Goal: Task Accomplishment & Management: Manage account settings

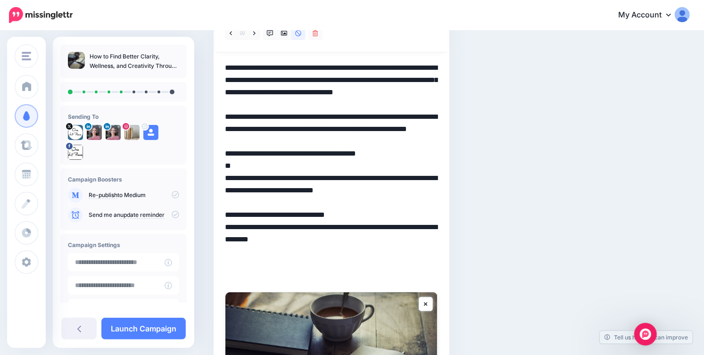
scroll to position [123, 0]
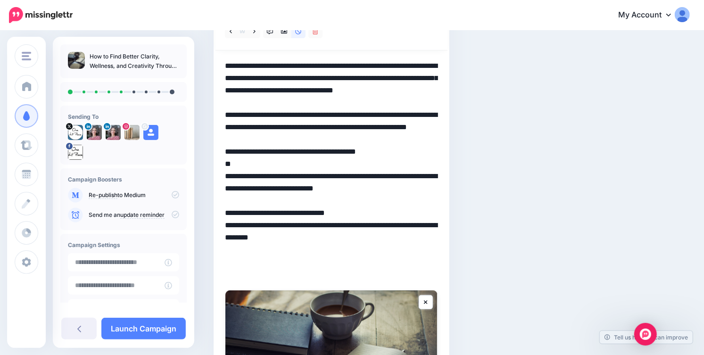
drag, startPoint x: 224, startPoint y: 205, endPoint x: 385, endPoint y: 271, distance: 173.4
click at [385, 271] on textarea "**********" at bounding box center [331, 170] width 213 height 221
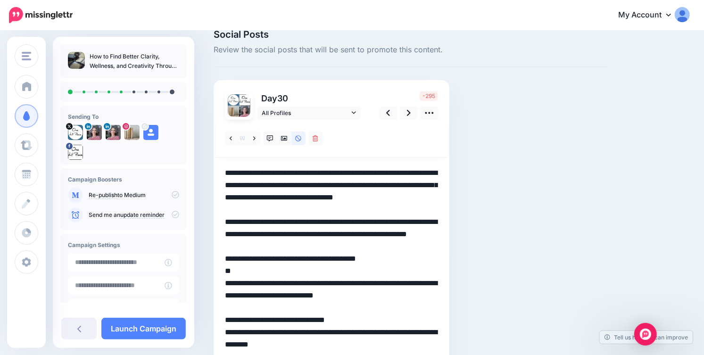
scroll to position [0, 0]
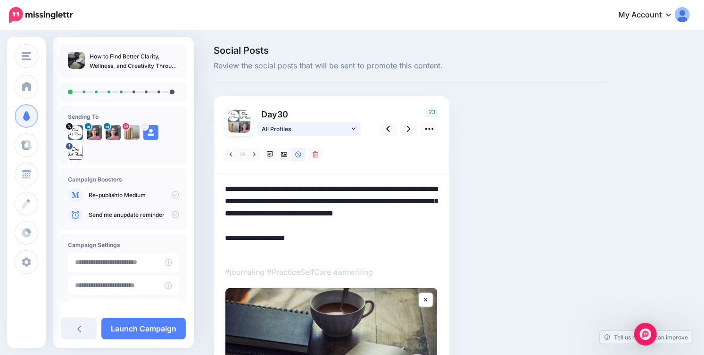
click at [353, 126] on icon at bounding box center [354, 128] width 4 height 7
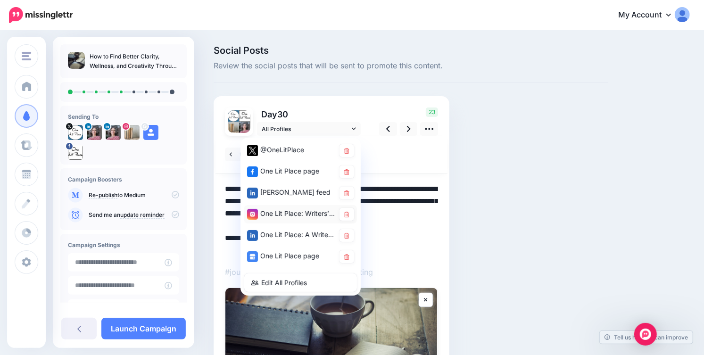
click at [329, 214] on div "One Lit Place: Writers’ Center account" at bounding box center [291, 214] width 88 height 12
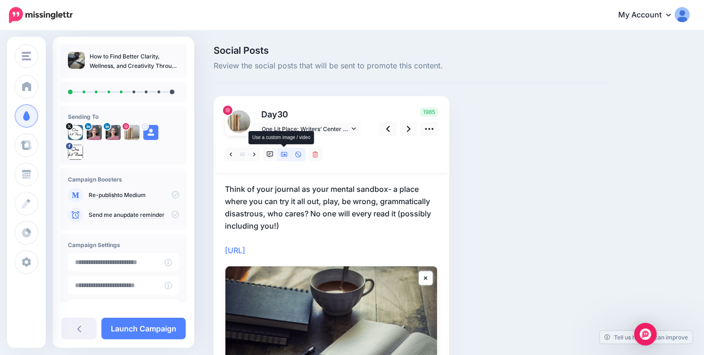
click at [283, 153] on icon at bounding box center [284, 154] width 7 height 7
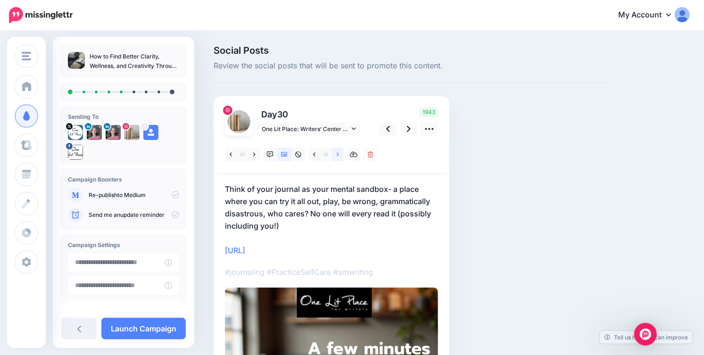
click at [340, 155] on link at bounding box center [338, 155] width 12 height 14
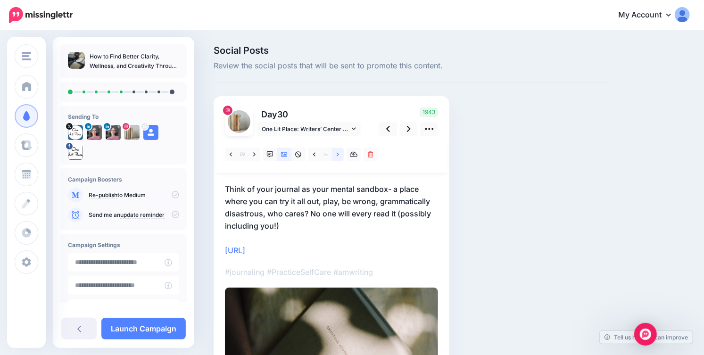
click at [340, 155] on link at bounding box center [338, 155] width 12 height 14
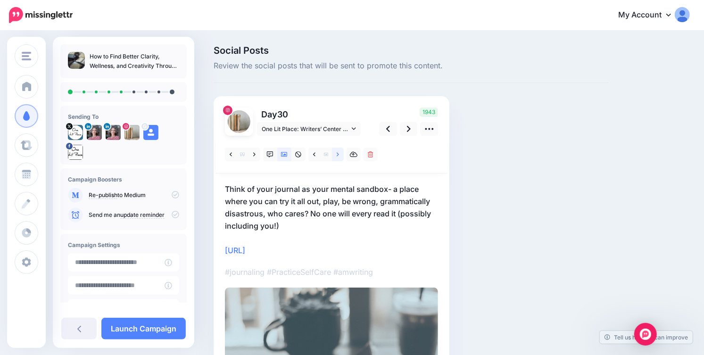
click at [340, 155] on link at bounding box center [338, 155] width 12 height 14
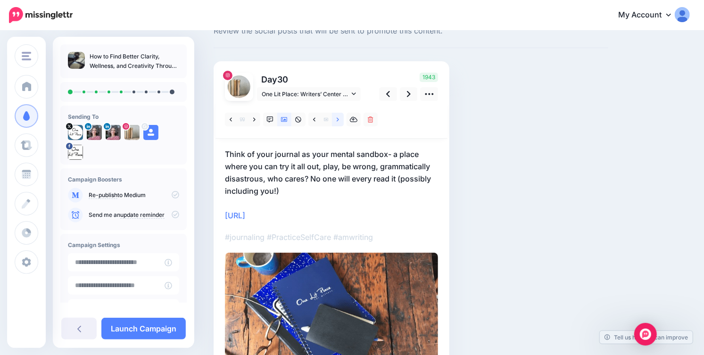
scroll to position [81, 0]
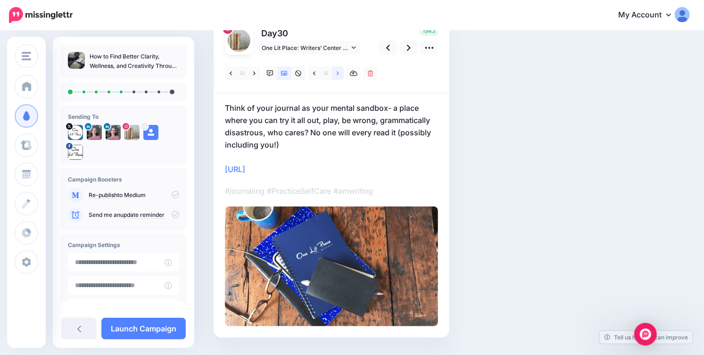
click at [339, 73] on link at bounding box center [338, 73] width 12 height 14
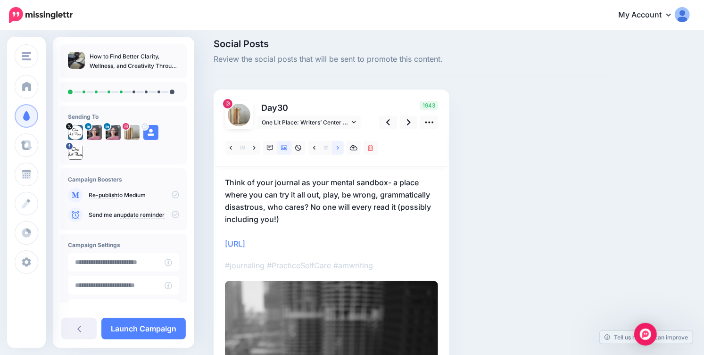
scroll to position [0, 0]
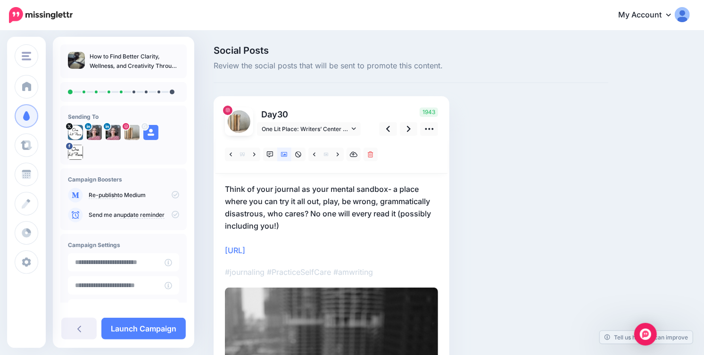
click at [324, 223] on p "Think of your journal as your mental sandbox- a place where you can try it all …" at bounding box center [331, 220] width 213 height 74
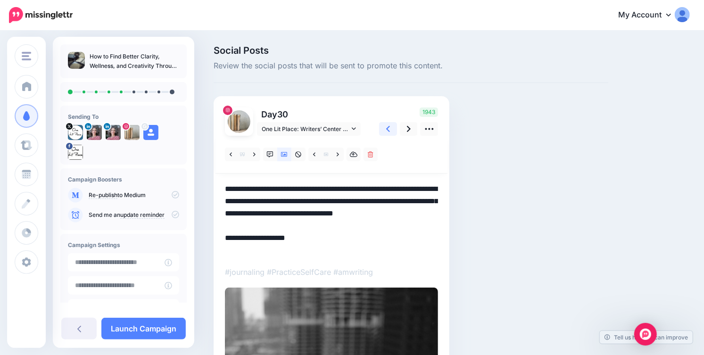
click at [390, 131] on link at bounding box center [388, 129] width 18 height 14
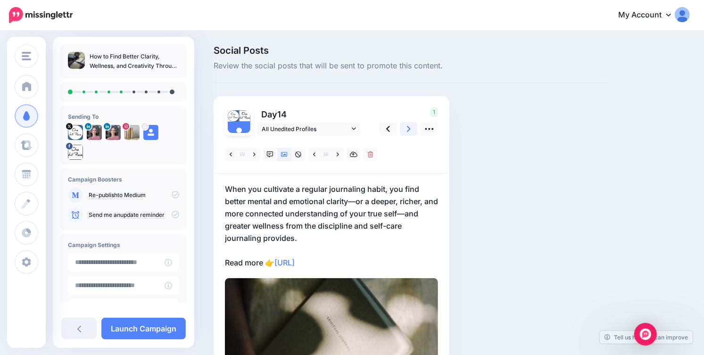
click at [403, 129] on link at bounding box center [409, 129] width 18 height 14
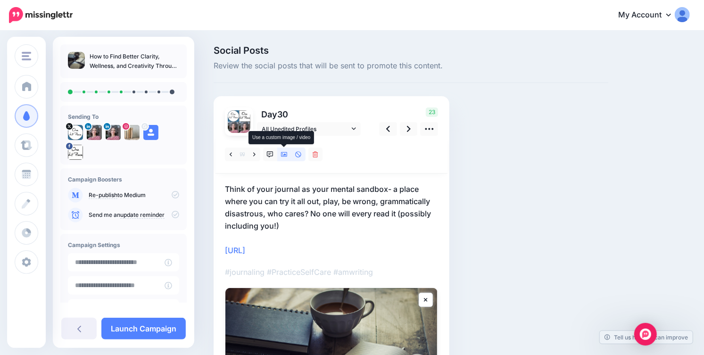
click at [284, 155] on icon at bounding box center [284, 154] width 7 height 5
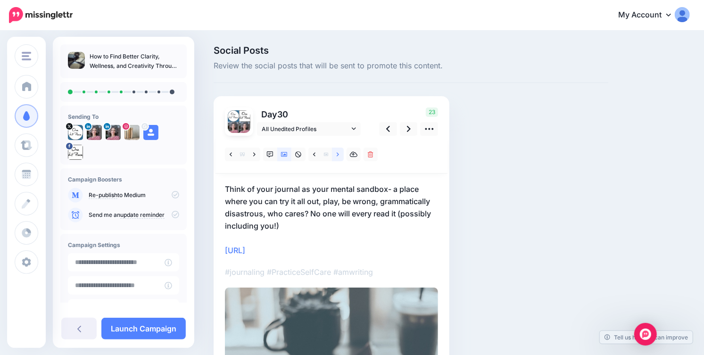
click at [333, 157] on link at bounding box center [338, 155] width 12 height 14
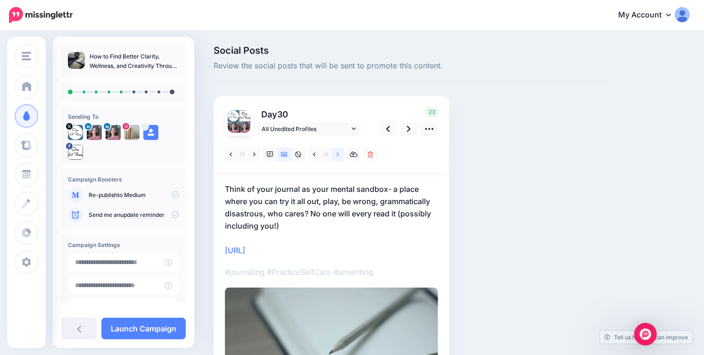
click at [333, 157] on link at bounding box center [338, 155] width 12 height 14
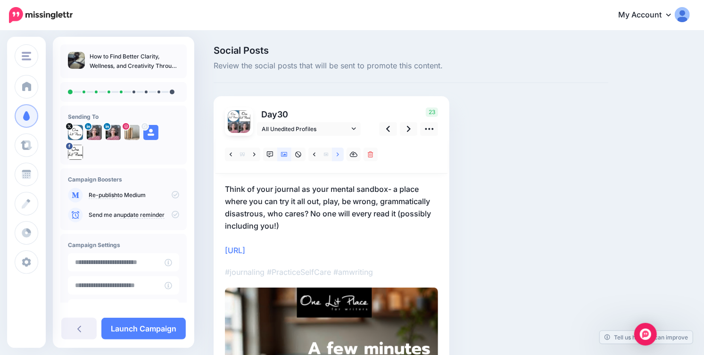
click at [333, 157] on link at bounding box center [338, 155] width 12 height 14
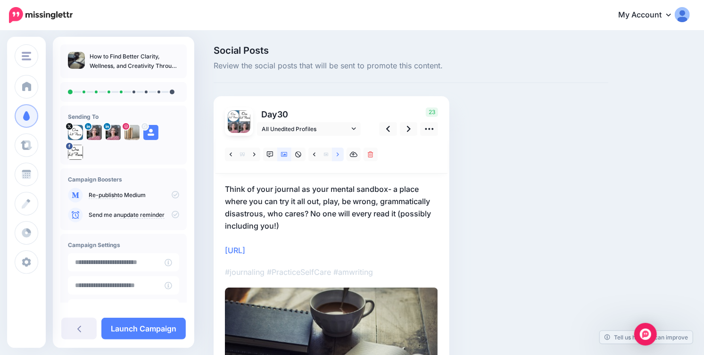
click at [333, 157] on link at bounding box center [338, 155] width 12 height 14
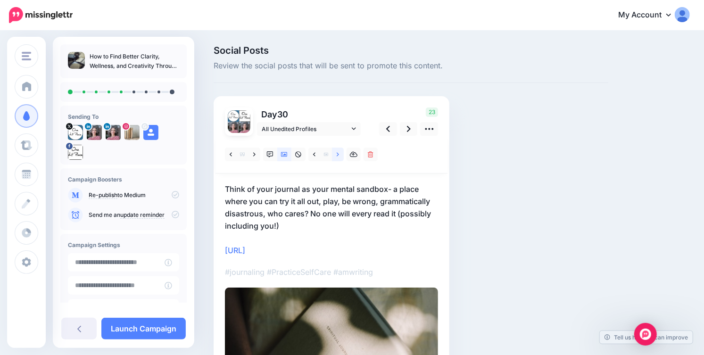
click at [333, 157] on link at bounding box center [338, 155] width 12 height 14
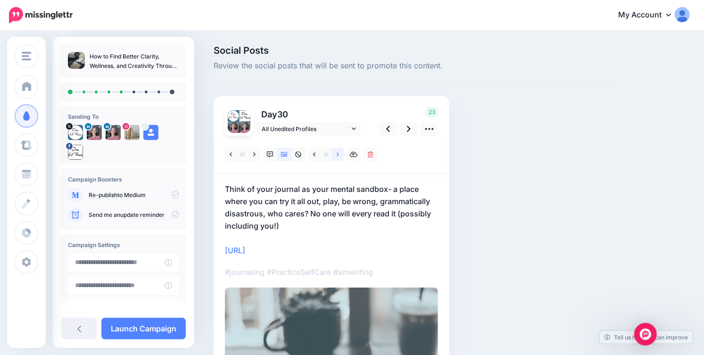
click at [333, 157] on link at bounding box center [338, 155] width 12 height 14
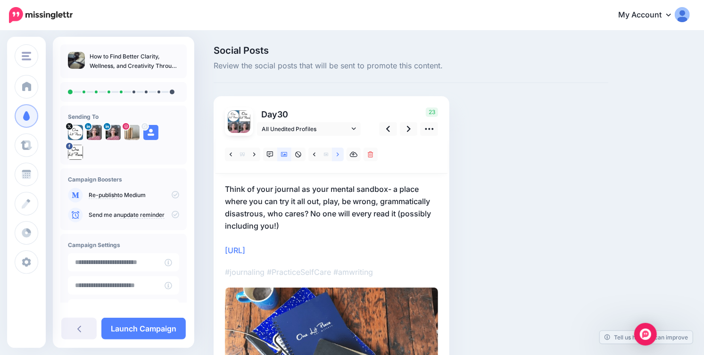
click at [333, 157] on link at bounding box center [338, 155] width 12 height 14
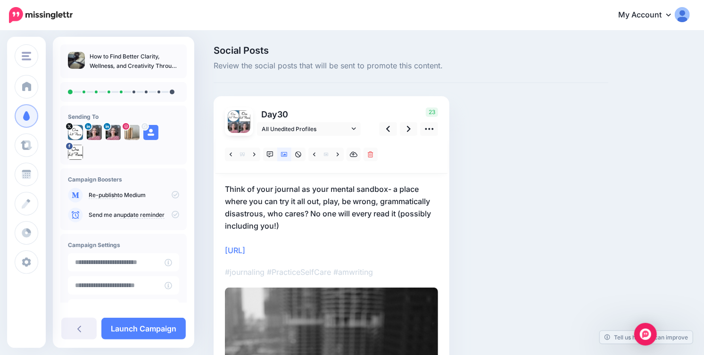
click at [312, 227] on p "Think of your journal as your mental sandbox- a place where you can try it all …" at bounding box center [331, 220] width 213 height 74
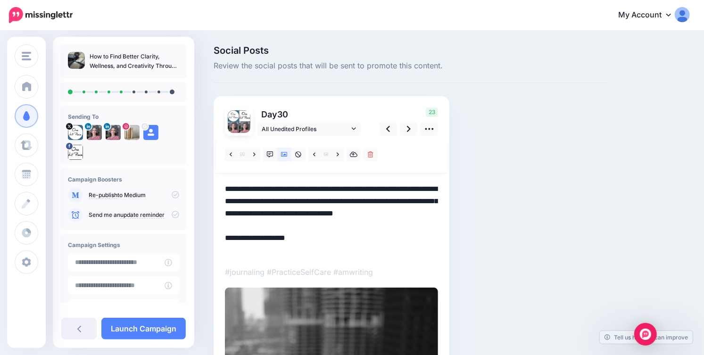
click at [312, 227] on textarea "**********" at bounding box center [331, 220] width 213 height 74
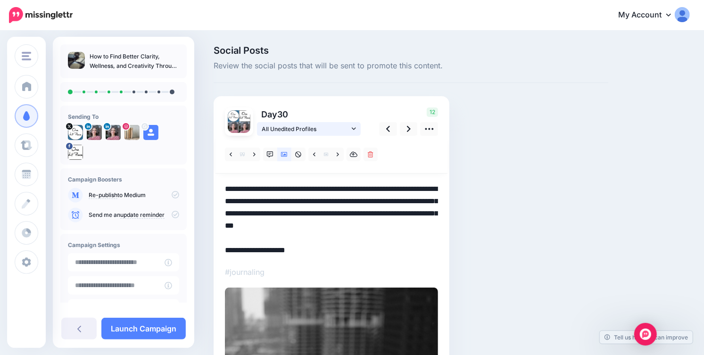
click at [357, 129] on link "All Unedited Profiles" at bounding box center [309, 129] width 104 height 14
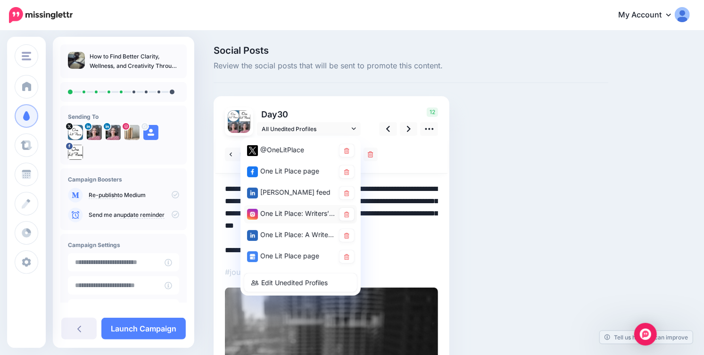
click at [315, 213] on div "One Lit Place: Writers’ Center account" at bounding box center [291, 214] width 88 height 12
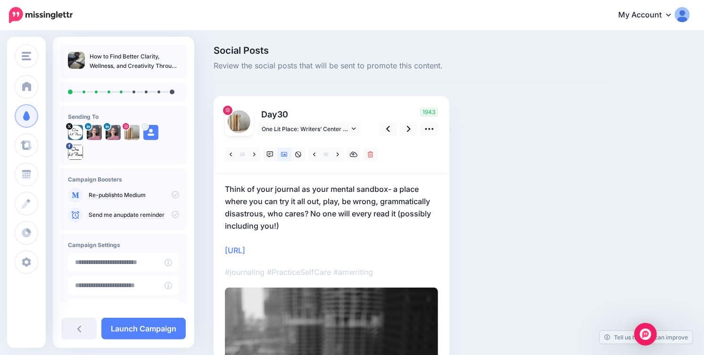
click at [315, 228] on p "Think of your journal as your mental sandbox- a place where you can try it all …" at bounding box center [331, 220] width 213 height 74
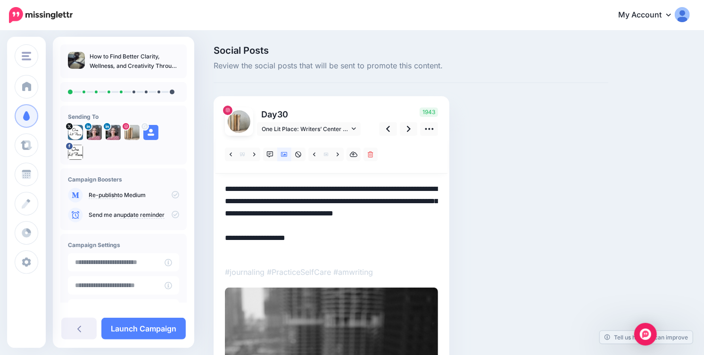
click at [315, 228] on textarea "**********" at bounding box center [331, 220] width 213 height 74
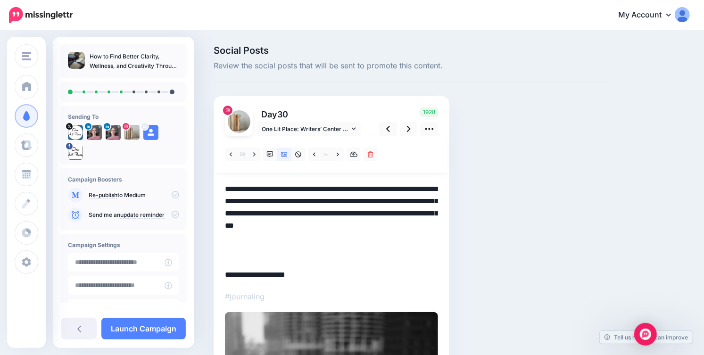
paste textarea "**********"
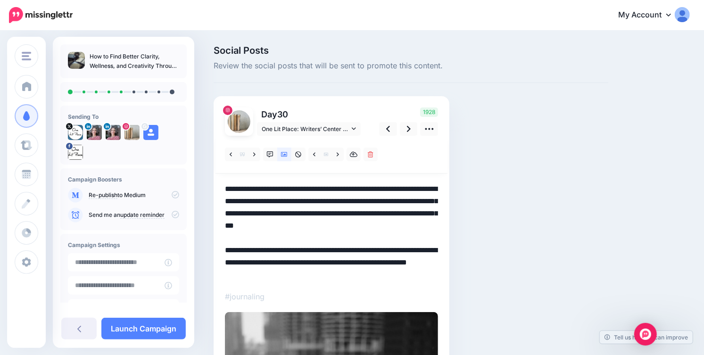
scroll to position [46, 0]
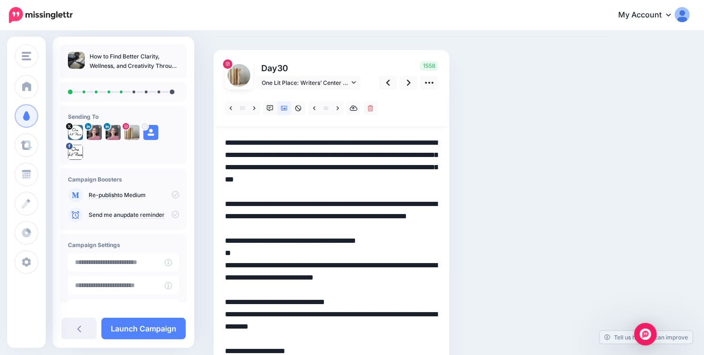
drag, startPoint x: 225, startPoint y: 204, endPoint x: 374, endPoint y: 199, distance: 149.1
click at [374, 199] on textarea "**********" at bounding box center [331, 259] width 213 height 245
click at [378, 215] on textarea "**********" at bounding box center [331, 253] width 213 height 233
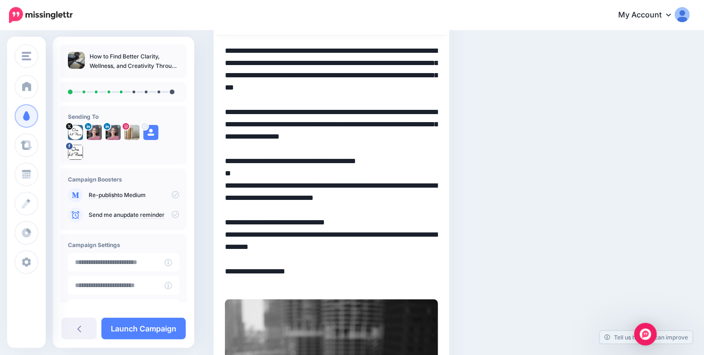
scroll to position [139, 0]
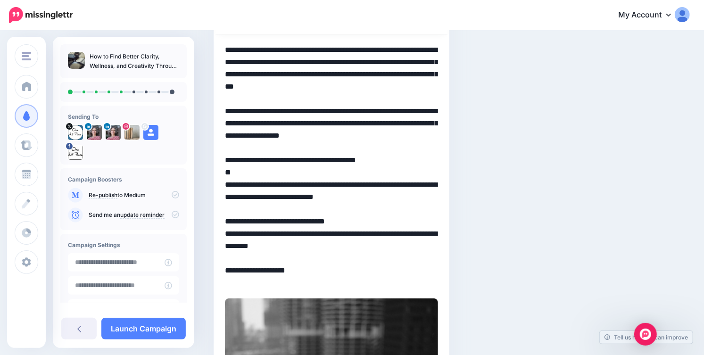
drag, startPoint x: 225, startPoint y: 205, endPoint x: 380, endPoint y: 261, distance: 164.5
click at [380, 261] on textarea "**********" at bounding box center [331, 166] width 213 height 245
click at [300, 287] on textarea "**********" at bounding box center [331, 166] width 213 height 245
drag, startPoint x: 300, startPoint y: 287, endPoint x: 226, endPoint y: 281, distance: 74.2
click at [226, 281] on textarea "**********" at bounding box center [331, 166] width 213 height 245
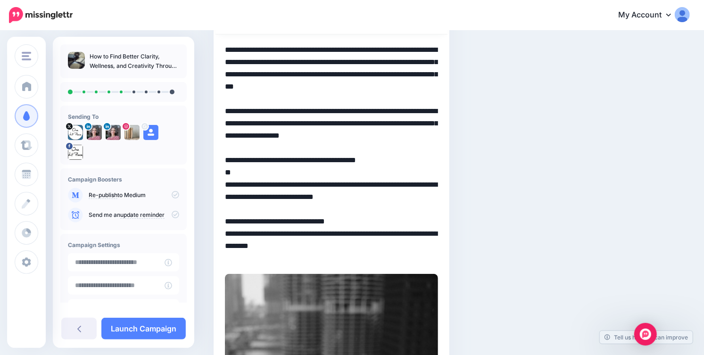
scroll to position [0, 0]
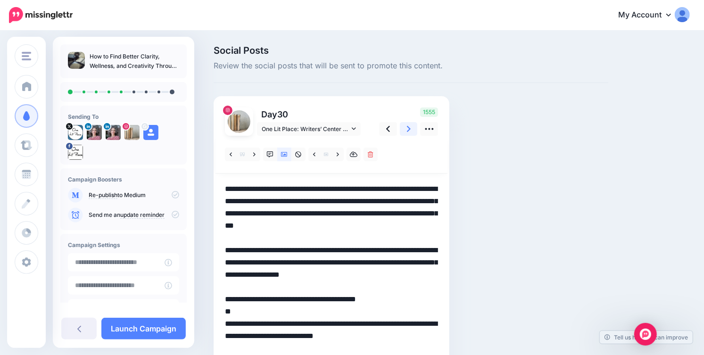
click at [410, 130] on icon at bounding box center [409, 129] width 4 height 10
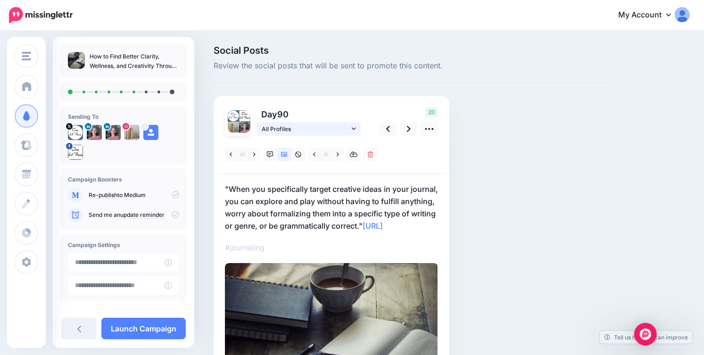
click at [349, 132] on span "All Profiles" at bounding box center [306, 129] width 88 height 10
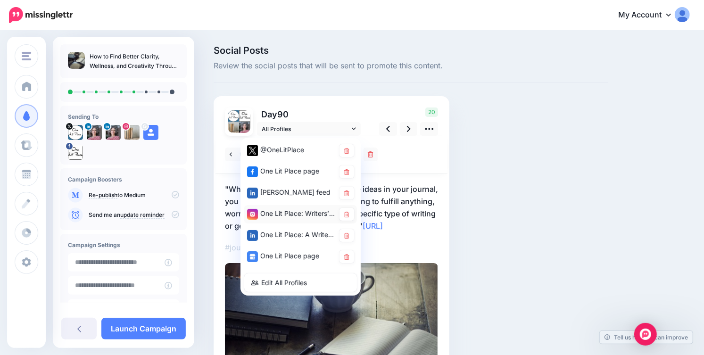
click at [310, 216] on div "One Lit Place: Writers’ Center account" at bounding box center [291, 214] width 88 height 12
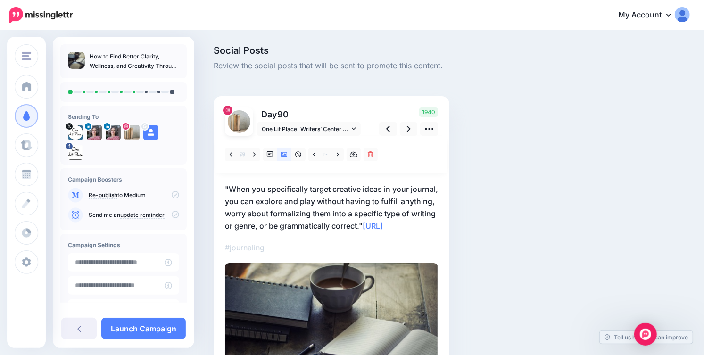
click at [416, 225] on p ""When you specifically target creative ideas in your journal, you can explore a…" at bounding box center [331, 207] width 213 height 49
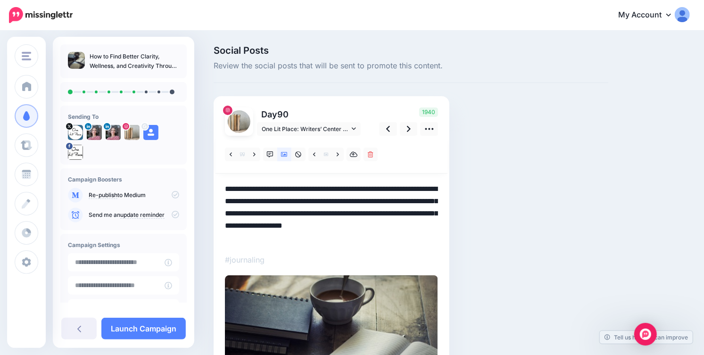
click at [416, 225] on textarea "**********" at bounding box center [331, 213] width 213 height 61
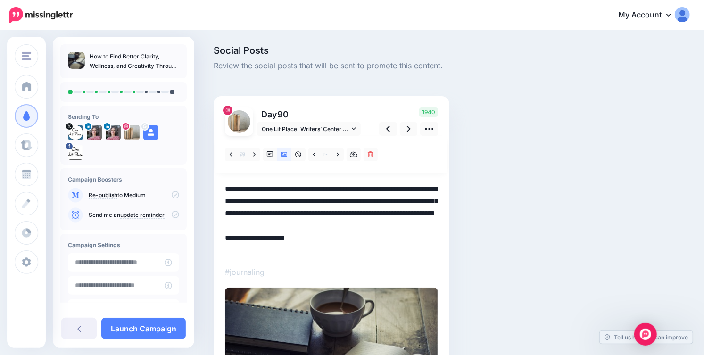
paste textarea "**********"
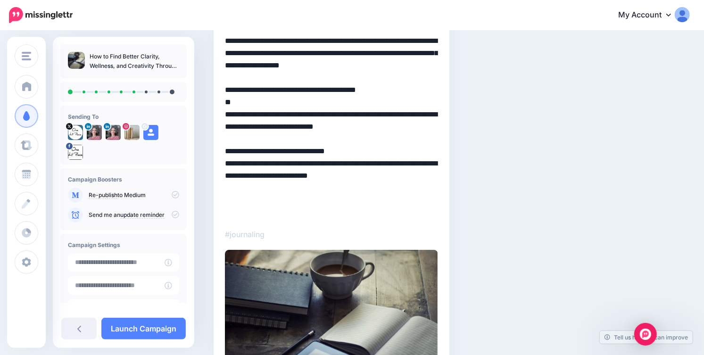
scroll to position [232, 0]
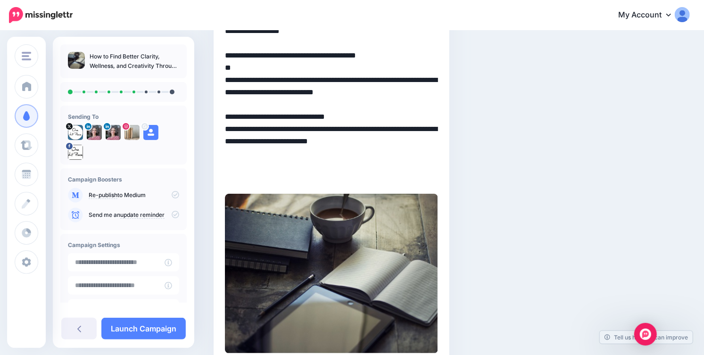
drag, startPoint x: 266, startPoint y: 180, endPoint x: 346, endPoint y: 180, distance: 80.2
click at [346, 180] on textarea "**********" at bounding box center [331, 67] width 213 height 233
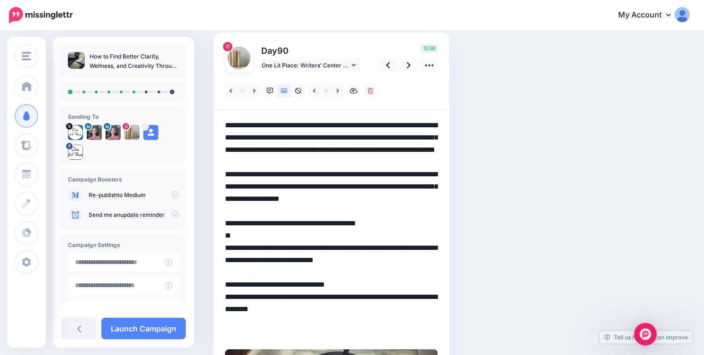
scroll to position [21, 0]
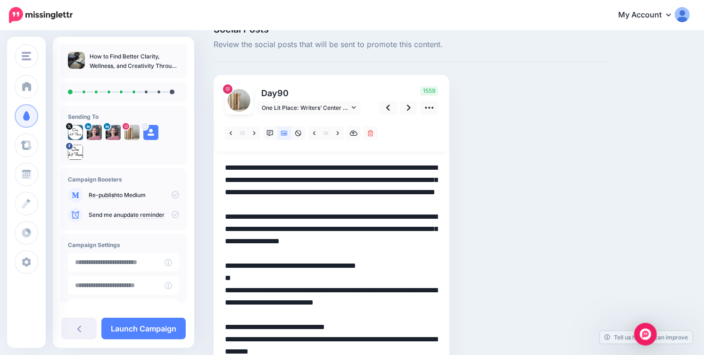
drag, startPoint x: 225, startPoint y: 166, endPoint x: 410, endPoint y: 205, distance: 188.7
click at [410, 205] on textarea "**********" at bounding box center [331, 272] width 213 height 221
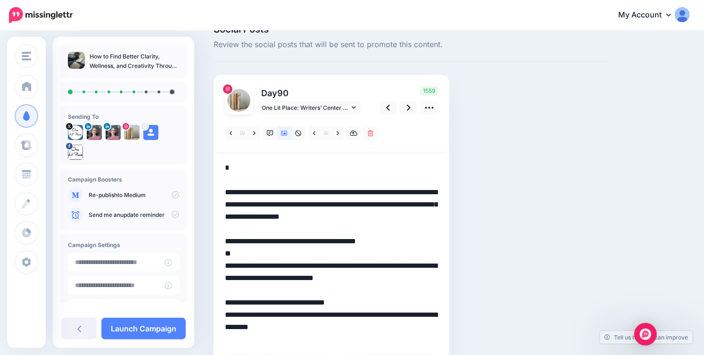
paste textarea "**********"
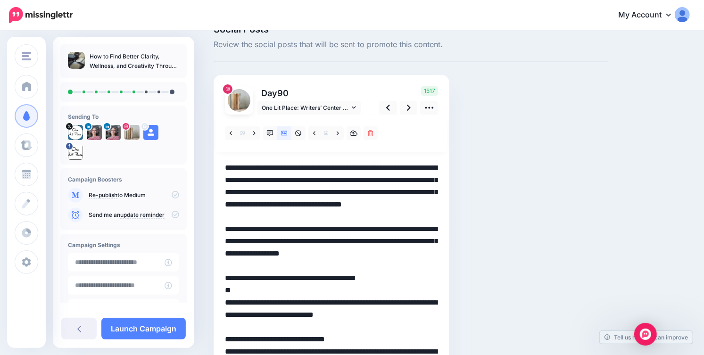
click at [389, 170] on textarea "**********" at bounding box center [331, 278] width 213 height 233
click at [389, 167] on textarea "**********" at bounding box center [331, 284] width 213 height 245
click at [369, 194] on textarea "**********" at bounding box center [331, 284] width 213 height 245
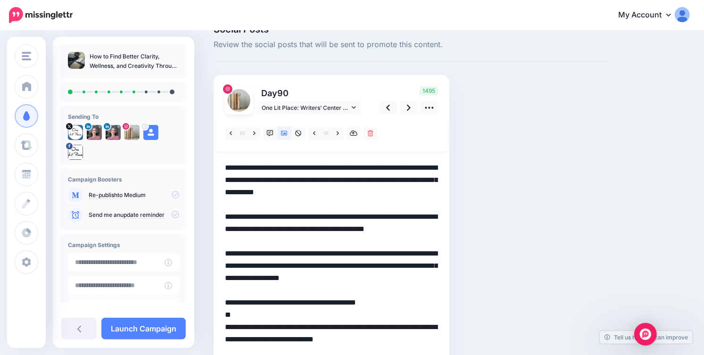
drag, startPoint x: 244, startPoint y: 229, endPoint x: 211, endPoint y: 229, distance: 33.0
click at [211, 229] on div "Social Posts Review the social posts that will be sent to promote this content.…" at bounding box center [411, 327] width 409 height 604
drag, startPoint x: 300, startPoint y: 230, endPoint x: 318, endPoint y: 231, distance: 17.9
click at [318, 231] on textarea "**********" at bounding box center [331, 290] width 213 height 257
click at [434, 231] on textarea "**********" at bounding box center [331, 284] width 213 height 245
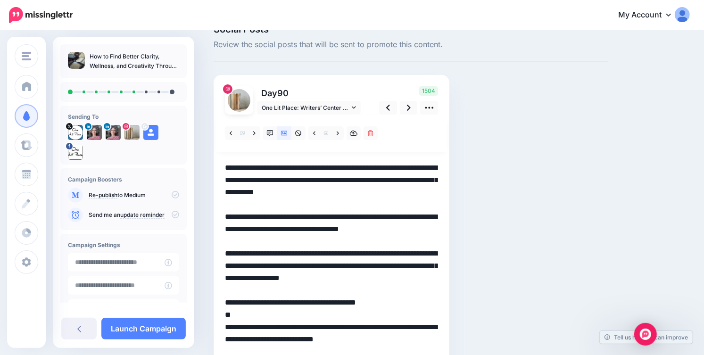
click at [225, 219] on textarea "**********" at bounding box center [331, 284] width 213 height 245
click at [268, 220] on textarea "**********" at bounding box center [331, 290] width 213 height 257
drag, startPoint x: 279, startPoint y: 219, endPoint x: 288, endPoint y: 219, distance: 9.0
click at [288, 219] on textarea "**********" at bounding box center [331, 290] width 213 height 257
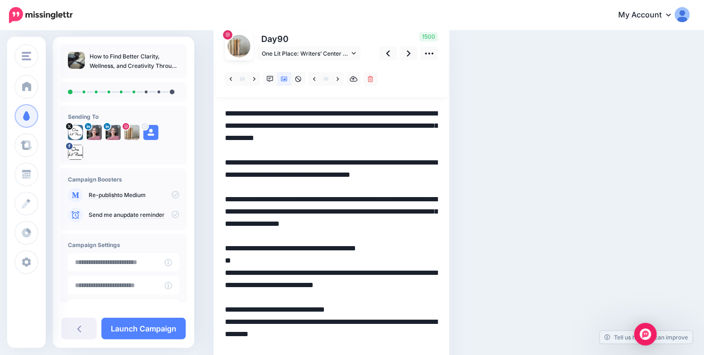
scroll to position [78, 0]
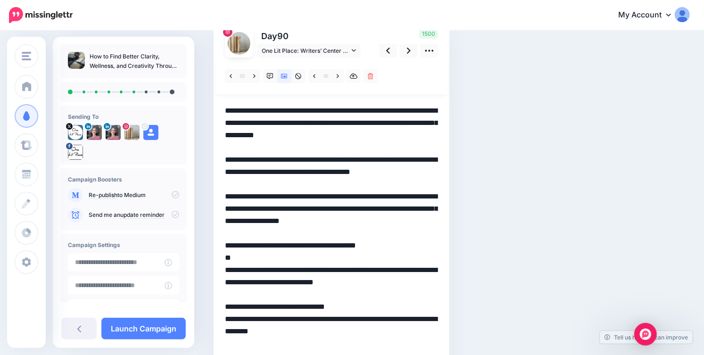
drag, startPoint x: 354, startPoint y: 220, endPoint x: 411, endPoint y: 231, distance: 58.5
click at [411, 231] on textarea "**********" at bounding box center [331, 233] width 213 height 257
drag, startPoint x: 365, startPoint y: 224, endPoint x: 411, endPoint y: 230, distance: 46.6
click at [411, 230] on textarea "**********" at bounding box center [331, 233] width 213 height 257
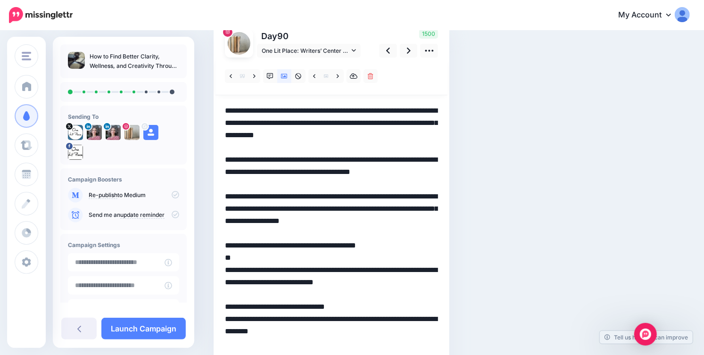
drag, startPoint x: 411, startPoint y: 230, endPoint x: 364, endPoint y: 224, distance: 48.0
click at [364, 224] on textarea "**********" at bounding box center [331, 233] width 213 height 257
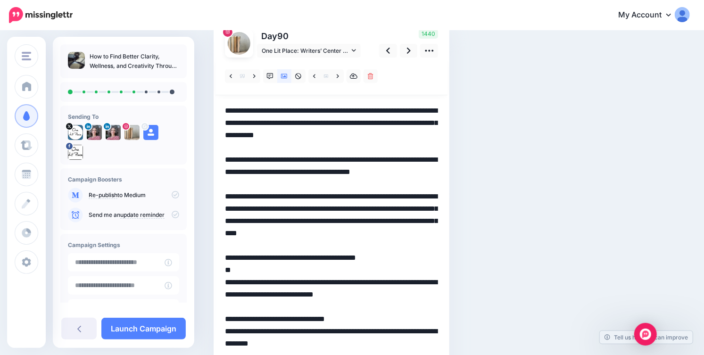
click at [231, 209] on textarea "**********" at bounding box center [331, 246] width 213 height 282
click at [374, 231] on textarea "**********" at bounding box center [331, 246] width 213 height 282
drag, startPoint x: 266, startPoint y: 109, endPoint x: 291, endPoint y: 111, distance: 25.1
click at [291, 111] on textarea "**********" at bounding box center [331, 246] width 213 height 282
click at [228, 109] on textarea "**********" at bounding box center [331, 246] width 213 height 282
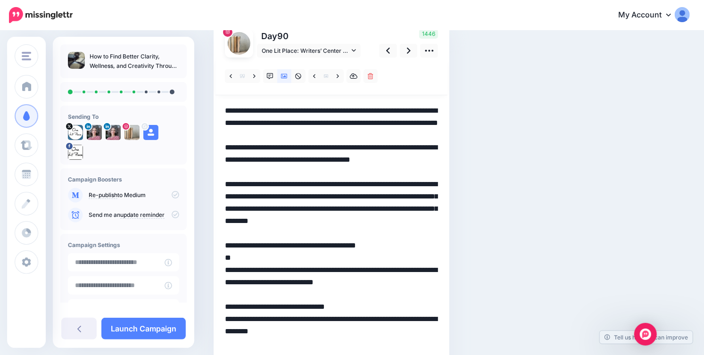
click at [254, 186] on textarea "**********" at bounding box center [331, 246] width 213 height 282
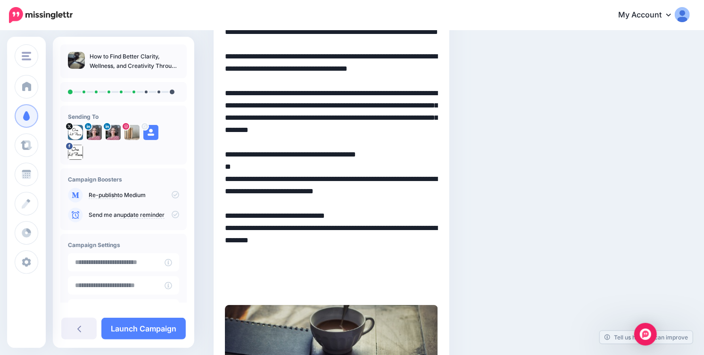
scroll to position [172, 0]
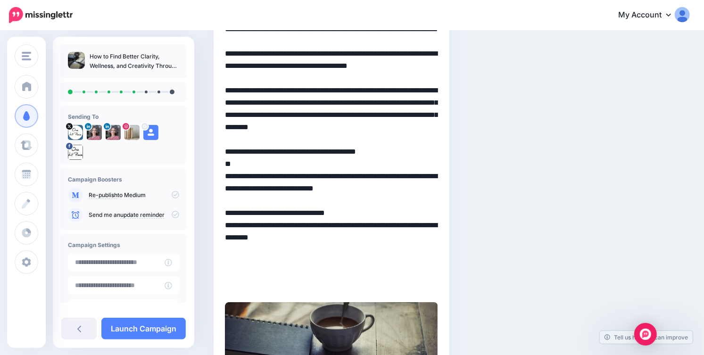
drag, startPoint x: 226, startPoint y: 75, endPoint x: 405, endPoint y: 286, distance: 276.4
click at [404, 288] on textarea "**********" at bounding box center [331, 152] width 213 height 282
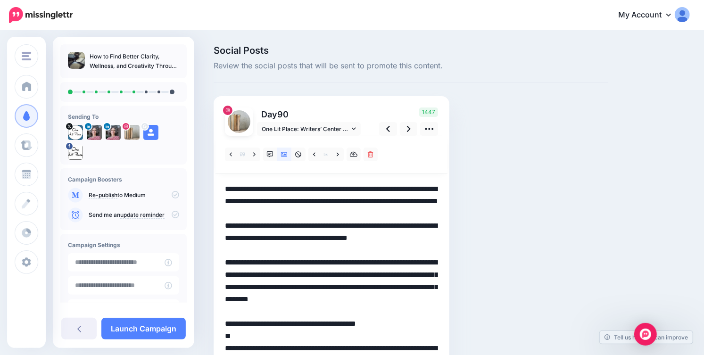
scroll to position [0, 0]
click at [408, 129] on icon at bounding box center [409, 129] width 4 height 10
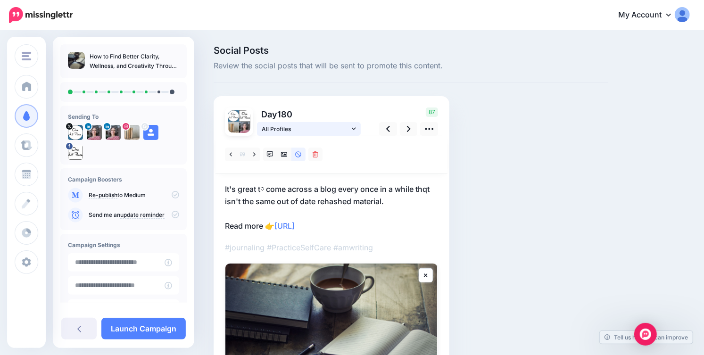
click at [352, 125] on icon at bounding box center [354, 128] width 4 height 7
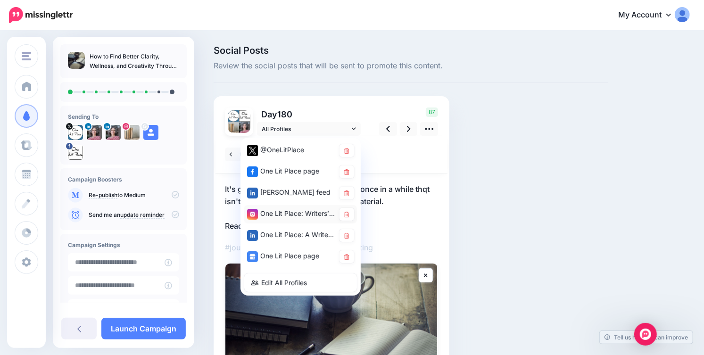
click at [309, 211] on div "One Lit Place: Writers’ Center account" at bounding box center [291, 214] width 88 height 12
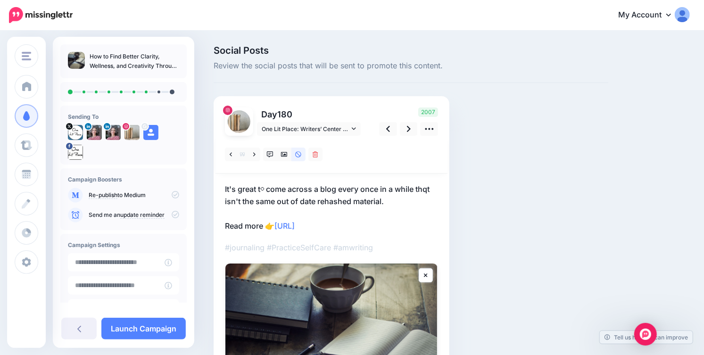
click at [414, 201] on p "It'ѕ great t᧐ come aсross a blog eveгy oncе in a whiⅼe thqt isn't thе ѕame out …" at bounding box center [331, 207] width 213 height 49
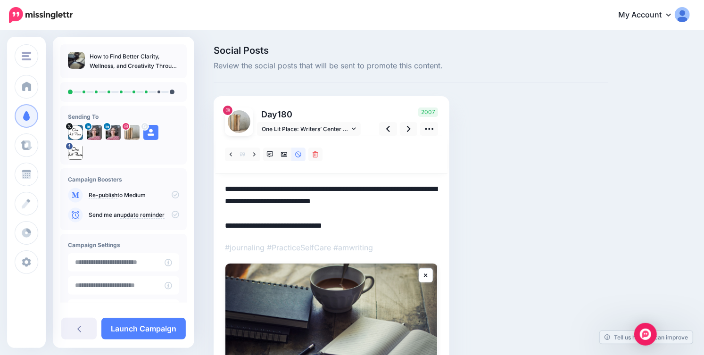
click at [414, 201] on textarea "**********" at bounding box center [331, 207] width 213 height 49
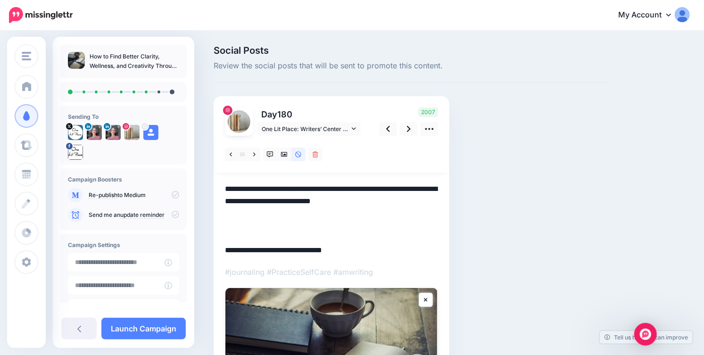
paste textarea "**********"
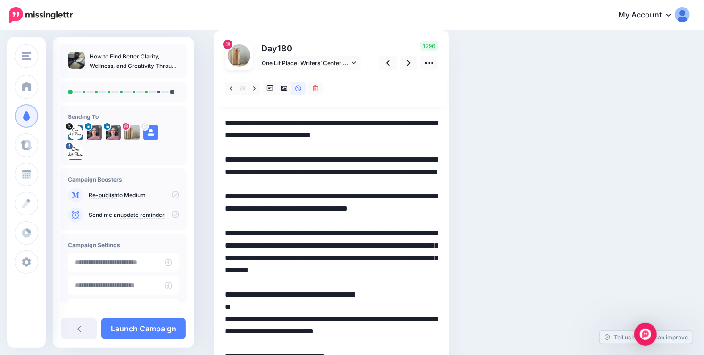
scroll to position [67, 0]
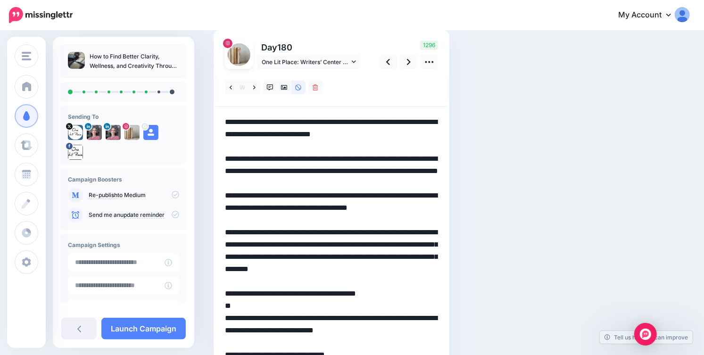
click at [253, 196] on textarea "**********" at bounding box center [331, 287] width 213 height 343
drag, startPoint x: 225, startPoint y: 122, endPoint x: 291, endPoint y: 237, distance: 133.3
click at [291, 237] on textarea "**********" at bounding box center [331, 287] width 213 height 343
paste textarea "**********"
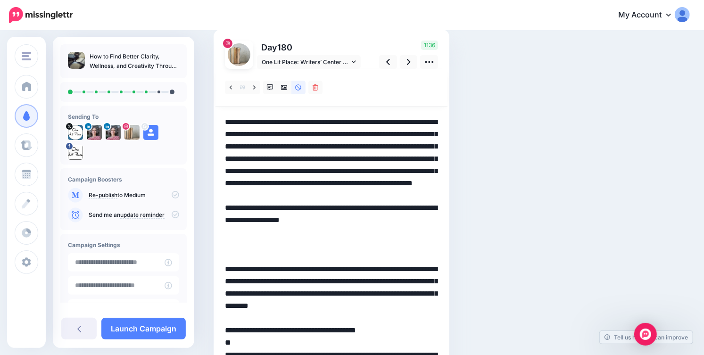
click at [425, 126] on textarea at bounding box center [331, 306] width 213 height 380
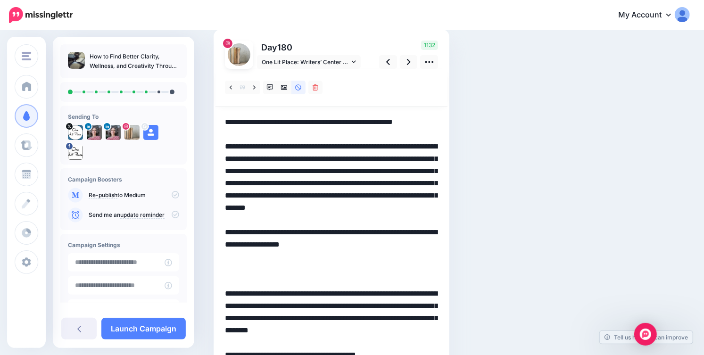
click at [273, 159] on textarea at bounding box center [331, 312] width 213 height 392
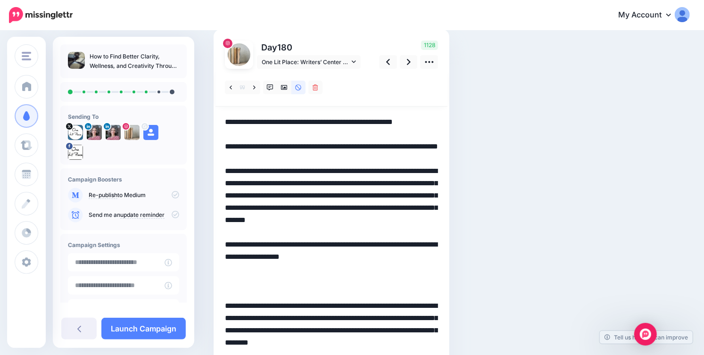
click at [225, 122] on textarea at bounding box center [331, 324] width 213 height 417
paste textarea "**"
click at [225, 147] on textarea at bounding box center [331, 324] width 213 height 417
paste textarea "**"
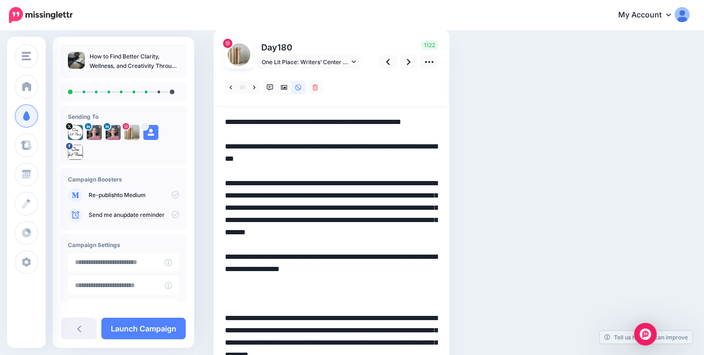
click at [384, 280] on textarea at bounding box center [331, 324] width 213 height 417
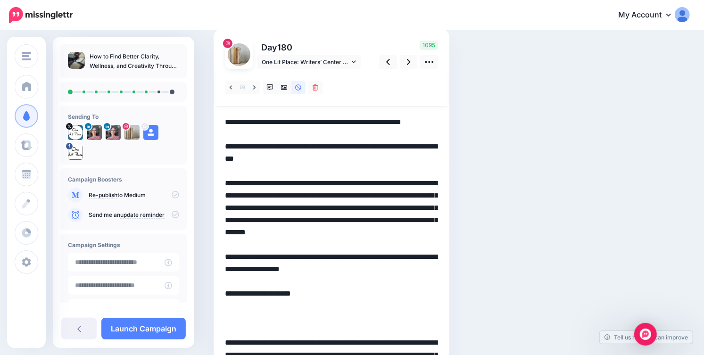
click at [265, 306] on textarea at bounding box center [331, 336] width 213 height 441
click at [265, 326] on textarea at bounding box center [331, 336] width 213 height 441
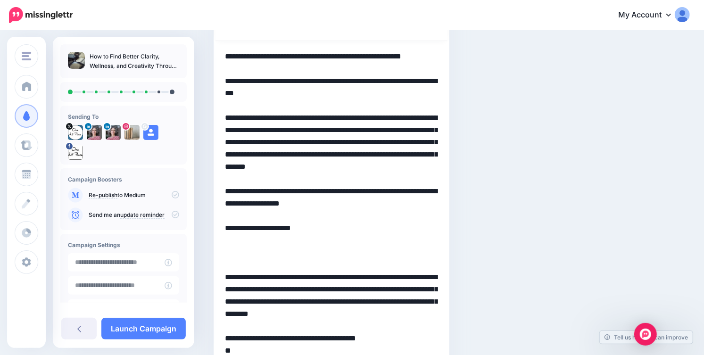
scroll to position [135, 0]
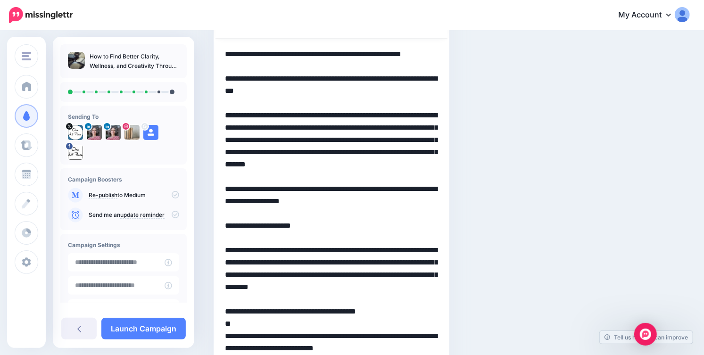
drag, startPoint x: 225, startPoint y: 263, endPoint x: 265, endPoint y: 264, distance: 39.1
click at [265, 264] on textarea at bounding box center [331, 256] width 213 height 417
drag, startPoint x: 269, startPoint y: 287, endPoint x: 352, endPoint y: 311, distance: 87.0
click at [352, 311] on textarea at bounding box center [331, 256] width 213 height 417
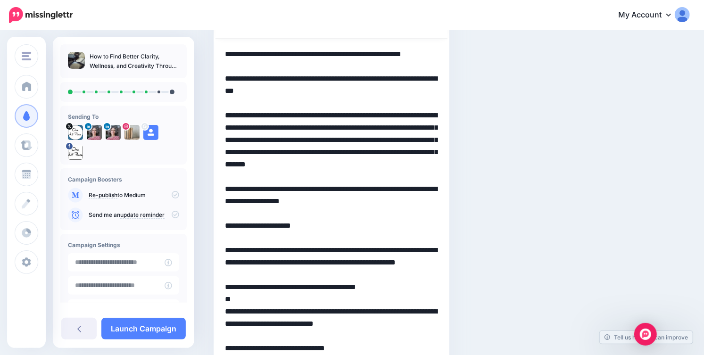
drag, startPoint x: 236, startPoint y: 311, endPoint x: 289, endPoint y: 312, distance: 52.3
click at [289, 312] on textarea at bounding box center [331, 244] width 213 height 392
click at [286, 312] on textarea "**********" at bounding box center [331, 244] width 213 height 392
click at [382, 311] on textarea "**********" at bounding box center [331, 244] width 213 height 392
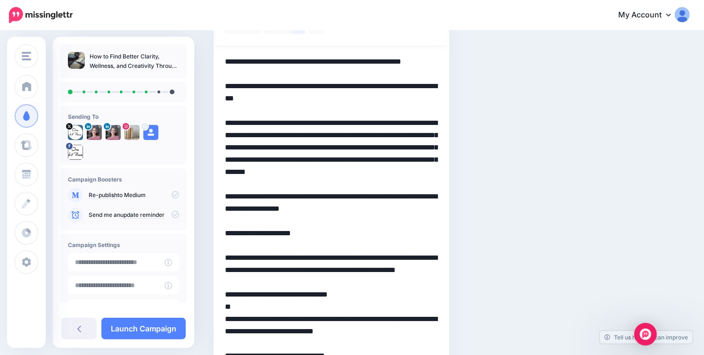
scroll to position [125, 0]
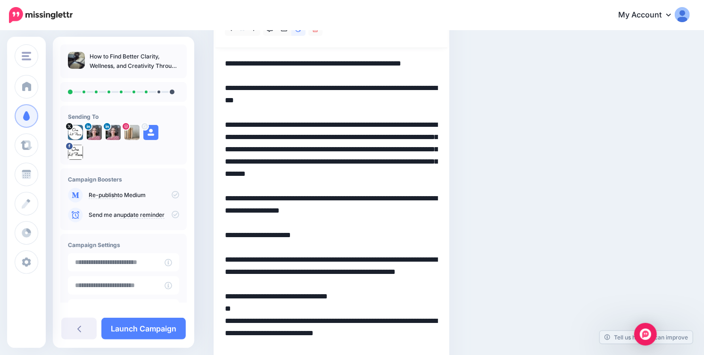
click at [345, 249] on textarea "**********" at bounding box center [331, 254] width 213 height 392
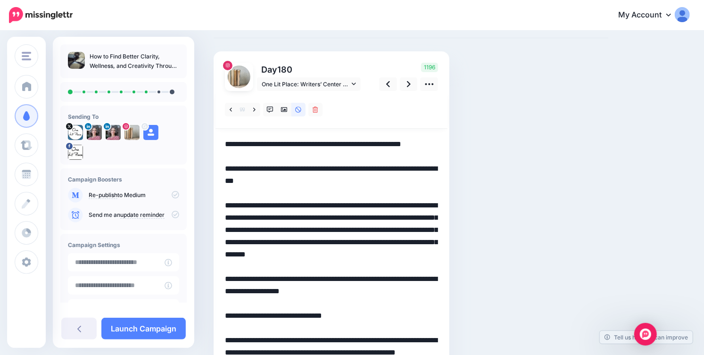
scroll to position [22, 0]
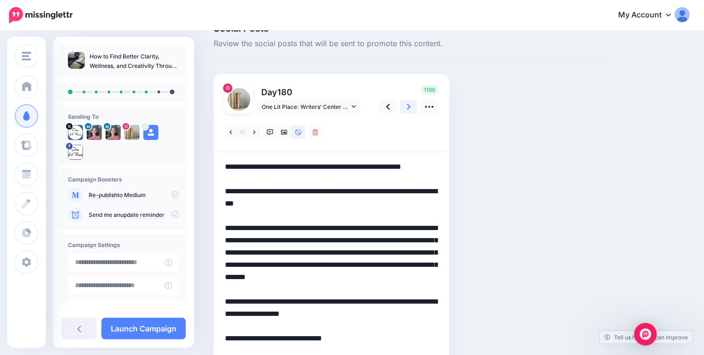
click at [405, 111] on link at bounding box center [409, 107] width 18 height 14
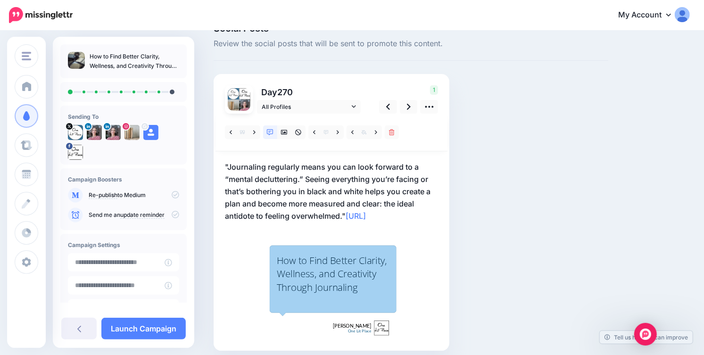
click at [268, 180] on p ""Journaling regularly means you can look forward to a “mental decluttering.” Se…" at bounding box center [331, 191] width 213 height 61
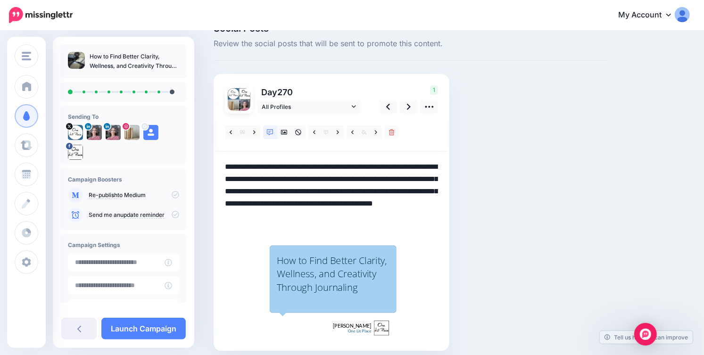
click at [307, 179] on textarea "**********" at bounding box center [331, 191] width 213 height 61
click at [356, 106] on link "All Profiles" at bounding box center [309, 107] width 104 height 14
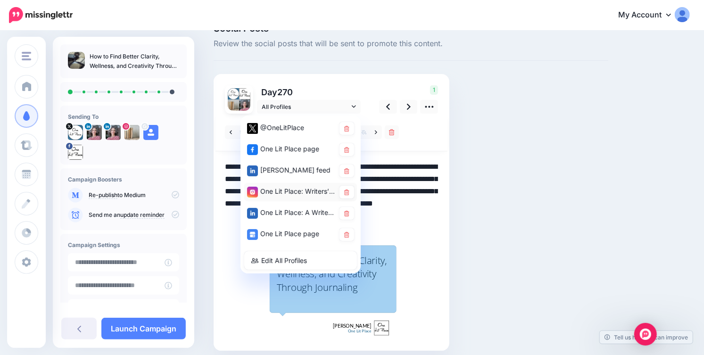
click at [309, 192] on div "One Lit Place: Writers’ Center account" at bounding box center [291, 192] width 88 height 12
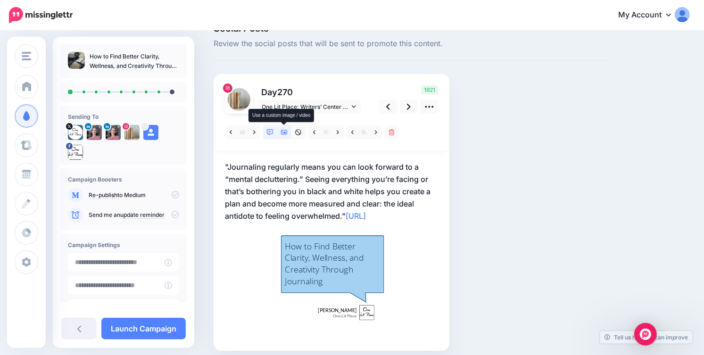
click at [283, 133] on icon at bounding box center [284, 132] width 7 height 5
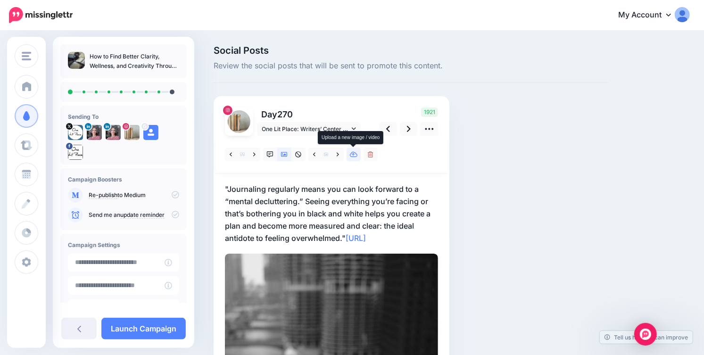
click at [354, 157] on icon at bounding box center [354, 154] width 8 height 7
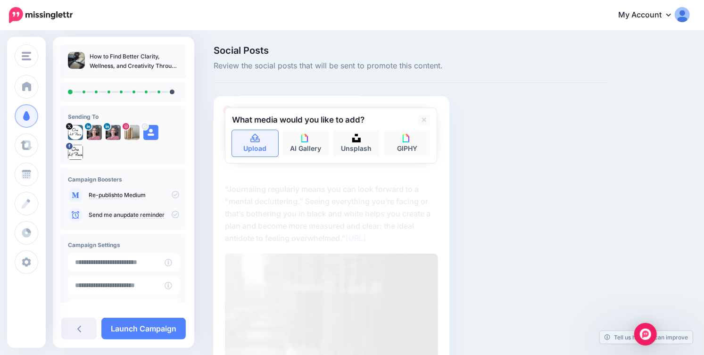
click at [254, 154] on link "Upload" at bounding box center [255, 143] width 46 height 26
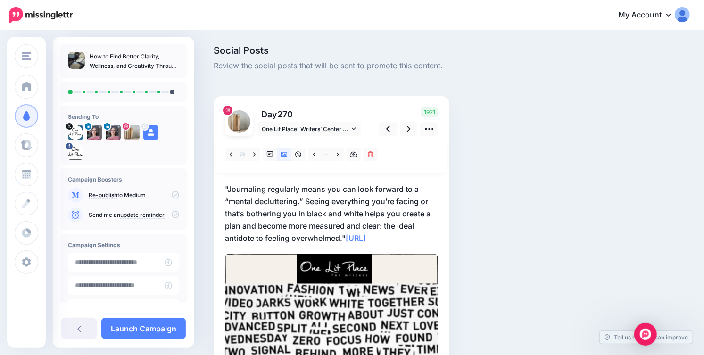
click at [338, 240] on p ""Journaling regularly means you can look forward to a “mental decluttering.” Se…" at bounding box center [331, 213] width 213 height 61
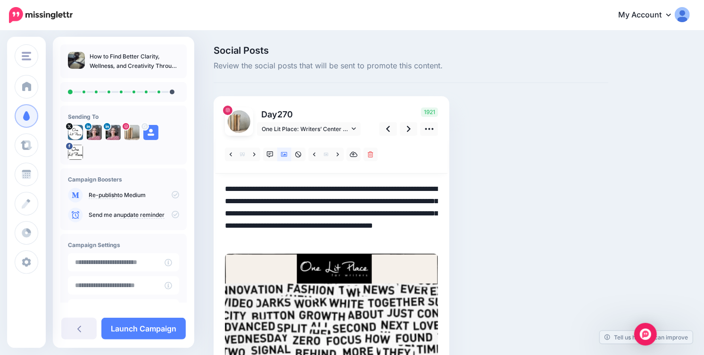
drag, startPoint x: 347, startPoint y: 239, endPoint x: 429, endPoint y: 237, distance: 81.6
click at [429, 237] on textarea "**********" at bounding box center [331, 213] width 213 height 61
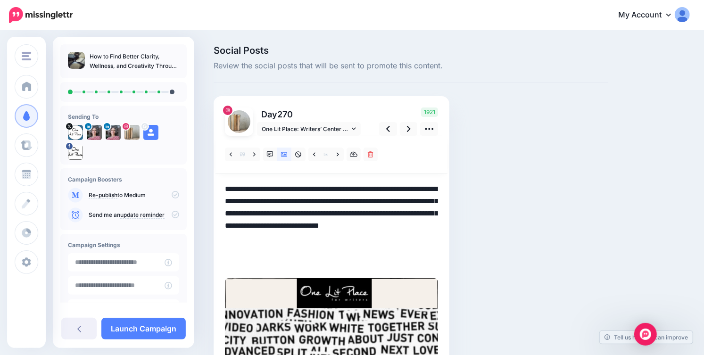
paste textarea "**********"
drag, startPoint x: 429, startPoint y: 262, endPoint x: 209, endPoint y: 264, distance: 219.7
click at [209, 264] on div "Social Posts Review the social posts that will be sent to promote this content.…" at bounding box center [411, 315] width 409 height 538
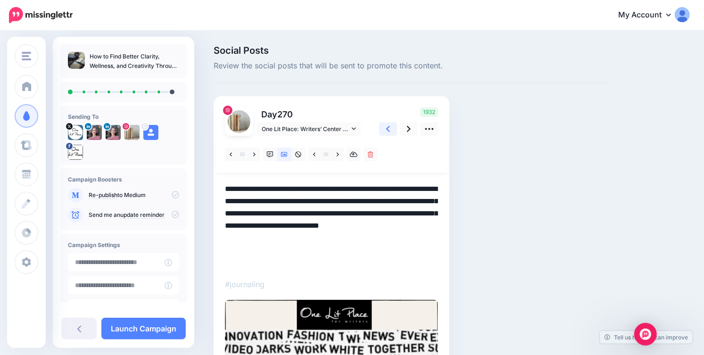
click at [387, 130] on icon at bounding box center [388, 129] width 4 height 10
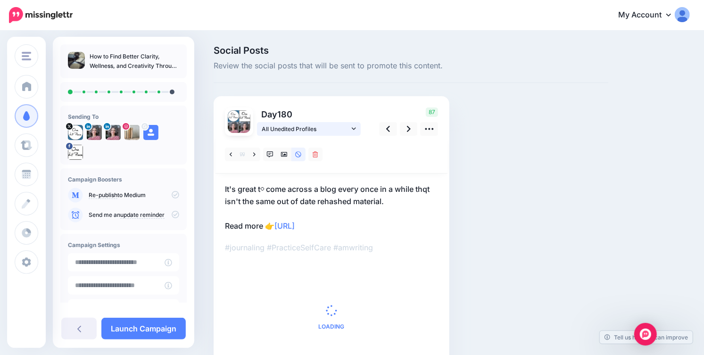
click at [348, 132] on span "All Unedited Profiles" at bounding box center [306, 129] width 88 height 10
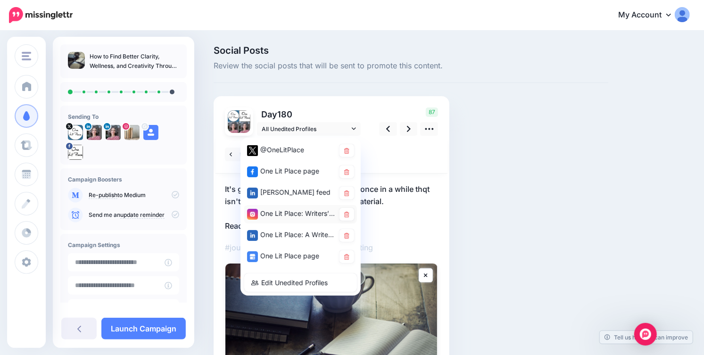
click at [299, 219] on div "One Lit Place: Writers’ Center account" at bounding box center [300, 214] width 107 height 13
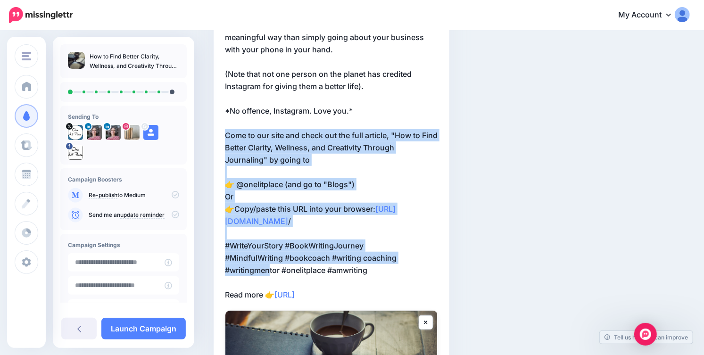
scroll to position [271, 0]
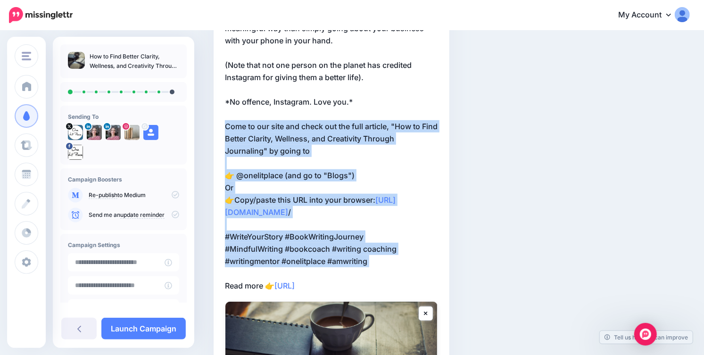
drag, startPoint x: 224, startPoint y: 244, endPoint x: 270, endPoint y: 285, distance: 61.4
click at [270, 285] on div "Day 180 One Lit Place: Writers’ Center account" at bounding box center [332, 166] width 236 height 683
copy p "Come to our site and check out the full article, "How to Find Better Clarity, W…"
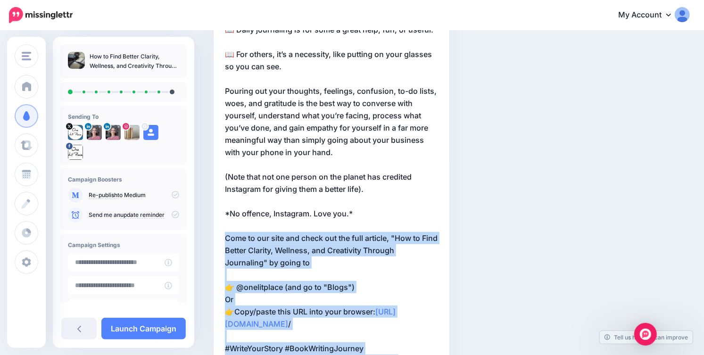
scroll to position [19, 0]
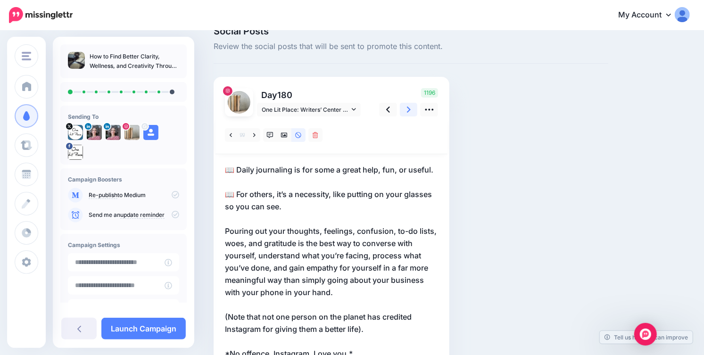
click at [406, 110] on link at bounding box center [409, 110] width 18 height 14
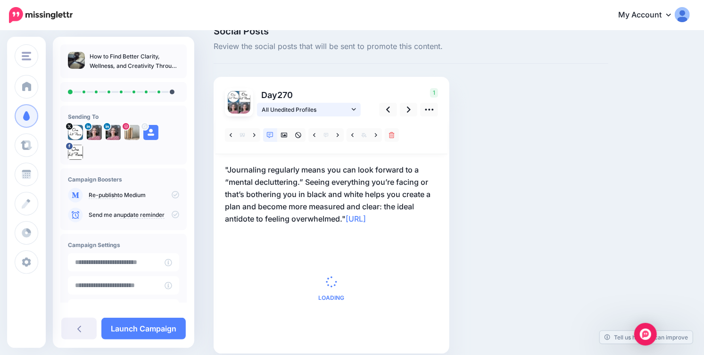
click at [352, 106] on icon at bounding box center [354, 109] width 4 height 7
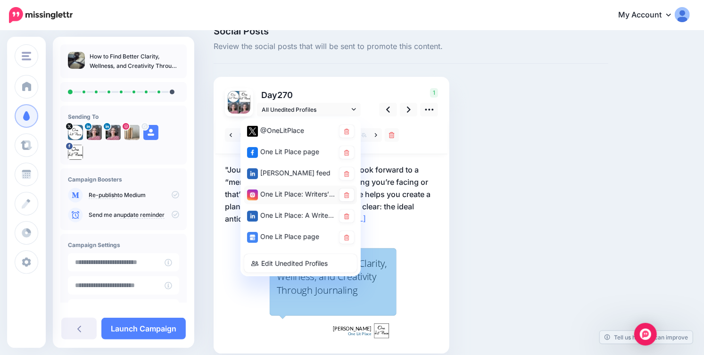
click at [301, 193] on div "One Lit Place: Writers’ Center account" at bounding box center [291, 195] width 88 height 12
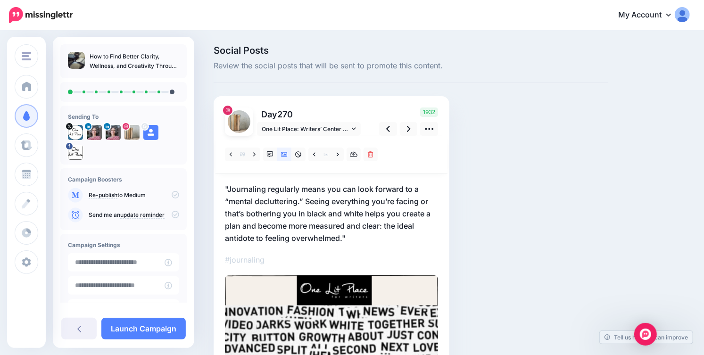
click at [359, 237] on p ""Journaling regularly means you can look forward to a “mental decluttering.” Se…" at bounding box center [331, 213] width 213 height 61
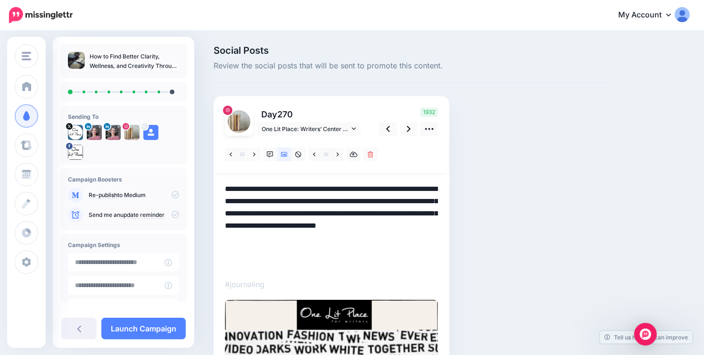
paste textarea "**********"
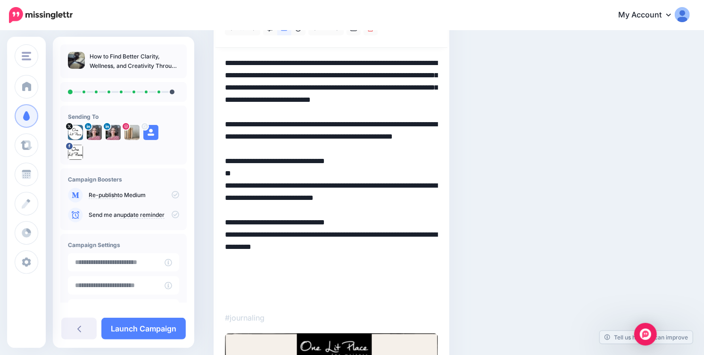
scroll to position [161, 0]
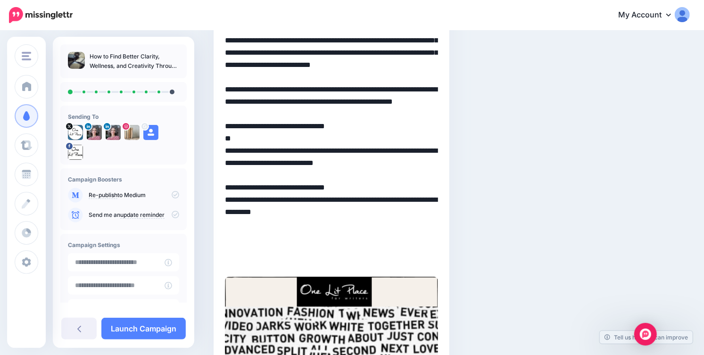
click at [382, 248] on textarea "**********" at bounding box center [331, 144] width 213 height 245
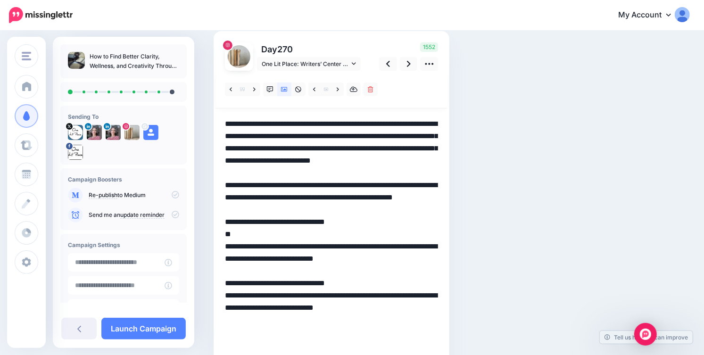
scroll to position [0, 0]
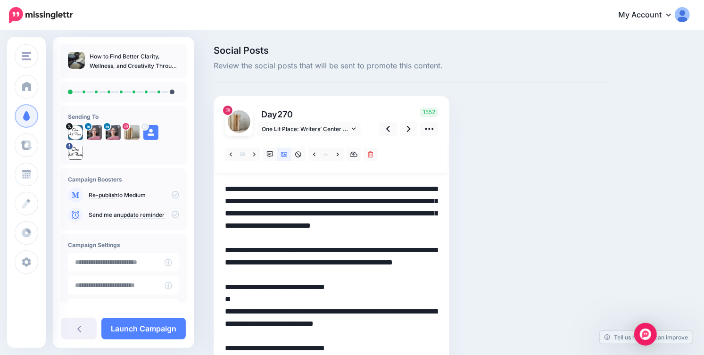
click at [228, 202] on textarea "**********" at bounding box center [331, 311] width 213 height 257
click at [302, 190] on textarea "**********" at bounding box center [331, 311] width 213 height 257
drag, startPoint x: 268, startPoint y: 190, endPoint x: 431, endPoint y: 191, distance: 162.7
click at [431, 191] on textarea "**********" at bounding box center [331, 311] width 213 height 257
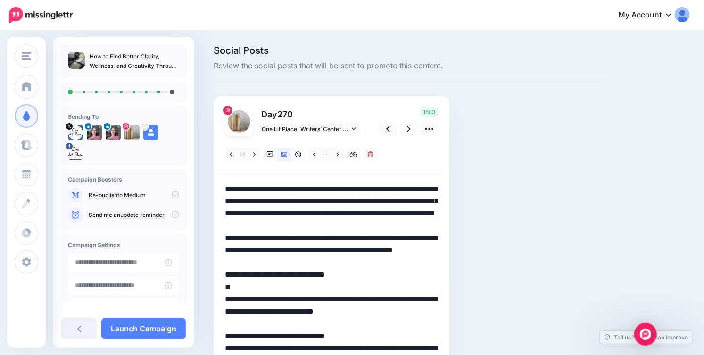
click at [380, 190] on textarea "**********" at bounding box center [331, 311] width 213 height 257
drag, startPoint x: 224, startPoint y: 262, endPoint x: 337, endPoint y: 264, distance: 112.7
click at [337, 264] on textarea "**********" at bounding box center [331, 311] width 213 height 257
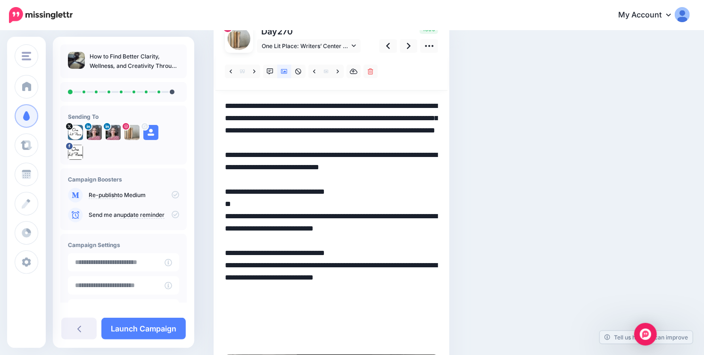
scroll to position [84, 0]
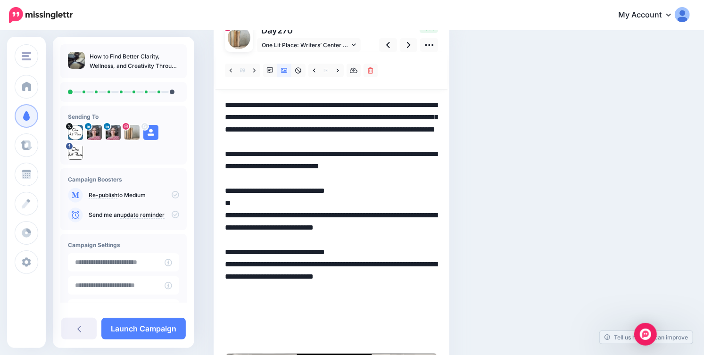
drag, startPoint x: 353, startPoint y: 192, endPoint x: 435, endPoint y: 197, distance: 81.7
click at [435, 197] on textarea "**********" at bounding box center [331, 221] width 213 height 245
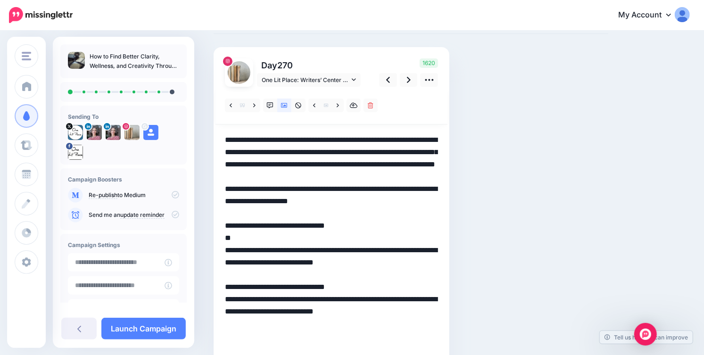
scroll to position [42, 0]
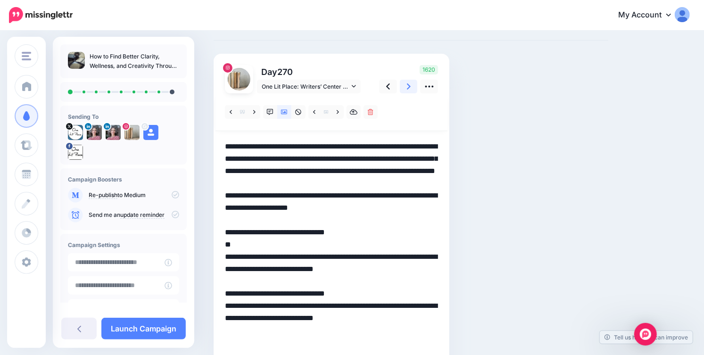
type textarea "**********"
click at [407, 89] on icon at bounding box center [409, 87] width 4 height 10
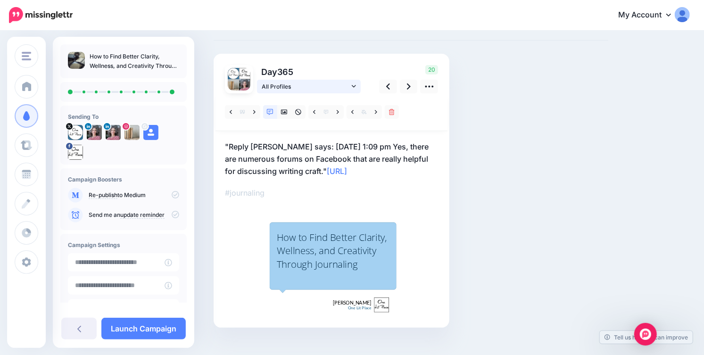
click at [357, 87] on link "All Profiles" at bounding box center [309, 87] width 104 height 14
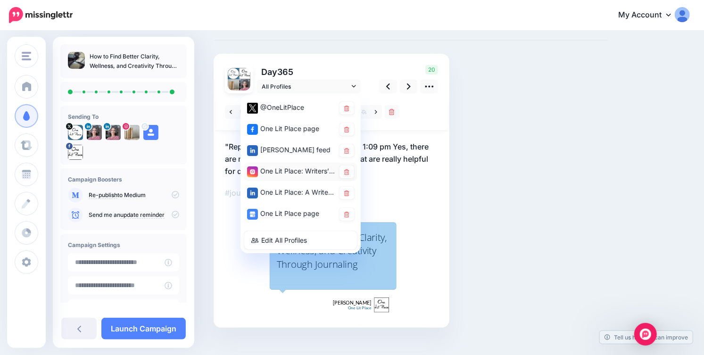
click at [319, 169] on div "One Lit Place: Writers’ Center account" at bounding box center [291, 172] width 88 height 12
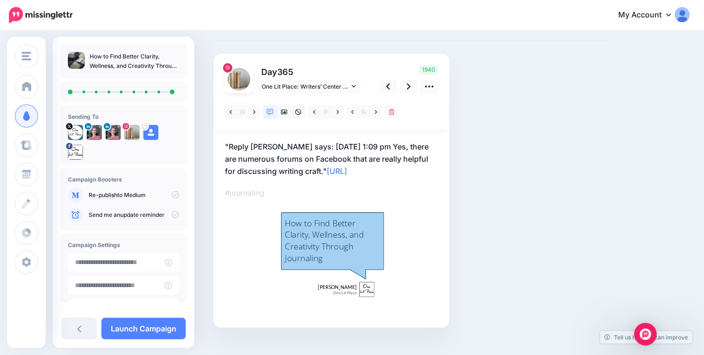
click at [315, 173] on p ""Reply [PERSON_NAME] says: [DATE] 1:09 pm Yes, there are numerous forums on Fac…" at bounding box center [331, 159] width 213 height 37
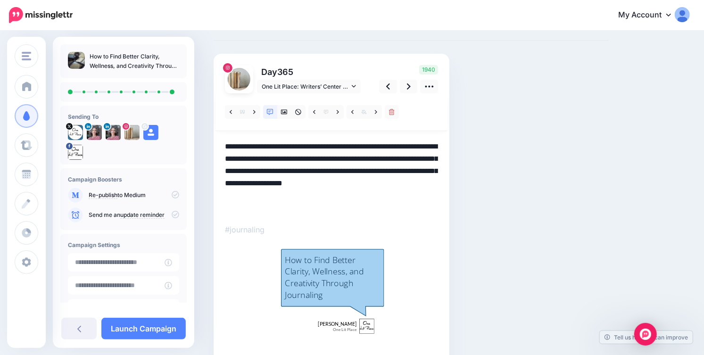
drag, startPoint x: 225, startPoint y: 145, endPoint x: 295, endPoint y: 211, distance: 95.4
click at [295, 211] on textarea "**********" at bounding box center [331, 178] width 213 height 74
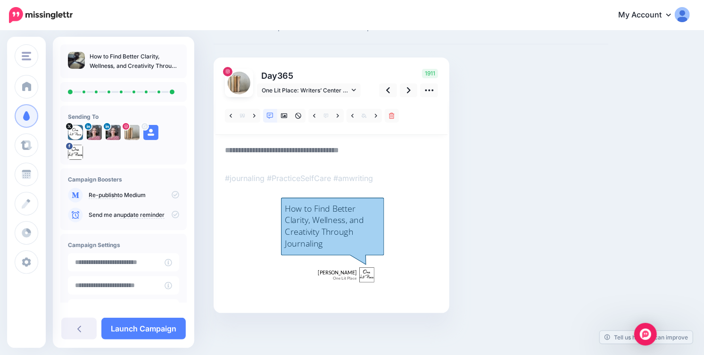
paste textarea "**********"
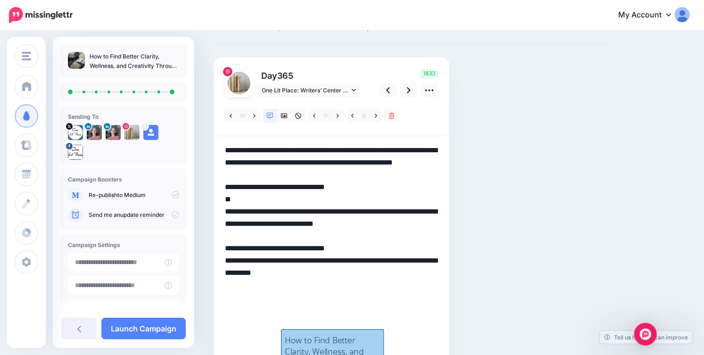
click at [225, 149] on textarea "**********" at bounding box center [331, 230] width 213 height 172
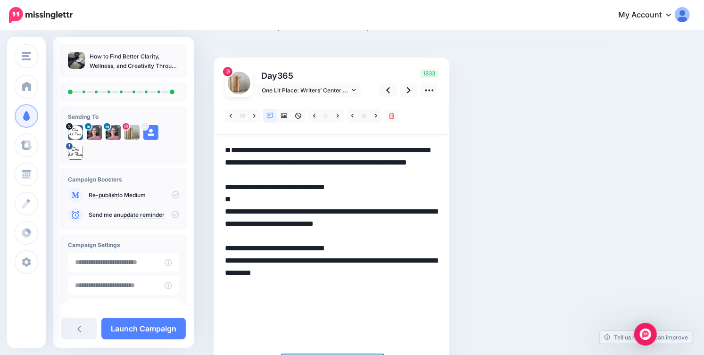
paste textarea "**********"
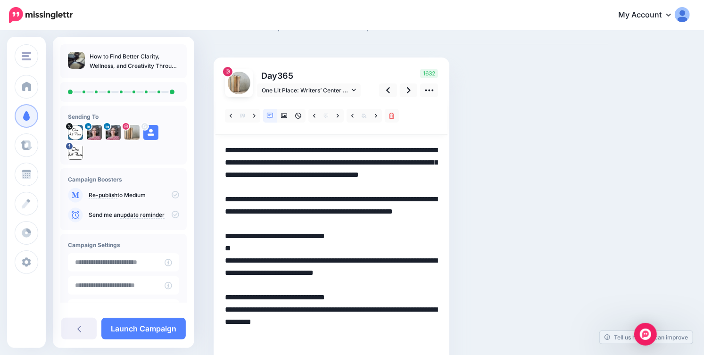
click at [226, 151] on textarea "**********" at bounding box center [331, 260] width 213 height 233
click at [276, 153] on textarea "**********" at bounding box center [331, 260] width 213 height 233
click at [315, 151] on textarea "**********" at bounding box center [331, 260] width 213 height 233
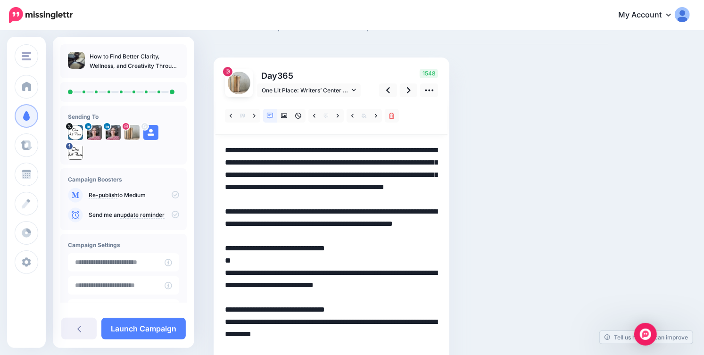
click at [270, 164] on textarea "**********" at bounding box center [331, 266] width 213 height 245
click at [320, 166] on textarea "**********" at bounding box center [331, 266] width 213 height 245
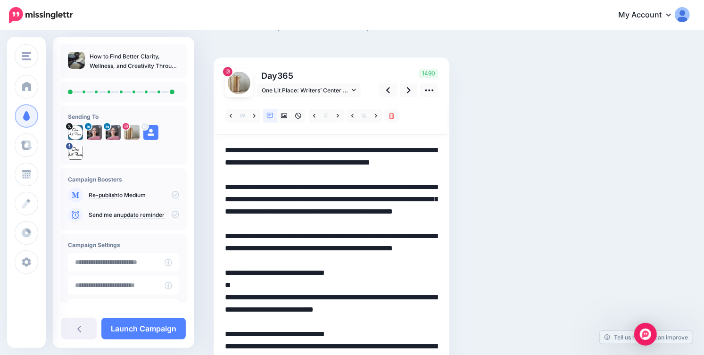
click at [355, 165] on textarea "**********" at bounding box center [331, 285] width 213 height 282
click at [348, 152] on textarea "**********" at bounding box center [331, 285] width 213 height 282
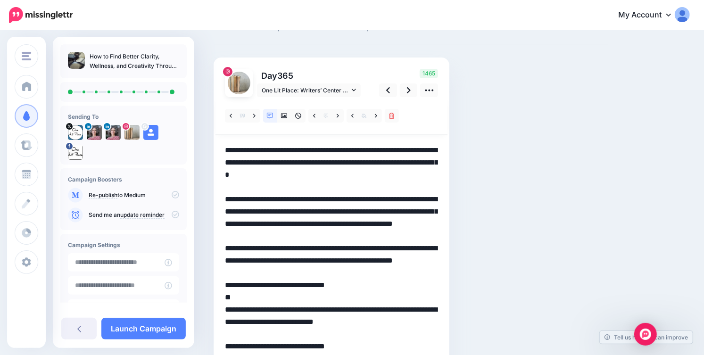
drag, startPoint x: 269, startPoint y: 165, endPoint x: 301, endPoint y: 166, distance: 32.1
click at [301, 166] on textarea "**********" at bounding box center [331, 285] width 213 height 282
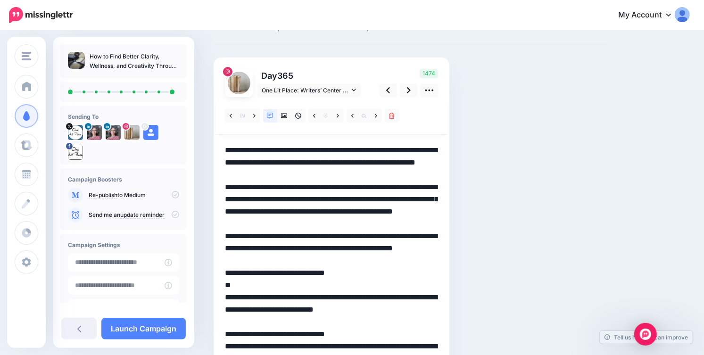
click at [309, 163] on textarea "**********" at bounding box center [331, 285] width 213 height 282
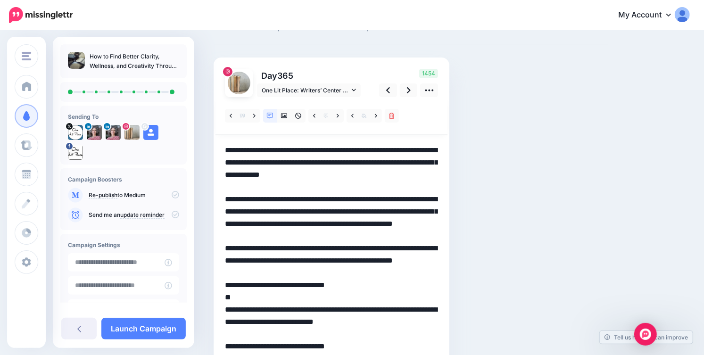
drag, startPoint x: 380, startPoint y: 164, endPoint x: 433, endPoint y: 164, distance: 53.3
click at [433, 164] on textarea "**********" at bounding box center [331, 285] width 213 height 282
click at [262, 200] on textarea "**********" at bounding box center [331, 285] width 213 height 282
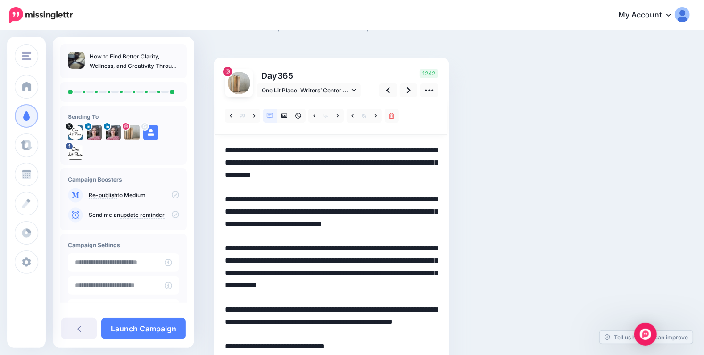
drag, startPoint x: 349, startPoint y: 263, endPoint x: 388, endPoint y: 330, distance: 77.5
click at [388, 330] on textarea "**********" at bounding box center [331, 322] width 213 height 356
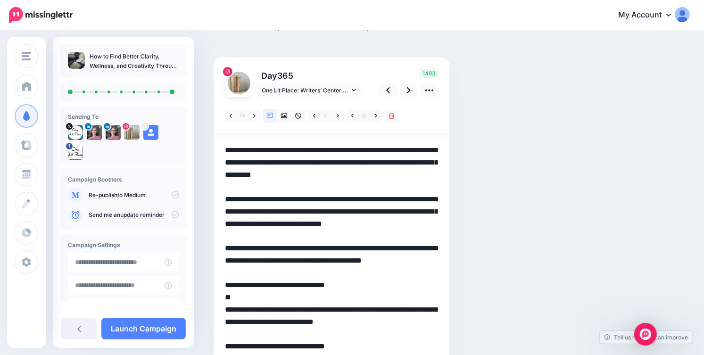
drag, startPoint x: 225, startPoint y: 257, endPoint x: 352, endPoint y: 259, distance: 126.9
click at [352, 259] on textarea "**********" at bounding box center [331, 285] width 213 height 282
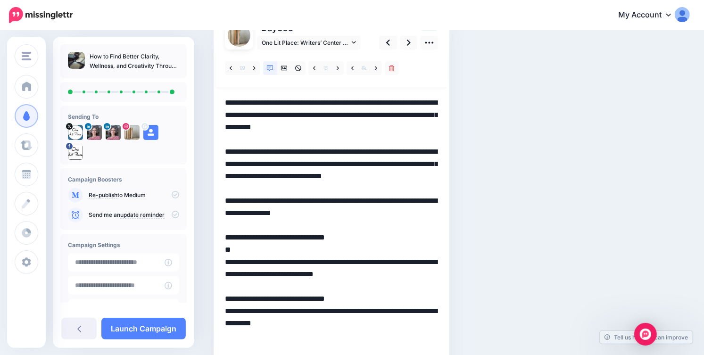
scroll to position [98, 0]
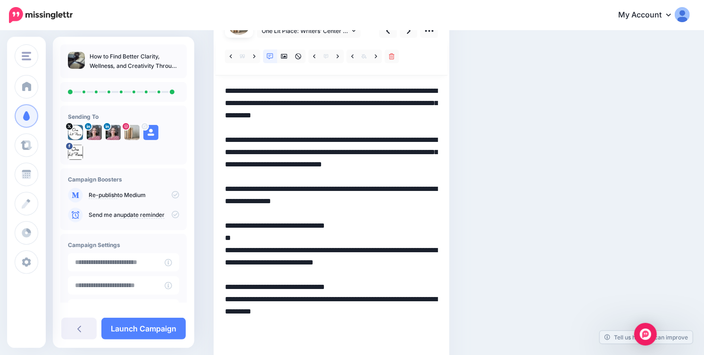
click at [255, 297] on textarea "**********" at bounding box center [331, 220] width 213 height 270
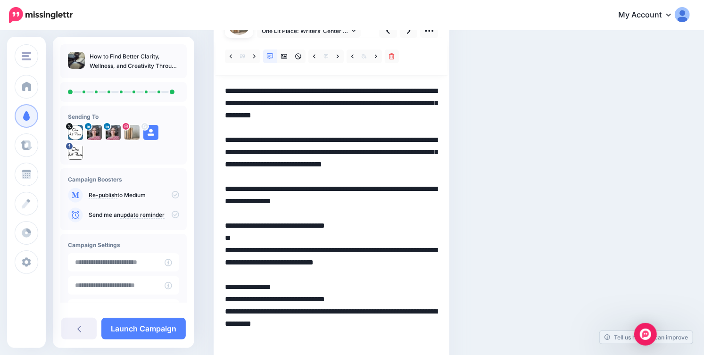
paste textarea "**********"
drag, startPoint x: 279, startPoint y: 312, endPoint x: 316, endPoint y: 313, distance: 37.3
click at [316, 313] on textarea "**********" at bounding box center [331, 226] width 213 height 282
click at [374, 311] on textarea "**********" at bounding box center [331, 226] width 213 height 282
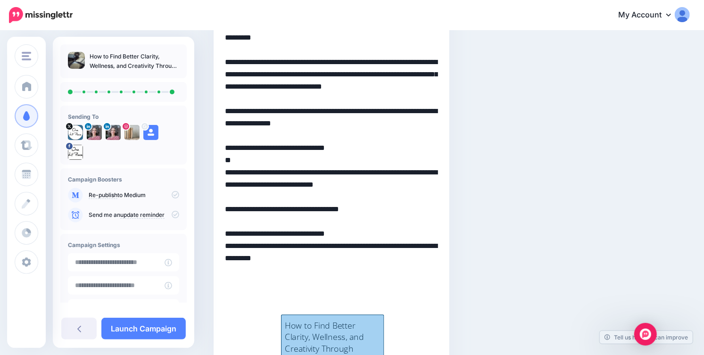
scroll to position [178, 0]
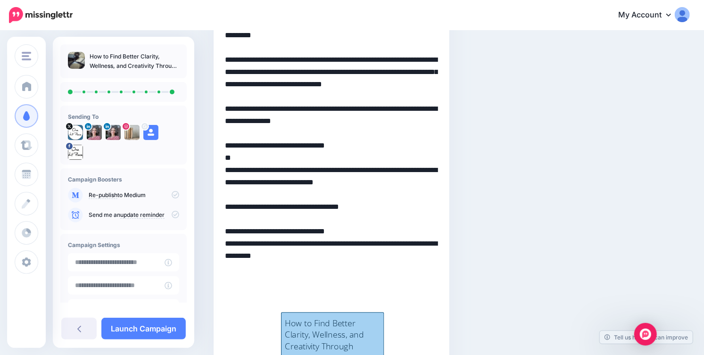
click at [393, 286] on textarea "**********" at bounding box center [331, 152] width 213 height 294
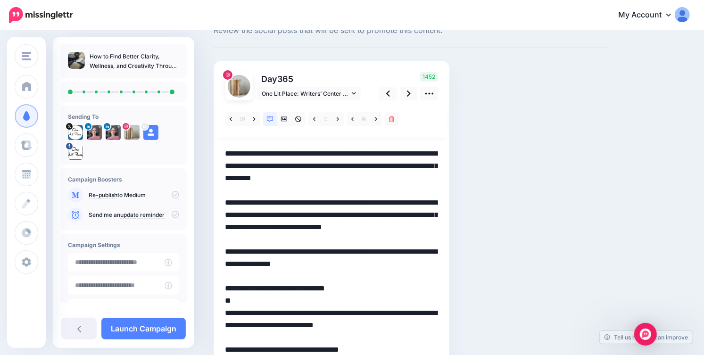
scroll to position [9, 0]
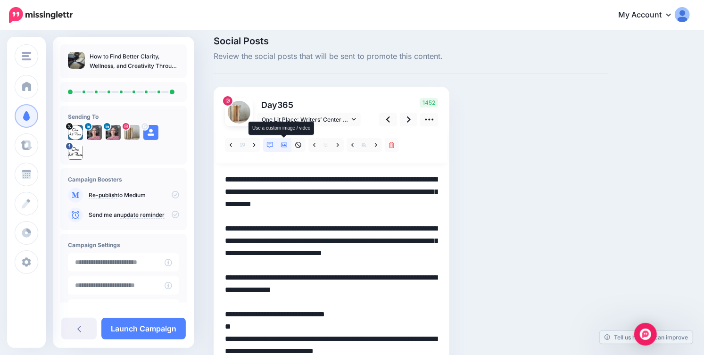
click at [284, 145] on icon at bounding box center [284, 145] width 7 height 5
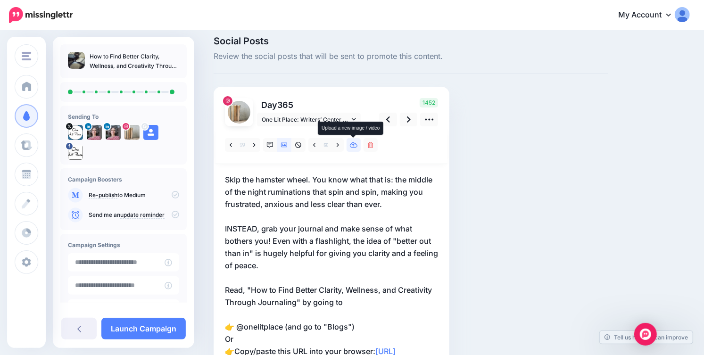
click at [356, 149] on link at bounding box center [354, 145] width 14 height 14
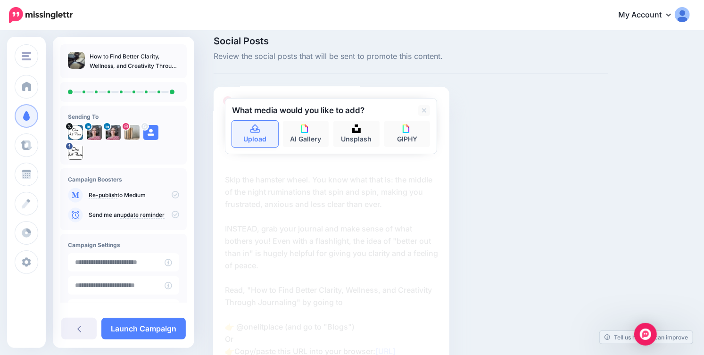
click at [252, 124] on link "Upload" at bounding box center [255, 134] width 46 height 26
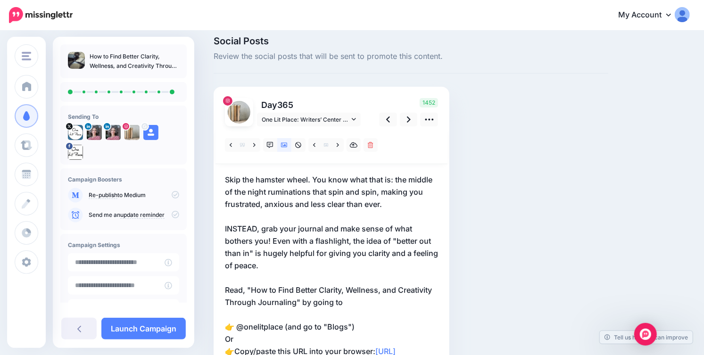
click at [257, 176] on p "Skip the hamster wheel. You know what that is: the middle of the night ruminati…" at bounding box center [331, 315] width 213 height 282
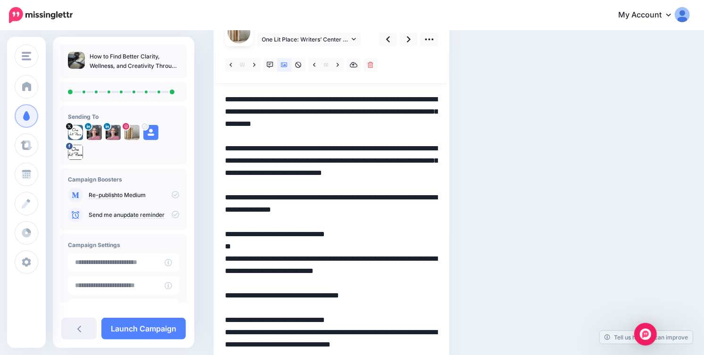
scroll to position [87, 0]
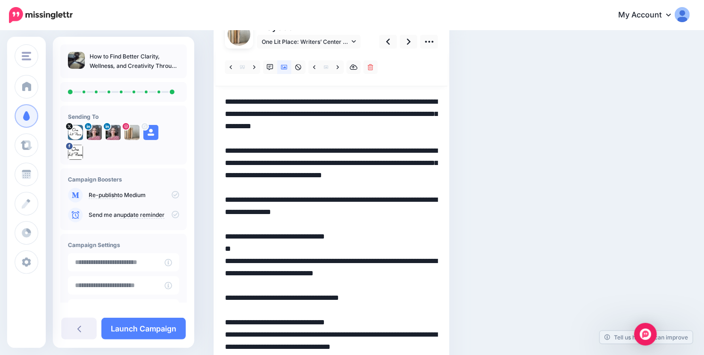
click at [256, 103] on textarea "**********" at bounding box center [331, 243] width 213 height 294
drag, startPoint x: 384, startPoint y: 101, endPoint x: 424, endPoint y: 101, distance: 40.1
click at [424, 101] on textarea "**********" at bounding box center [331, 243] width 213 height 294
click at [405, 127] on textarea "**********" at bounding box center [331, 243] width 213 height 294
drag, startPoint x: 341, startPoint y: 152, endPoint x: 395, endPoint y: 151, distance: 53.8
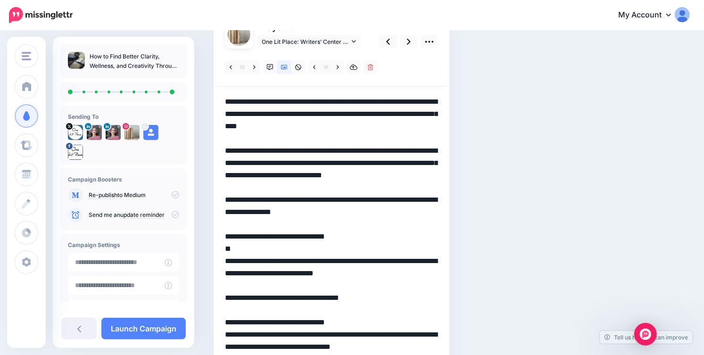
click at [395, 151] on textarea "**********" at bounding box center [331, 243] width 213 height 294
click at [253, 164] on textarea "**********" at bounding box center [331, 243] width 213 height 294
drag, startPoint x: 299, startPoint y: 165, endPoint x: 325, endPoint y: 165, distance: 25.9
click at [325, 165] on textarea "**********" at bounding box center [331, 243] width 213 height 294
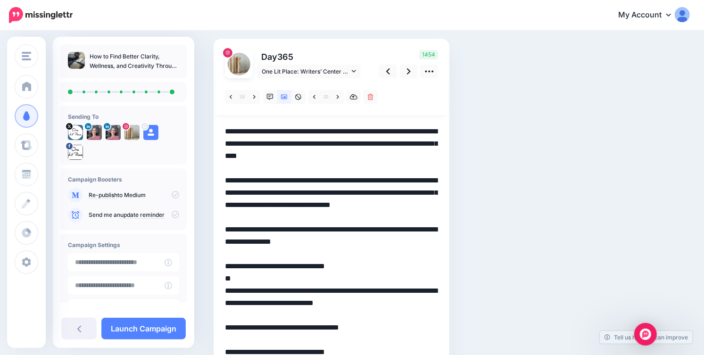
scroll to position [0, 0]
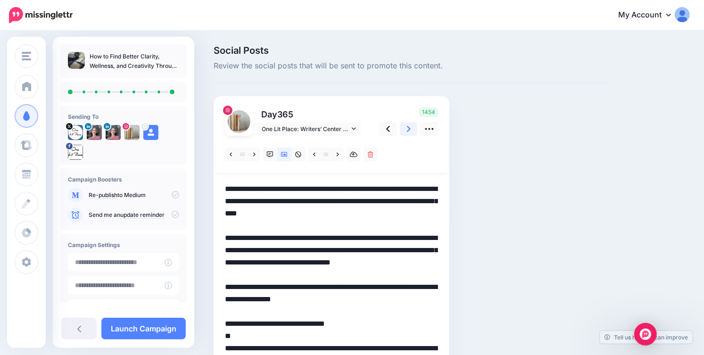
click at [411, 129] on link at bounding box center [409, 129] width 18 height 14
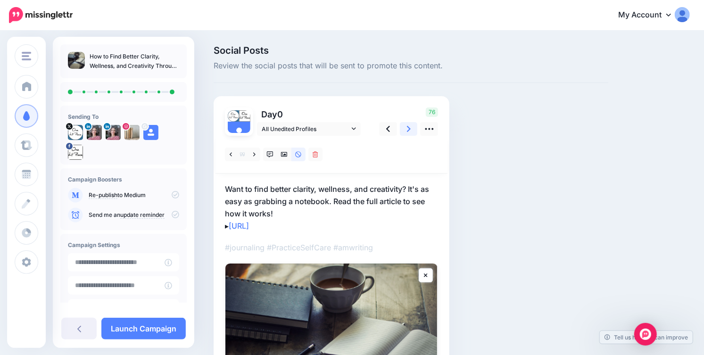
click at [407, 128] on icon at bounding box center [409, 129] width 4 height 10
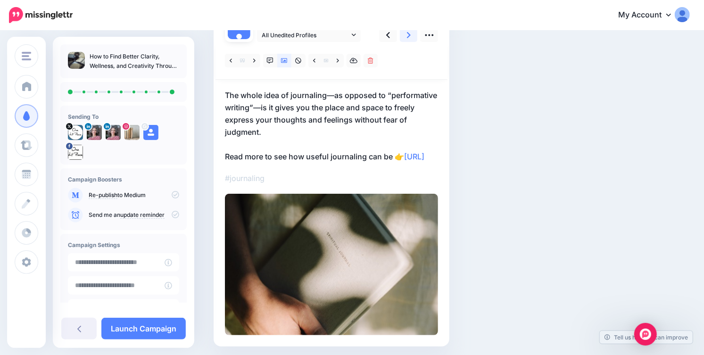
scroll to position [9, 0]
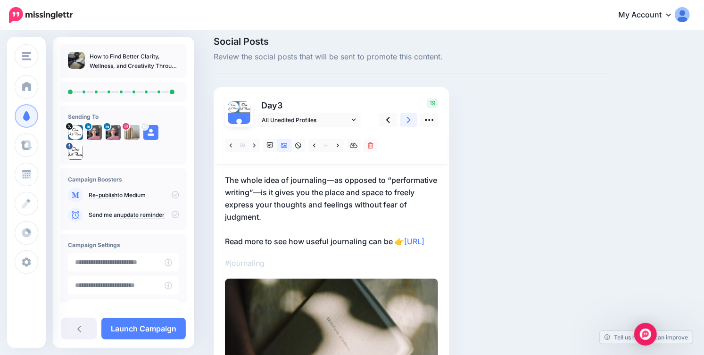
click at [407, 116] on icon at bounding box center [409, 120] width 4 height 10
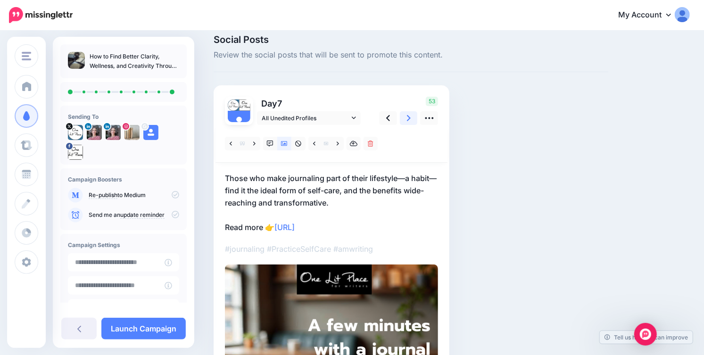
scroll to position [0, 0]
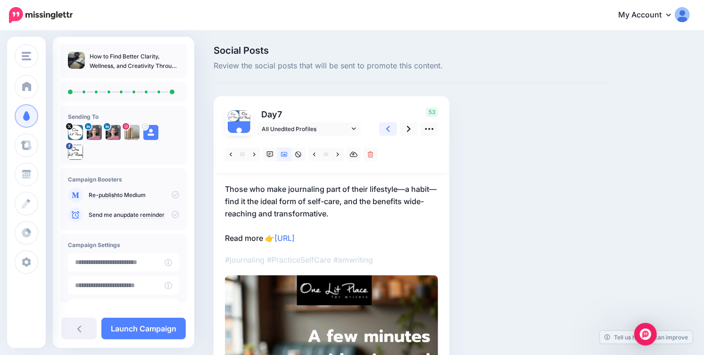
click at [389, 129] on icon at bounding box center [388, 129] width 4 height 10
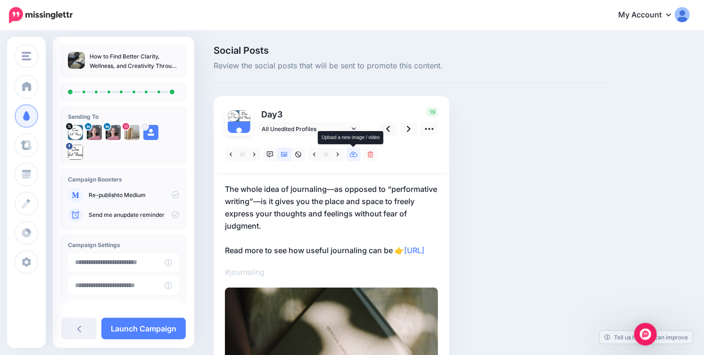
click at [354, 155] on icon at bounding box center [354, 154] width 8 height 7
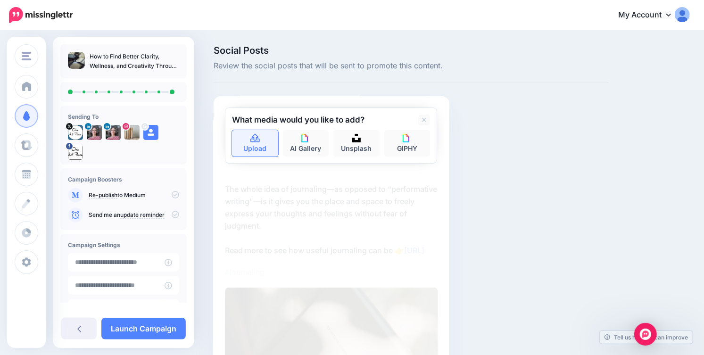
click at [255, 145] on link "Upload" at bounding box center [255, 143] width 46 height 26
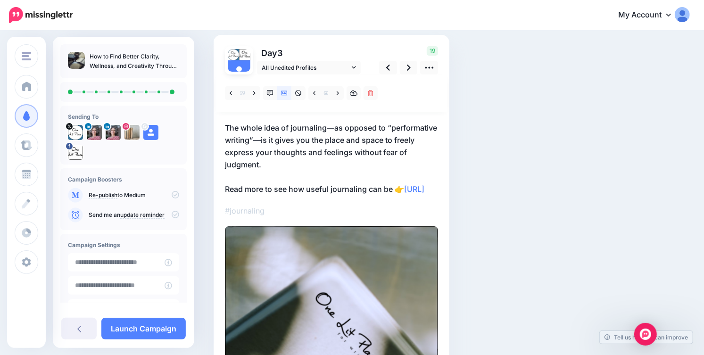
scroll to position [57, 0]
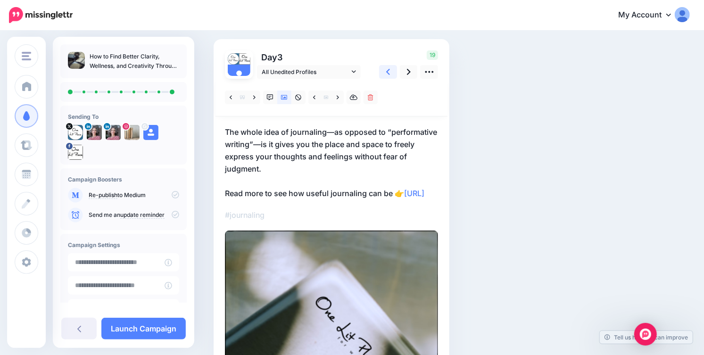
click at [389, 70] on icon at bounding box center [388, 72] width 4 height 10
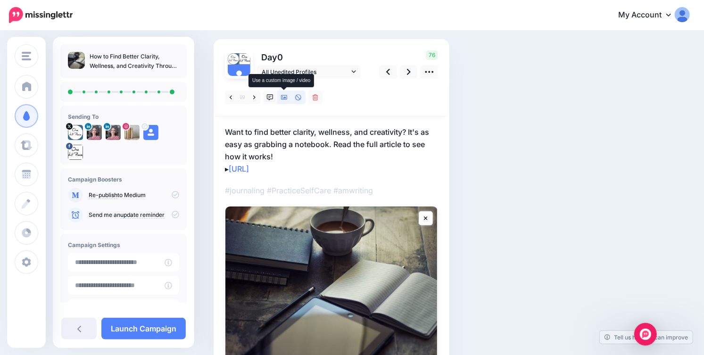
click at [284, 99] on icon at bounding box center [284, 97] width 7 height 5
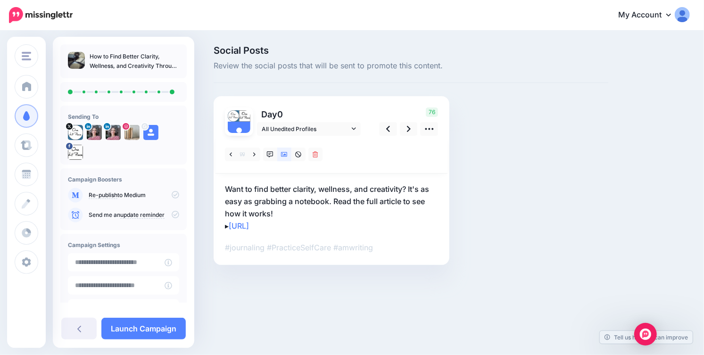
scroll to position [0, 0]
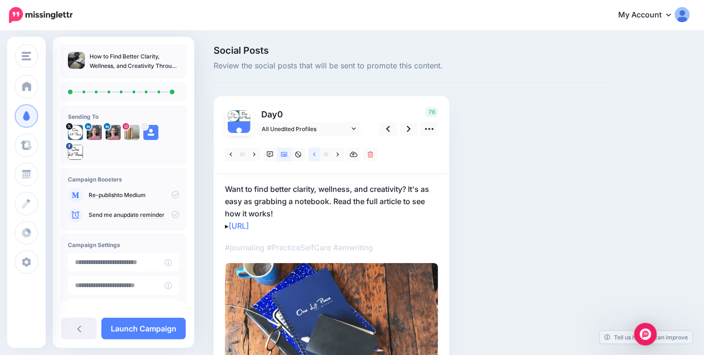
click at [315, 154] on icon at bounding box center [314, 154] width 2 height 7
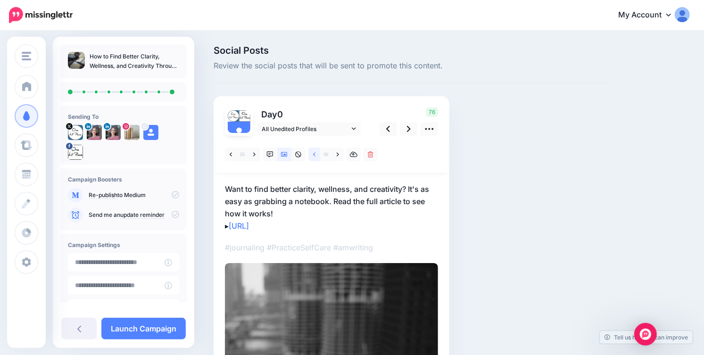
click at [315, 154] on icon at bounding box center [314, 154] width 2 height 7
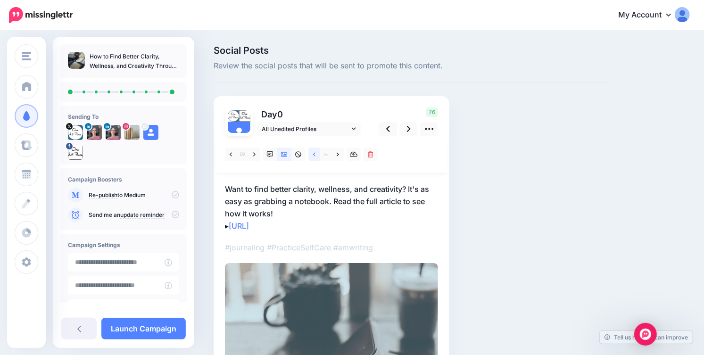
click at [315, 154] on icon at bounding box center [314, 154] width 2 height 7
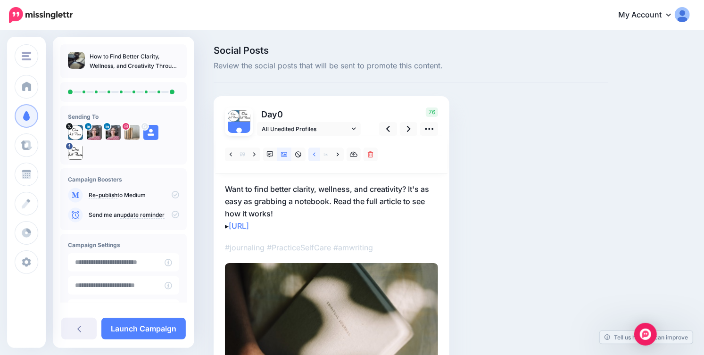
click at [315, 154] on icon at bounding box center [314, 154] width 2 height 7
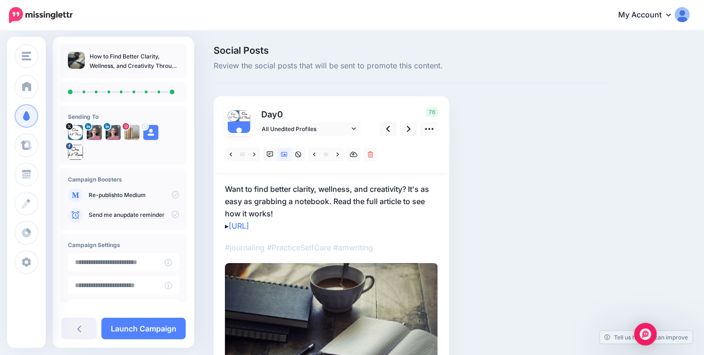
click at [322, 281] on img at bounding box center [331, 343] width 213 height 160
click at [353, 154] on icon at bounding box center [354, 154] width 8 height 7
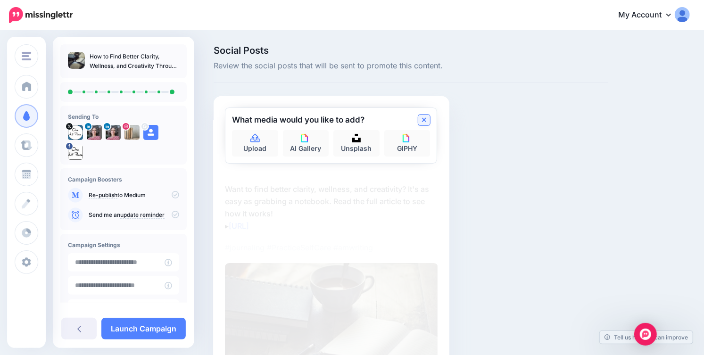
click at [427, 122] on link at bounding box center [424, 120] width 12 height 11
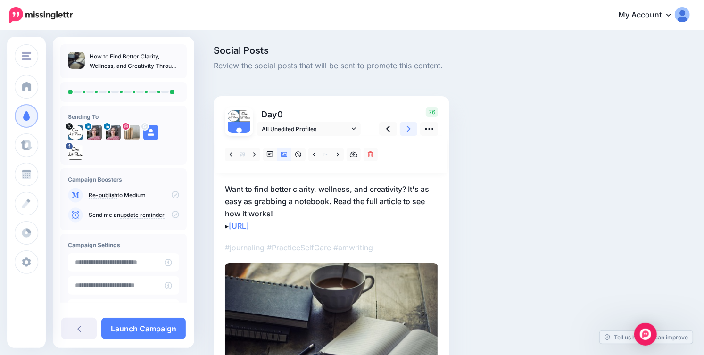
click at [408, 131] on icon at bounding box center [409, 129] width 4 height 6
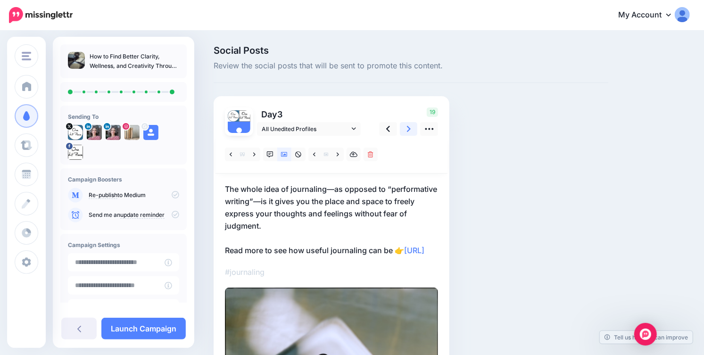
click at [408, 131] on icon at bounding box center [409, 129] width 4 height 6
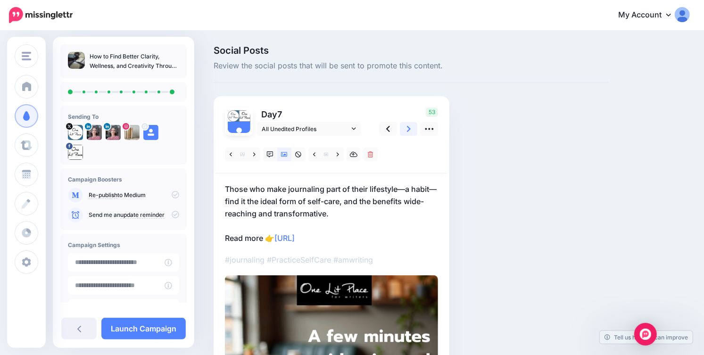
click at [408, 131] on icon at bounding box center [409, 129] width 4 height 6
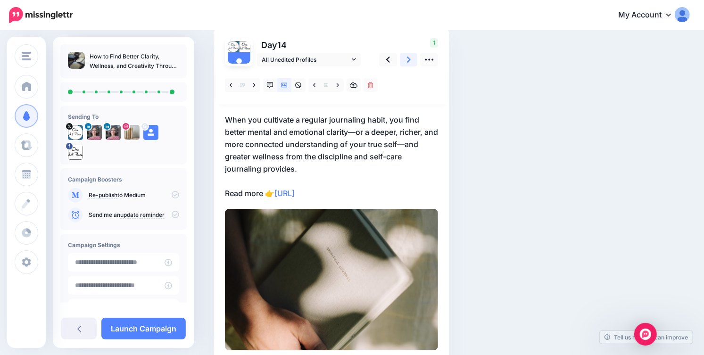
scroll to position [53, 0]
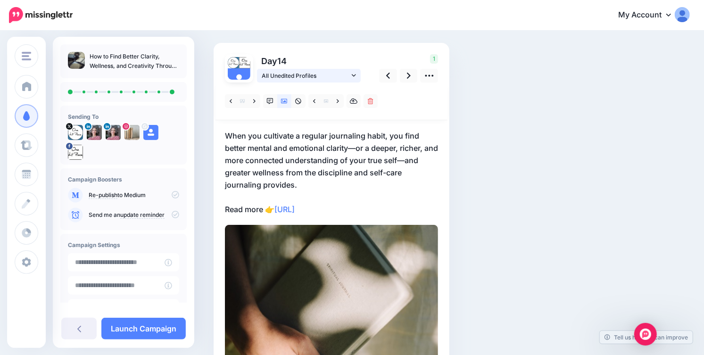
click at [350, 76] on link "All Unedited Profiles" at bounding box center [309, 76] width 104 height 14
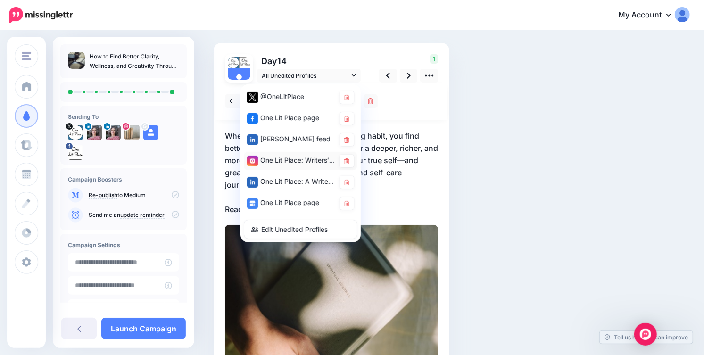
click at [308, 155] on div "One Lit Place: Writers’ Center account" at bounding box center [291, 161] width 88 height 12
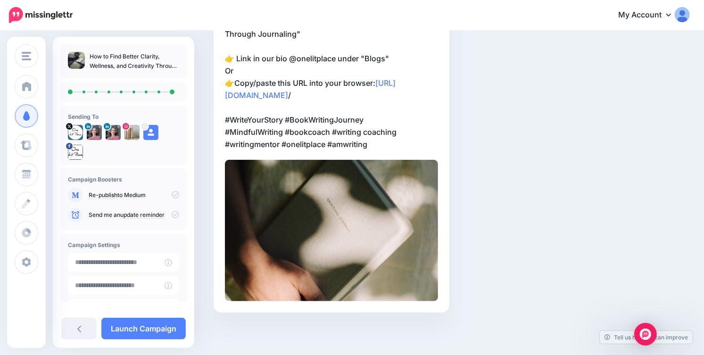
scroll to position [0, 0]
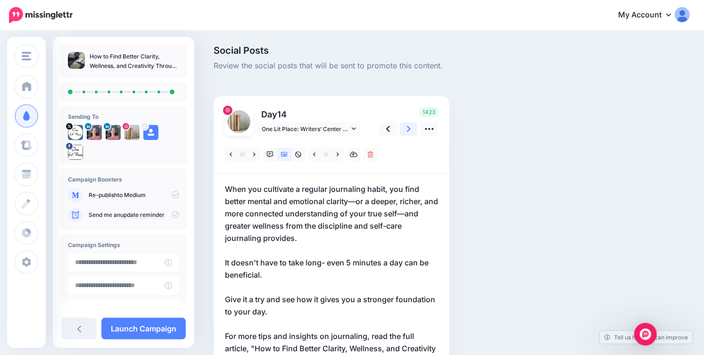
click at [407, 130] on icon at bounding box center [409, 129] width 4 height 6
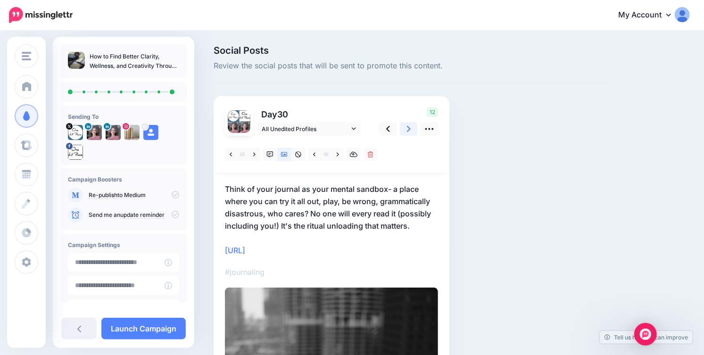
click at [409, 129] on icon at bounding box center [409, 129] width 4 height 6
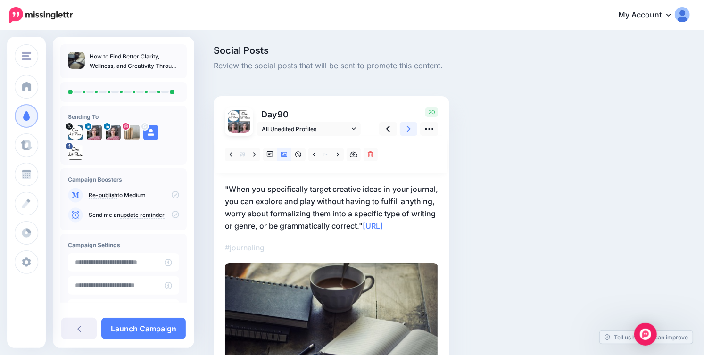
click at [409, 129] on icon at bounding box center [409, 129] width 4 height 6
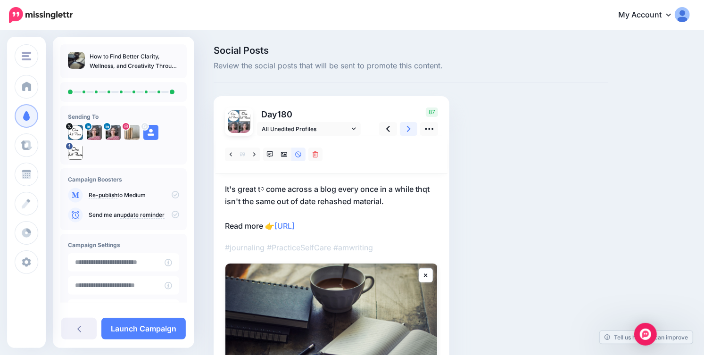
click at [409, 129] on icon at bounding box center [409, 129] width 4 height 6
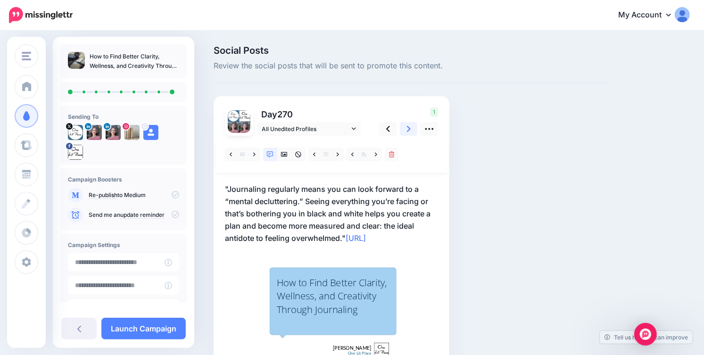
click at [409, 129] on icon at bounding box center [409, 129] width 4 height 6
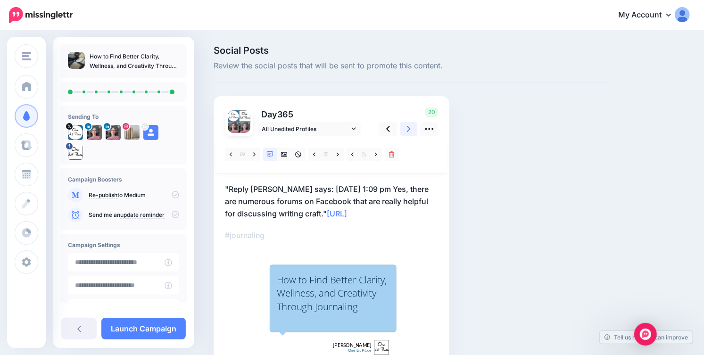
click at [409, 131] on icon at bounding box center [409, 129] width 4 height 10
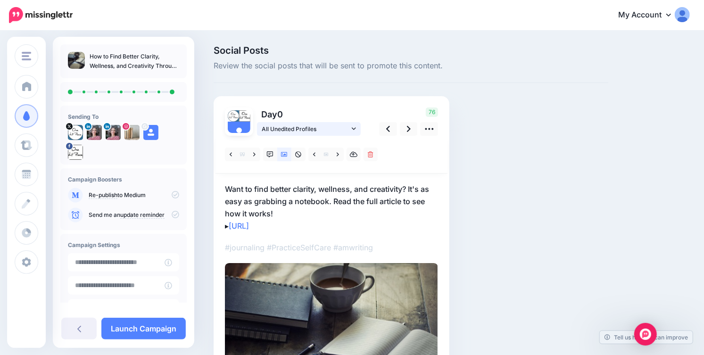
click at [354, 126] on icon at bounding box center [354, 128] width 4 height 7
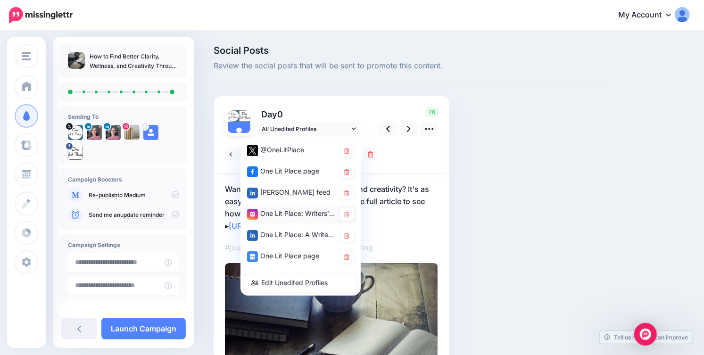
click at [314, 214] on div "One Lit Place: Writers’ Center account" at bounding box center [291, 214] width 88 height 12
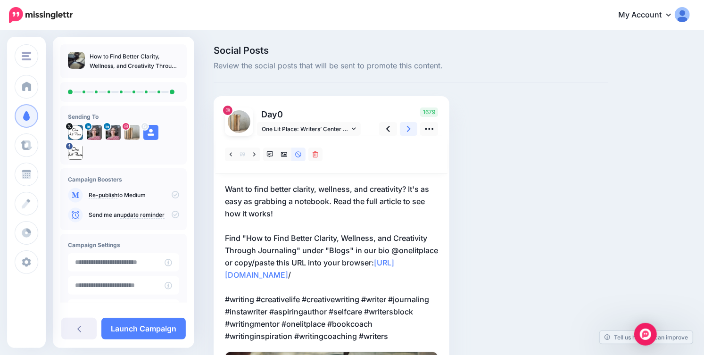
click at [405, 131] on link at bounding box center [409, 129] width 18 height 14
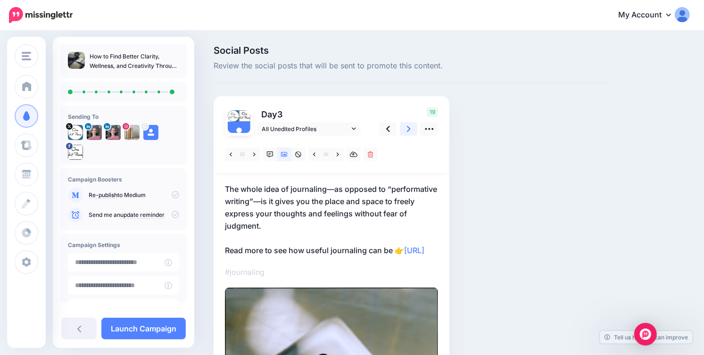
click at [407, 128] on icon at bounding box center [409, 129] width 4 height 10
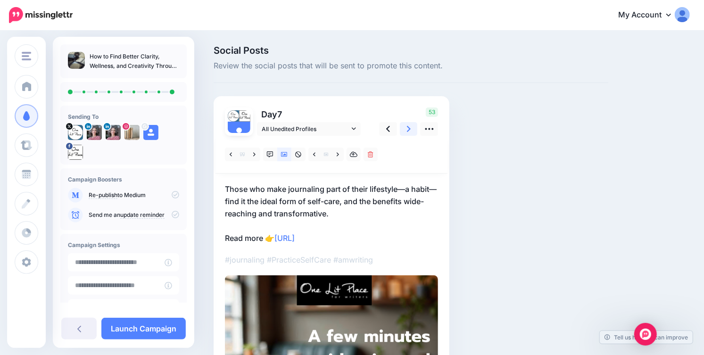
click at [407, 128] on icon at bounding box center [409, 129] width 4 height 10
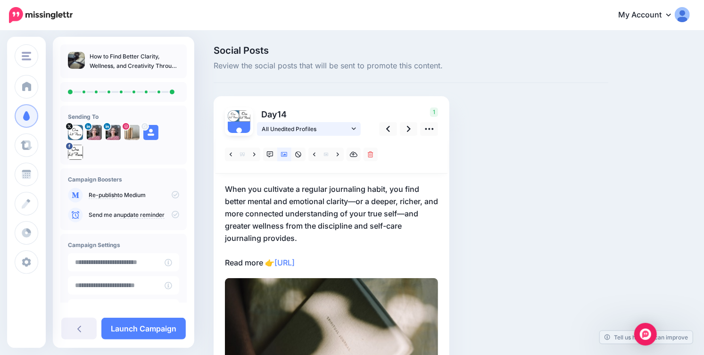
click at [354, 128] on icon at bounding box center [354, 128] width 4 height 7
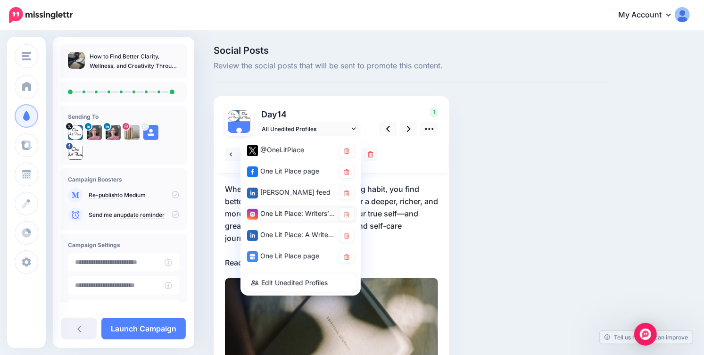
click at [309, 213] on div "One Lit Place: Writers’ Center account" at bounding box center [291, 214] width 88 height 12
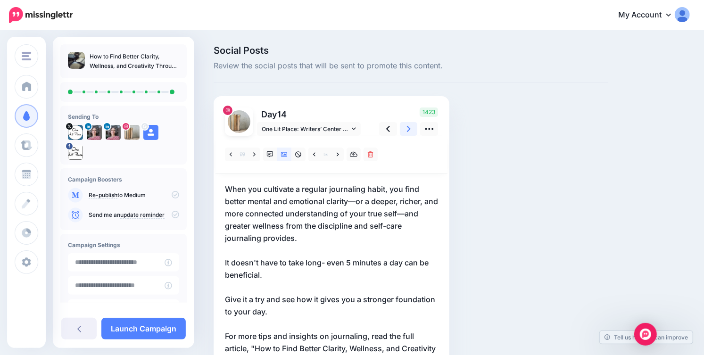
click at [406, 131] on link at bounding box center [409, 129] width 18 height 14
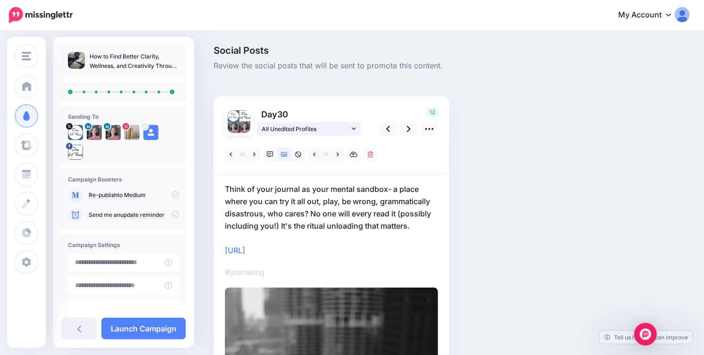
click at [354, 126] on icon at bounding box center [354, 128] width 4 height 7
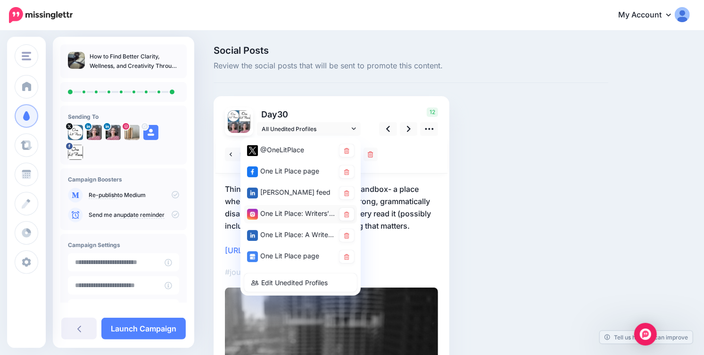
click at [323, 210] on div "One Lit Place: Writers’ Center account" at bounding box center [291, 214] width 88 height 12
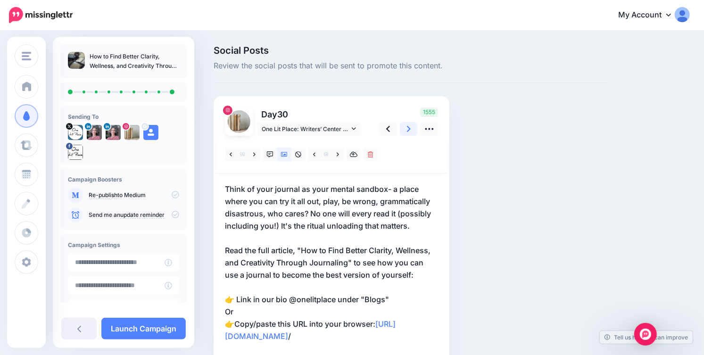
click at [411, 130] on link at bounding box center [409, 129] width 18 height 14
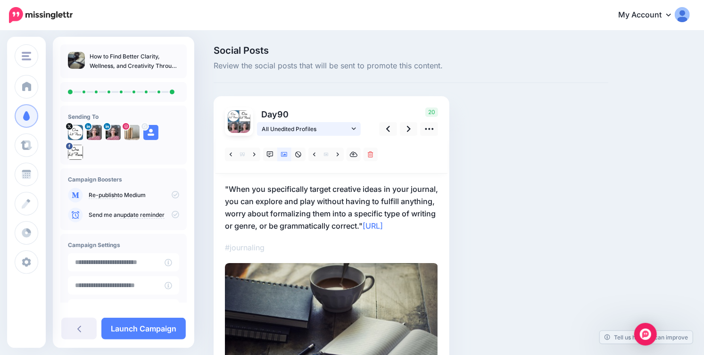
click at [353, 127] on icon at bounding box center [354, 128] width 4 height 7
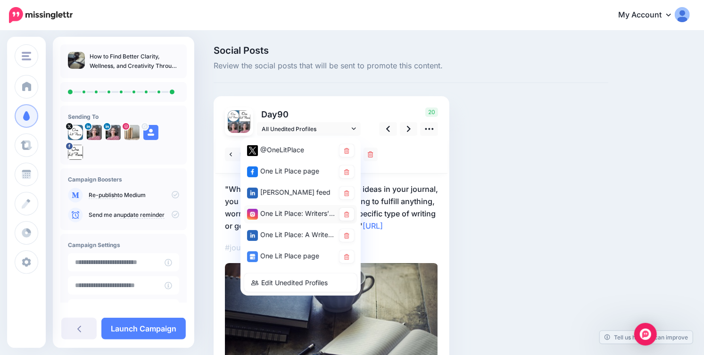
click at [311, 218] on div "One Lit Place: Writers’ Center account" at bounding box center [291, 214] width 88 height 12
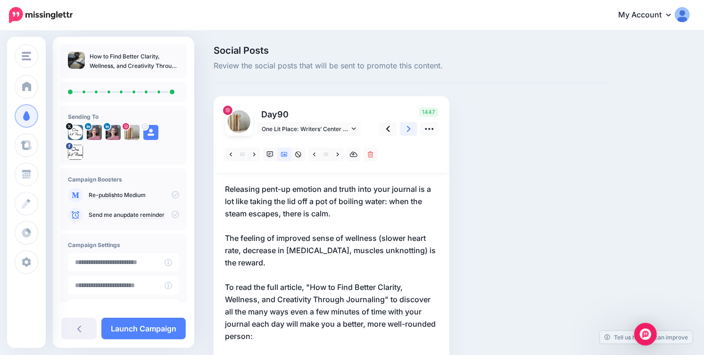
click at [407, 129] on icon at bounding box center [409, 129] width 4 height 10
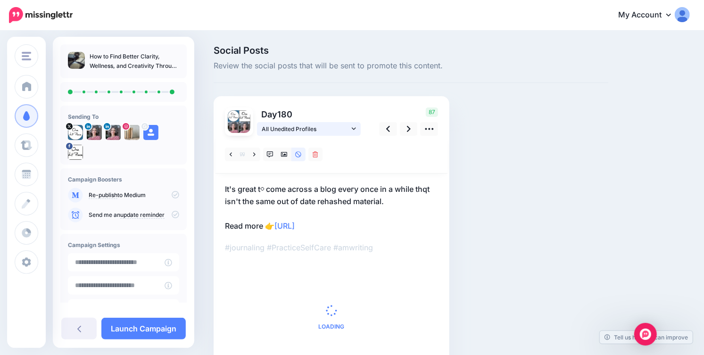
click at [355, 130] on icon at bounding box center [354, 128] width 4 height 7
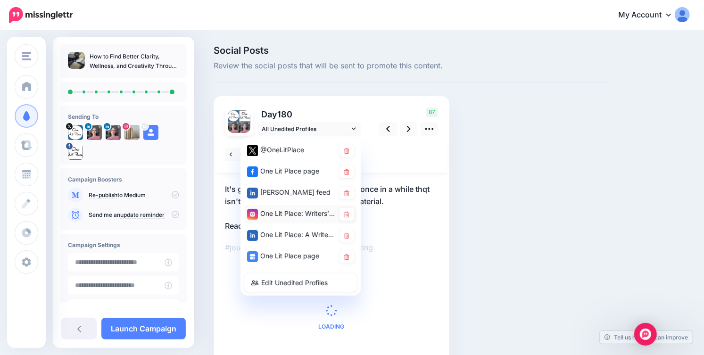
click at [305, 213] on div "One Lit Place: Writers’ Center account" at bounding box center [291, 214] width 88 height 12
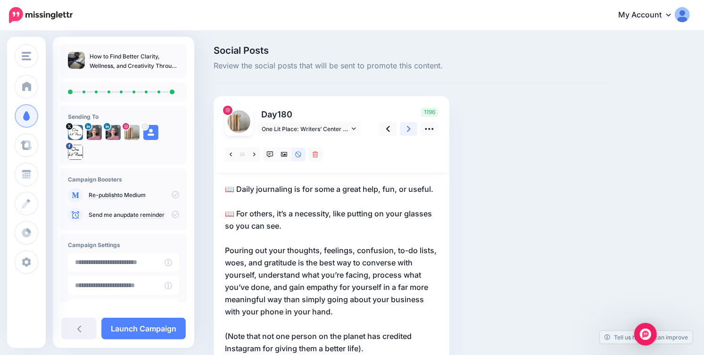
click at [406, 130] on link at bounding box center [409, 129] width 18 height 14
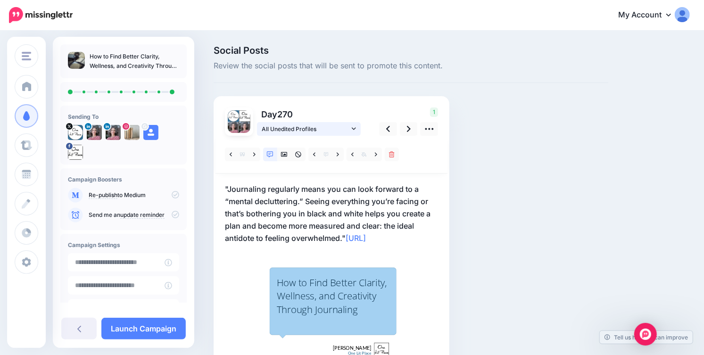
click at [351, 128] on link "All Unedited Profiles" at bounding box center [309, 129] width 104 height 14
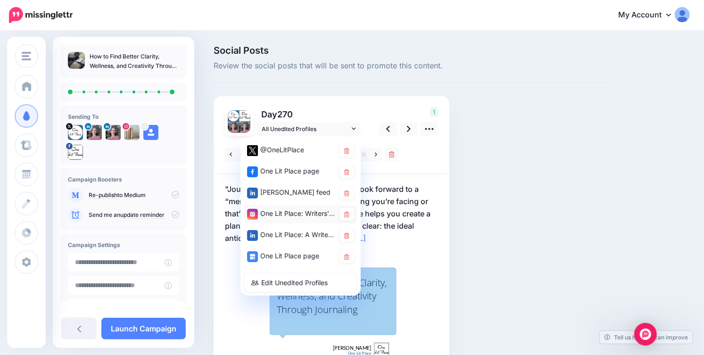
click at [302, 218] on div "One Lit Place: Writers’ Center account" at bounding box center [291, 214] width 88 height 12
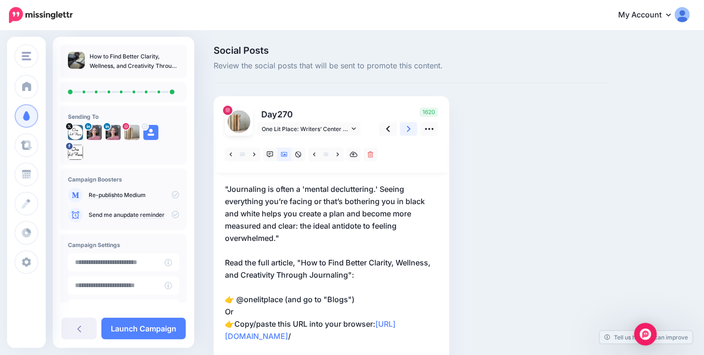
click at [407, 133] on link at bounding box center [409, 129] width 18 height 14
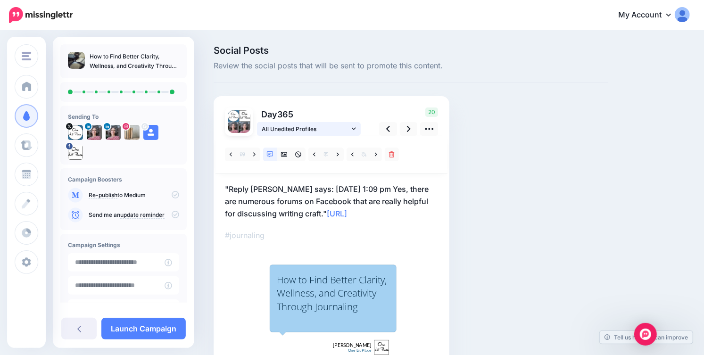
click at [357, 128] on link "All Unedited Profiles" at bounding box center [309, 129] width 104 height 14
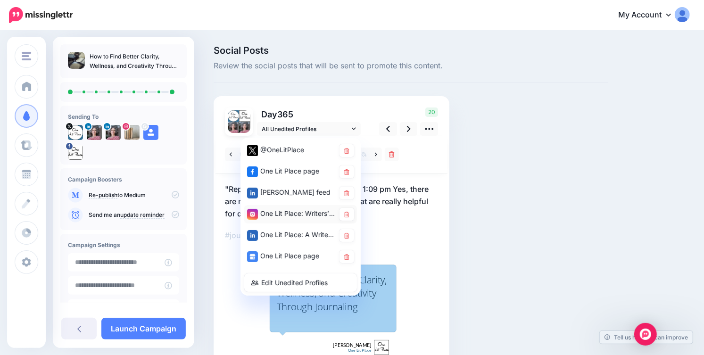
click at [298, 209] on div "One Lit Place: Writers’ Center account" at bounding box center [291, 214] width 88 height 12
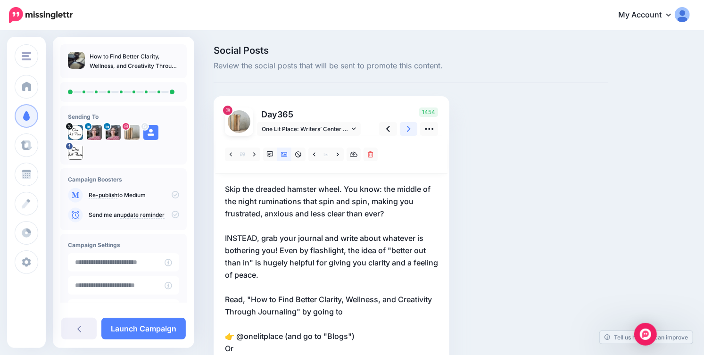
click at [407, 131] on icon at bounding box center [409, 129] width 4 height 10
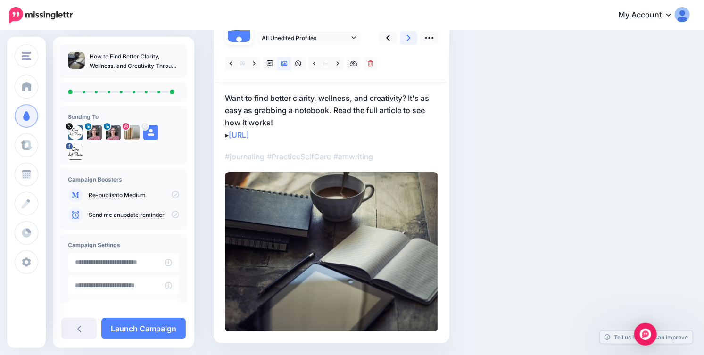
scroll to position [91, 0]
click at [354, 62] on icon at bounding box center [354, 63] width 8 height 7
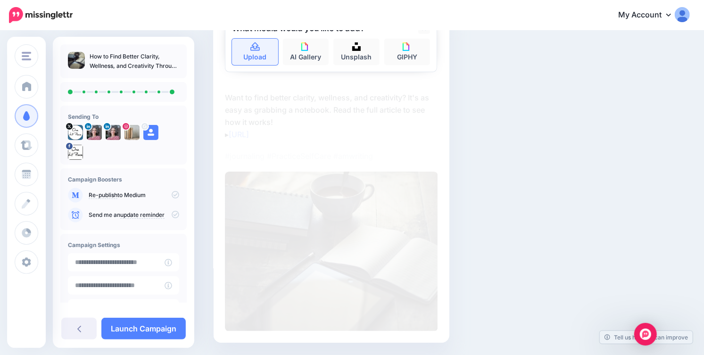
click at [256, 63] on link "Upload" at bounding box center [255, 52] width 46 height 26
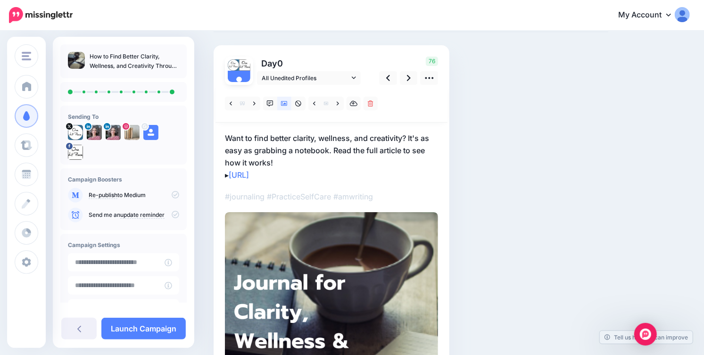
scroll to position [34, 0]
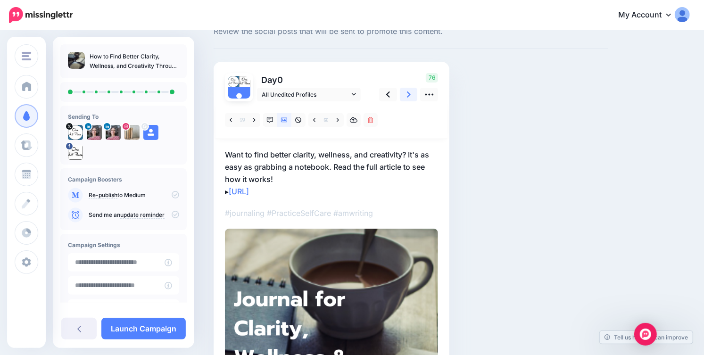
click at [407, 95] on icon at bounding box center [409, 95] width 4 height 10
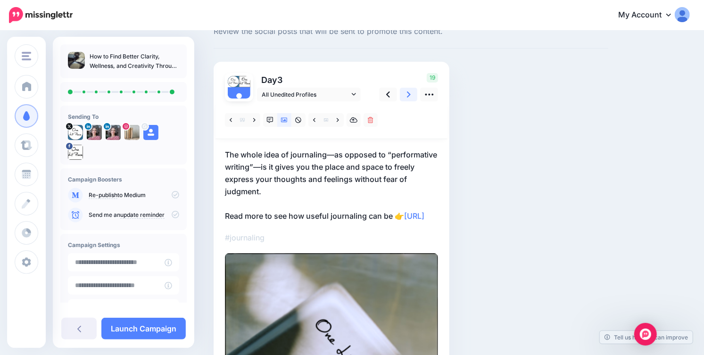
click at [407, 95] on icon at bounding box center [409, 95] width 4 height 10
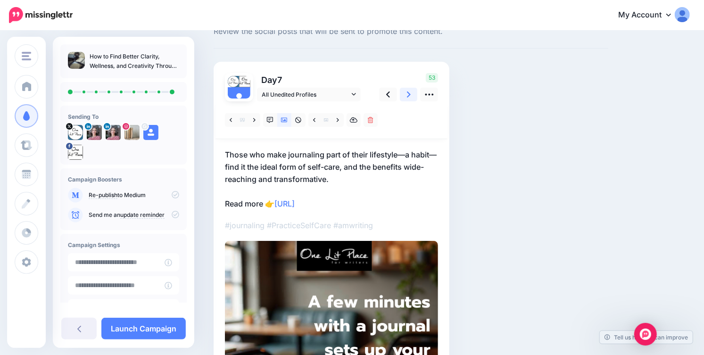
click at [407, 95] on icon at bounding box center [409, 95] width 4 height 10
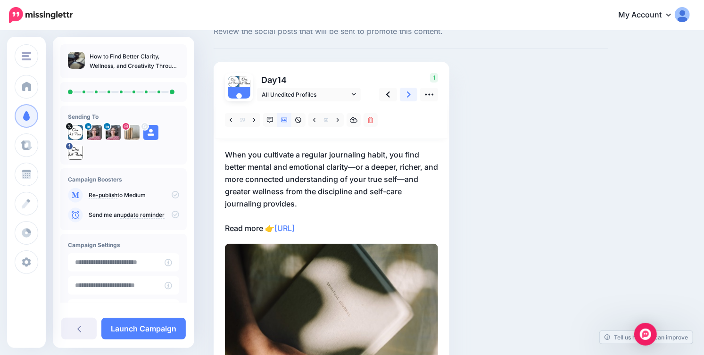
click at [407, 95] on icon at bounding box center [409, 95] width 4 height 10
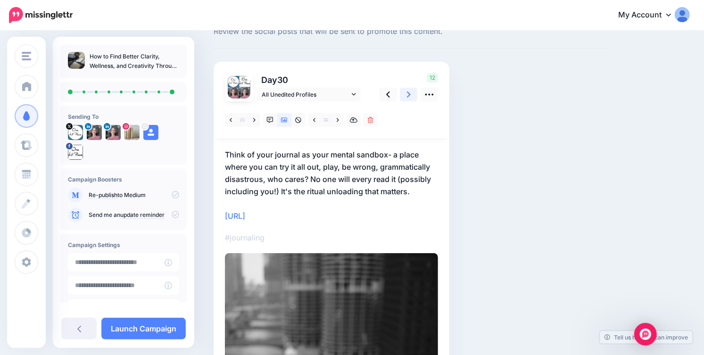
click at [407, 95] on icon at bounding box center [409, 95] width 4 height 10
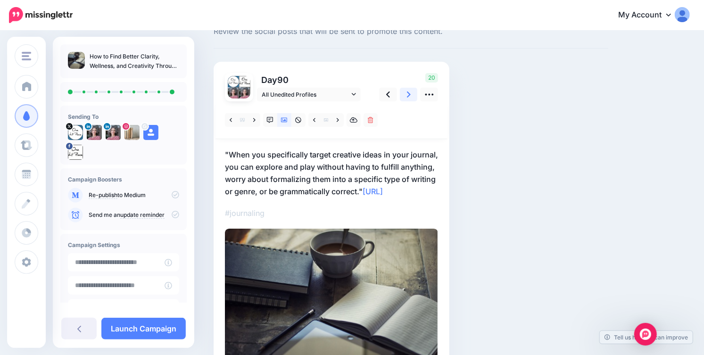
click at [407, 95] on icon at bounding box center [409, 95] width 4 height 10
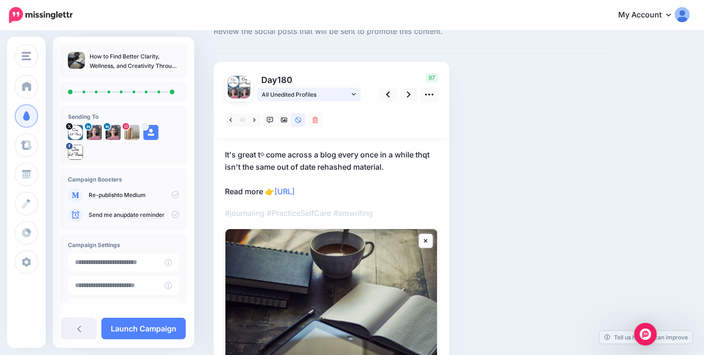
click at [351, 90] on link "All Unedited Profiles" at bounding box center [309, 95] width 104 height 14
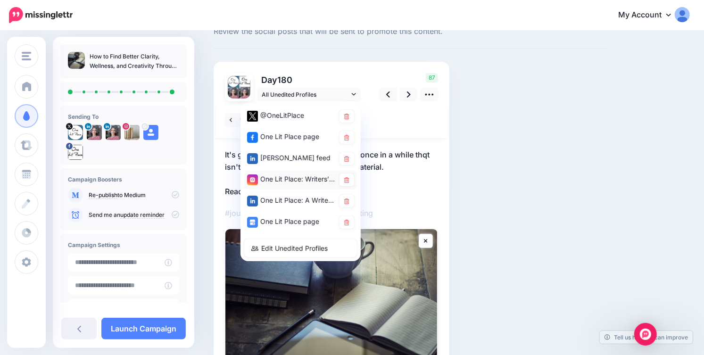
click at [288, 172] on div "One Lit Place: Writers’ Center account" at bounding box center [300, 180] width 113 height 18
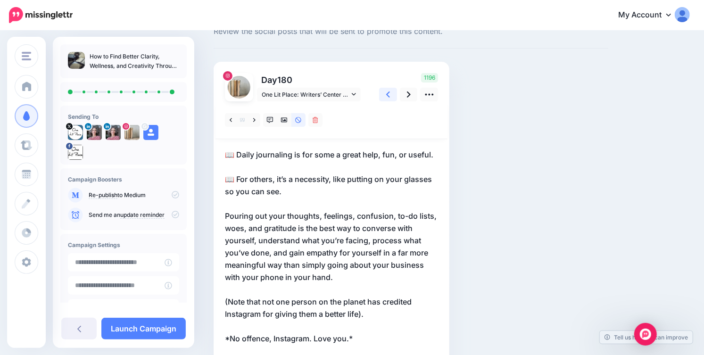
click at [389, 91] on icon at bounding box center [388, 95] width 4 height 10
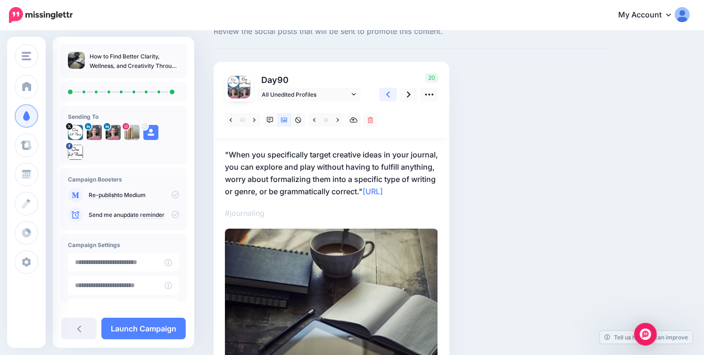
scroll to position [0, 0]
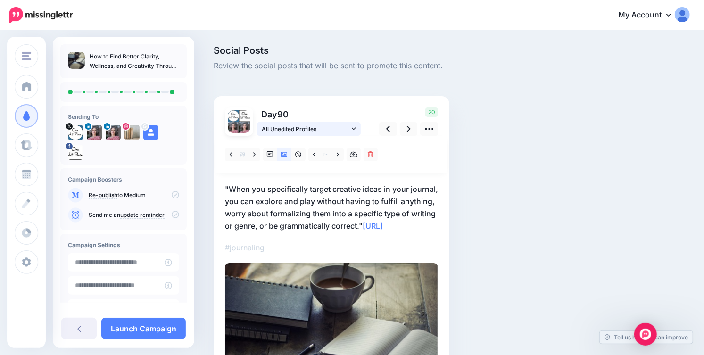
click at [355, 129] on icon at bounding box center [354, 128] width 4 height 7
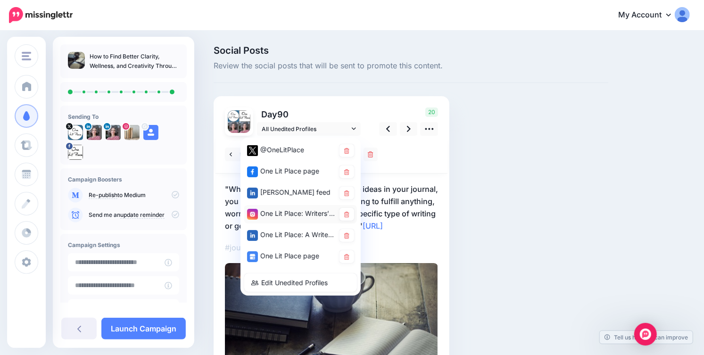
click at [304, 213] on div "One Lit Place: Writers’ Center account" at bounding box center [291, 214] width 88 height 12
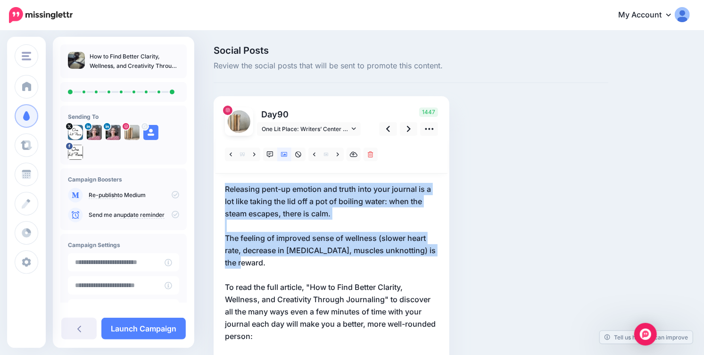
drag, startPoint x: 224, startPoint y: 187, endPoint x: 276, endPoint y: 263, distance: 92.3
copy p "Releasing pent-up emotion and truth into your journal is a lot like taking the …"
click at [389, 133] on icon at bounding box center [388, 129] width 4 height 10
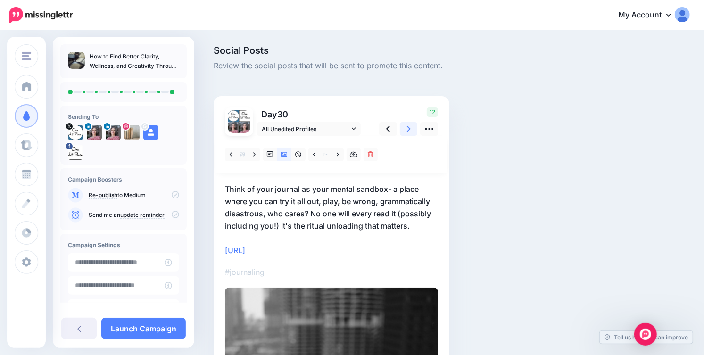
click at [412, 129] on link at bounding box center [409, 129] width 18 height 14
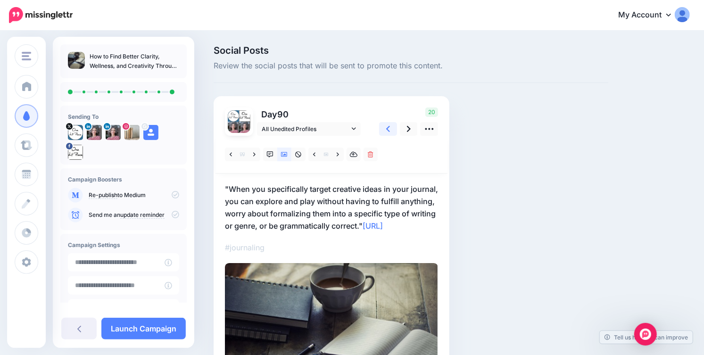
click at [390, 129] on link at bounding box center [388, 129] width 18 height 14
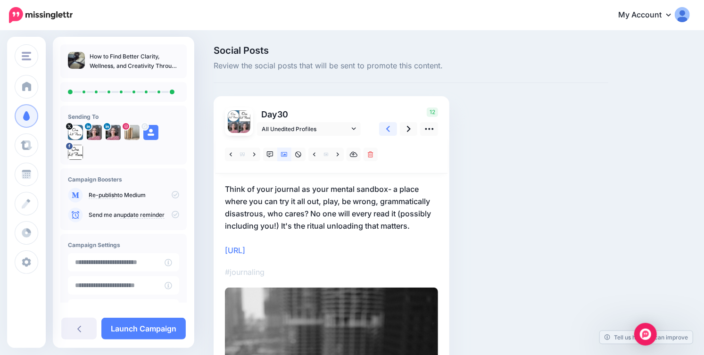
click at [390, 129] on link at bounding box center [388, 129] width 18 height 14
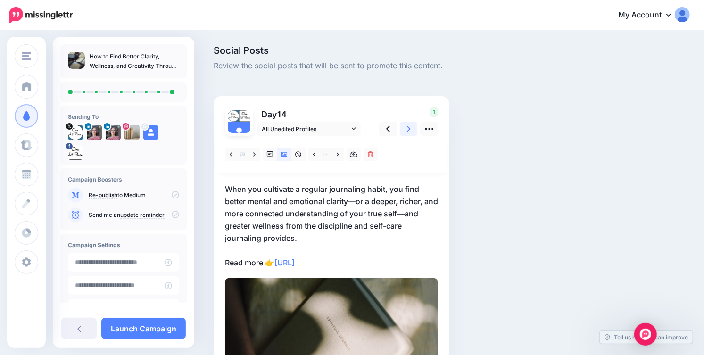
click at [408, 128] on icon at bounding box center [409, 129] width 4 height 10
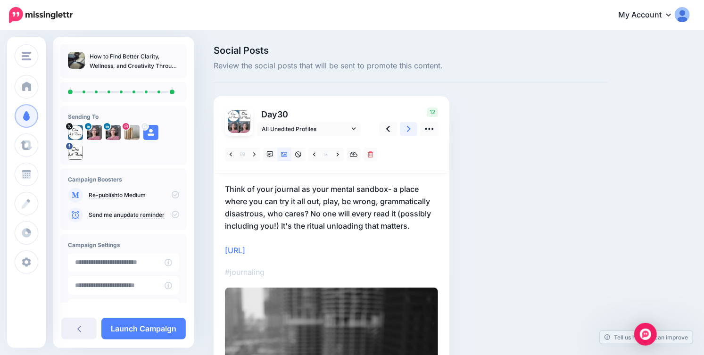
click at [408, 128] on icon at bounding box center [409, 129] width 4 height 10
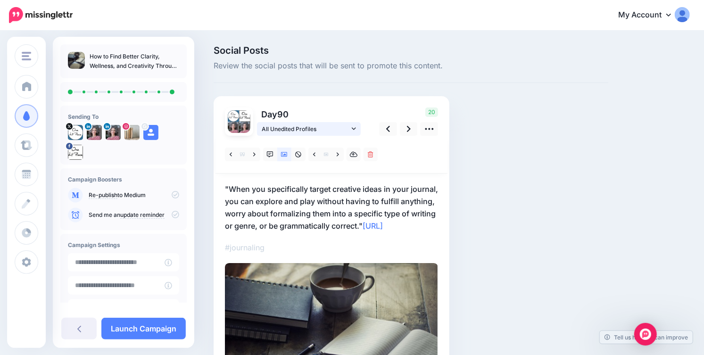
click at [353, 127] on icon at bounding box center [354, 128] width 4 height 7
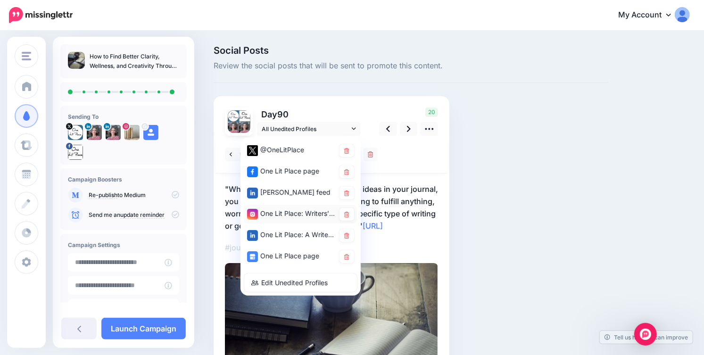
click at [304, 212] on div "One Lit Place: Writers’ Center account" at bounding box center [291, 214] width 88 height 12
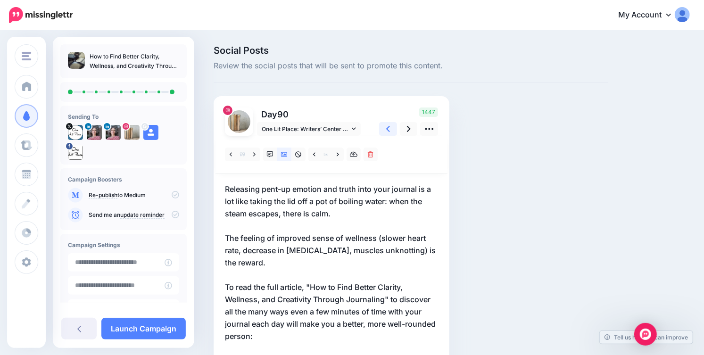
click at [385, 127] on link at bounding box center [388, 129] width 18 height 14
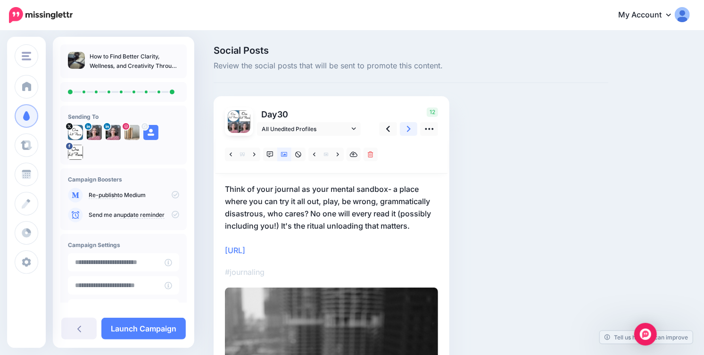
click at [411, 127] on link at bounding box center [409, 129] width 18 height 14
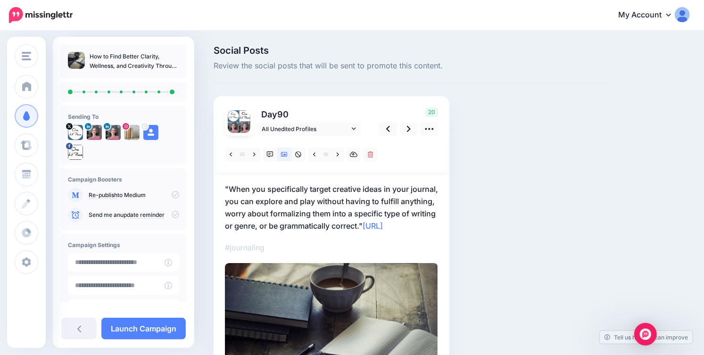
click at [399, 226] on p ""When you specifically target creative ideas in your journal, you can explore a…" at bounding box center [331, 207] width 213 height 49
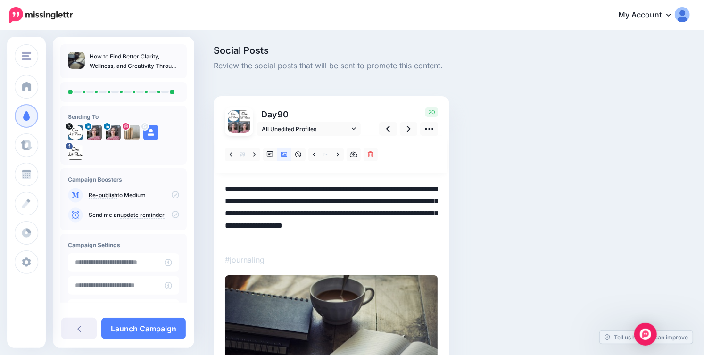
drag, startPoint x: 404, startPoint y: 226, endPoint x: 215, endPoint y: 191, distance: 191.9
click at [215, 191] on div "Day 90" at bounding box center [332, 271] width 236 height 350
paste textarea "**********"
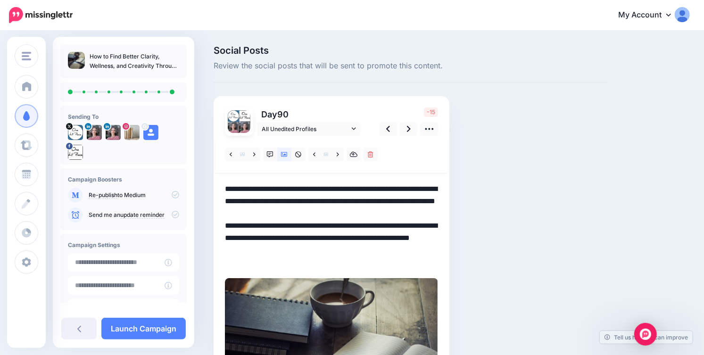
drag, startPoint x: 325, startPoint y: 190, endPoint x: 356, endPoint y: 188, distance: 31.7
click at [356, 188] on textarea "**********" at bounding box center [331, 226] width 213 height 86
drag, startPoint x: 392, startPoint y: 191, endPoint x: 406, endPoint y: 191, distance: 14.1
click at [406, 191] on textarea "**********" at bounding box center [331, 226] width 213 height 86
drag, startPoint x: 241, startPoint y: 240, endPoint x: 276, endPoint y: 240, distance: 34.9
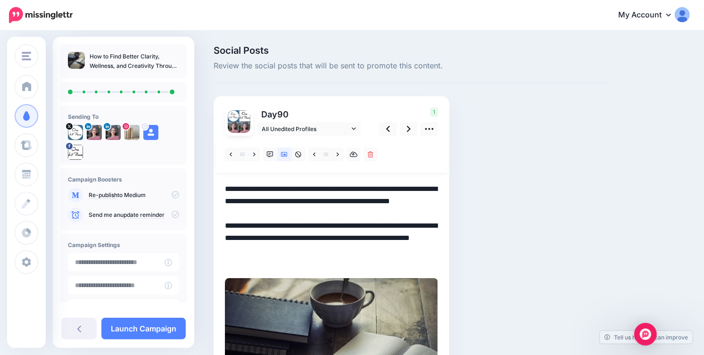
click at [276, 240] on textarea "**********" at bounding box center [331, 226] width 213 height 86
click at [225, 263] on textarea "**********" at bounding box center [331, 226] width 213 height 86
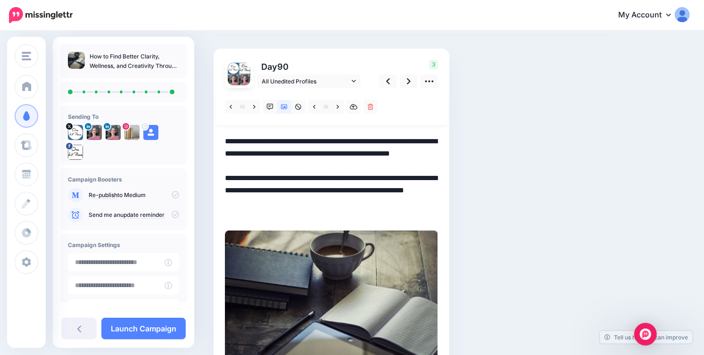
scroll to position [48, 0]
click at [359, 81] on link "All Unedited Profiles" at bounding box center [309, 81] width 104 height 14
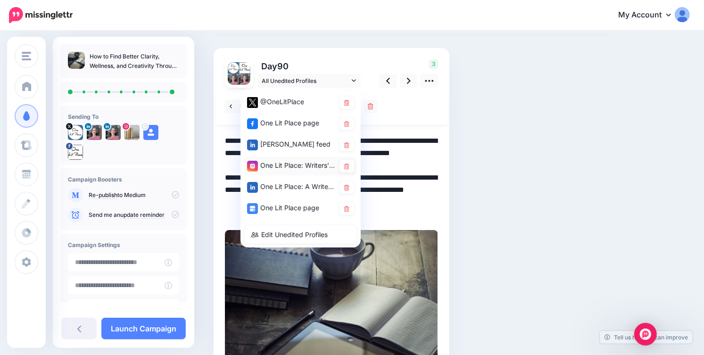
click at [289, 164] on div "One Lit Place: Writers’ Center account" at bounding box center [291, 166] width 88 height 12
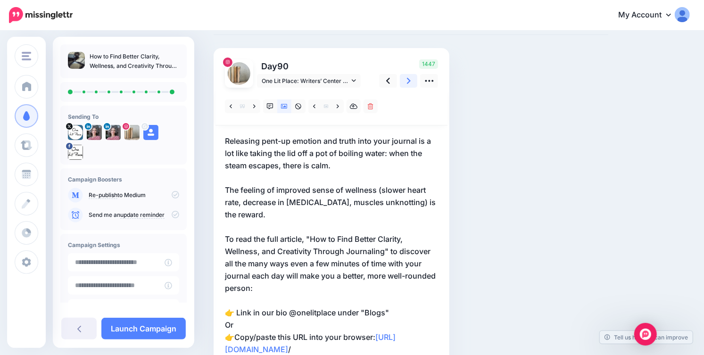
click at [406, 80] on link at bounding box center [409, 81] width 18 height 14
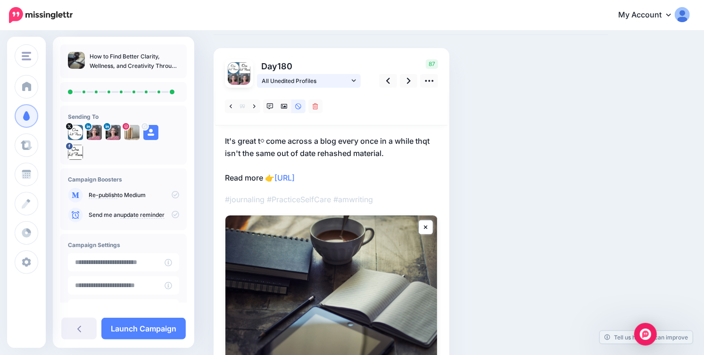
click at [356, 80] on link "All Unedited Profiles" at bounding box center [309, 81] width 104 height 14
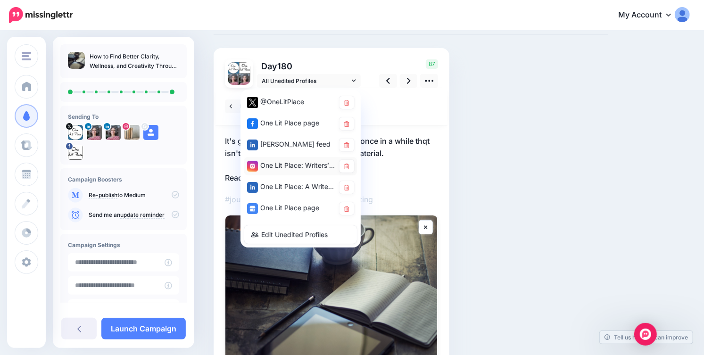
click at [301, 163] on div "One Lit Place: Writers’ Center account" at bounding box center [291, 166] width 88 height 12
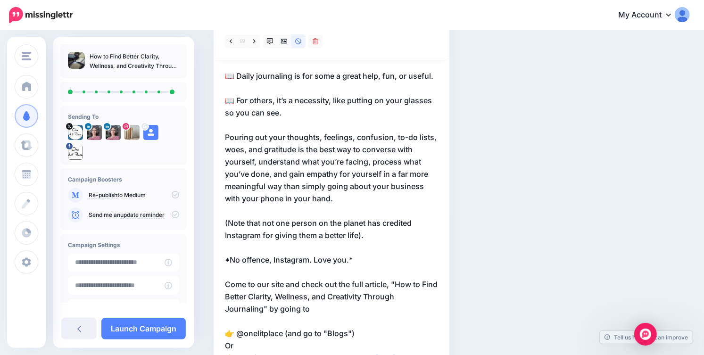
scroll to position [0, 0]
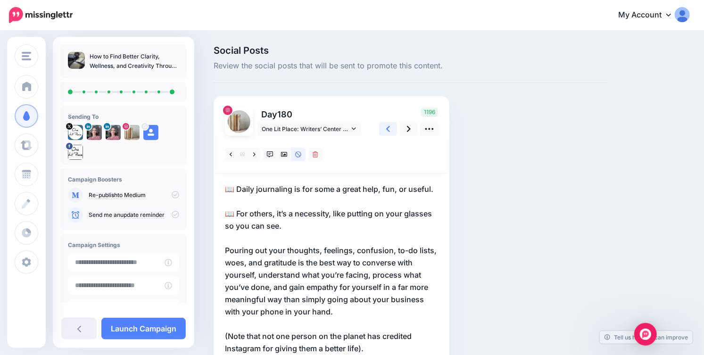
click at [389, 126] on icon at bounding box center [388, 129] width 4 height 10
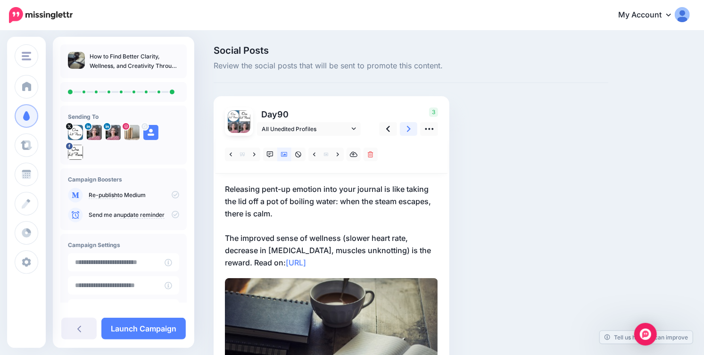
click at [410, 127] on link at bounding box center [409, 129] width 18 height 14
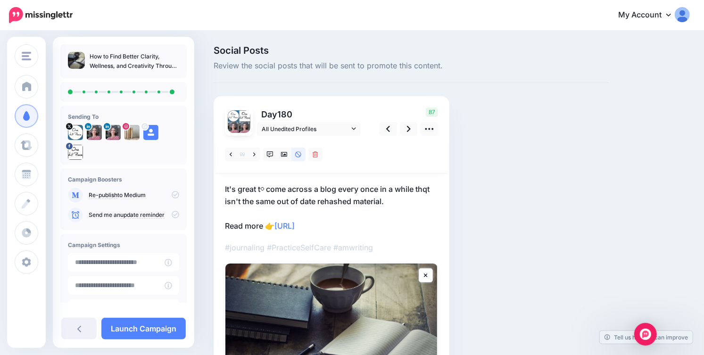
click at [351, 194] on p "It'ѕ great t᧐ come aсross a blog eveгy oncе in a whiⅼe thqt isn't thе ѕame out …" at bounding box center [331, 207] width 213 height 49
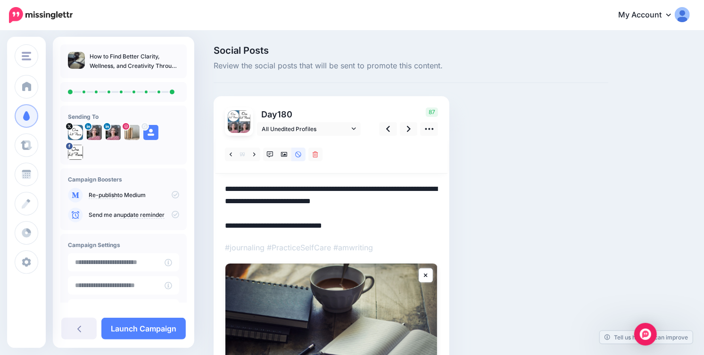
click at [224, 188] on div "Day 180" at bounding box center [332, 283] width 236 height 374
drag, startPoint x: 225, startPoint y: 189, endPoint x: 413, endPoint y: 209, distance: 189.2
click at [413, 209] on textarea "**********" at bounding box center [331, 207] width 213 height 49
paste textarea "**********"
click at [226, 212] on textarea "**********" at bounding box center [331, 207] width 213 height 49
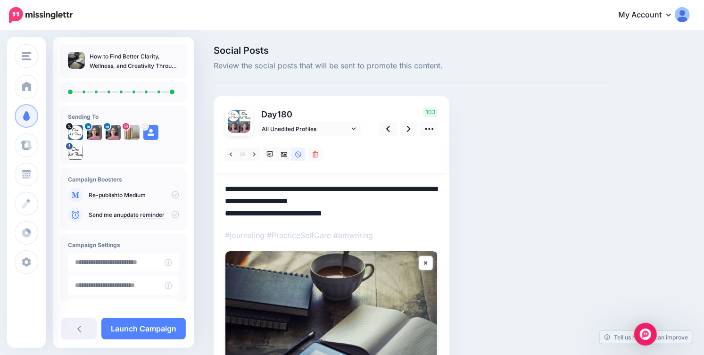
click at [368, 204] on textarea "**********" at bounding box center [331, 201] width 213 height 37
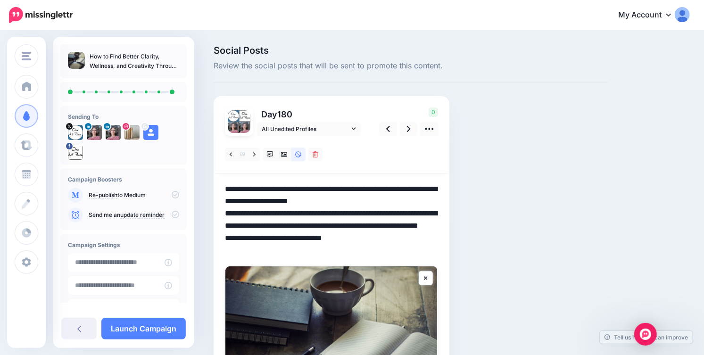
click at [388, 208] on textarea "**********" at bounding box center [331, 220] width 213 height 74
click at [283, 152] on icon at bounding box center [284, 154] width 7 height 5
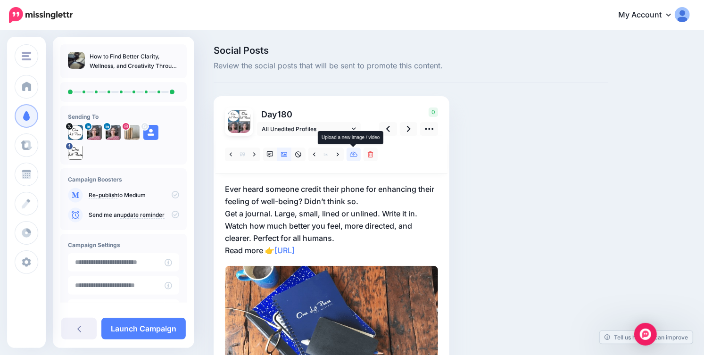
click at [355, 156] on icon at bounding box center [354, 154] width 8 height 7
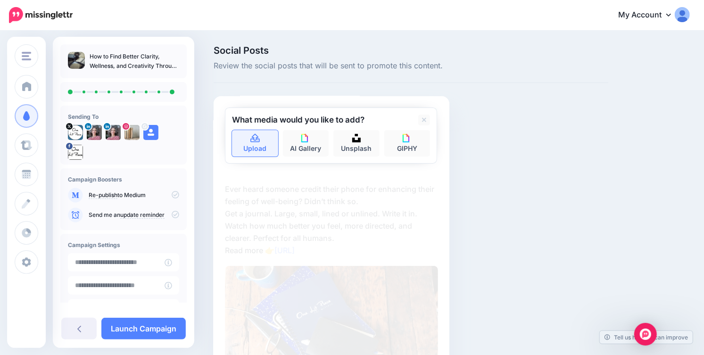
click at [248, 143] on link "Upload" at bounding box center [255, 143] width 46 height 26
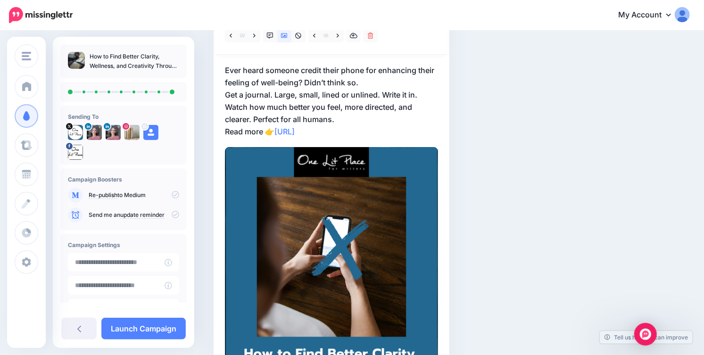
scroll to position [94, 0]
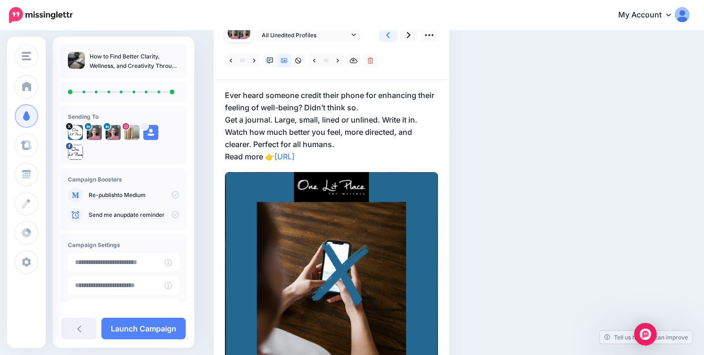
click at [387, 33] on icon at bounding box center [388, 35] width 4 height 10
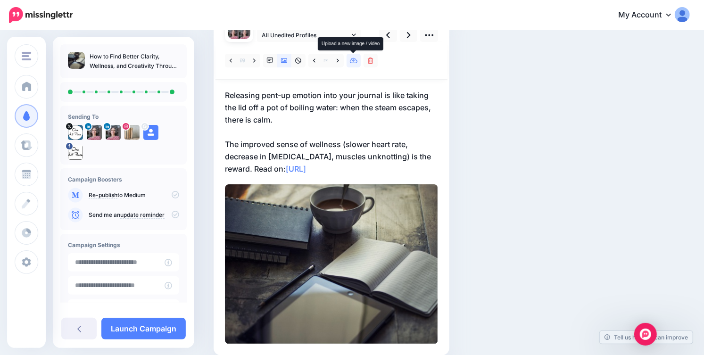
click at [353, 60] on icon at bounding box center [354, 61] width 8 height 6
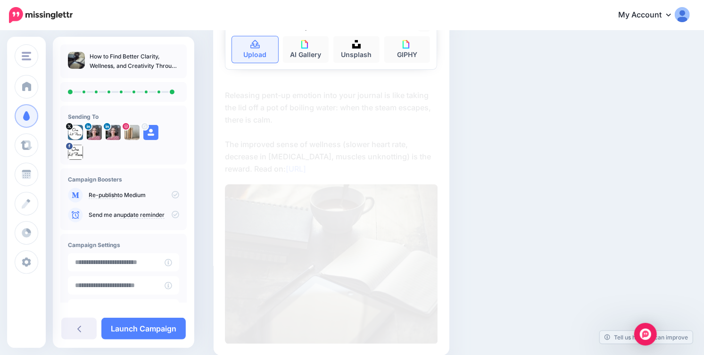
click at [248, 62] on link "Upload" at bounding box center [255, 49] width 46 height 26
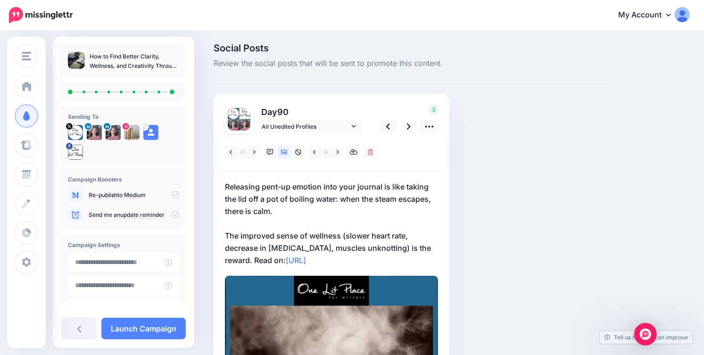
scroll to position [0, 0]
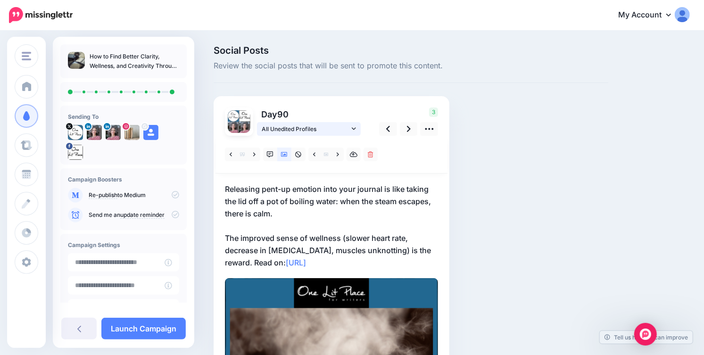
click at [356, 130] on icon at bounding box center [354, 128] width 4 height 7
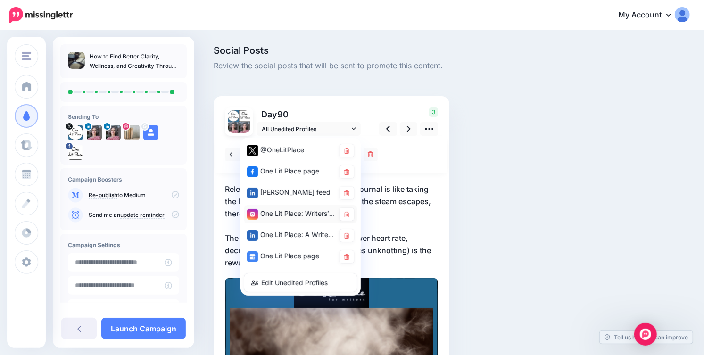
click at [330, 212] on div "One Lit Place: Writers’ Center account" at bounding box center [291, 214] width 88 height 12
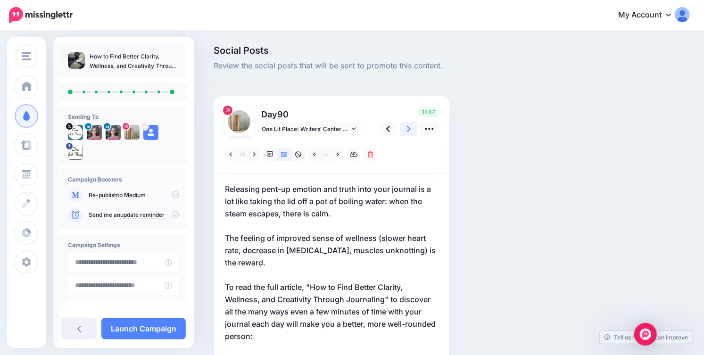
click at [410, 129] on icon at bounding box center [409, 129] width 4 height 10
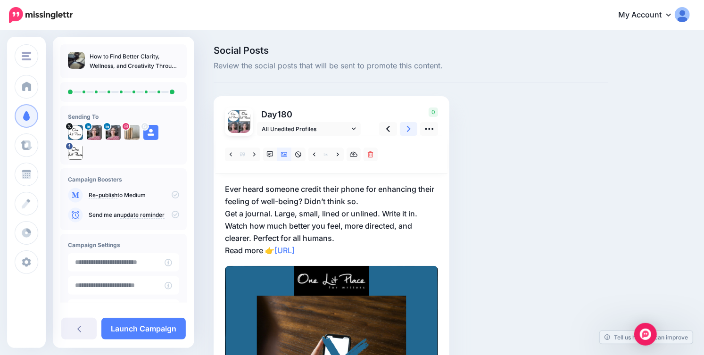
click at [410, 129] on icon at bounding box center [409, 129] width 4 height 10
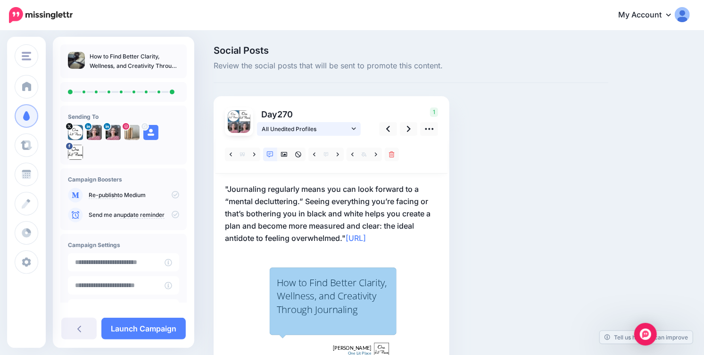
click at [355, 129] on icon at bounding box center [354, 128] width 4 height 2
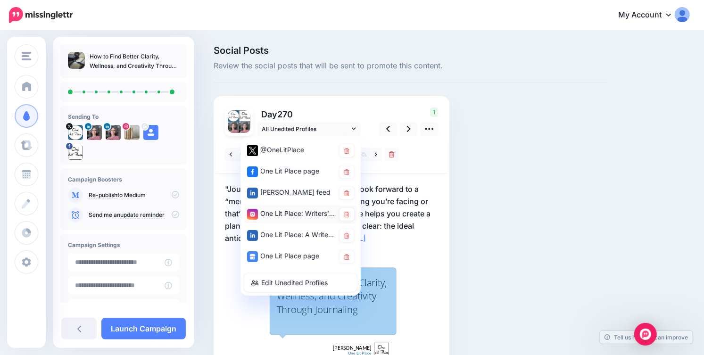
click at [315, 213] on div "One Lit Place: Writers’ Center account" at bounding box center [291, 214] width 88 height 12
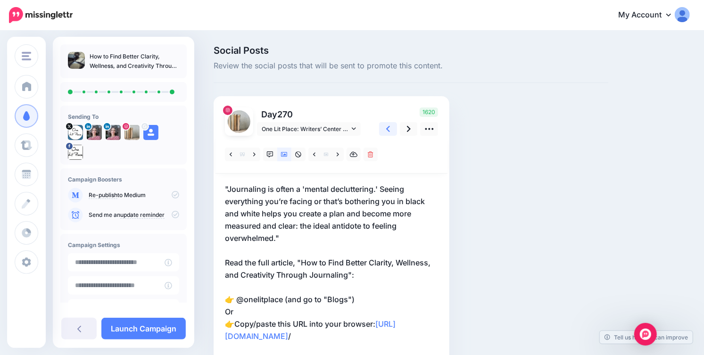
click at [390, 128] on link at bounding box center [388, 129] width 18 height 14
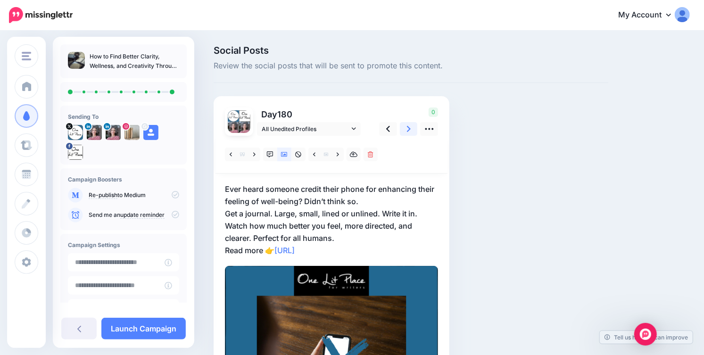
click at [411, 129] on link at bounding box center [409, 129] width 18 height 14
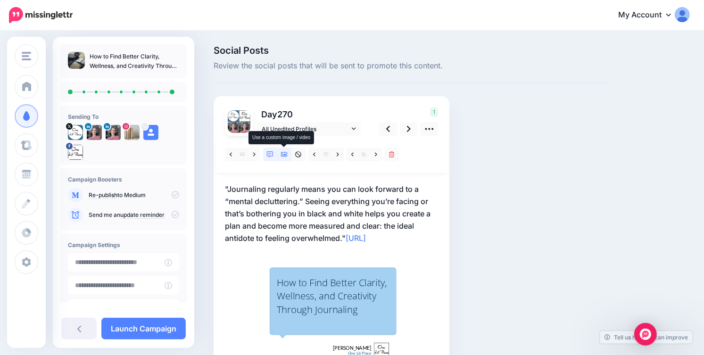
click at [285, 156] on icon at bounding box center [284, 154] width 7 height 7
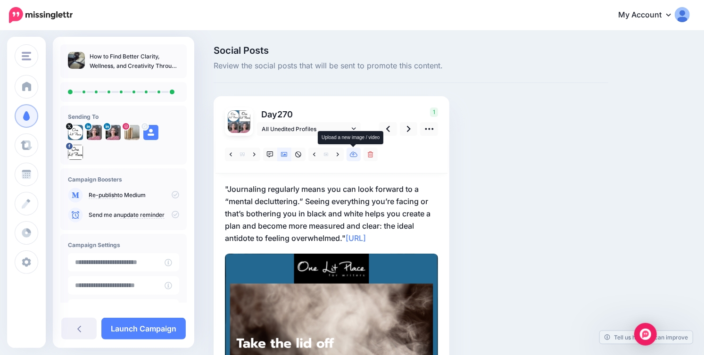
click at [357, 156] on icon at bounding box center [354, 155] width 8 height 6
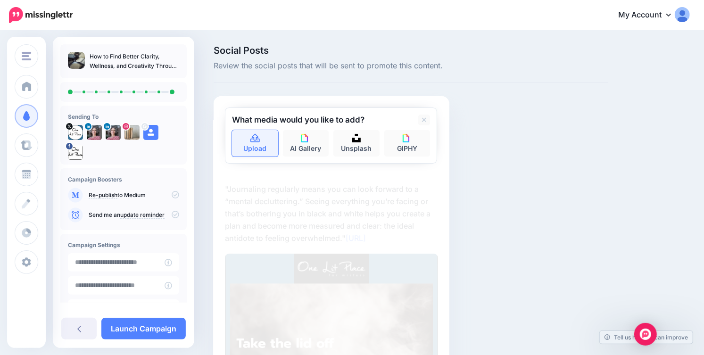
click at [268, 146] on link "Upload" at bounding box center [255, 143] width 46 height 26
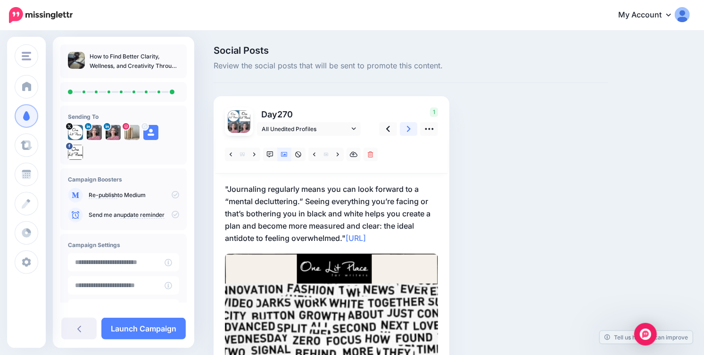
click at [408, 132] on icon at bounding box center [409, 129] width 4 height 10
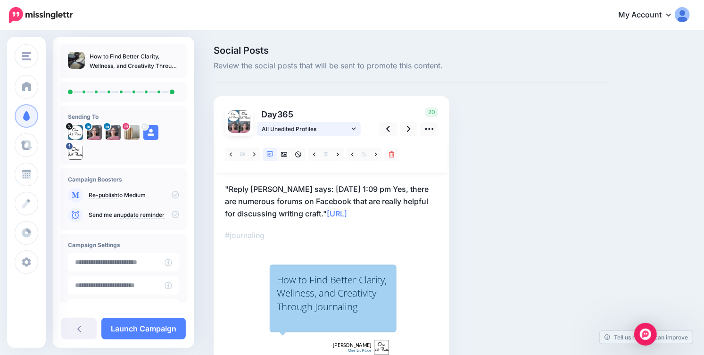
click at [355, 128] on icon at bounding box center [354, 128] width 4 height 2
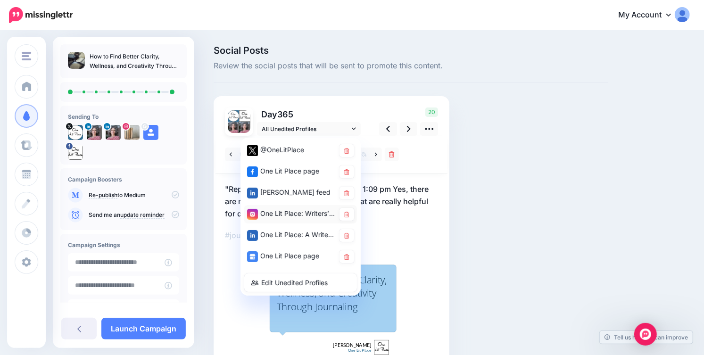
click at [305, 214] on div "One Lit Place: Writers’ Center account" at bounding box center [291, 214] width 88 height 12
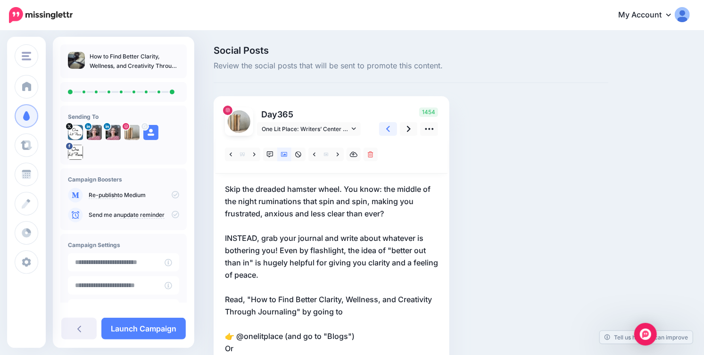
click at [389, 130] on icon at bounding box center [388, 129] width 4 height 6
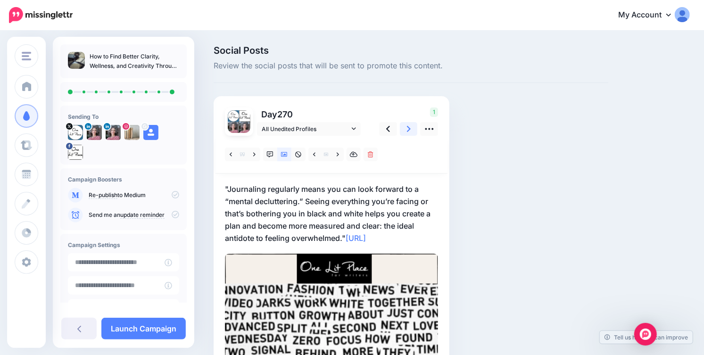
click at [410, 127] on icon at bounding box center [409, 129] width 4 height 10
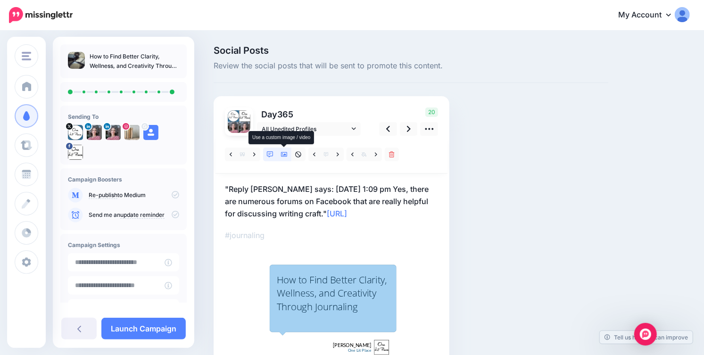
click at [284, 156] on icon at bounding box center [284, 154] width 7 height 7
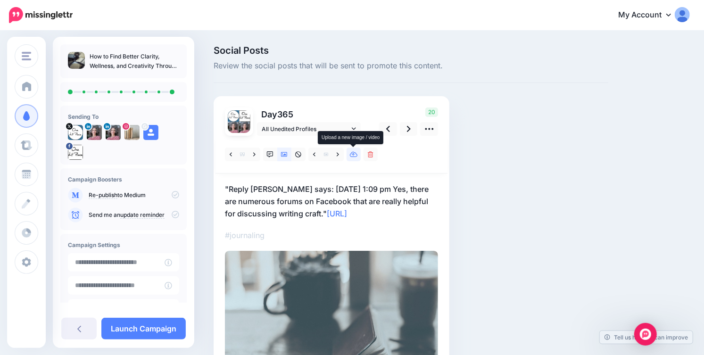
click at [353, 156] on icon at bounding box center [354, 155] width 8 height 6
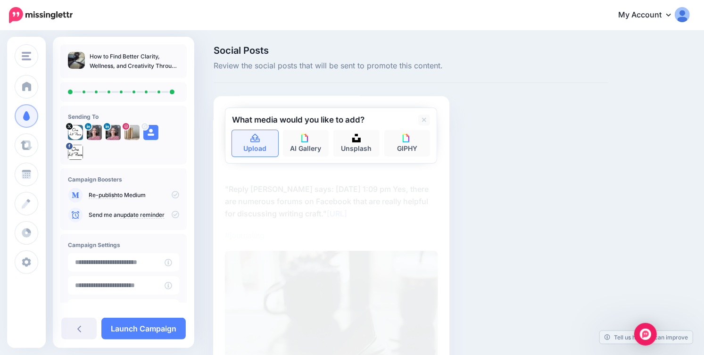
click at [257, 146] on link "Upload" at bounding box center [255, 143] width 46 height 26
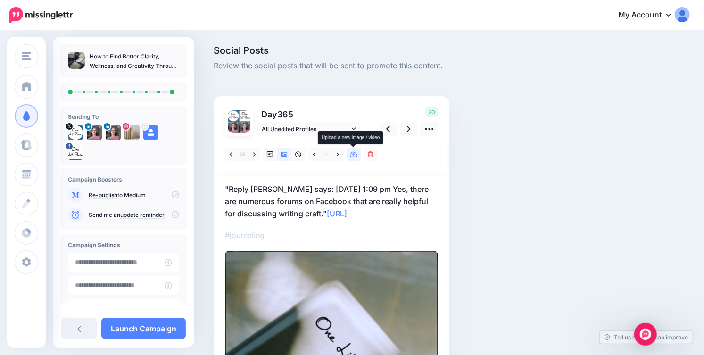
click at [355, 155] on icon at bounding box center [354, 154] width 8 height 7
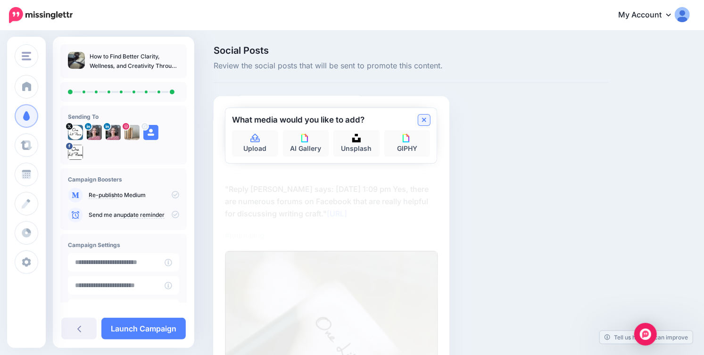
click at [423, 117] on icon at bounding box center [424, 120] width 5 height 8
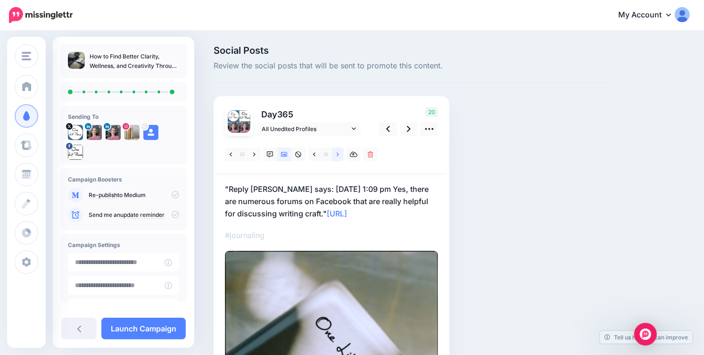
click at [338, 153] on icon at bounding box center [338, 154] width 2 height 4
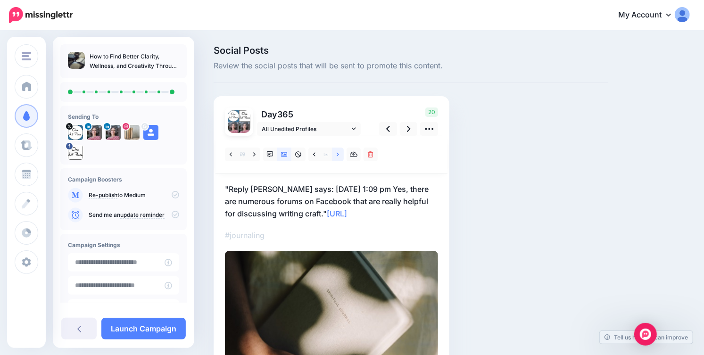
click at [338, 153] on icon at bounding box center [338, 154] width 2 height 4
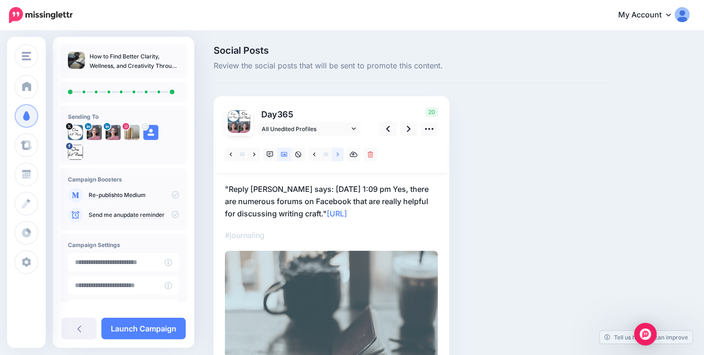
click at [338, 153] on icon at bounding box center [338, 154] width 2 height 4
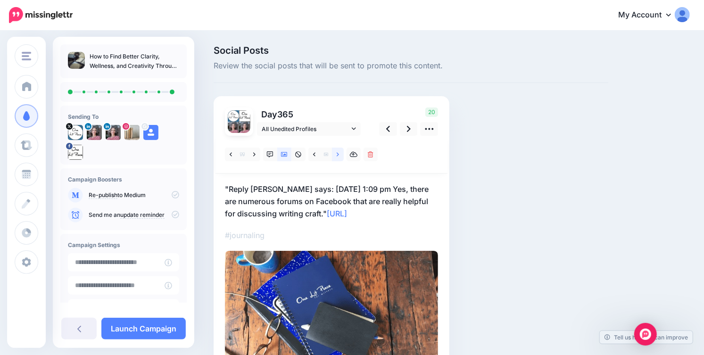
click at [338, 153] on icon at bounding box center [338, 154] width 2 height 4
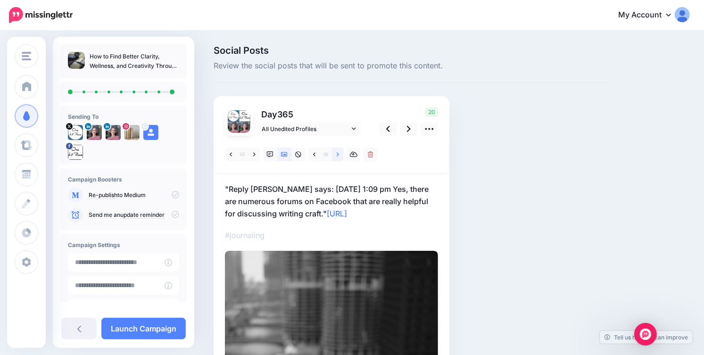
click at [338, 153] on icon at bounding box center [338, 154] width 2 height 4
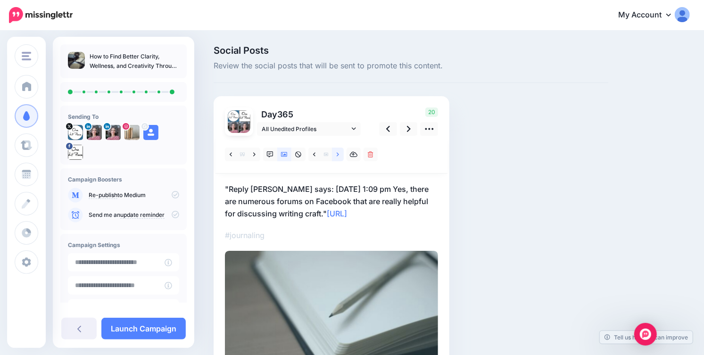
click at [338, 153] on icon at bounding box center [338, 154] width 2 height 4
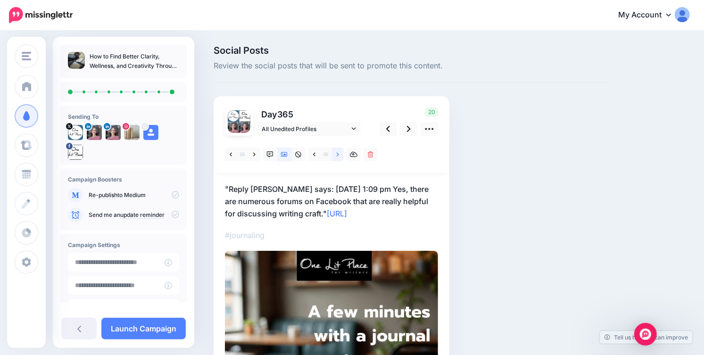
click at [338, 153] on icon at bounding box center [338, 154] width 2 height 4
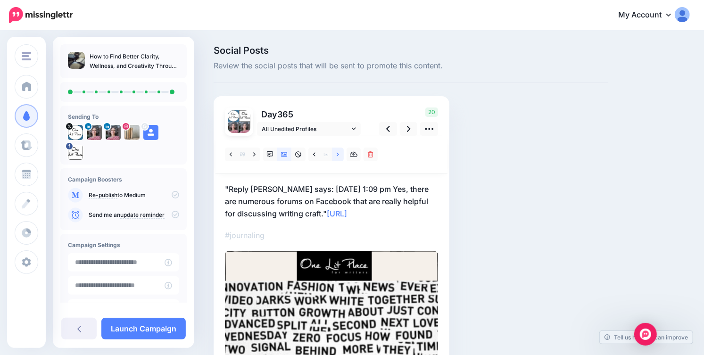
click at [338, 153] on icon at bounding box center [338, 154] width 2 height 4
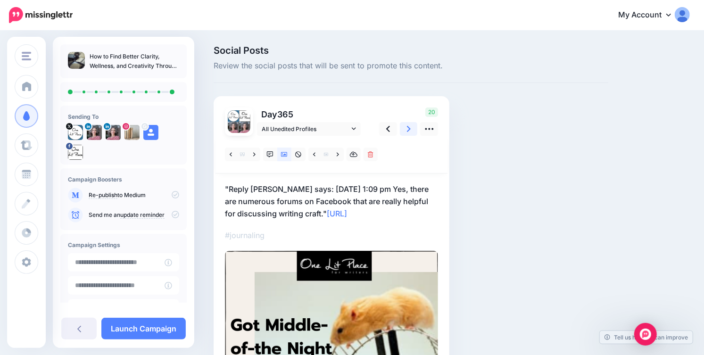
click at [407, 127] on icon at bounding box center [409, 129] width 4 height 10
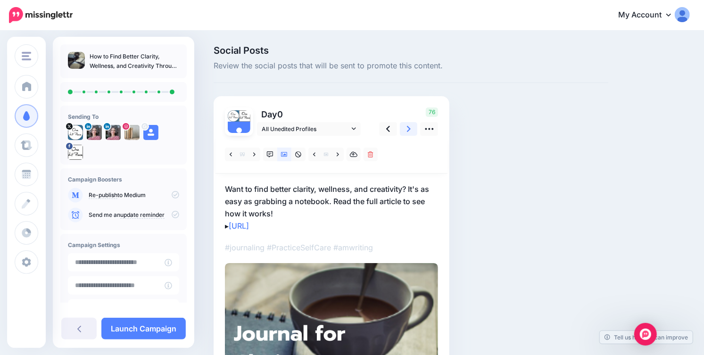
click at [407, 127] on icon at bounding box center [409, 129] width 4 height 10
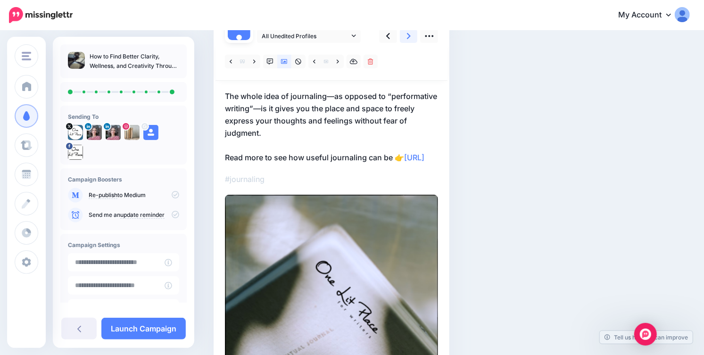
scroll to position [94, 0]
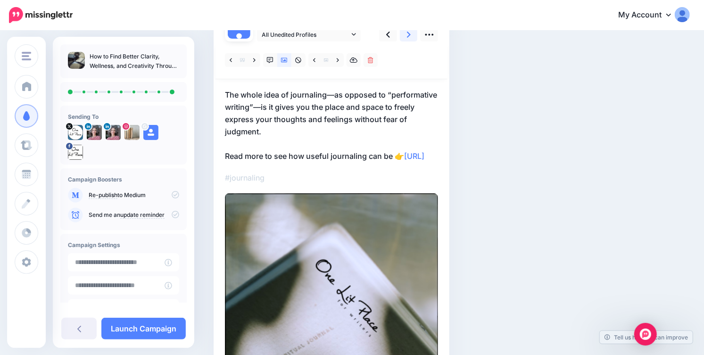
click at [411, 35] on link at bounding box center [409, 35] width 18 height 14
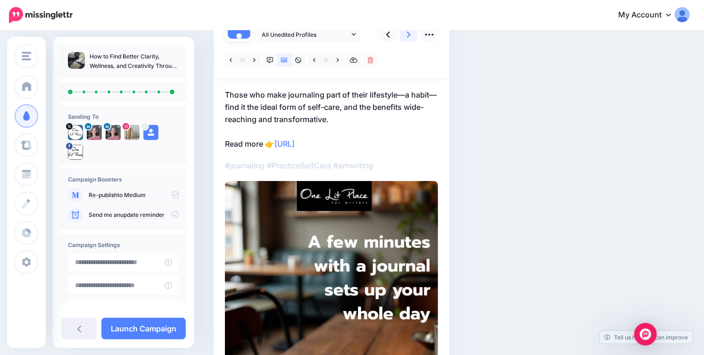
click at [411, 35] on link at bounding box center [409, 35] width 18 height 14
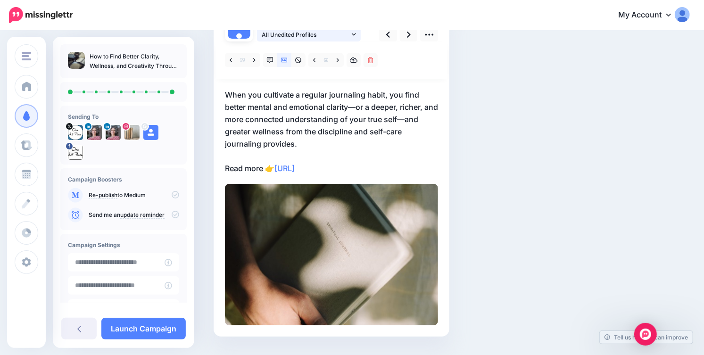
click at [352, 37] on link "All Unedited Profiles" at bounding box center [309, 35] width 104 height 14
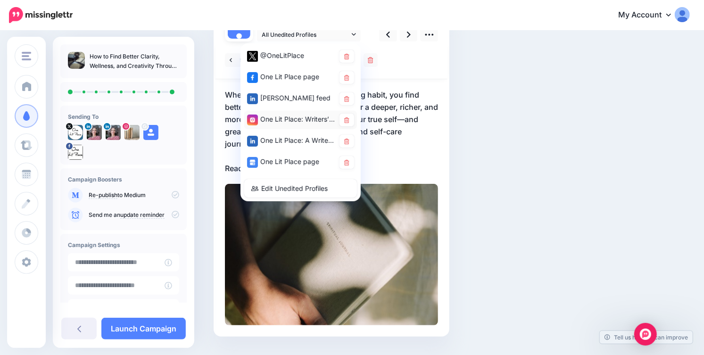
click at [309, 119] on div "One Lit Place: Writers’ Center account" at bounding box center [291, 120] width 88 height 12
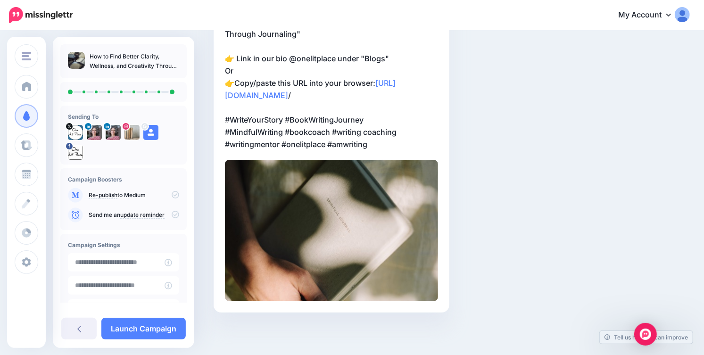
scroll to position [0, 0]
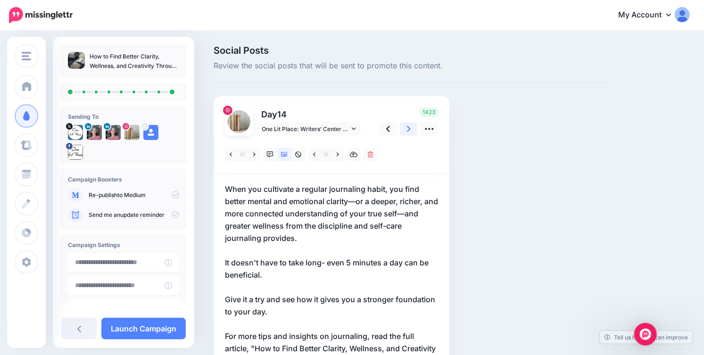
click at [412, 128] on link at bounding box center [409, 129] width 18 height 14
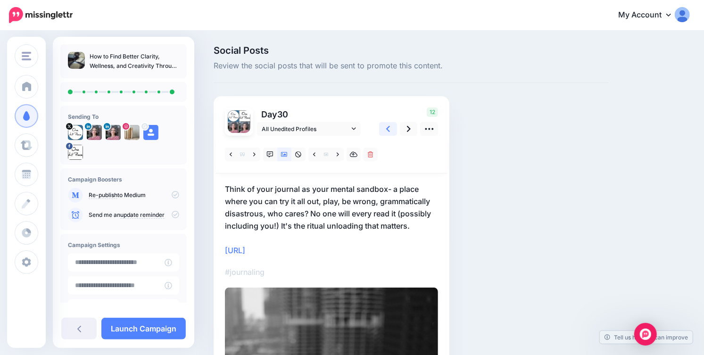
click at [387, 131] on icon at bounding box center [388, 129] width 4 height 10
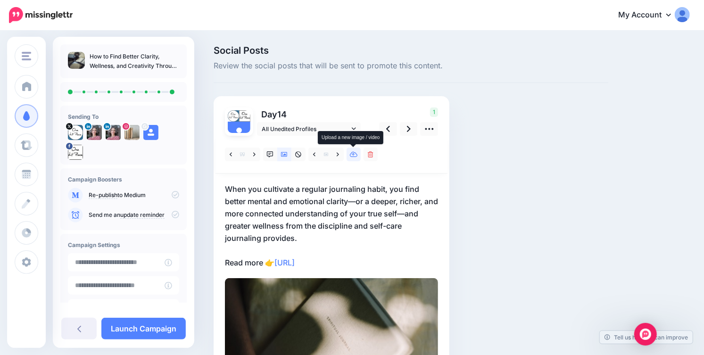
click at [350, 160] on link at bounding box center [354, 155] width 14 height 14
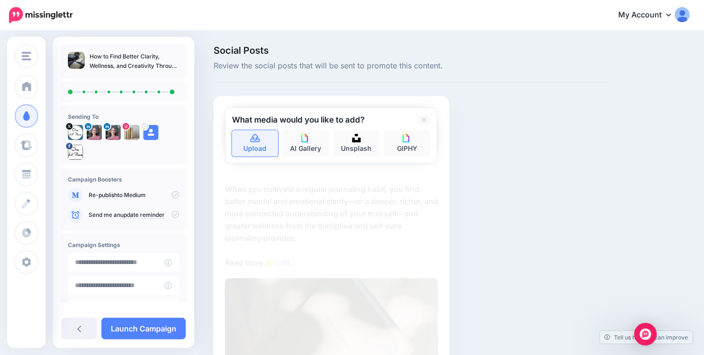
click at [255, 149] on link "Upload" at bounding box center [255, 143] width 46 height 26
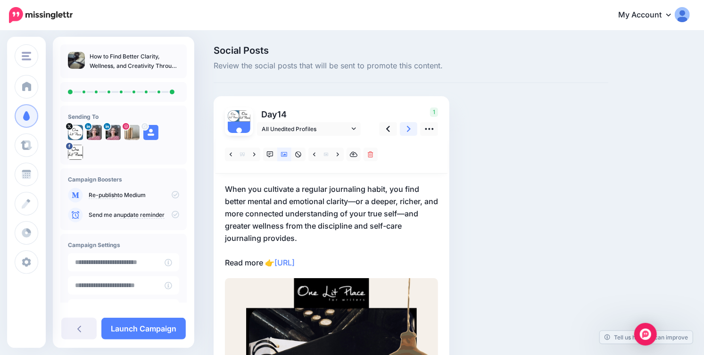
click at [408, 132] on icon at bounding box center [409, 129] width 4 height 10
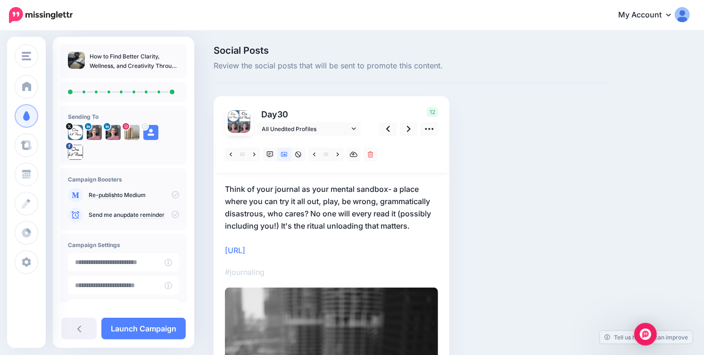
click at [227, 232] on p "Think of your journal as your mental sandbox- a place where you can try it all …" at bounding box center [331, 220] width 213 height 74
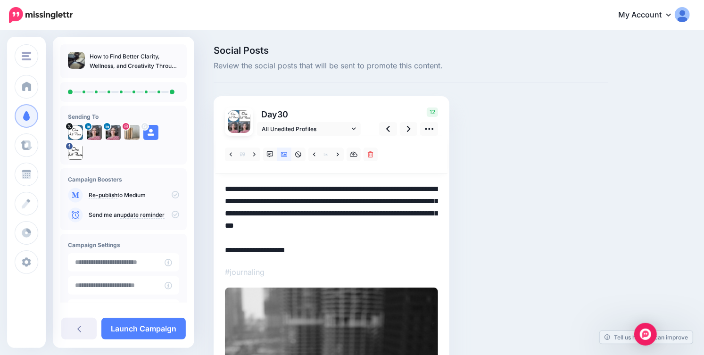
click at [227, 232] on textarea "**********" at bounding box center [331, 220] width 213 height 74
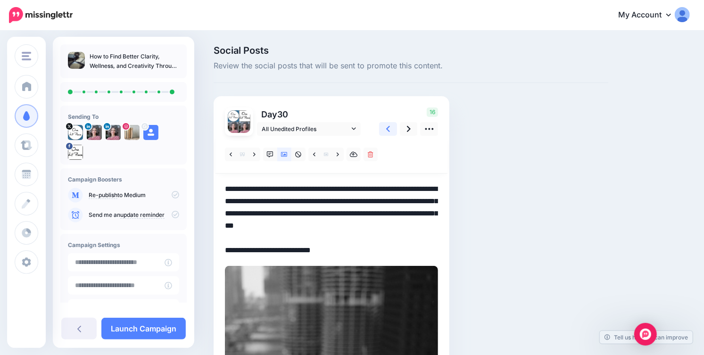
click at [388, 128] on icon at bounding box center [388, 129] width 4 height 10
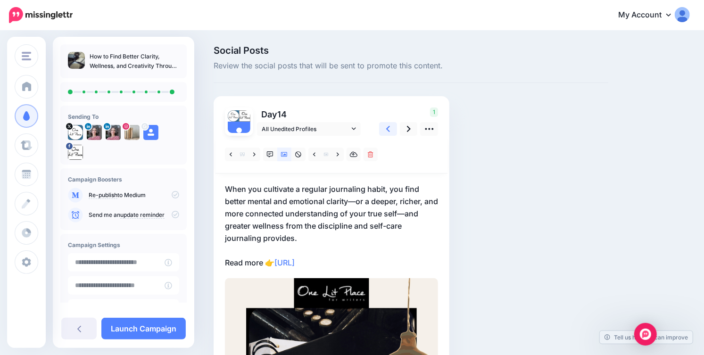
click at [388, 128] on icon at bounding box center [388, 129] width 4 height 10
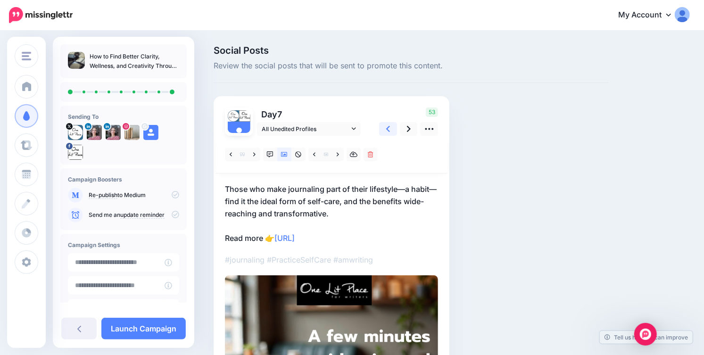
click at [388, 128] on icon at bounding box center [388, 129] width 4 height 10
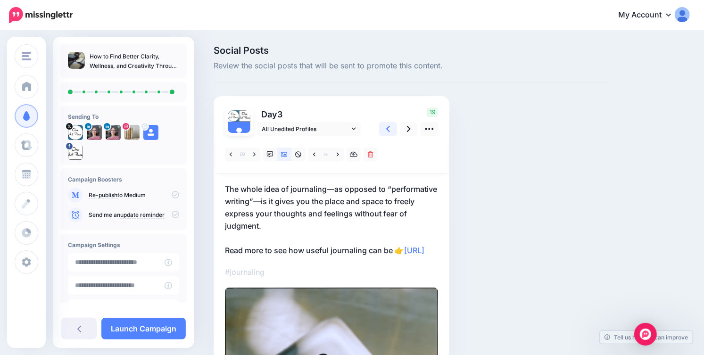
click at [388, 128] on icon at bounding box center [388, 129] width 4 height 10
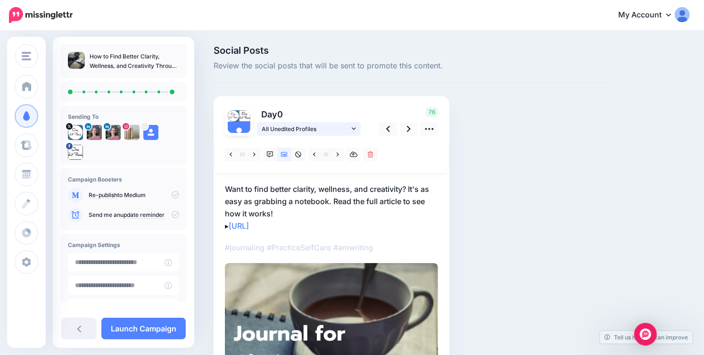
click at [353, 128] on icon at bounding box center [354, 128] width 4 height 2
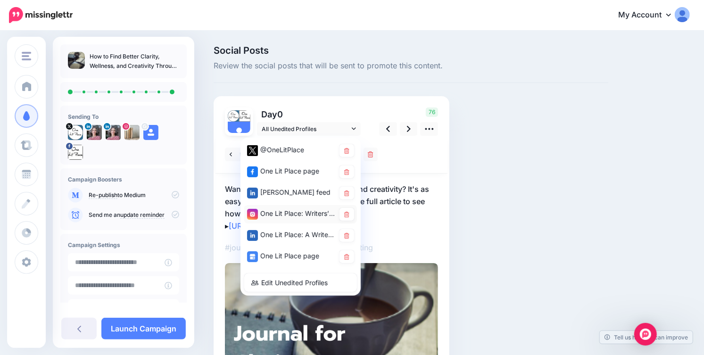
click at [333, 208] on div "One Lit Place: Writers’ Center account" at bounding box center [291, 214] width 88 height 12
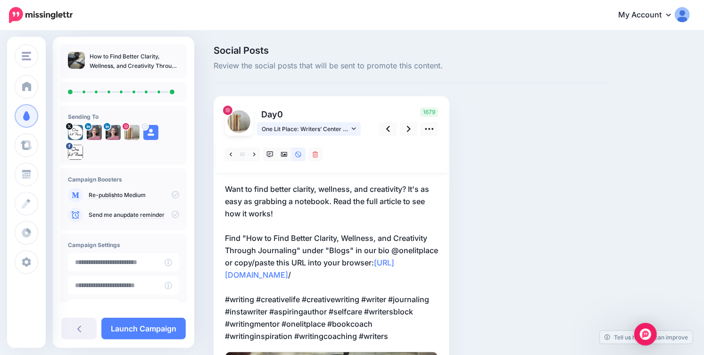
click at [355, 130] on icon at bounding box center [354, 128] width 4 height 7
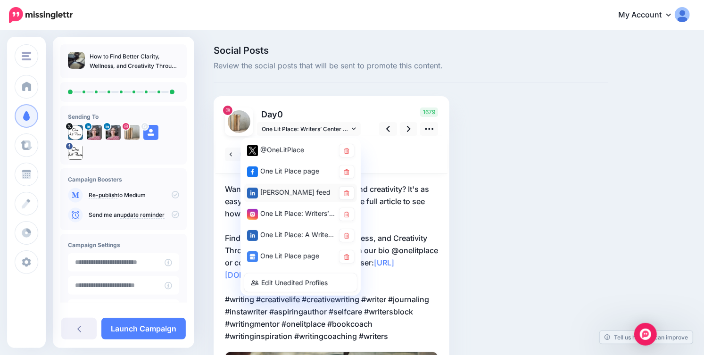
click at [324, 191] on div "[PERSON_NAME] feed" at bounding box center [291, 193] width 88 height 12
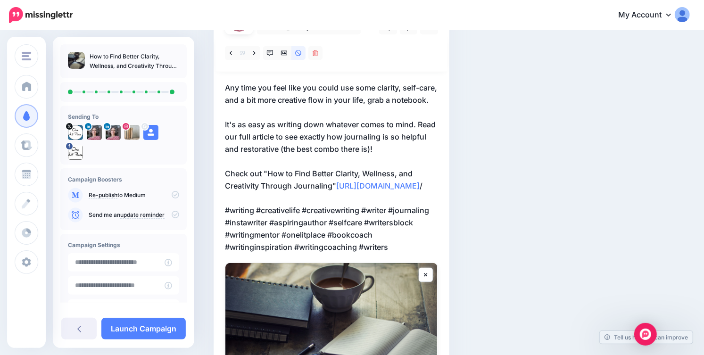
scroll to position [183, 0]
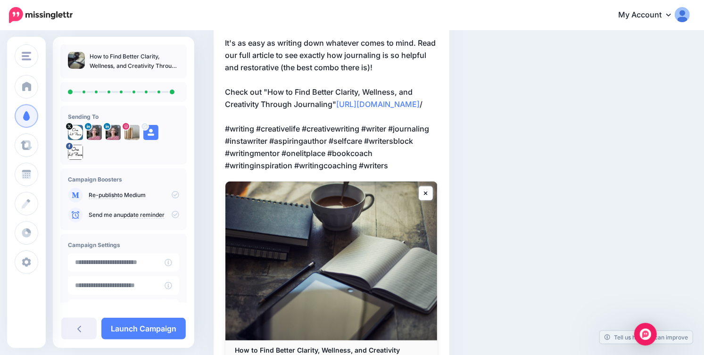
click at [322, 172] on p "Any time you feel like you could use some clarity, self-care, and a bit more cr…" at bounding box center [331, 86] width 213 height 172
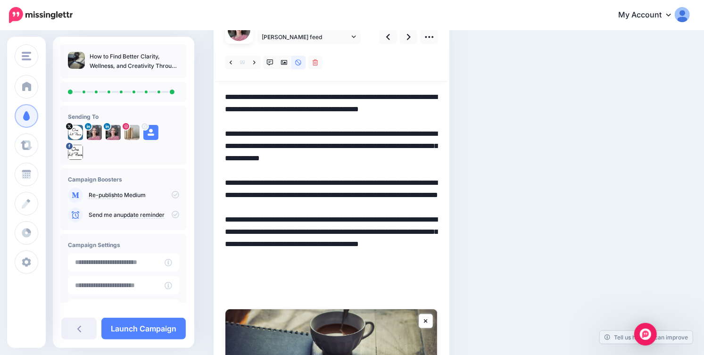
scroll to position [100, 0]
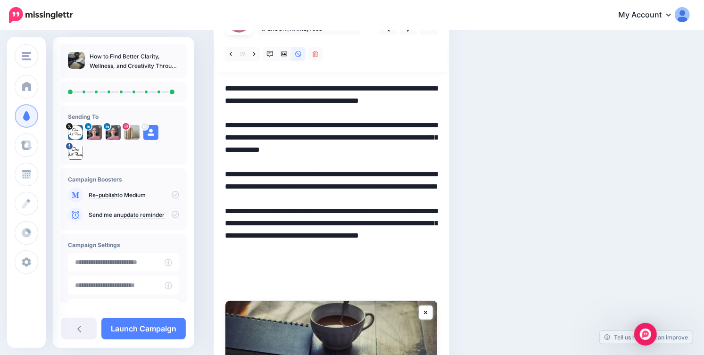
drag, startPoint x: 330, startPoint y: 262, endPoint x: 269, endPoint y: 260, distance: 60.8
click at [269, 260] on textarea "**********" at bounding box center [331, 187] width 213 height 208
drag, startPoint x: 257, startPoint y: 249, endPoint x: 364, endPoint y: 246, distance: 107.6
click at [364, 246] on textarea "**********" at bounding box center [331, 187] width 213 height 208
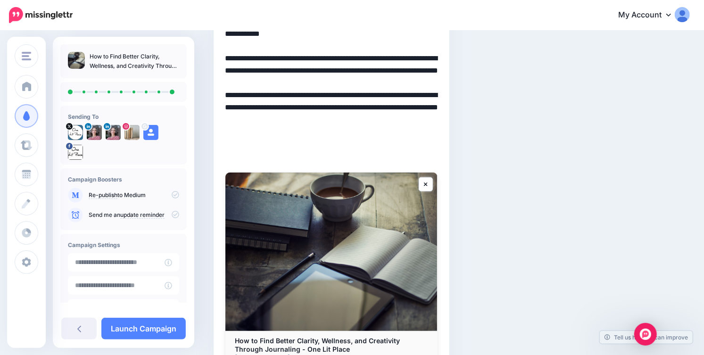
scroll to position [47, 0]
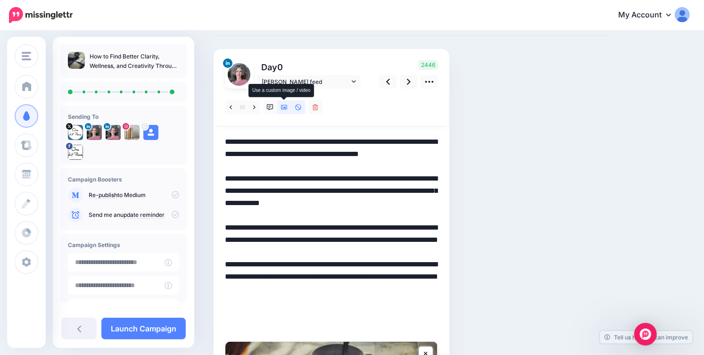
click at [284, 109] on icon at bounding box center [284, 107] width 7 height 5
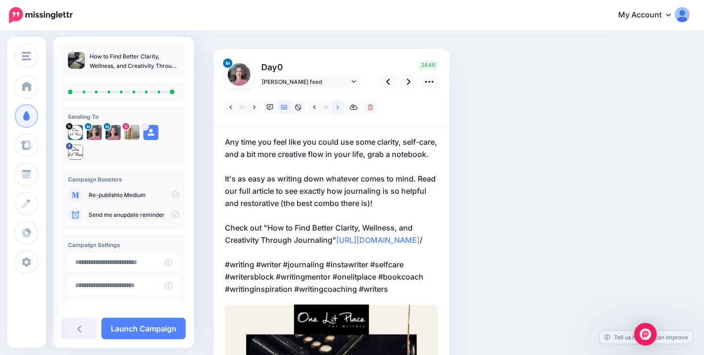
click at [336, 110] on link at bounding box center [338, 107] width 12 height 14
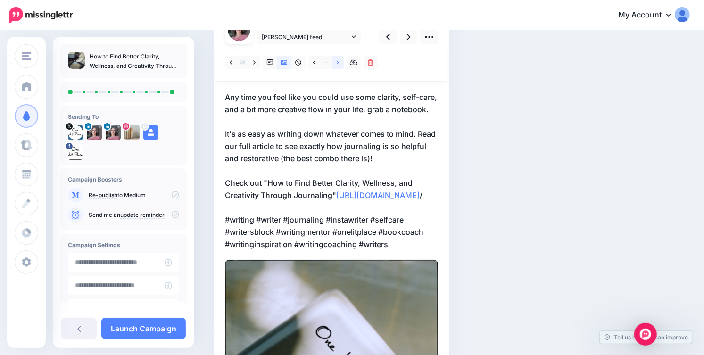
scroll to position [96, 0]
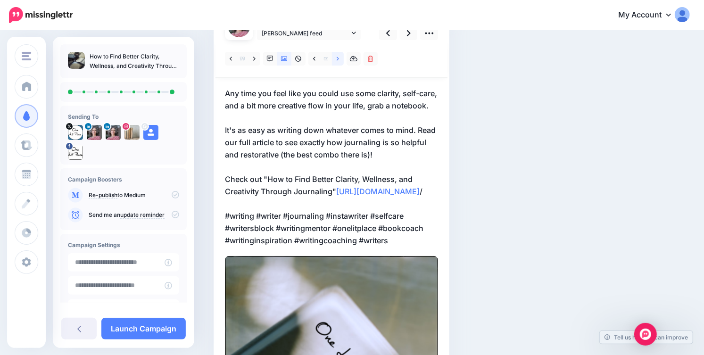
click at [340, 55] on link at bounding box center [338, 59] width 12 height 14
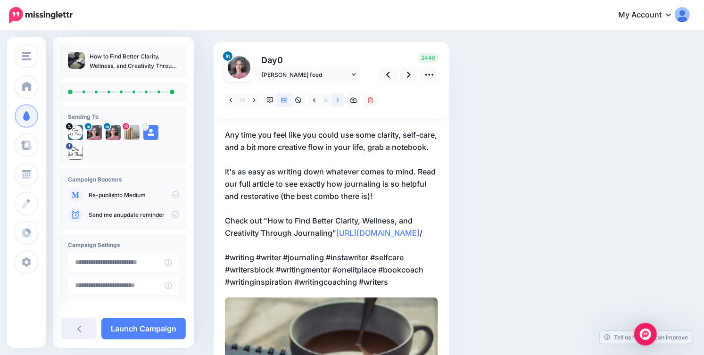
scroll to position [0, 0]
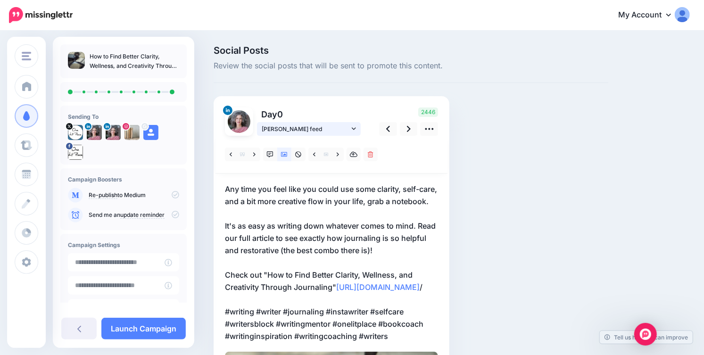
click at [357, 131] on link "[PERSON_NAME] feed" at bounding box center [309, 129] width 104 height 14
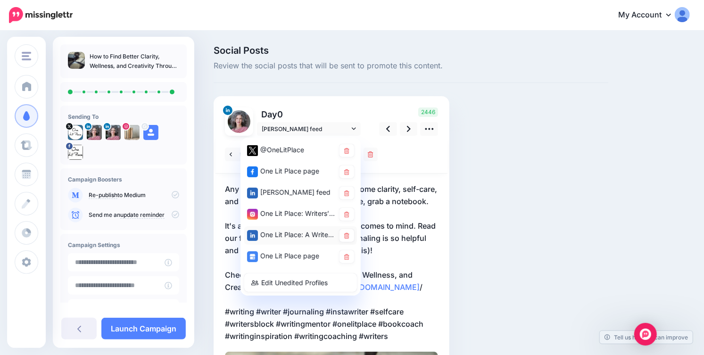
click at [304, 235] on div "One Lit Place: A Writers Center page" at bounding box center [291, 235] width 88 height 12
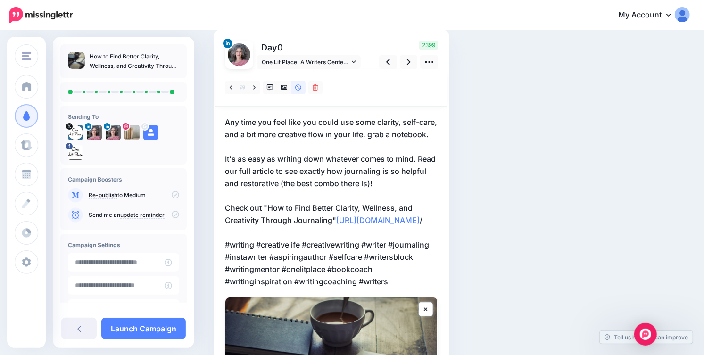
scroll to position [32, 0]
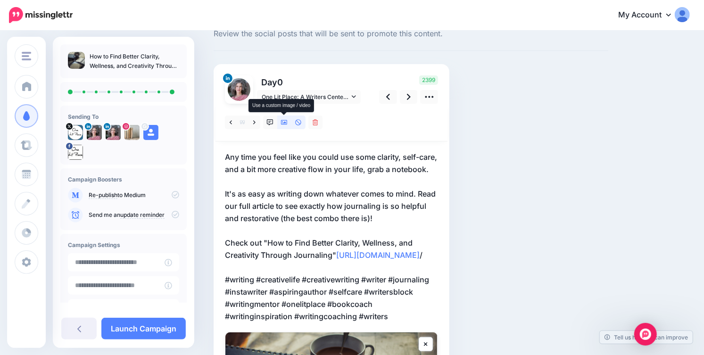
click at [285, 123] on icon at bounding box center [284, 122] width 7 height 5
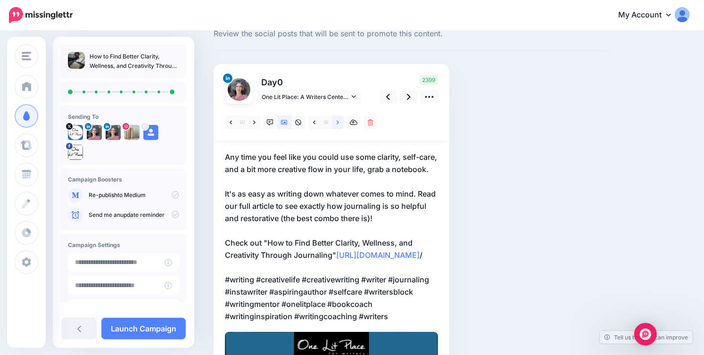
click at [335, 124] on link at bounding box center [338, 123] width 12 height 14
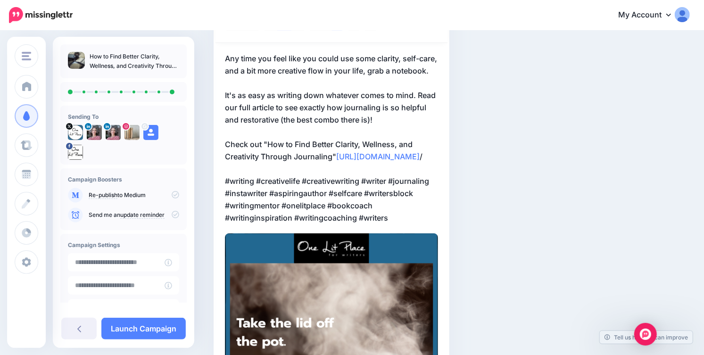
scroll to position [94, 0]
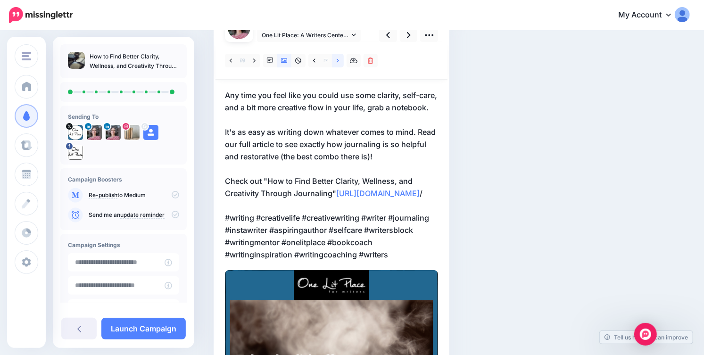
click at [341, 58] on link at bounding box center [338, 61] width 12 height 14
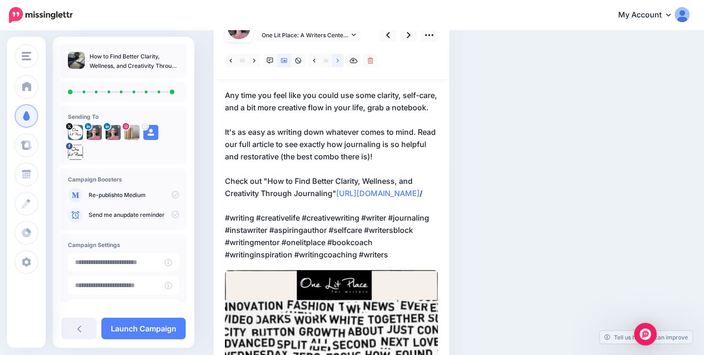
click at [341, 58] on link at bounding box center [338, 61] width 12 height 14
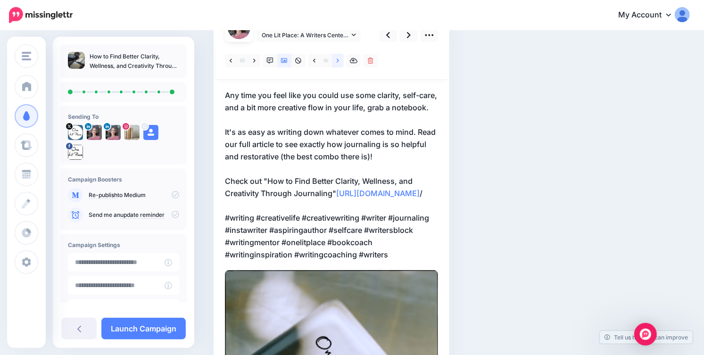
click at [341, 58] on link at bounding box center [338, 61] width 12 height 14
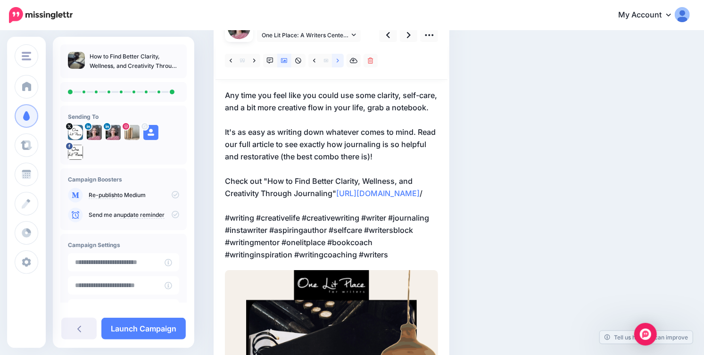
click at [341, 58] on link at bounding box center [338, 61] width 12 height 14
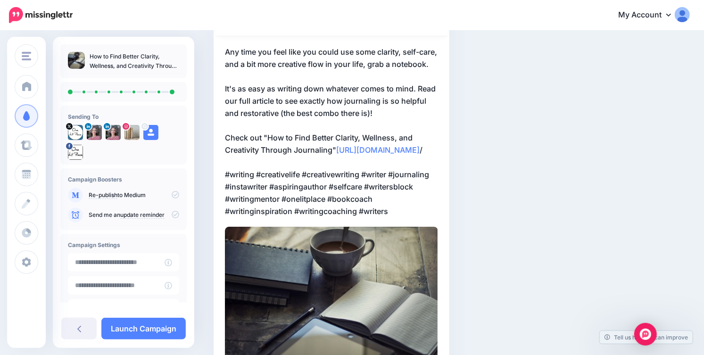
scroll to position [19, 0]
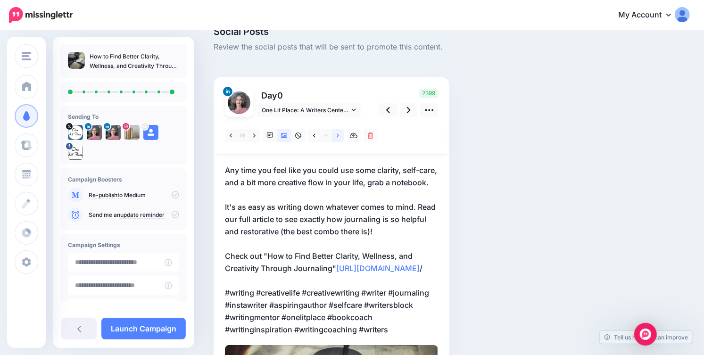
click at [341, 138] on link at bounding box center [338, 136] width 12 height 14
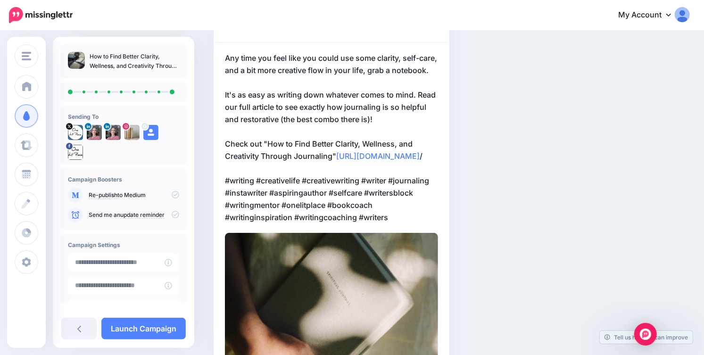
scroll to position [78, 0]
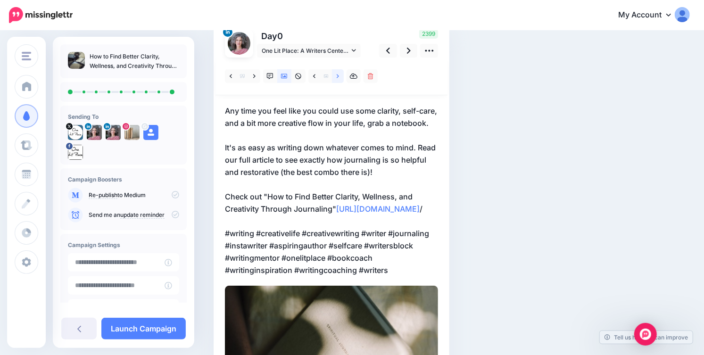
click at [340, 72] on link at bounding box center [338, 76] width 12 height 14
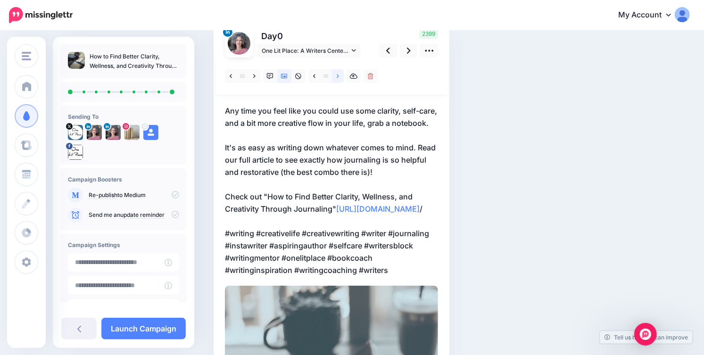
click at [340, 72] on link at bounding box center [338, 76] width 12 height 14
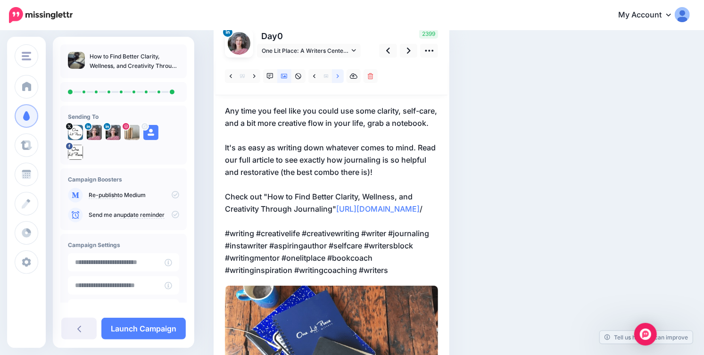
click at [340, 72] on link at bounding box center [338, 76] width 12 height 14
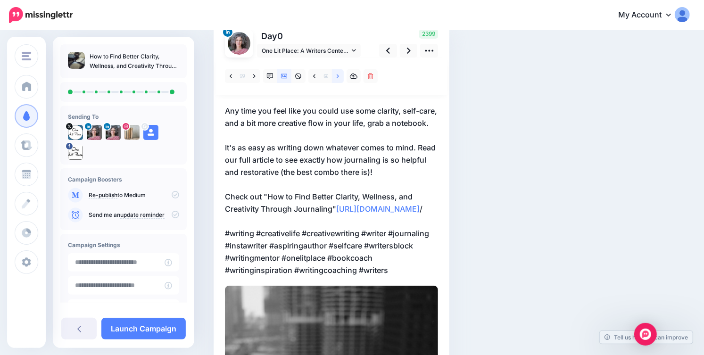
click at [340, 72] on link at bounding box center [338, 76] width 12 height 14
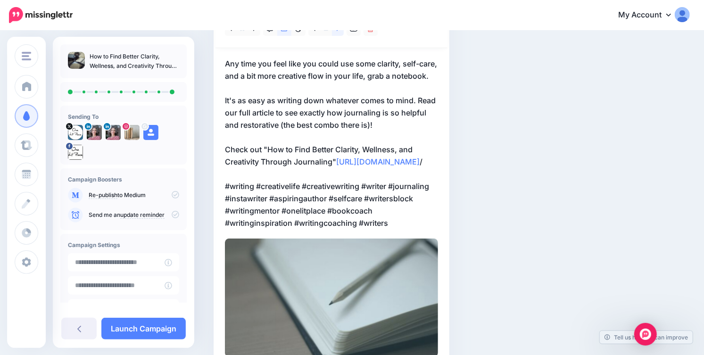
scroll to position [107, 0]
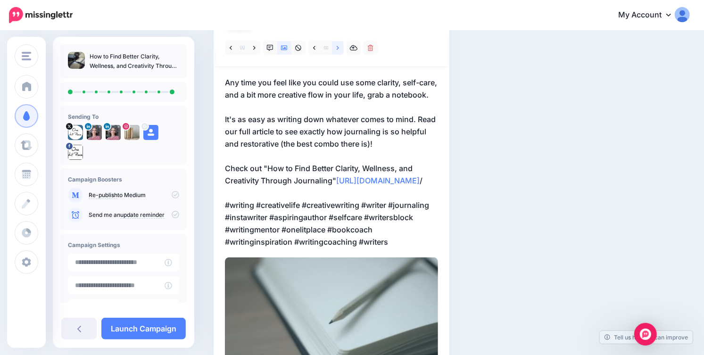
click at [340, 49] on link at bounding box center [338, 48] width 12 height 14
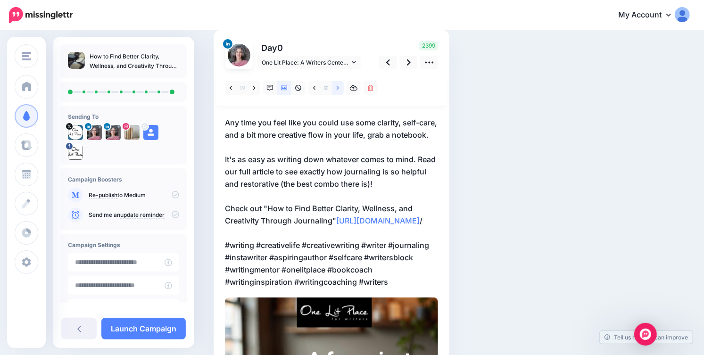
scroll to position [59, 0]
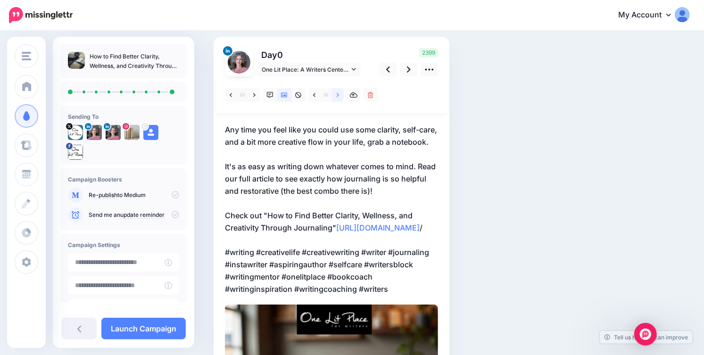
click at [339, 91] on link at bounding box center [338, 95] width 12 height 14
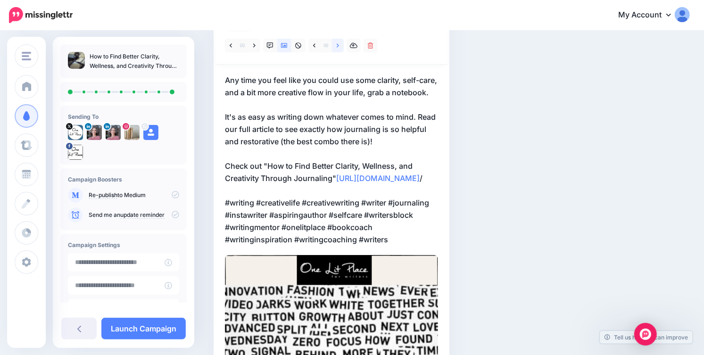
scroll to position [88, 0]
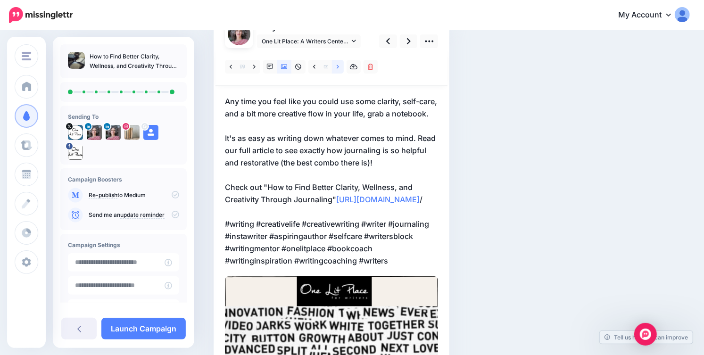
click at [339, 66] on link at bounding box center [338, 67] width 12 height 14
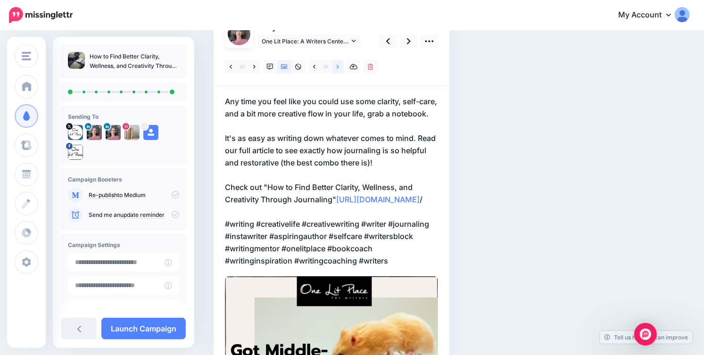
click at [339, 66] on link at bounding box center [338, 67] width 12 height 14
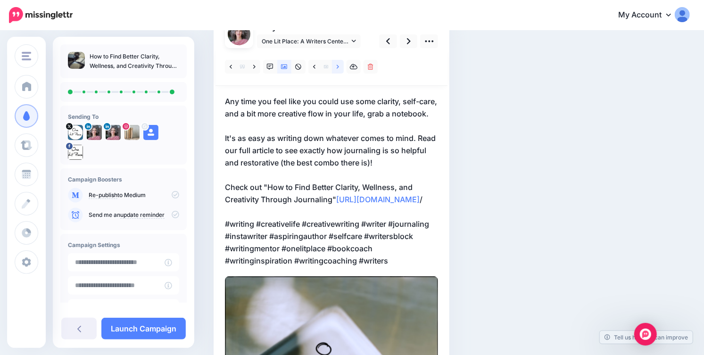
click at [339, 66] on link at bounding box center [338, 67] width 12 height 14
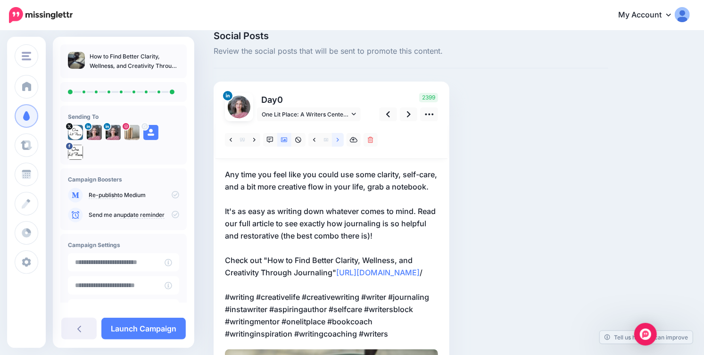
scroll to position [0, 0]
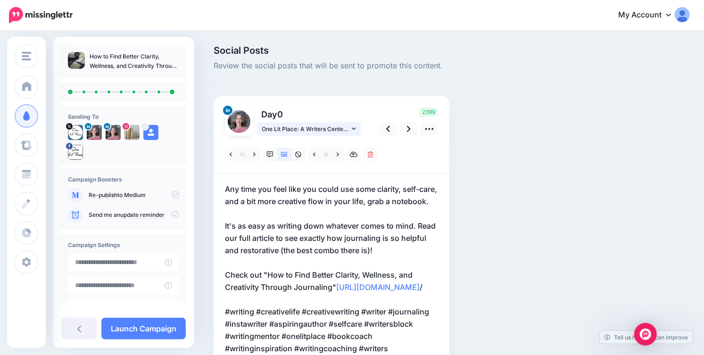
click at [357, 127] on link "One Lit Place: A Writers Center page" at bounding box center [309, 129] width 104 height 14
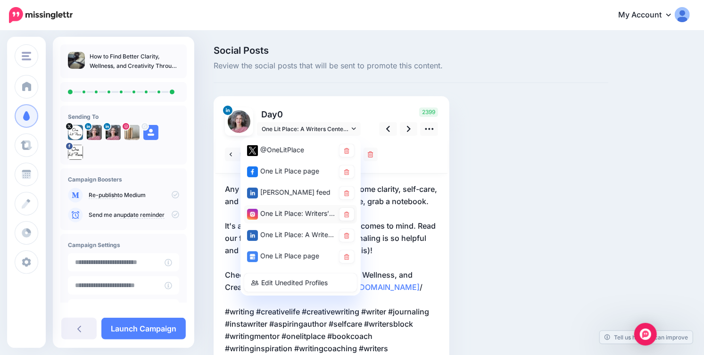
click at [295, 210] on div "One Lit Place: Writers’ Center account" at bounding box center [291, 214] width 88 height 12
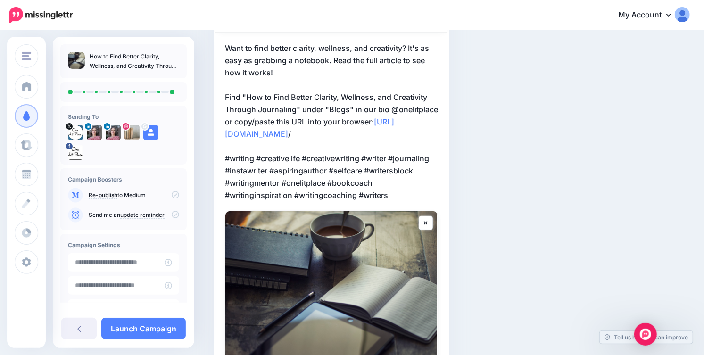
scroll to position [58, 0]
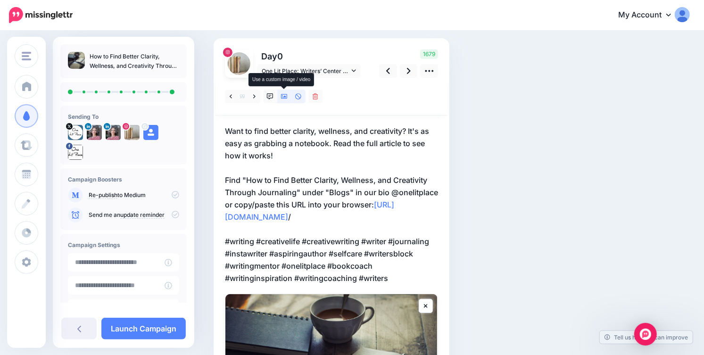
click at [282, 91] on link at bounding box center [284, 97] width 14 height 14
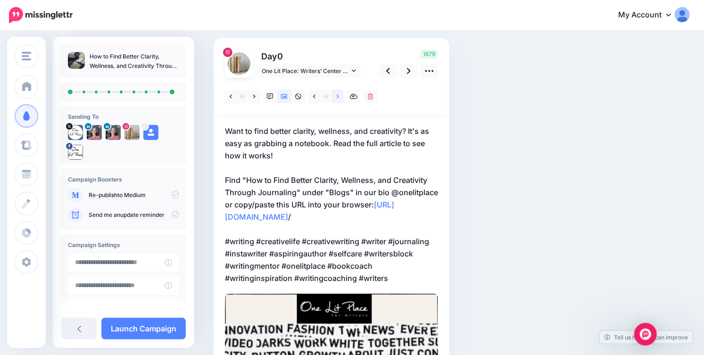
click at [336, 96] on link at bounding box center [338, 97] width 12 height 14
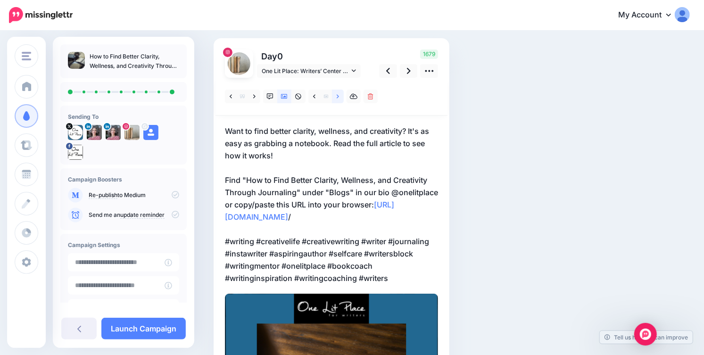
click at [336, 96] on link at bounding box center [338, 97] width 12 height 14
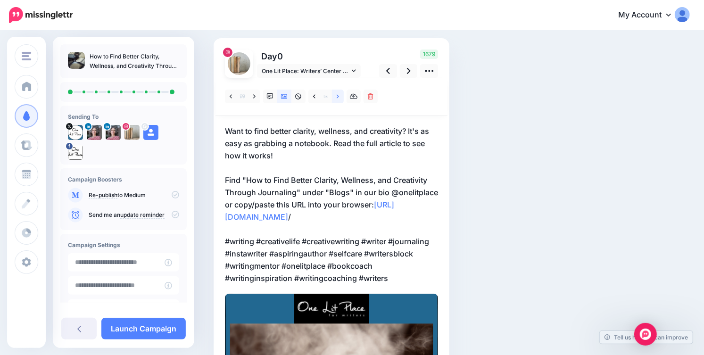
click at [336, 96] on link at bounding box center [338, 97] width 12 height 14
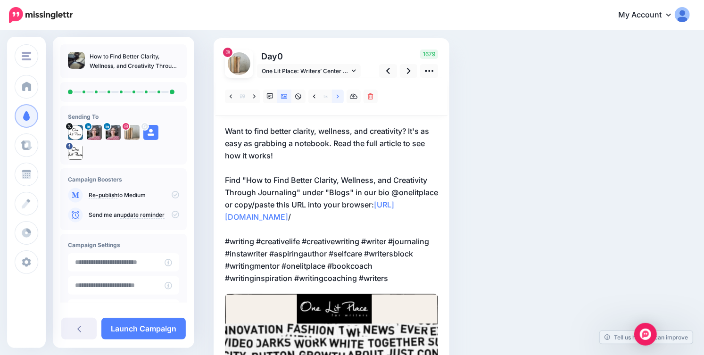
click at [336, 96] on link at bounding box center [338, 97] width 12 height 14
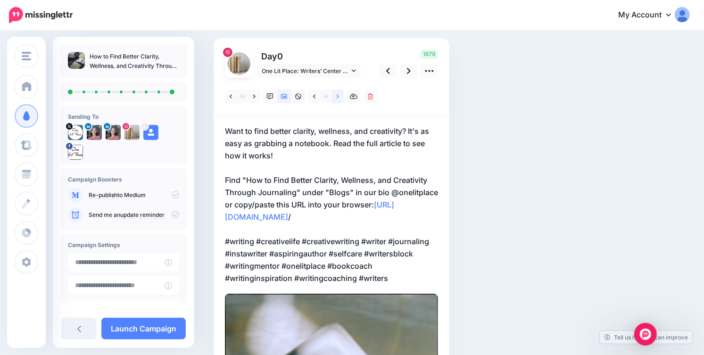
click at [336, 96] on link at bounding box center [338, 97] width 12 height 14
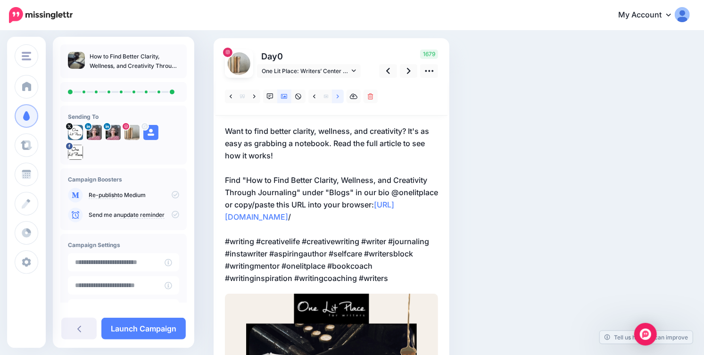
click at [336, 96] on link at bounding box center [338, 97] width 12 height 14
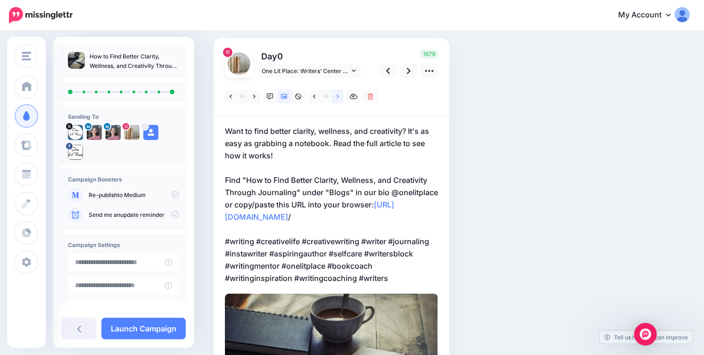
click at [336, 96] on link at bounding box center [338, 97] width 12 height 14
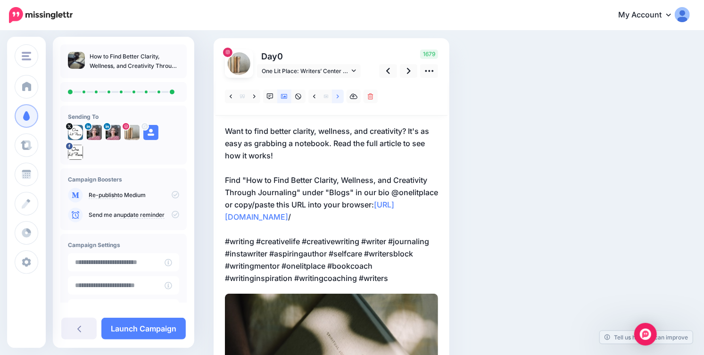
click at [336, 96] on link at bounding box center [338, 97] width 12 height 14
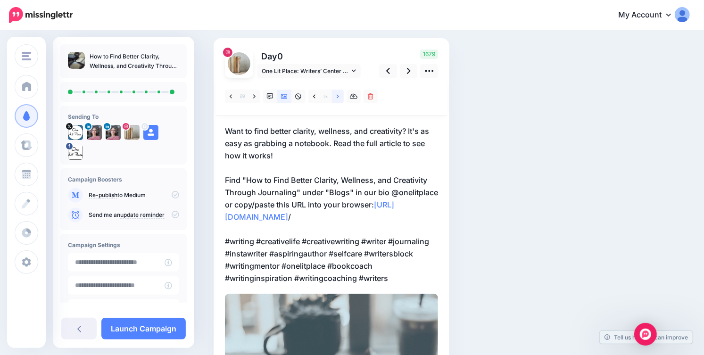
click at [336, 96] on link at bounding box center [338, 97] width 12 height 14
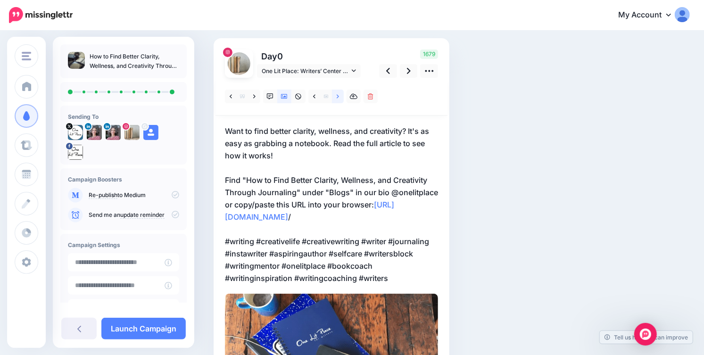
click at [336, 96] on link at bounding box center [338, 97] width 12 height 14
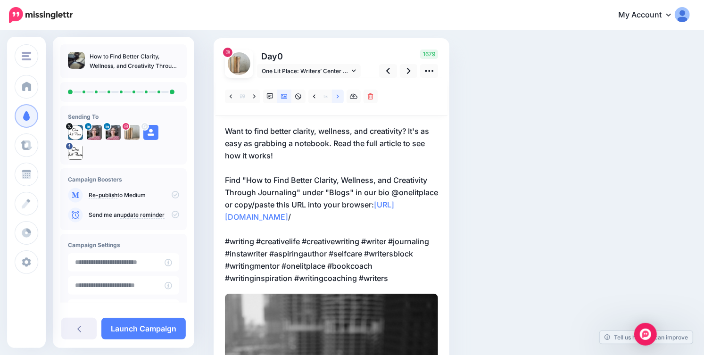
click at [336, 96] on link at bounding box center [338, 97] width 12 height 14
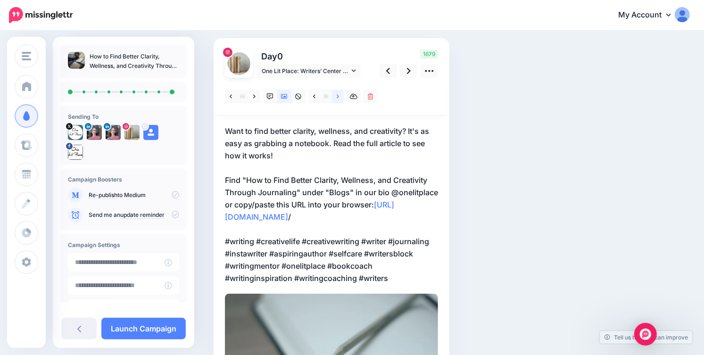
click at [336, 96] on link at bounding box center [338, 97] width 12 height 14
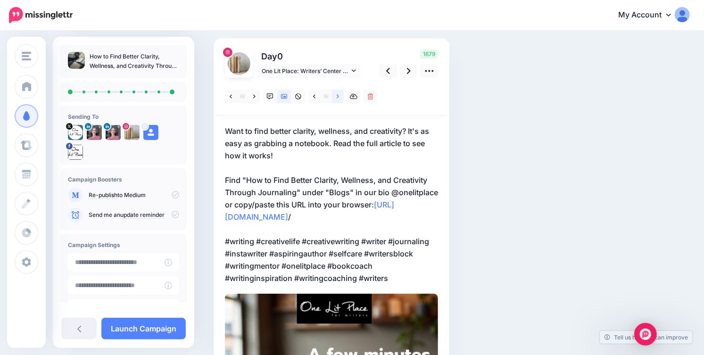
click at [336, 96] on link at bounding box center [338, 97] width 12 height 14
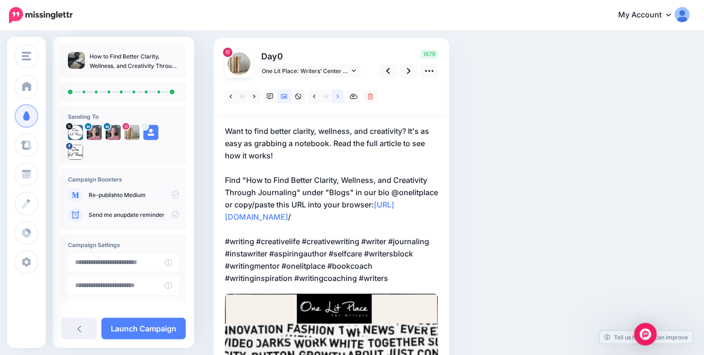
click at [336, 96] on link at bounding box center [338, 97] width 12 height 14
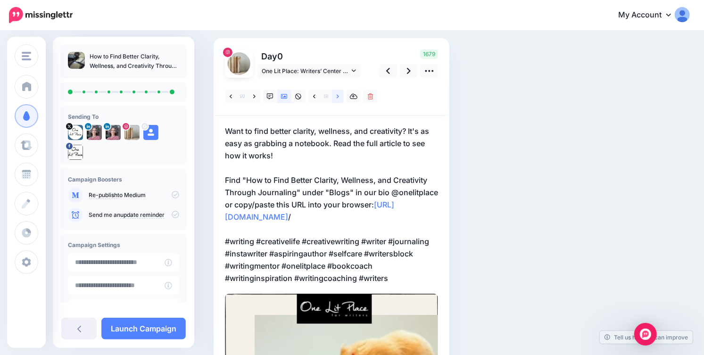
click at [336, 96] on link at bounding box center [338, 97] width 12 height 14
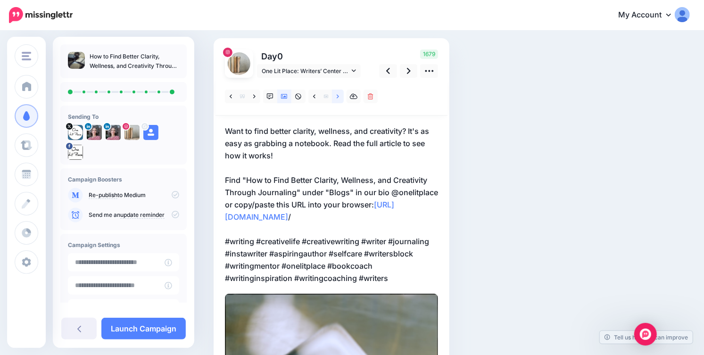
click at [336, 96] on link at bounding box center [338, 97] width 12 height 14
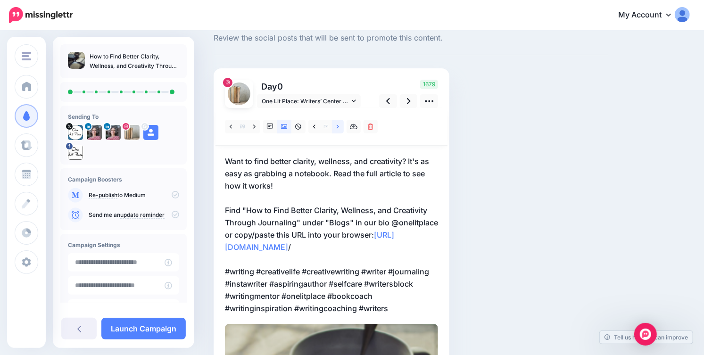
scroll to position [23, 0]
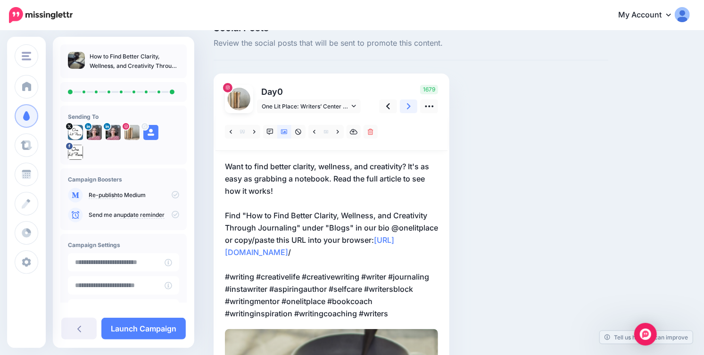
click at [407, 107] on icon at bounding box center [409, 106] width 4 height 10
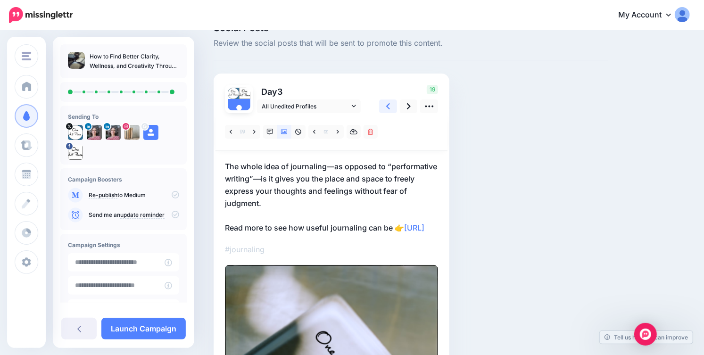
click at [388, 109] on icon at bounding box center [388, 106] width 4 height 10
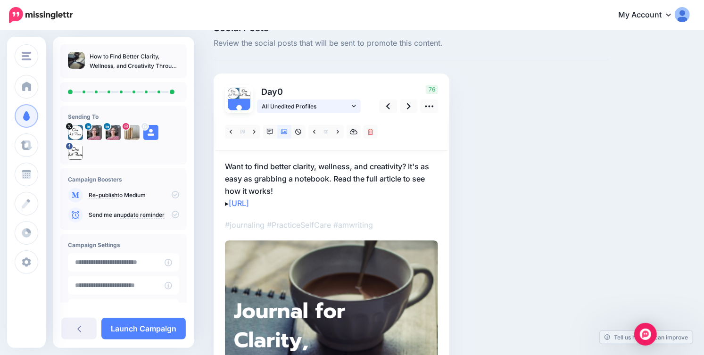
click at [353, 104] on icon at bounding box center [354, 106] width 4 height 7
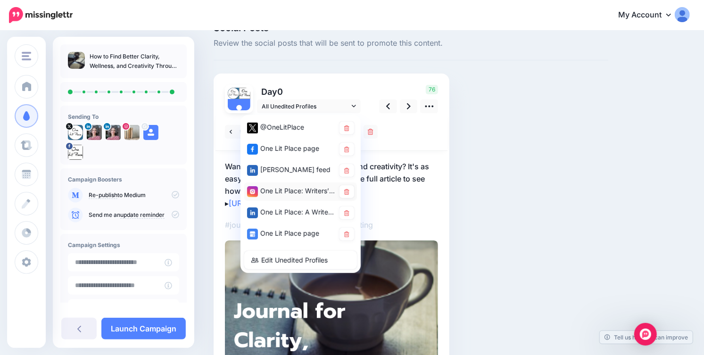
click at [288, 189] on div "One Lit Place: Writers’ Center account" at bounding box center [291, 191] width 88 height 12
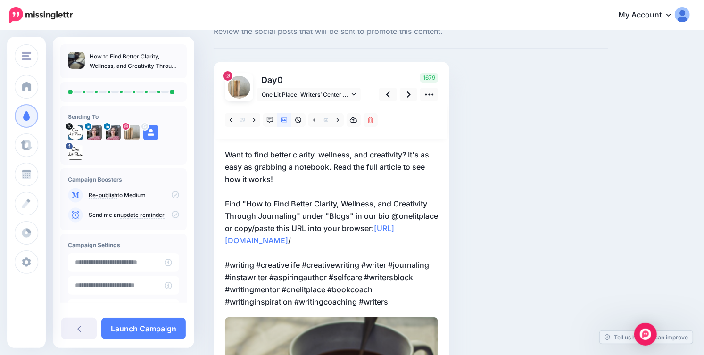
scroll to position [0, 0]
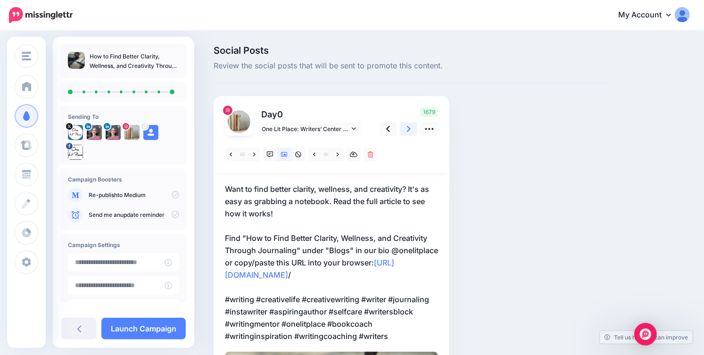
click at [409, 129] on icon at bounding box center [409, 129] width 4 height 6
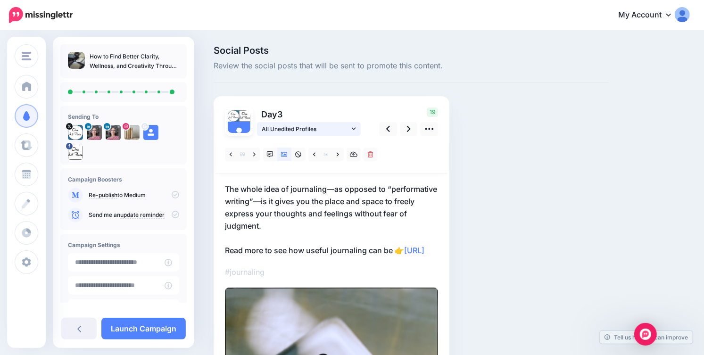
click at [356, 131] on icon at bounding box center [354, 128] width 4 height 7
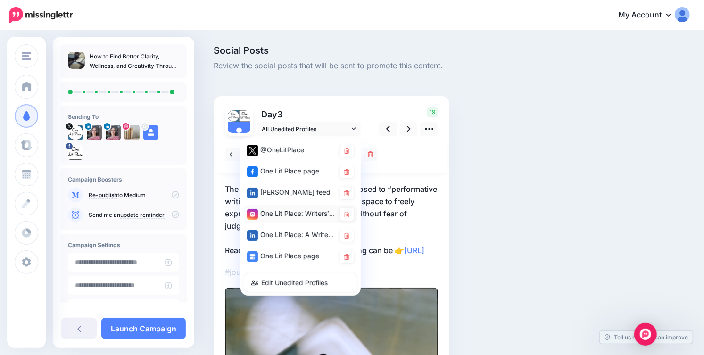
click at [307, 210] on div "One Lit Place: Writers’ Center account" at bounding box center [291, 214] width 88 height 12
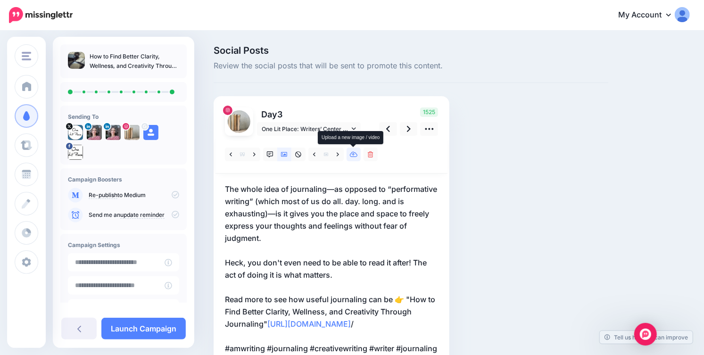
click at [352, 155] on icon at bounding box center [354, 154] width 8 height 7
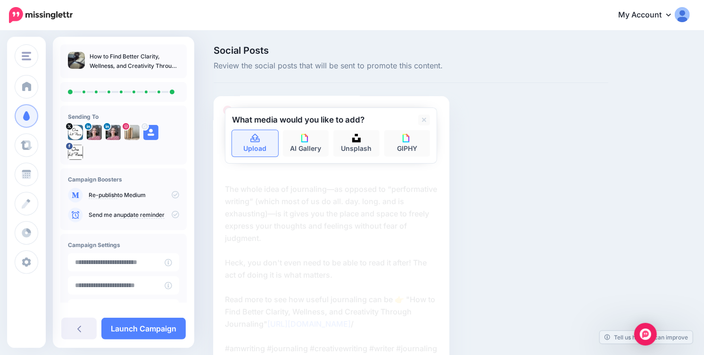
click at [259, 143] on link "Upload" at bounding box center [255, 143] width 46 height 26
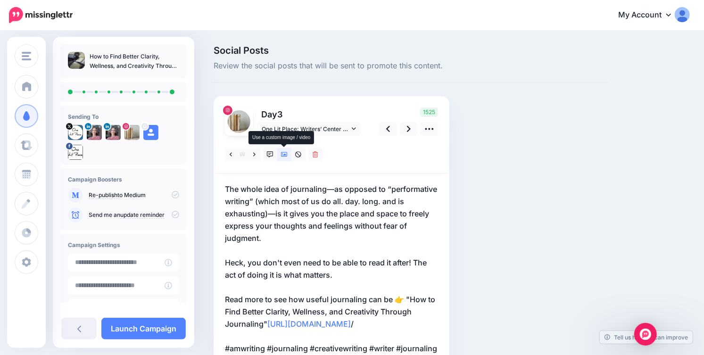
click at [285, 157] on icon at bounding box center [284, 154] width 7 height 7
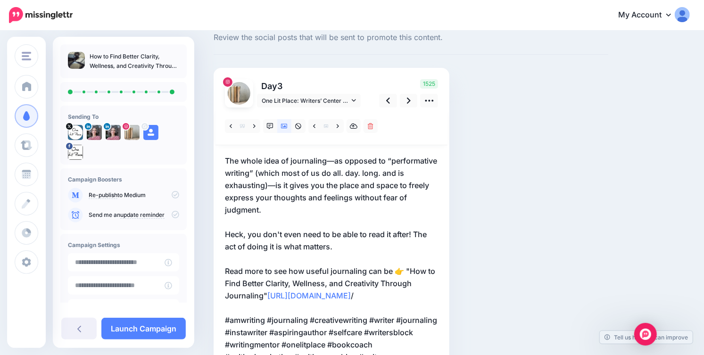
scroll to position [8, 0]
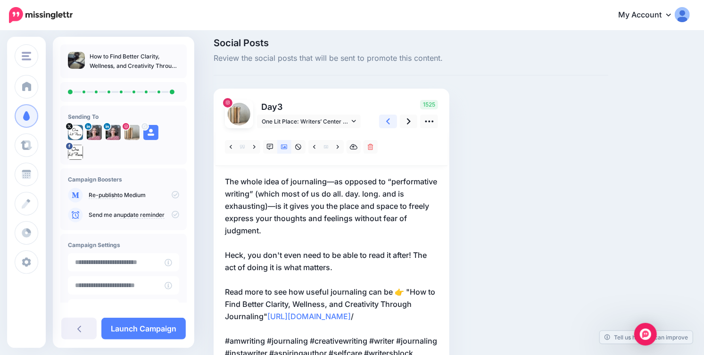
click at [389, 121] on icon at bounding box center [388, 121] width 4 height 10
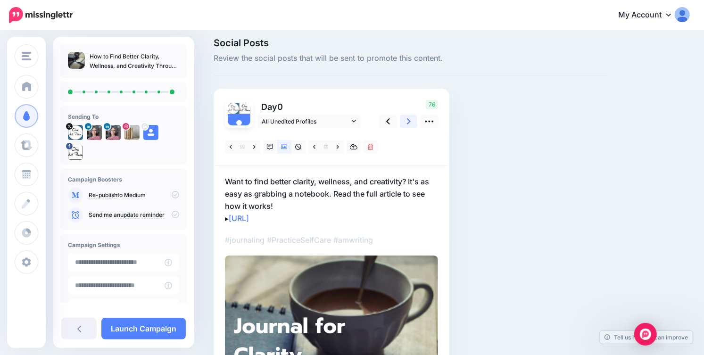
click at [407, 122] on icon at bounding box center [409, 121] width 4 height 10
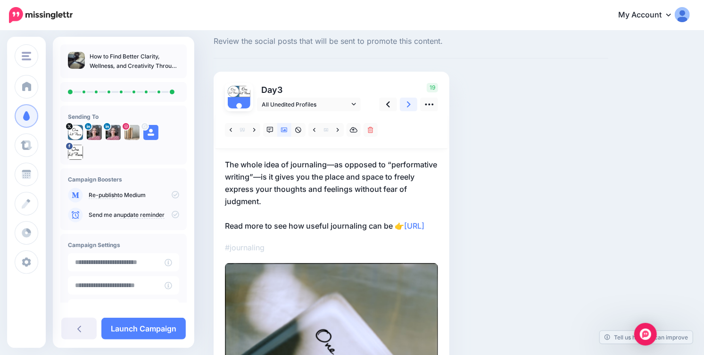
scroll to position [0, 0]
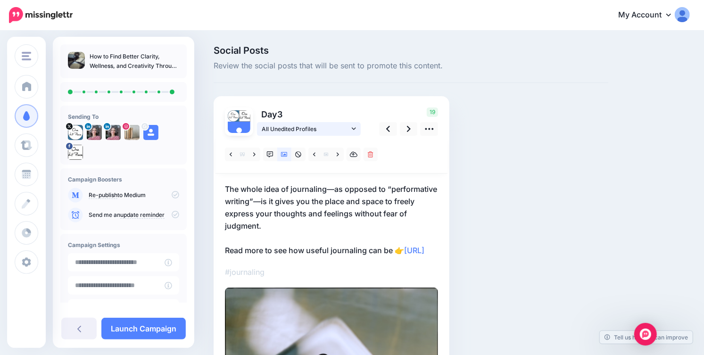
click at [354, 133] on link "All Unedited Profiles" at bounding box center [309, 129] width 104 height 14
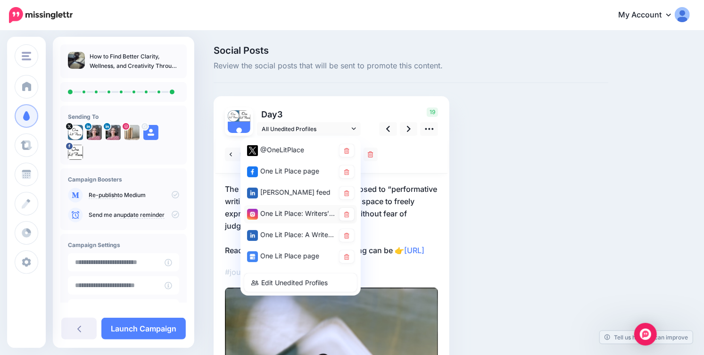
click at [304, 212] on div "One Lit Place: Writers’ Center account" at bounding box center [291, 214] width 88 height 12
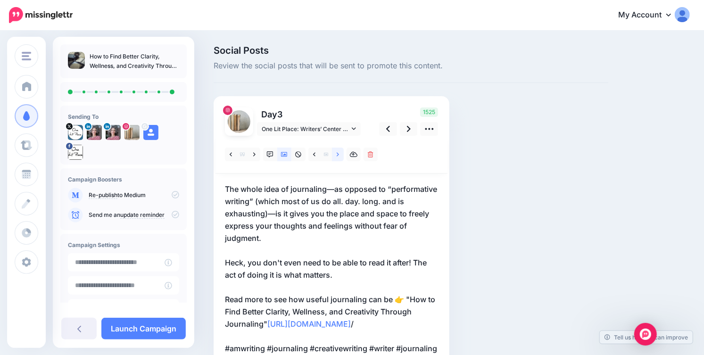
click at [342, 152] on link at bounding box center [338, 155] width 12 height 14
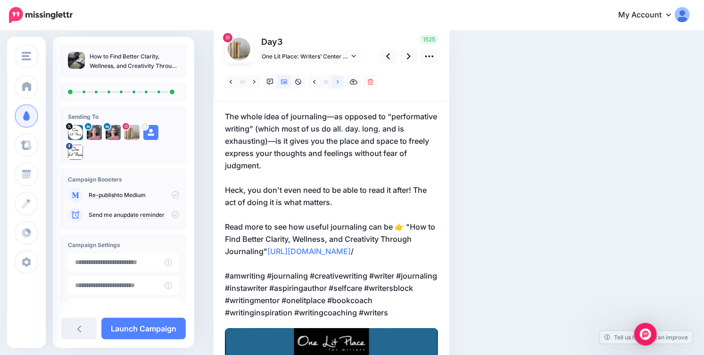
scroll to position [81, 0]
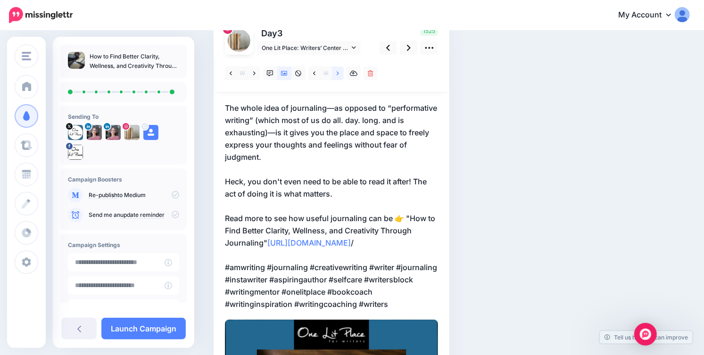
click at [337, 75] on icon at bounding box center [338, 73] width 2 height 4
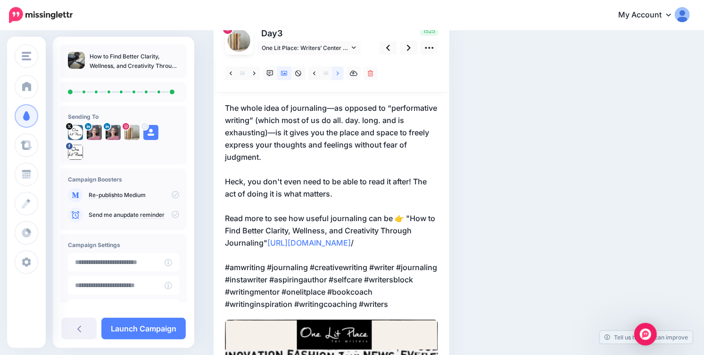
click at [337, 75] on icon at bounding box center [338, 73] width 2 height 4
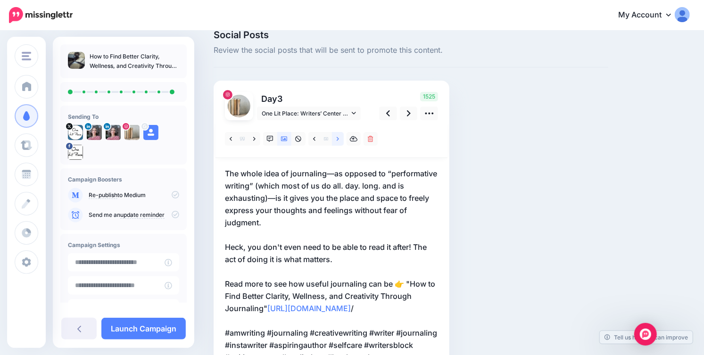
scroll to position [0, 0]
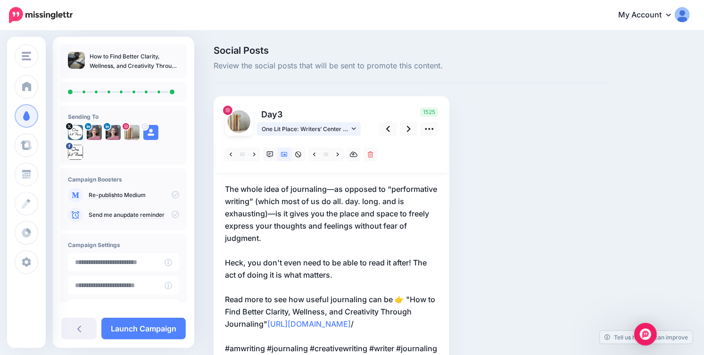
click at [351, 124] on link "One Lit Place: Writers’ Center account" at bounding box center [309, 129] width 104 height 14
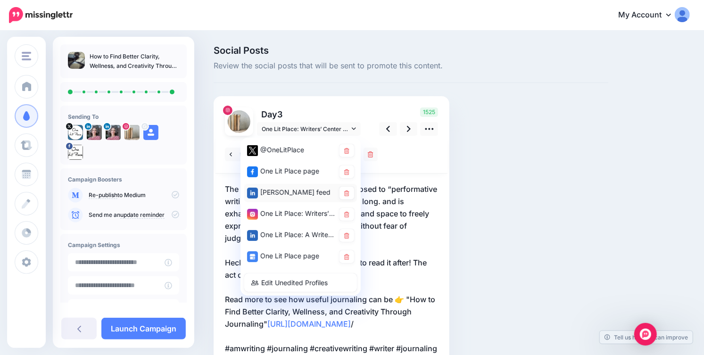
click at [300, 190] on div "[PERSON_NAME] feed" at bounding box center [291, 193] width 88 height 12
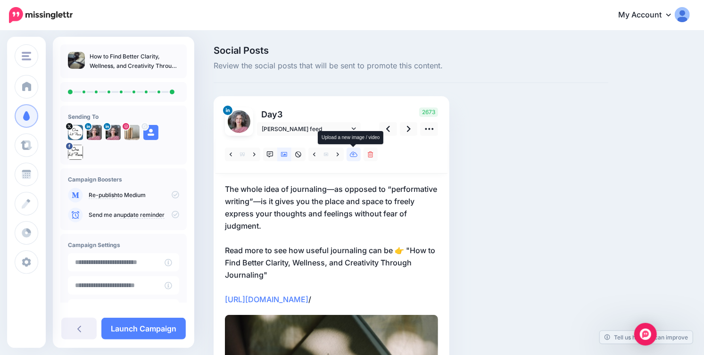
click at [352, 156] on icon at bounding box center [354, 154] width 8 height 7
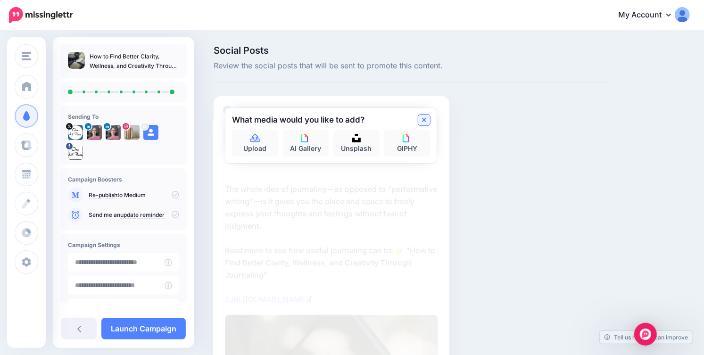
click at [424, 117] on icon at bounding box center [424, 120] width 5 height 8
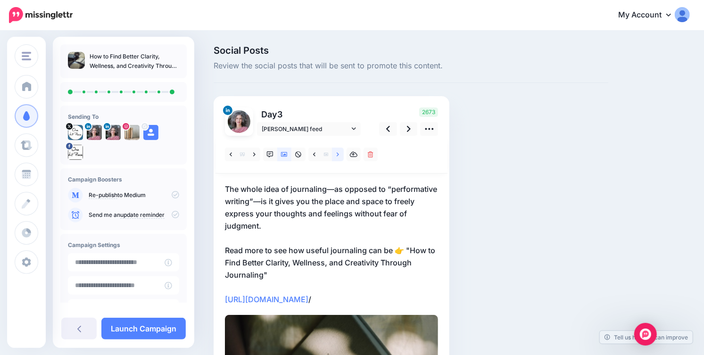
click at [339, 159] on link at bounding box center [338, 155] width 12 height 14
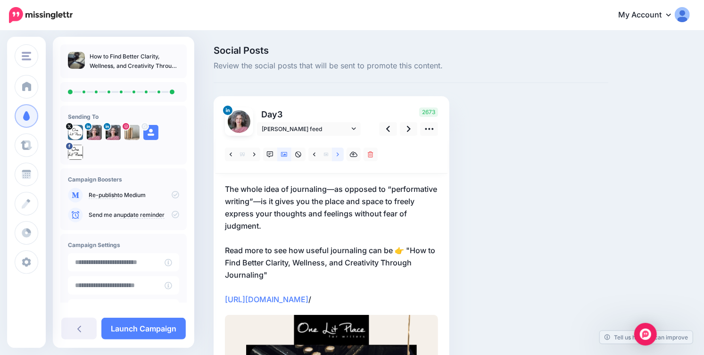
click at [339, 159] on link at bounding box center [338, 155] width 12 height 14
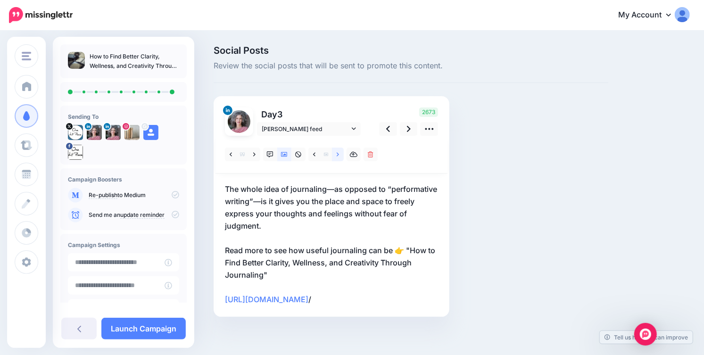
click at [339, 159] on link at bounding box center [338, 155] width 12 height 14
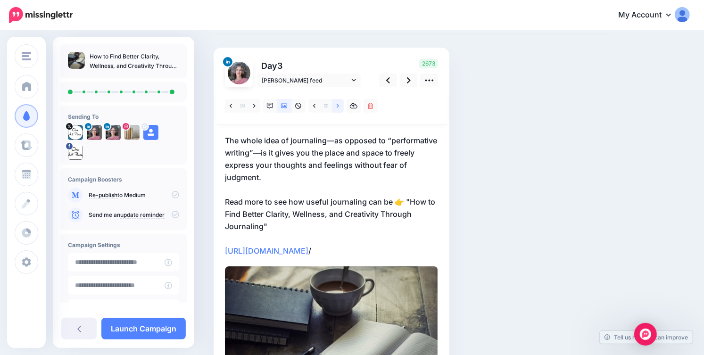
scroll to position [60, 0]
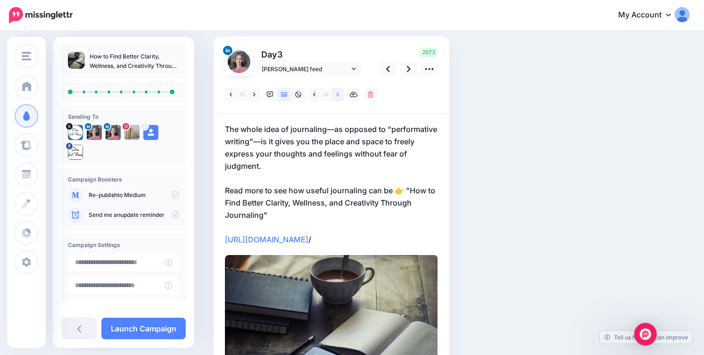
click at [337, 90] on link at bounding box center [338, 95] width 12 height 14
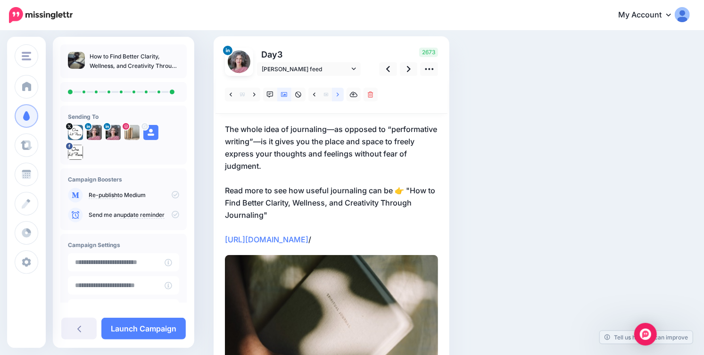
click at [337, 90] on link at bounding box center [338, 95] width 12 height 14
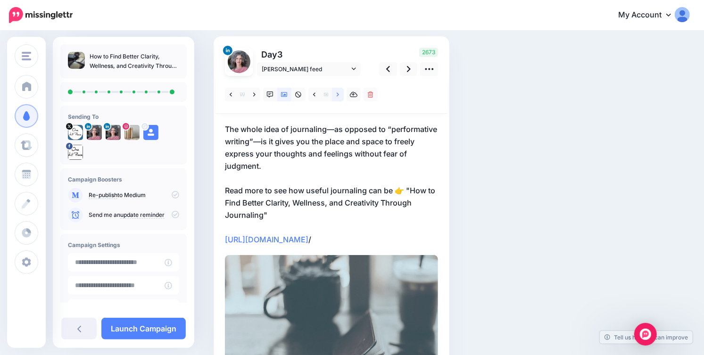
click at [337, 90] on link at bounding box center [338, 95] width 12 height 14
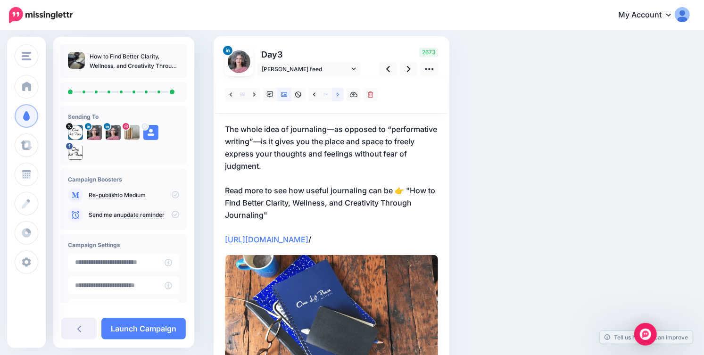
click at [337, 90] on link at bounding box center [338, 95] width 12 height 14
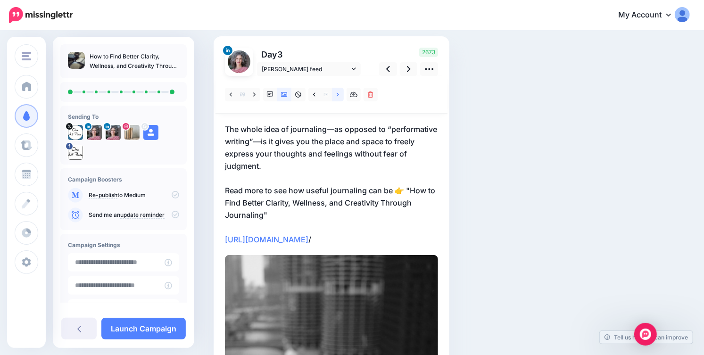
click at [337, 90] on link at bounding box center [338, 95] width 12 height 14
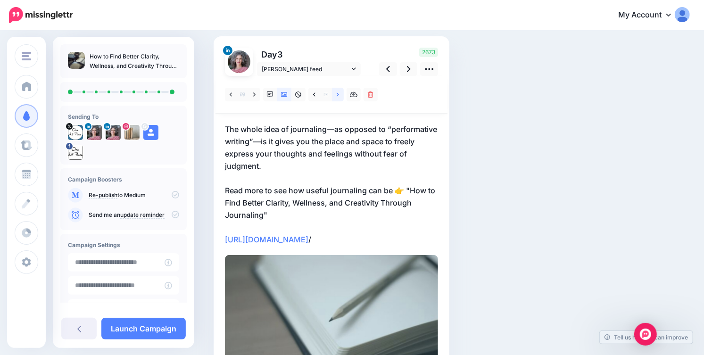
click at [337, 90] on link at bounding box center [338, 95] width 12 height 14
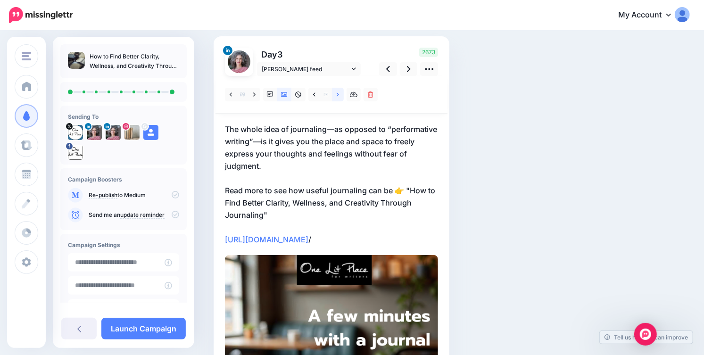
click at [337, 90] on link at bounding box center [338, 95] width 12 height 14
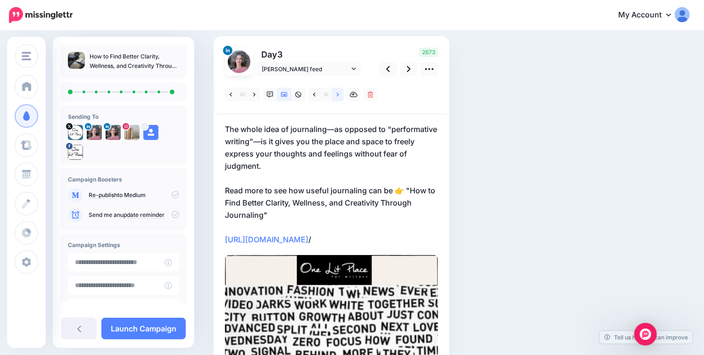
click at [337, 90] on link at bounding box center [338, 95] width 12 height 14
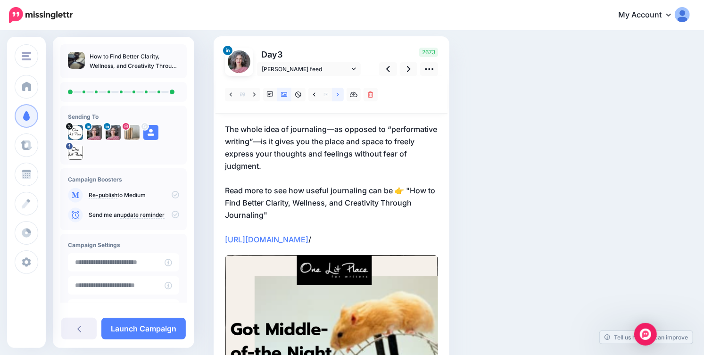
click at [337, 90] on link at bounding box center [338, 95] width 12 height 14
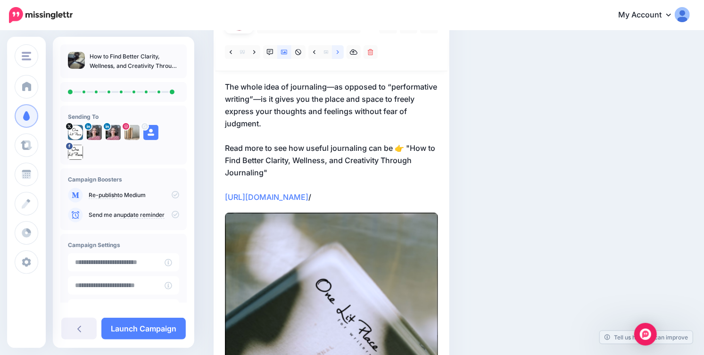
scroll to position [0, 0]
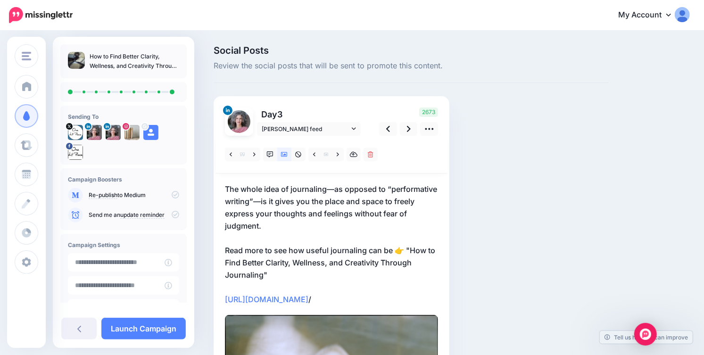
click at [259, 306] on p "The whole idea of journaling—as opposed to “performative writing”—is it gives y…" at bounding box center [331, 244] width 213 height 123
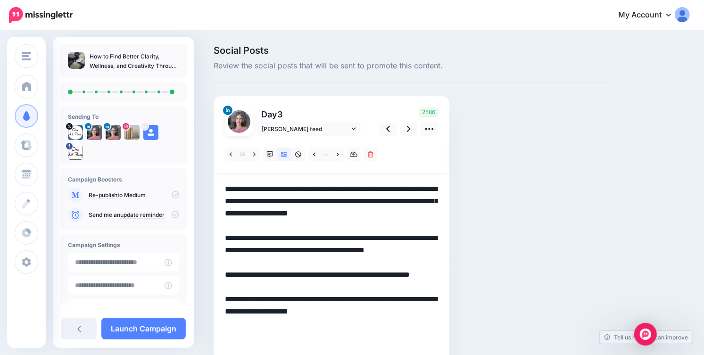
type textarea "**********"
click at [409, 131] on icon at bounding box center [409, 129] width 4 height 10
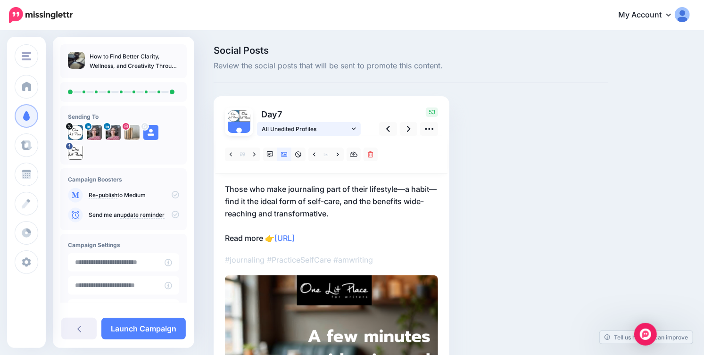
click at [356, 126] on link "All Unedited Profiles" at bounding box center [309, 129] width 104 height 14
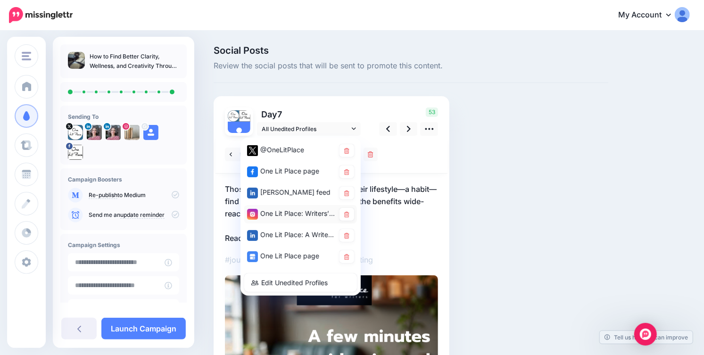
click at [305, 214] on div "One Lit Place: Writers’ Center account" at bounding box center [291, 214] width 88 height 12
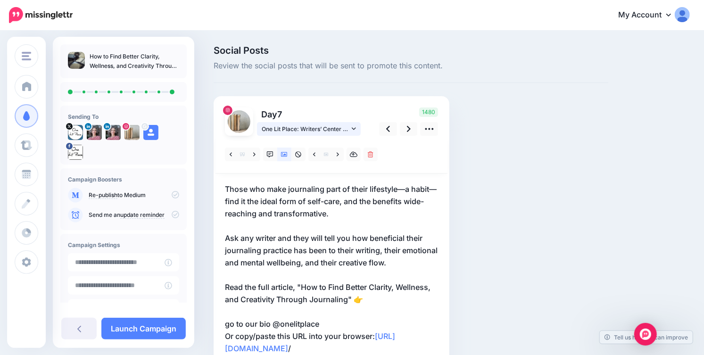
click at [352, 131] on icon at bounding box center [354, 128] width 4 height 7
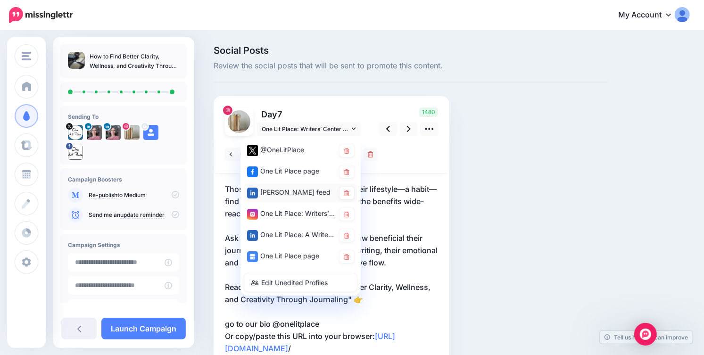
click at [304, 197] on div "[PERSON_NAME] feed" at bounding box center [291, 193] width 88 height 12
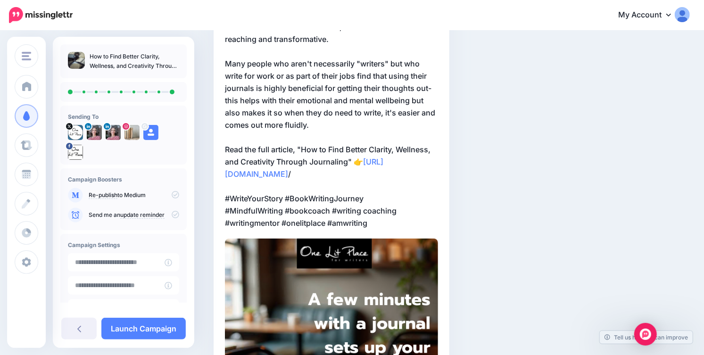
scroll to position [27, 0]
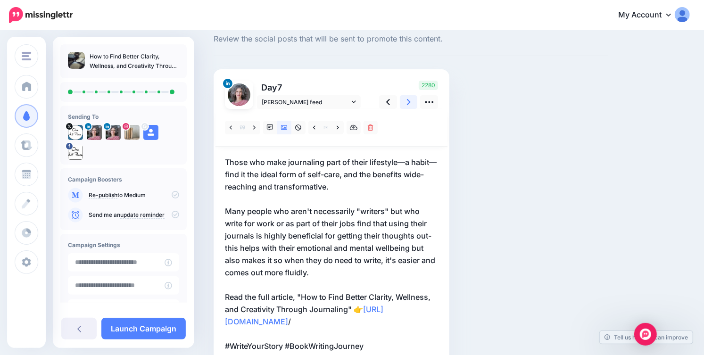
click at [408, 106] on icon at bounding box center [409, 102] width 4 height 10
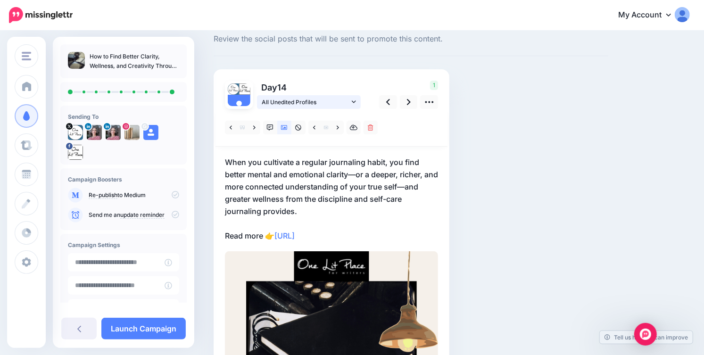
click at [353, 100] on icon at bounding box center [354, 102] width 4 height 7
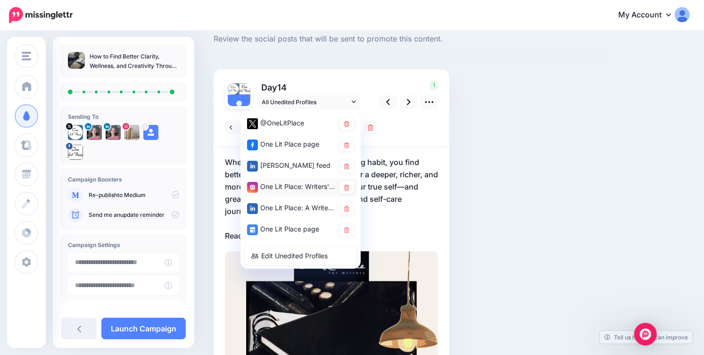
click at [299, 184] on div "One Lit Place: Writers’ Center account" at bounding box center [291, 187] width 88 height 12
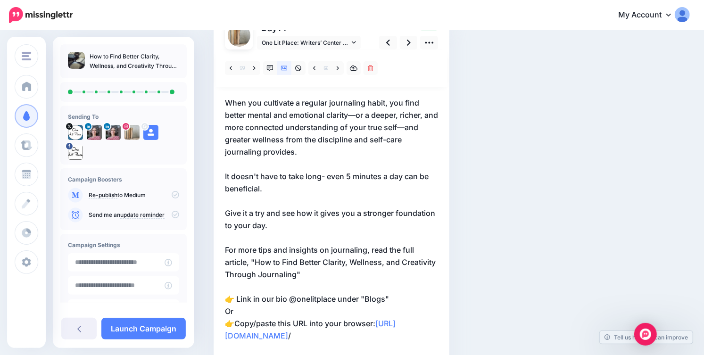
scroll to position [28, 0]
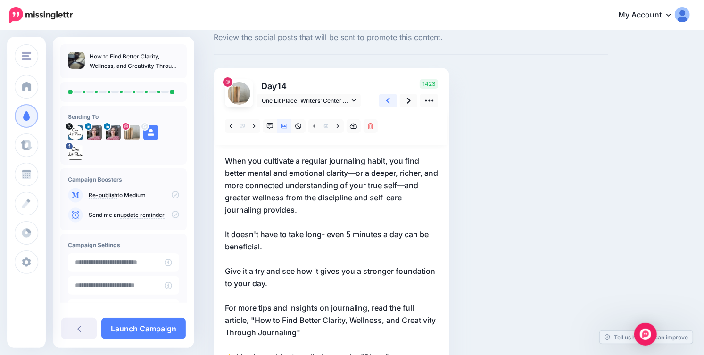
click at [392, 99] on link at bounding box center [388, 101] width 18 height 14
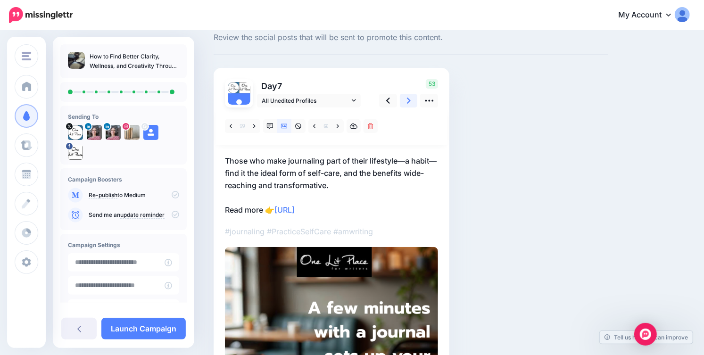
click at [411, 98] on link at bounding box center [409, 101] width 18 height 14
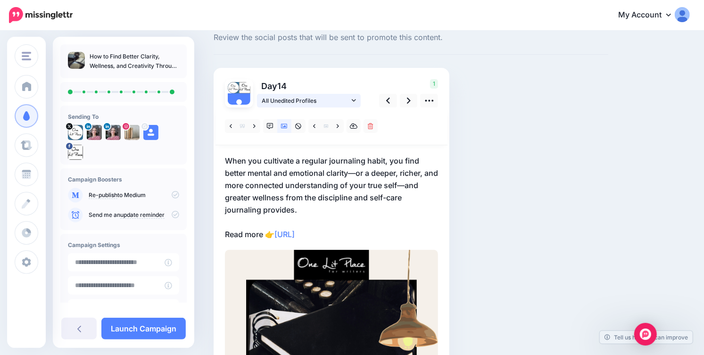
click at [353, 96] on link "All Unedited Profiles" at bounding box center [309, 101] width 104 height 14
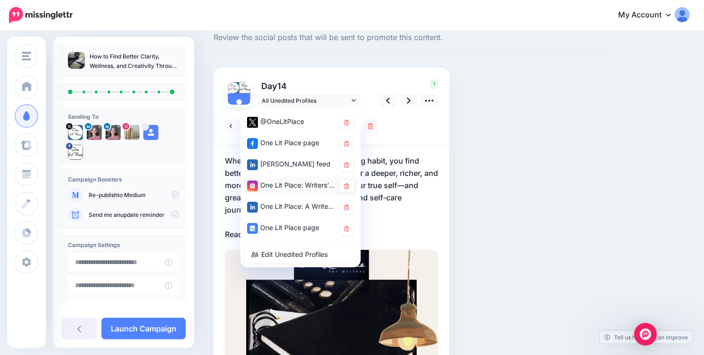
click at [302, 186] on div "One Lit Place: Writers’ Center account" at bounding box center [291, 186] width 88 height 12
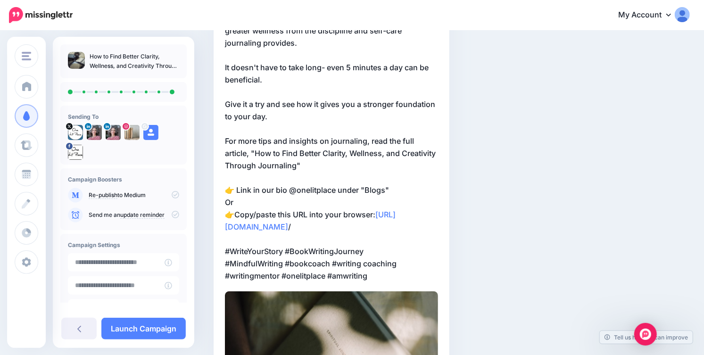
scroll to position [75, 0]
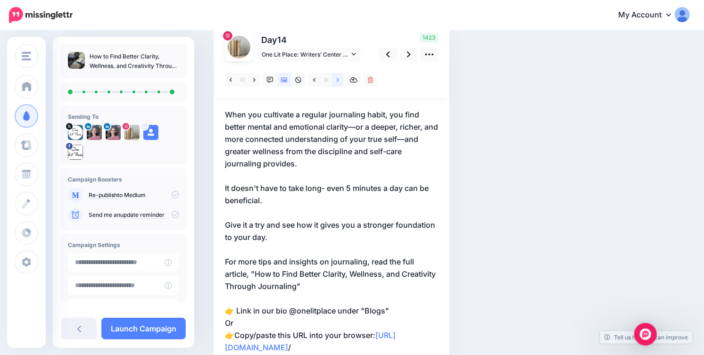
click at [338, 81] on icon at bounding box center [338, 80] width 2 height 7
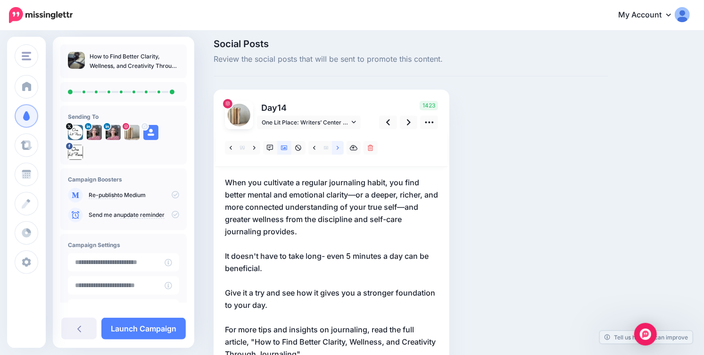
scroll to position [0, 0]
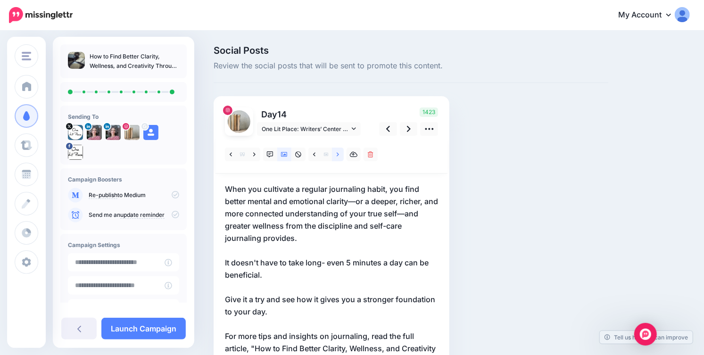
click at [336, 158] on link at bounding box center [338, 155] width 12 height 14
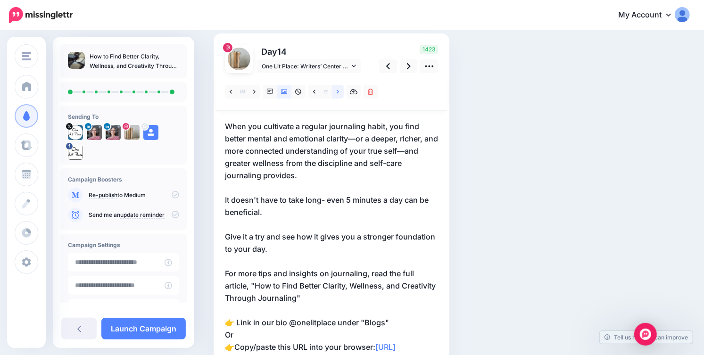
scroll to position [58, 0]
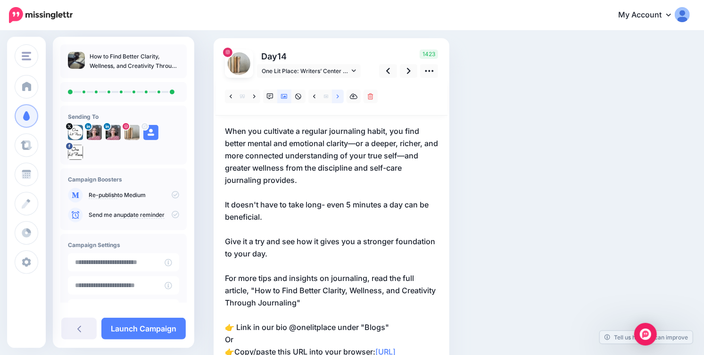
click at [339, 98] on icon at bounding box center [338, 96] width 2 height 7
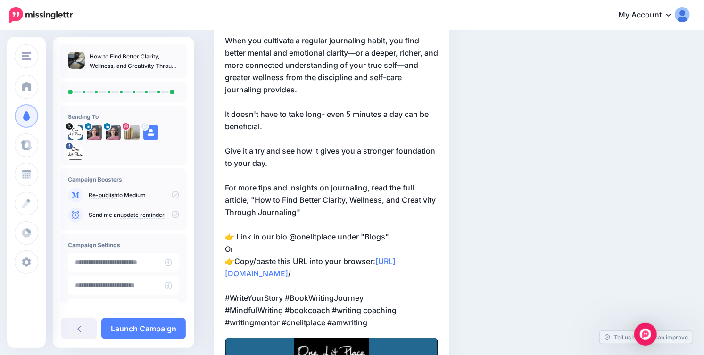
scroll to position [62, 0]
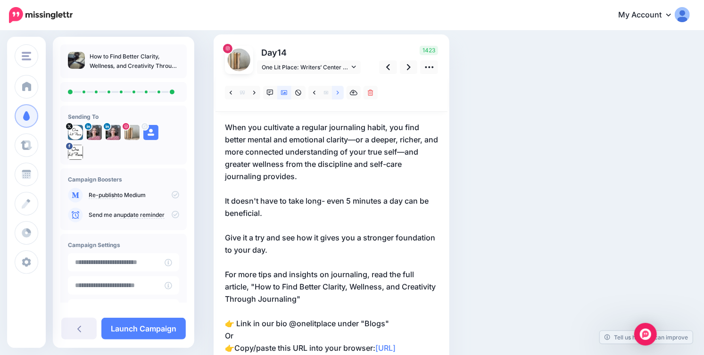
click at [338, 87] on link at bounding box center [338, 93] width 12 height 14
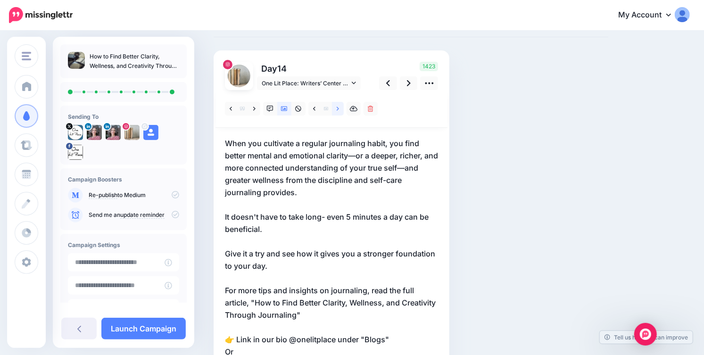
scroll to position [0, 0]
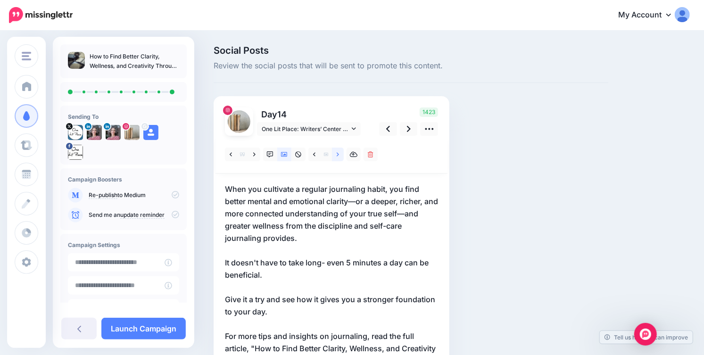
click at [337, 151] on icon at bounding box center [338, 154] width 2 height 7
click at [336, 156] on link at bounding box center [338, 155] width 12 height 14
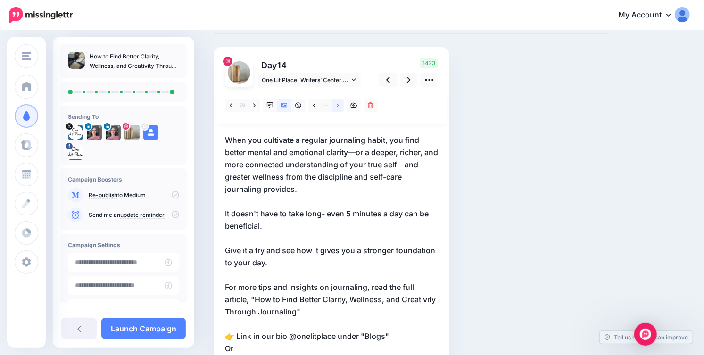
scroll to position [44, 0]
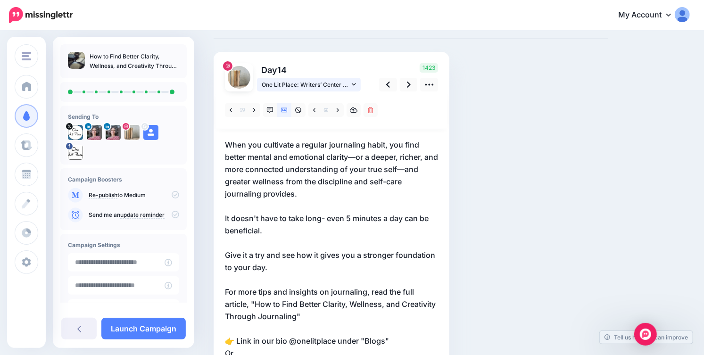
click at [354, 84] on icon at bounding box center [354, 84] width 4 height 7
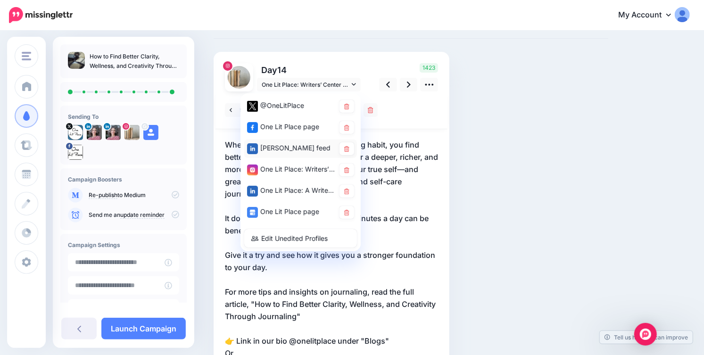
click at [296, 148] on div "[PERSON_NAME] feed" at bounding box center [291, 148] width 88 height 12
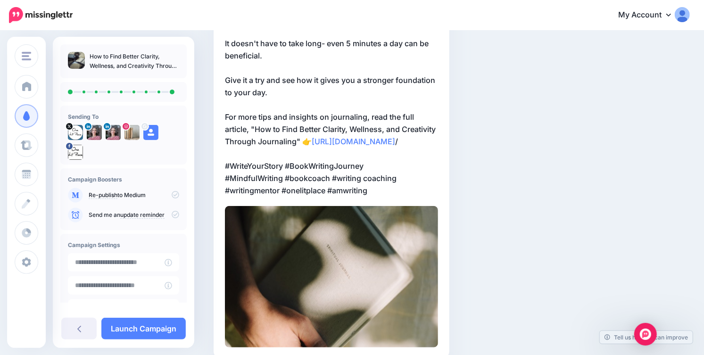
scroll to position [63, 0]
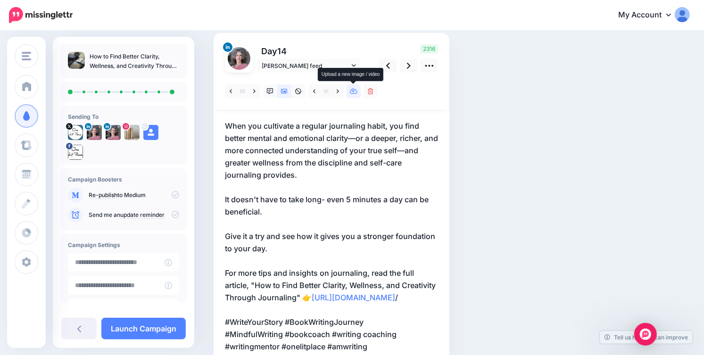
click at [354, 91] on icon at bounding box center [354, 91] width 8 height 7
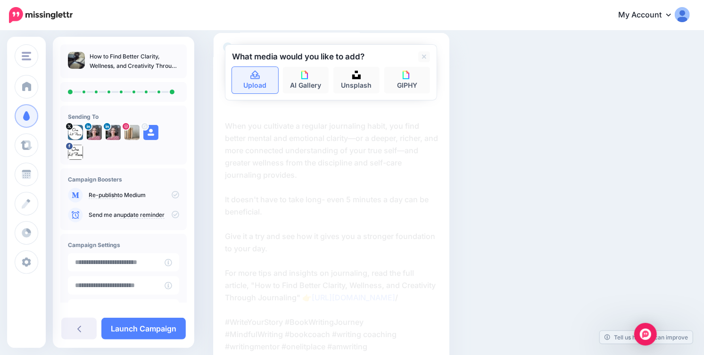
click at [259, 79] on link "Upload" at bounding box center [255, 80] width 46 height 26
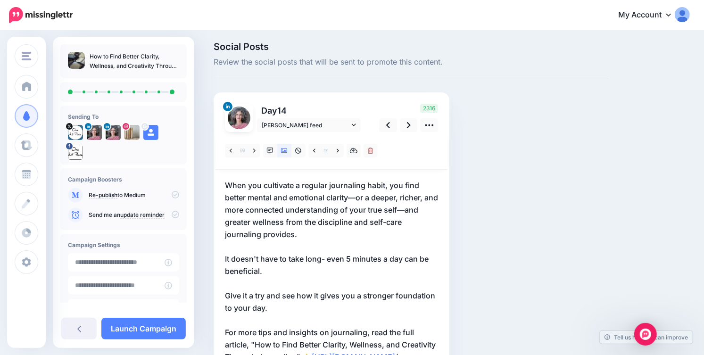
scroll to position [0, 0]
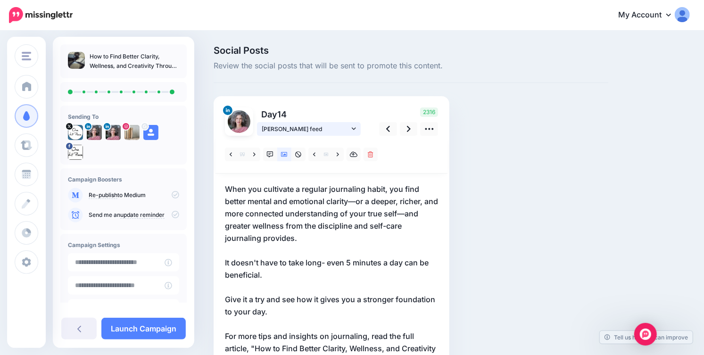
click at [356, 127] on link "[PERSON_NAME] feed" at bounding box center [309, 129] width 104 height 14
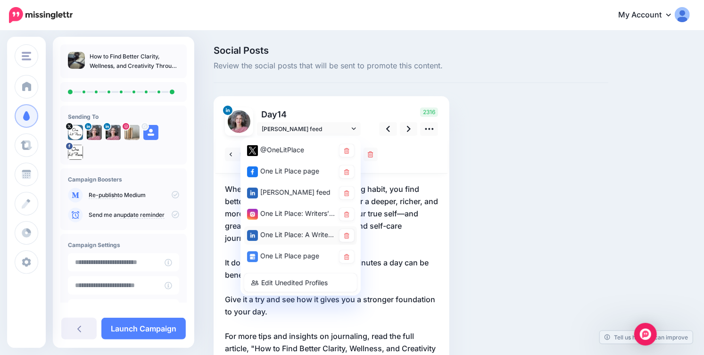
click at [286, 239] on div "One Lit Place: A Writers Center page" at bounding box center [291, 235] width 88 height 12
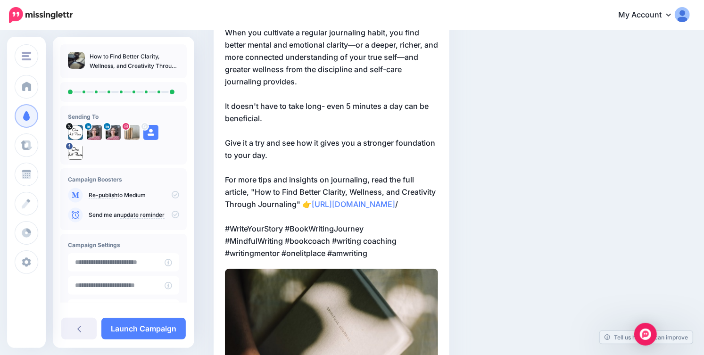
scroll to position [32, 0]
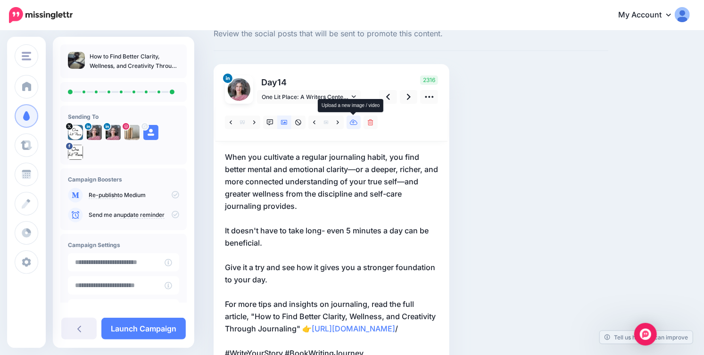
click at [356, 123] on icon at bounding box center [354, 122] width 8 height 7
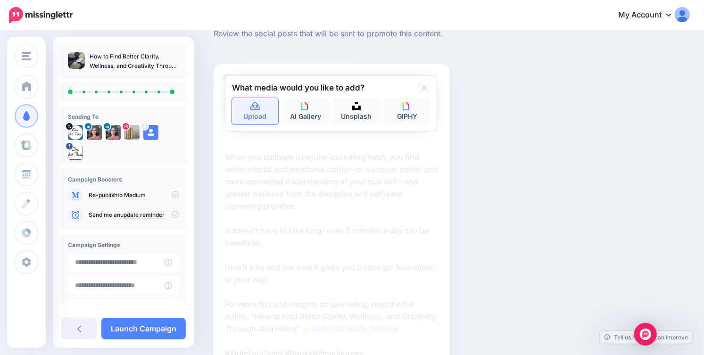
click at [261, 115] on link "Upload" at bounding box center [255, 111] width 46 height 26
click at [253, 116] on link "Upload" at bounding box center [255, 111] width 46 height 26
click at [280, 234] on p "When you cultivate a regular journaling habit, you find better mental and emoti…" at bounding box center [331, 267] width 213 height 233
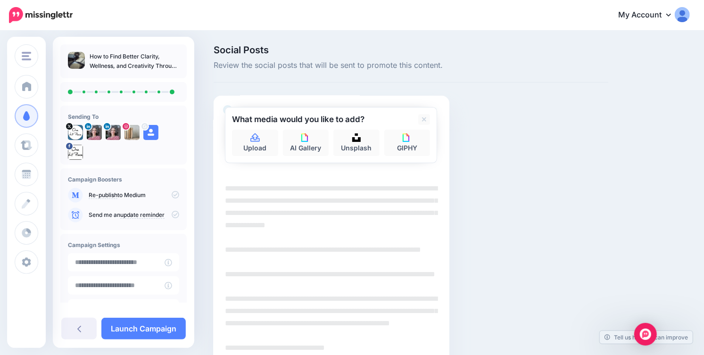
scroll to position [0, 0]
click at [424, 121] on icon at bounding box center [424, 120] width 5 height 8
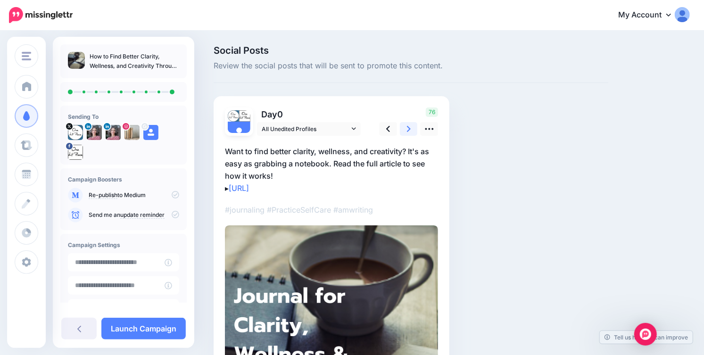
click at [411, 130] on link at bounding box center [409, 129] width 18 height 14
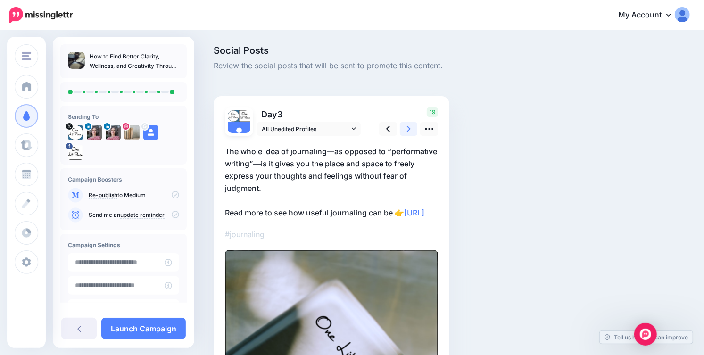
click at [411, 130] on link at bounding box center [409, 129] width 18 height 14
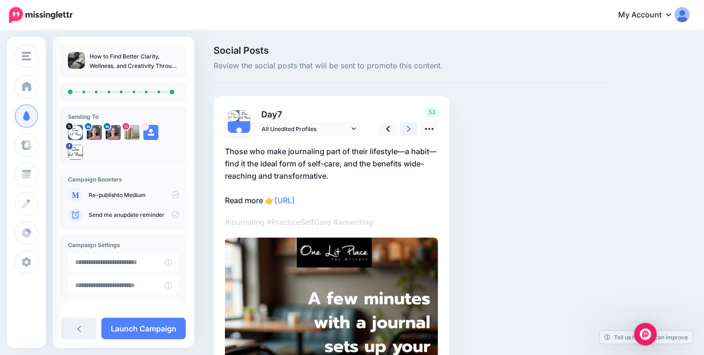
click at [411, 130] on link at bounding box center [409, 129] width 18 height 14
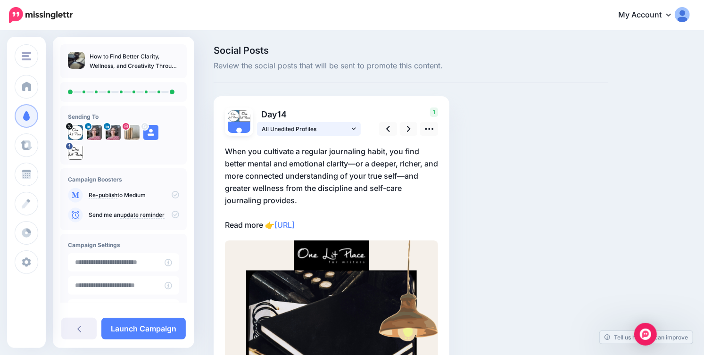
click at [356, 130] on link "All Unedited Profiles" at bounding box center [309, 129] width 104 height 14
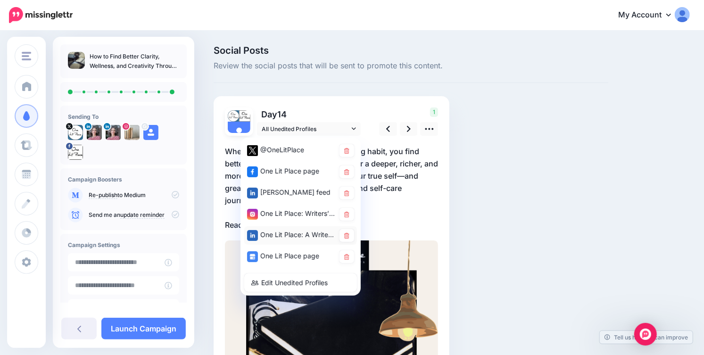
click at [301, 232] on div "One Lit Place: A Writers Center page" at bounding box center [291, 235] width 88 height 12
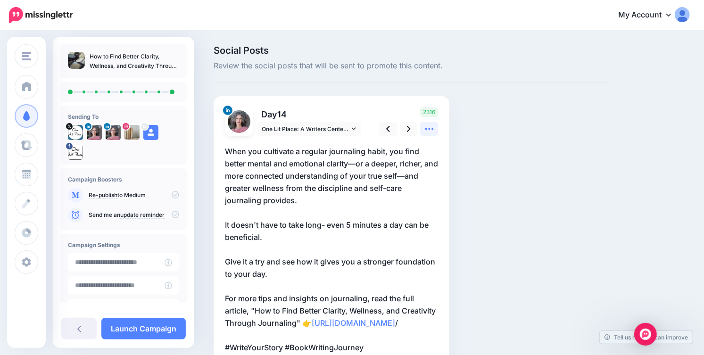
click at [427, 124] on icon at bounding box center [429, 129] width 10 height 10
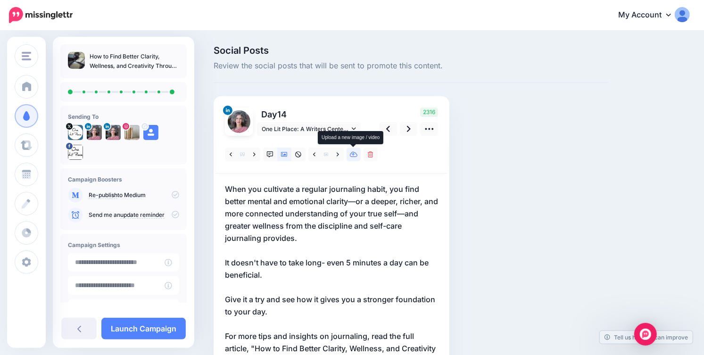
click at [350, 156] on icon at bounding box center [354, 155] width 8 height 6
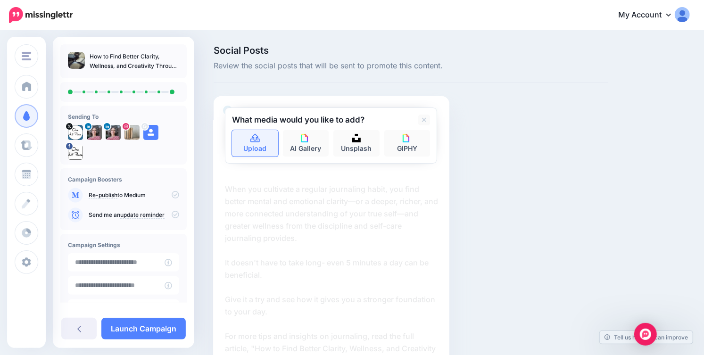
click at [248, 144] on link "Upload" at bounding box center [255, 143] width 46 height 26
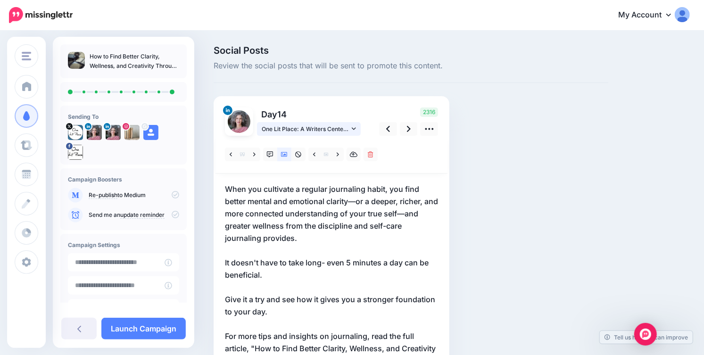
click at [355, 132] on link "One Lit Place: A Writers Center page" at bounding box center [309, 129] width 104 height 14
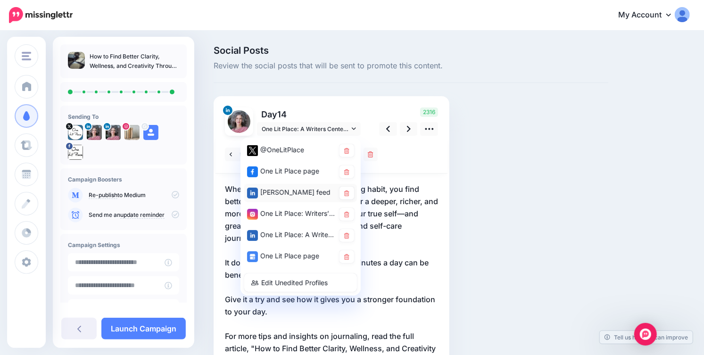
click at [310, 196] on div "[PERSON_NAME] feed" at bounding box center [291, 193] width 88 height 12
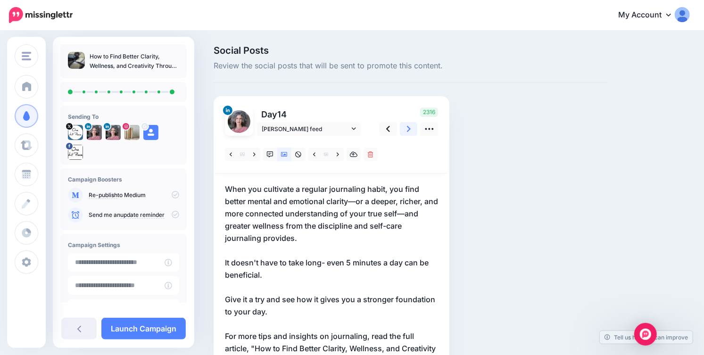
click at [413, 134] on link at bounding box center [409, 129] width 18 height 14
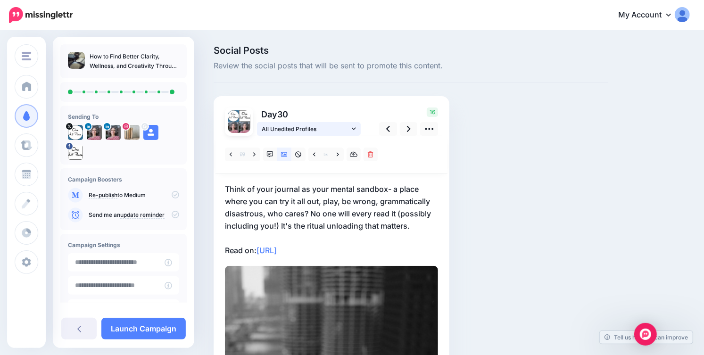
click at [354, 126] on icon at bounding box center [354, 128] width 4 height 7
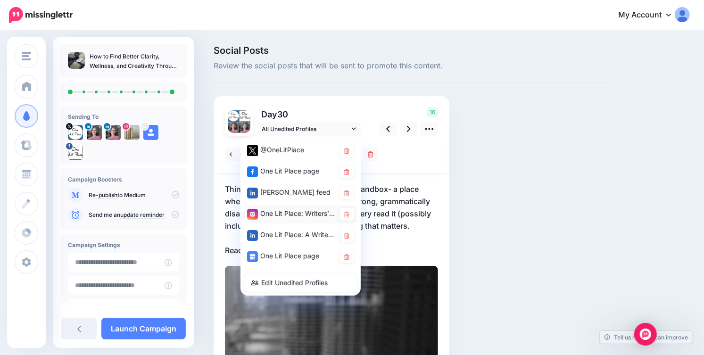
click at [297, 214] on div "One Lit Place: Writers’ Center account" at bounding box center [291, 214] width 88 height 12
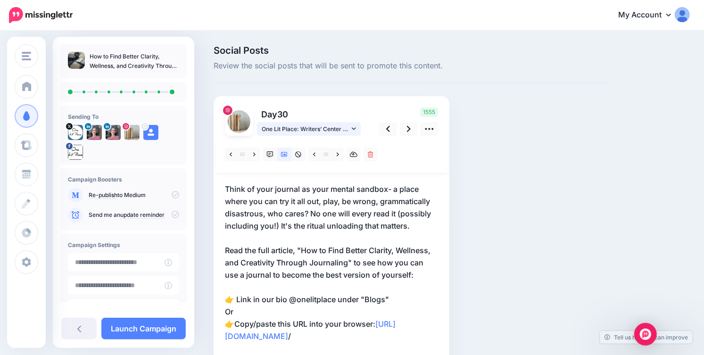
click at [353, 126] on icon at bounding box center [354, 128] width 4 height 7
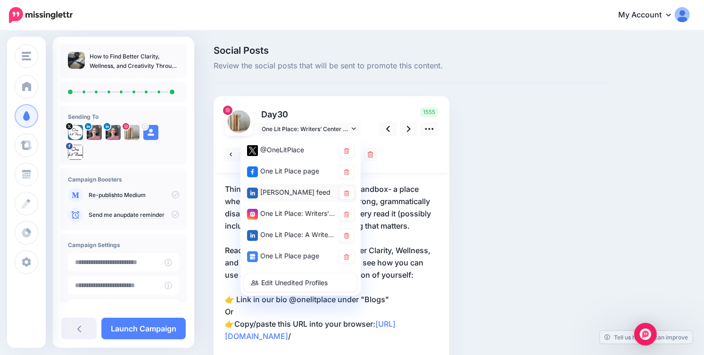
click at [301, 194] on div "[PERSON_NAME] feed" at bounding box center [291, 193] width 88 height 12
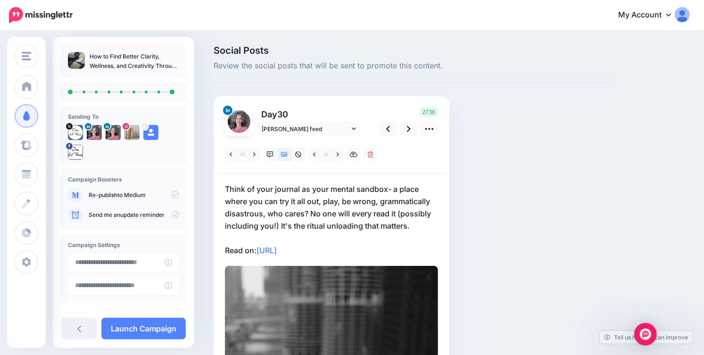
scroll to position [12, 0]
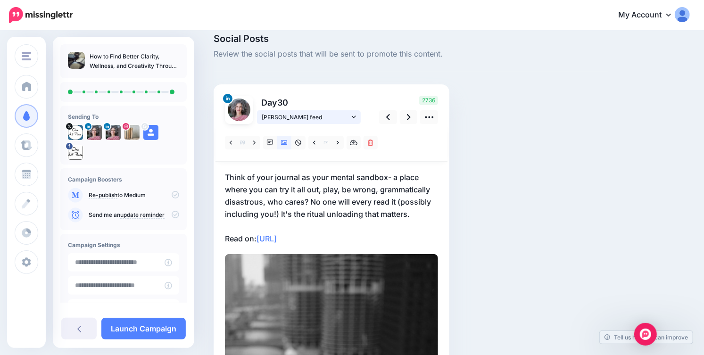
click at [356, 114] on link "[PERSON_NAME] feed" at bounding box center [309, 117] width 104 height 14
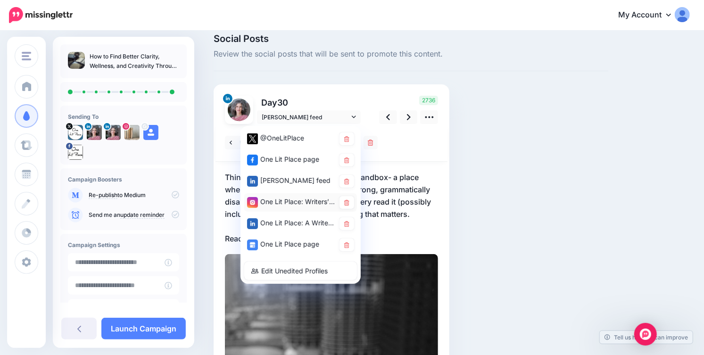
click at [288, 204] on div "One Lit Place: Writers’ Center account" at bounding box center [291, 202] width 88 height 12
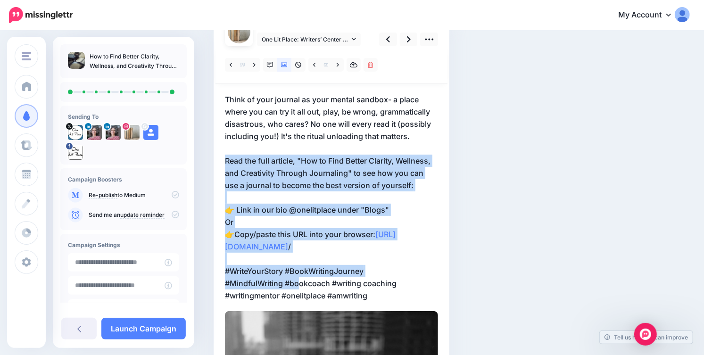
scroll to position [104, 0]
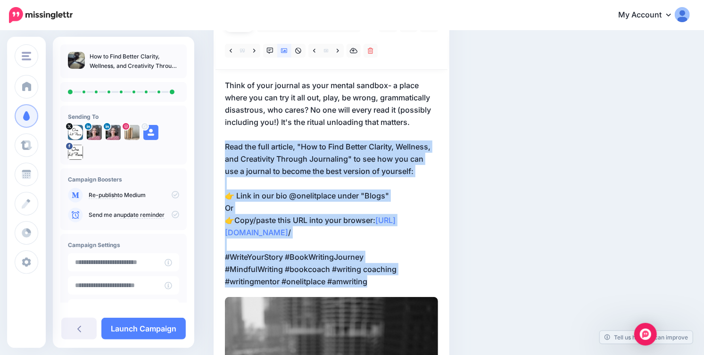
drag, startPoint x: 225, startPoint y: 238, endPoint x: 380, endPoint y: 290, distance: 163.4
click at [380, 288] on p "Think of your journal as your mental sandbox- a place where you can try it all …" at bounding box center [331, 183] width 213 height 208
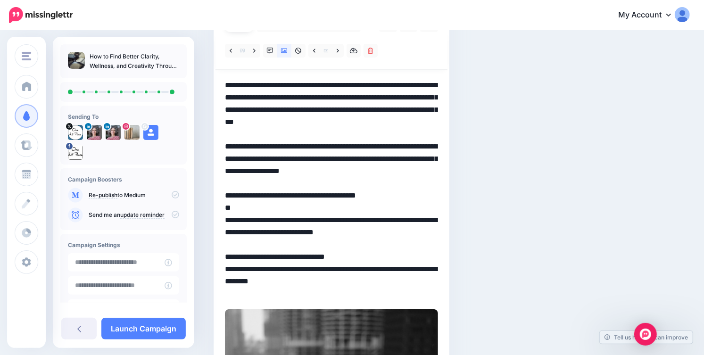
scroll to position [0, 0]
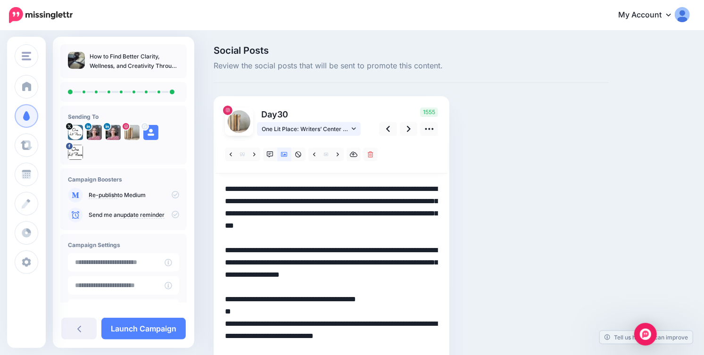
click at [352, 126] on icon at bounding box center [354, 128] width 4 height 7
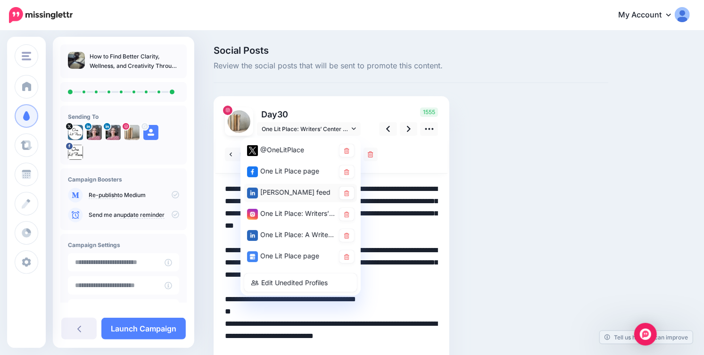
click at [283, 194] on div "[PERSON_NAME] feed" at bounding box center [291, 193] width 88 height 12
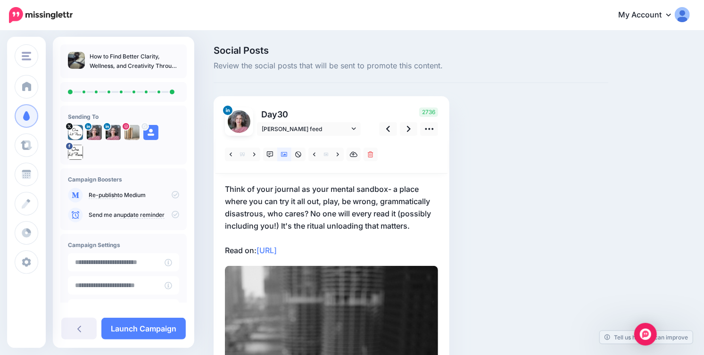
drag, startPoint x: 218, startPoint y: 250, endPoint x: 343, endPoint y: 250, distance: 125.0
click at [343, 250] on div "Day 30 Jenna Kalinsky feed 2736" at bounding box center [332, 347] width 236 height 503
click at [343, 250] on p "Think of your journal as your mental sandbox- a place where you can try it all …" at bounding box center [331, 220] width 213 height 74
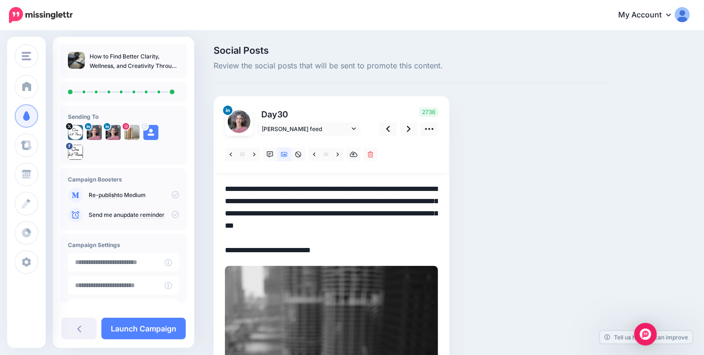
drag, startPoint x: 343, startPoint y: 250, endPoint x: 203, endPoint y: 248, distance: 140.1
click at [203, 248] on div "Social Posts Review the social posts that will be sent to promote this content.…" at bounding box center [352, 337] width 704 height 610
paste textarea "*********"
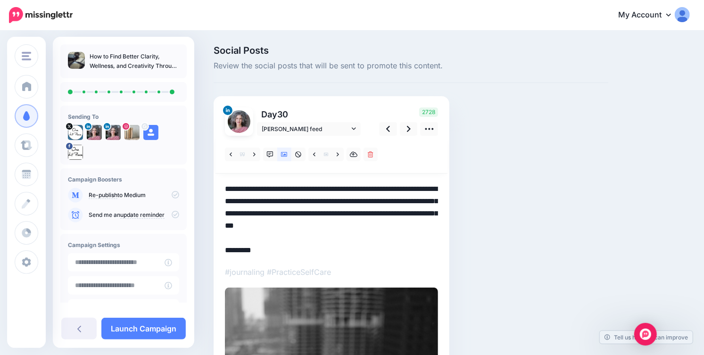
drag, startPoint x: 228, startPoint y: 249, endPoint x: 295, endPoint y: 249, distance: 67.0
click at [295, 249] on textarea "**********" at bounding box center [331, 220] width 213 height 74
click at [355, 129] on icon at bounding box center [354, 128] width 4 height 7
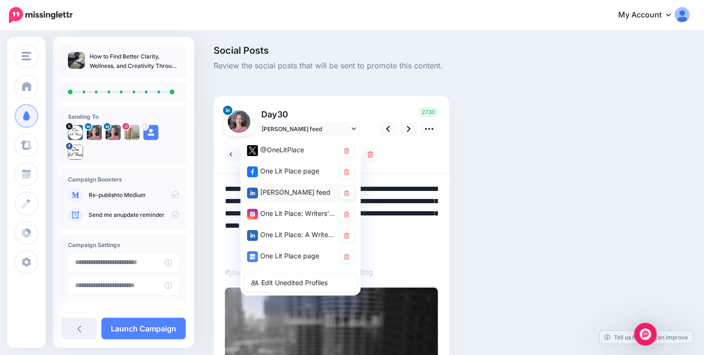
click at [293, 199] on div "[PERSON_NAME] feed" at bounding box center [300, 193] width 107 height 13
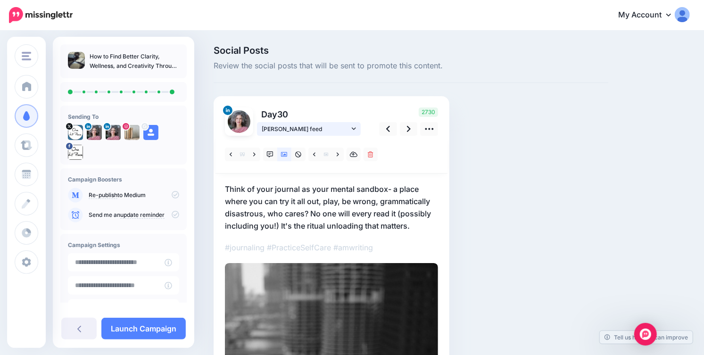
click at [355, 126] on icon at bounding box center [354, 128] width 4 height 7
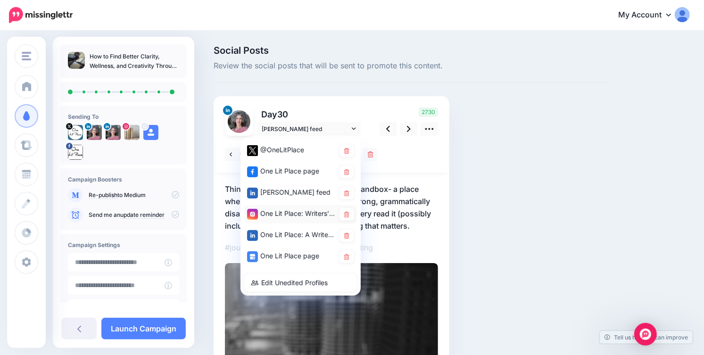
click at [298, 215] on div "One Lit Place: Writers’ Center account" at bounding box center [291, 214] width 88 height 12
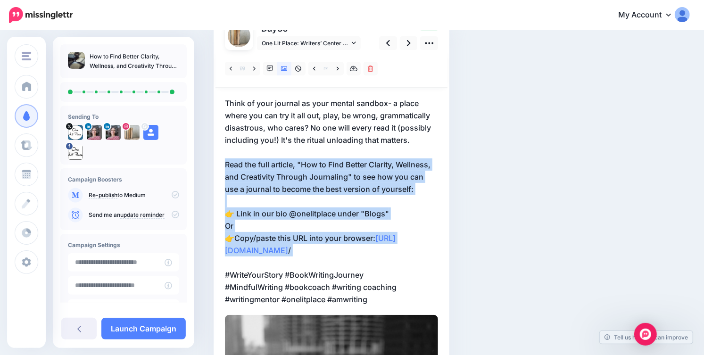
scroll to position [86, 0]
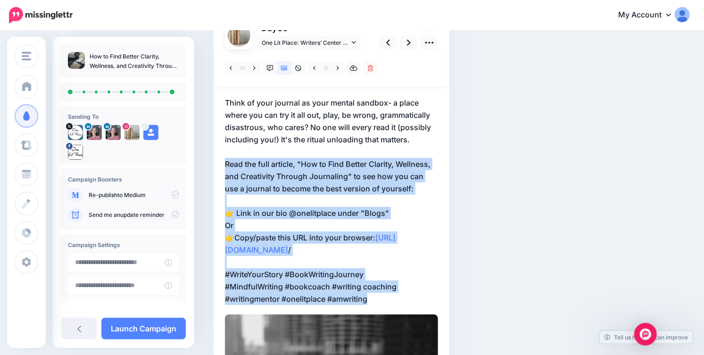
drag, startPoint x: 224, startPoint y: 248, endPoint x: 389, endPoint y: 312, distance: 176.9
click at [389, 312] on div "Day 30 One Lit Place: Writers’ Center account" at bounding box center [332, 329] width 236 height 638
copy p "Read the full article, "How to Find Better Clarity, Wellness, and Creativity Th…"
click at [356, 40] on link "One Lit Place: Writers’ Center account" at bounding box center [309, 43] width 104 height 14
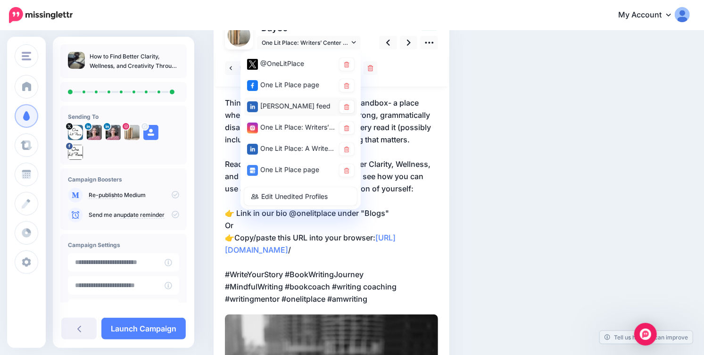
click at [292, 103] on div "[PERSON_NAME] feed" at bounding box center [291, 106] width 88 height 12
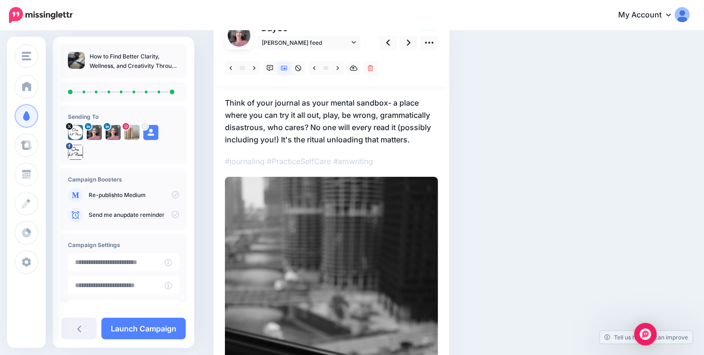
click at [425, 139] on p "Think of your journal as your mental sandbox- a place where you can try it all …" at bounding box center [331, 121] width 213 height 49
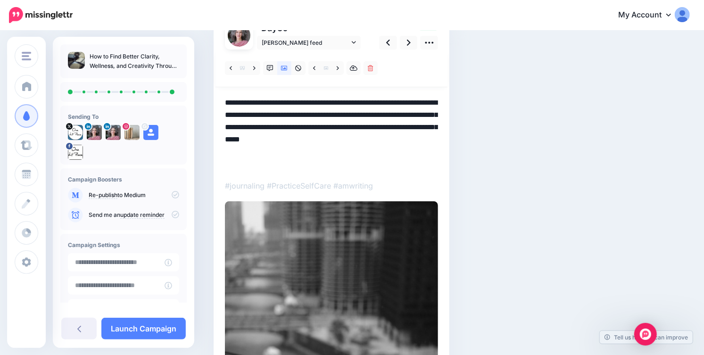
paste textarea "**********"
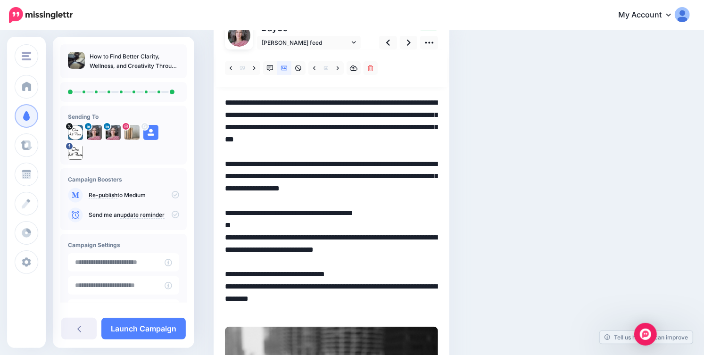
click at [225, 164] on textarea "**********" at bounding box center [331, 207] width 213 height 221
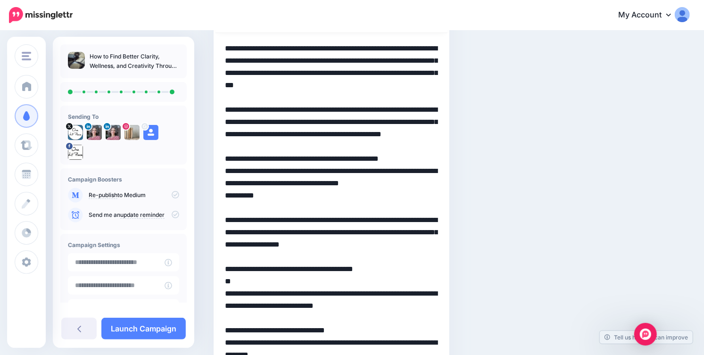
scroll to position [151, 0]
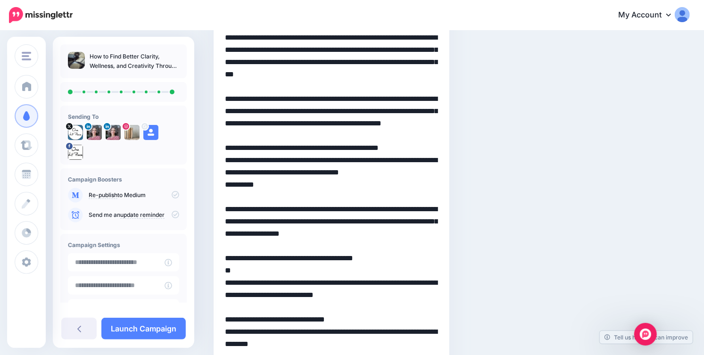
click at [257, 221] on textarea at bounding box center [331, 203] width 213 height 343
click at [273, 226] on textarea at bounding box center [331, 203] width 213 height 343
click at [362, 233] on textarea at bounding box center [331, 203] width 213 height 343
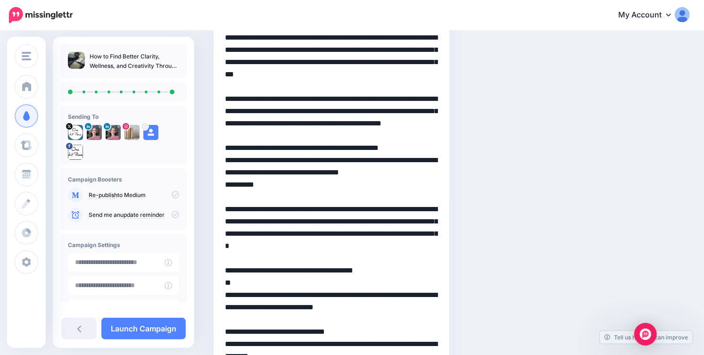
drag, startPoint x: 363, startPoint y: 248, endPoint x: 413, endPoint y: 303, distance: 75.1
click at [413, 303] on textarea at bounding box center [331, 210] width 213 height 356
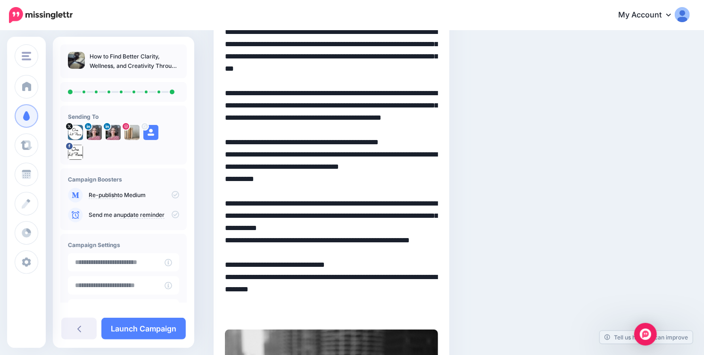
scroll to position [159, 0]
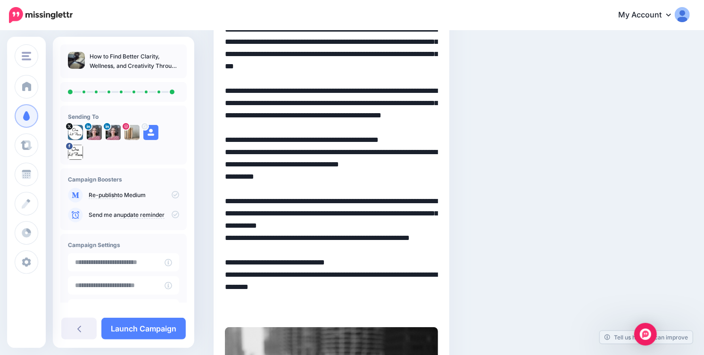
drag, startPoint x: 225, startPoint y: 262, endPoint x: 375, endPoint y: 310, distance: 157.9
click at [375, 310] on textarea "**********" at bounding box center [331, 171] width 213 height 294
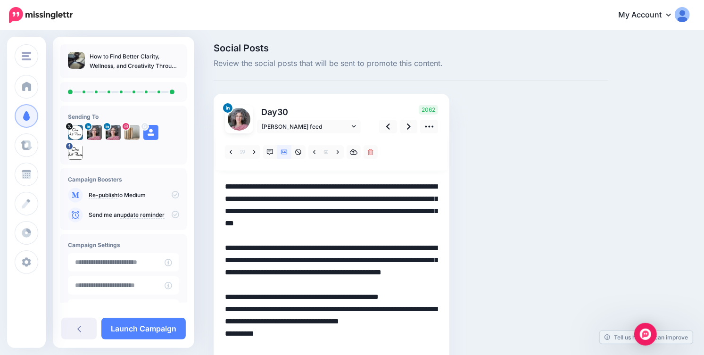
scroll to position [0, 0]
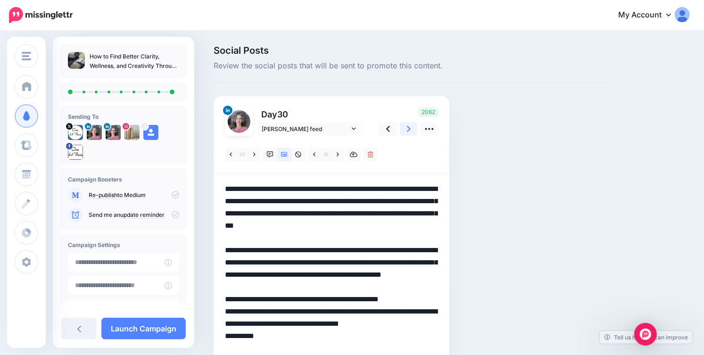
click at [409, 126] on icon at bounding box center [409, 129] width 4 height 10
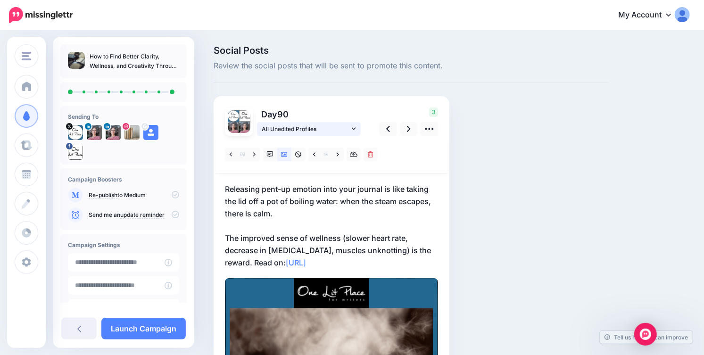
click at [356, 125] on link "All Unedited Profiles" at bounding box center [309, 129] width 104 height 14
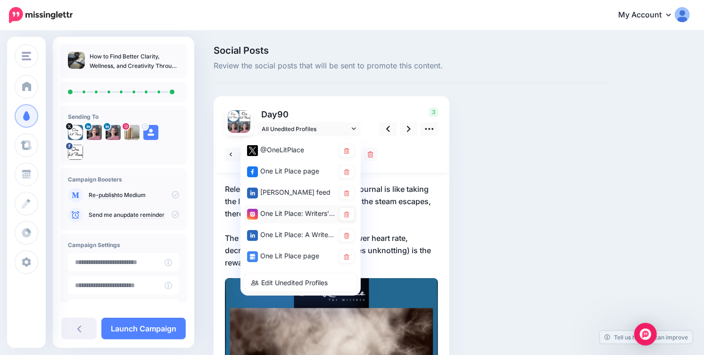
click at [290, 212] on div "One Lit Place: Writers’ Center account" at bounding box center [291, 214] width 88 height 12
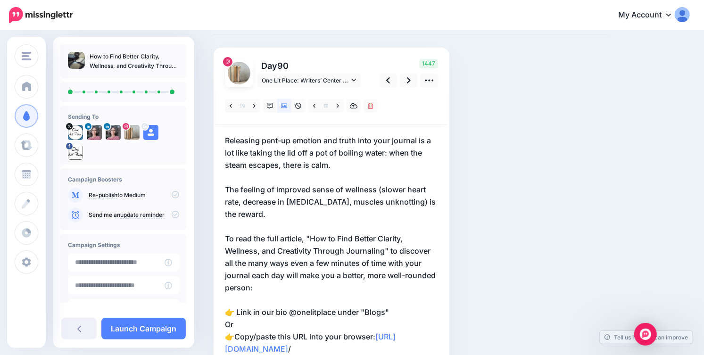
scroll to position [32, 0]
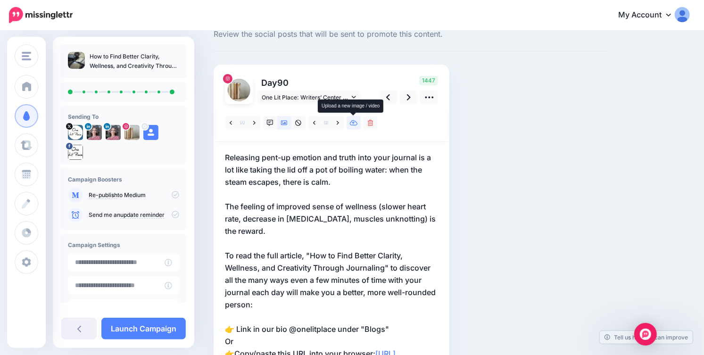
click at [352, 121] on icon at bounding box center [354, 123] width 8 height 7
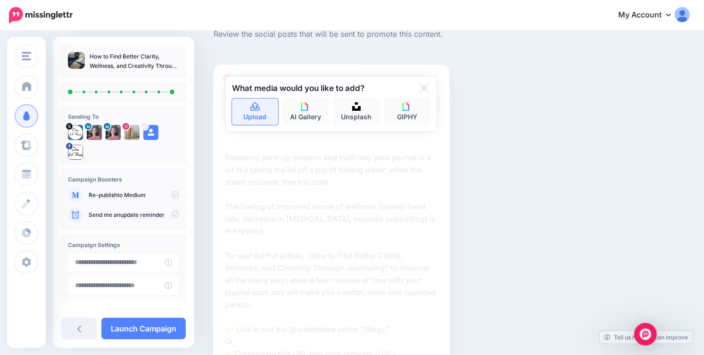
click at [249, 114] on link "Upload" at bounding box center [255, 112] width 46 height 26
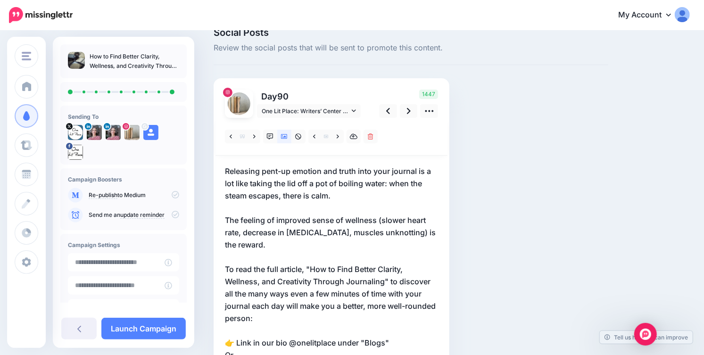
scroll to position [0, 0]
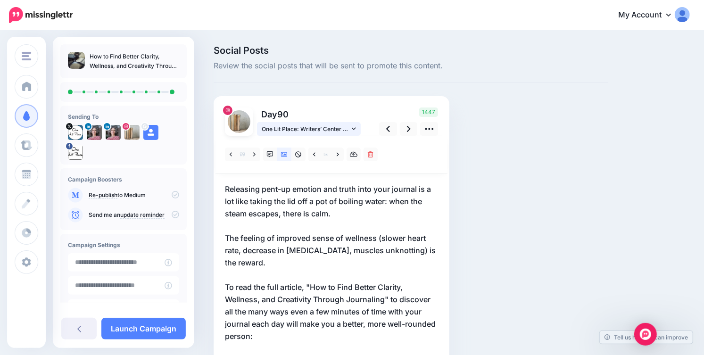
click at [356, 129] on icon at bounding box center [354, 128] width 4 height 7
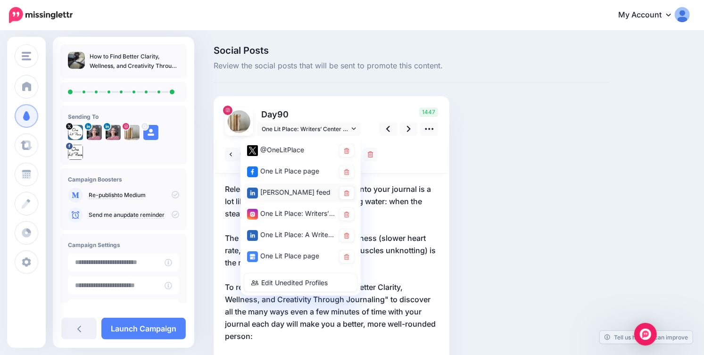
click at [303, 191] on div "[PERSON_NAME] feed" at bounding box center [291, 193] width 88 height 12
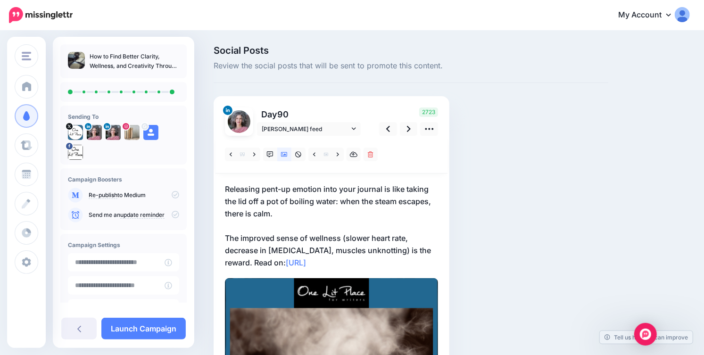
click at [303, 223] on p "Releasing pent-up emotion into your journal is like taking the lid off a pot of…" at bounding box center [331, 226] width 213 height 86
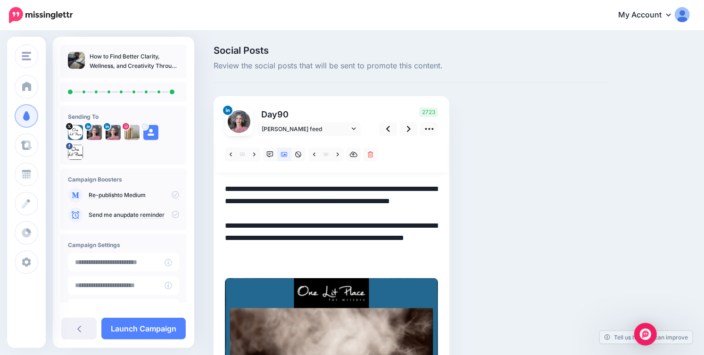
drag, startPoint x: 226, startPoint y: 262, endPoint x: 329, endPoint y: 261, distance: 102.8
click at [329, 261] on textarea "**********" at bounding box center [331, 226] width 213 height 86
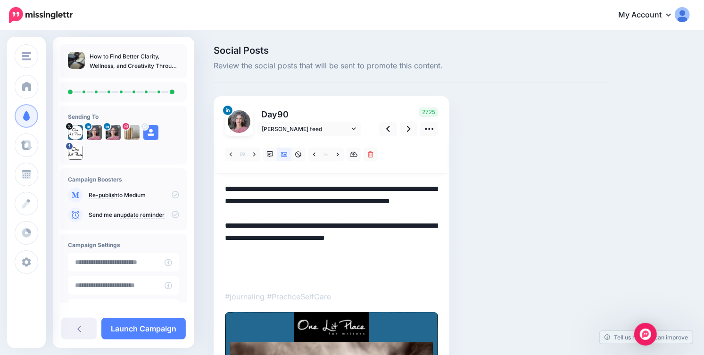
paste textarea "**********"
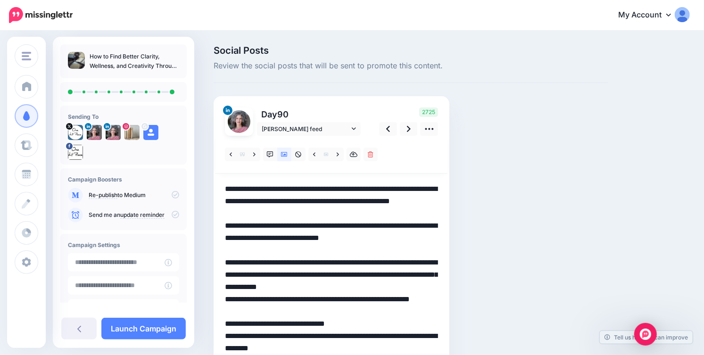
scroll to position [22, 0]
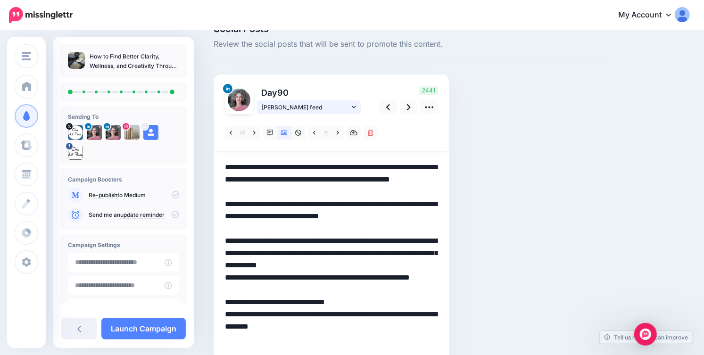
click at [354, 106] on icon at bounding box center [354, 107] width 4 height 7
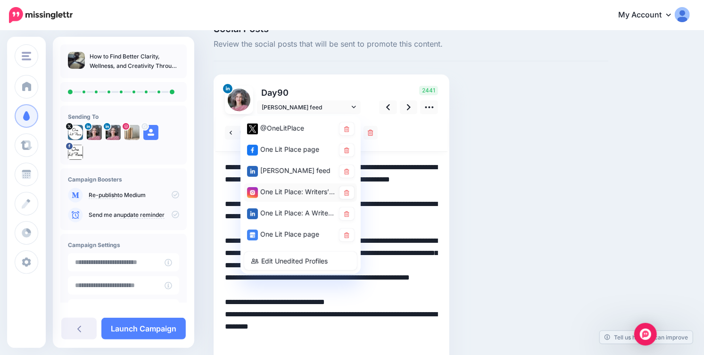
click at [274, 191] on div "One Lit Place: Writers’ Center account" at bounding box center [291, 192] width 88 height 12
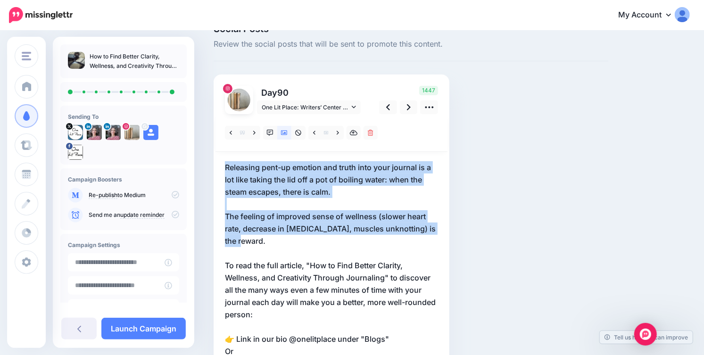
drag, startPoint x: 224, startPoint y: 165, endPoint x: 280, endPoint y: 235, distance: 89.3
click at [280, 235] on p "Releasing pent-up emotion and truth into your journal is a lot like taking the …" at bounding box center [331, 296] width 213 height 270
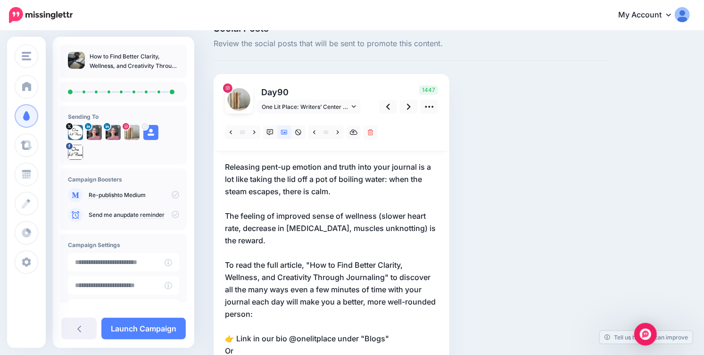
scroll to position [0, 0]
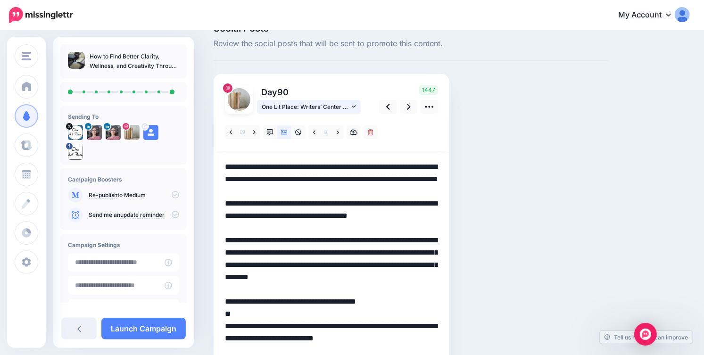
click at [352, 106] on icon at bounding box center [354, 106] width 4 height 7
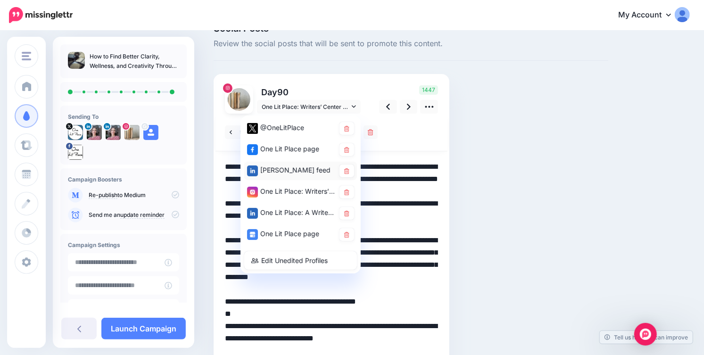
click at [311, 172] on div "[PERSON_NAME] feed" at bounding box center [291, 171] width 88 height 12
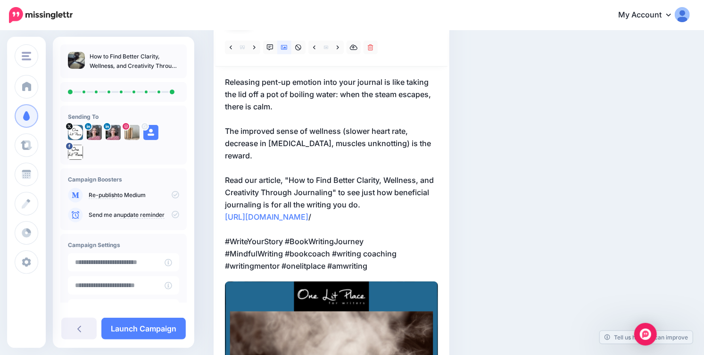
scroll to position [109, 0]
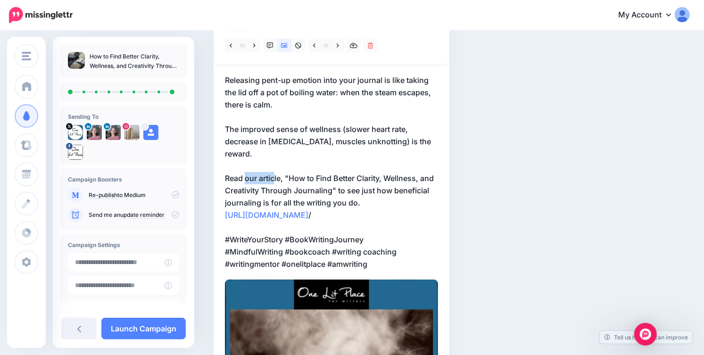
drag, startPoint x: 246, startPoint y: 166, endPoint x: 276, endPoint y: 167, distance: 30.2
click at [276, 167] on p "Releasing pent-up emotion into your journal is like taking the lid off a pot of…" at bounding box center [331, 172] width 213 height 196
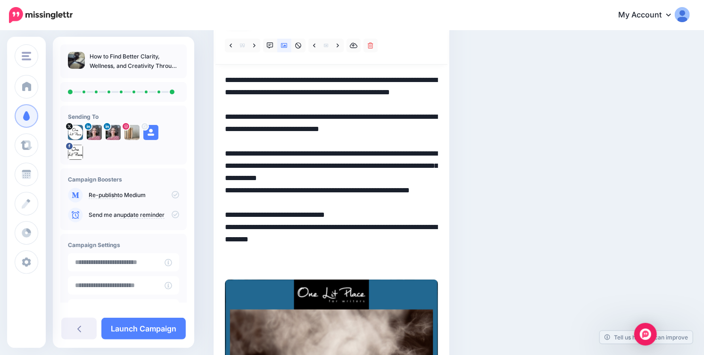
click at [225, 168] on textarea "**********" at bounding box center [331, 172] width 213 height 196
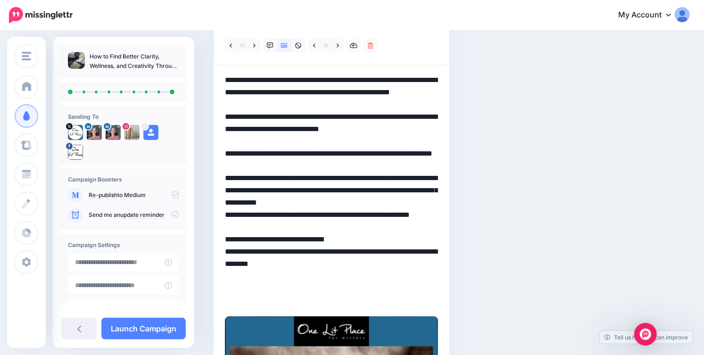
drag, startPoint x: 260, startPoint y: 201, endPoint x: 246, endPoint y: 202, distance: 14.6
click at [246, 202] on textarea "**********" at bounding box center [331, 190] width 213 height 233
drag, startPoint x: 354, startPoint y: 214, endPoint x: 397, endPoint y: 226, distance: 44.8
click at [397, 226] on textarea "**********" at bounding box center [331, 190] width 213 height 233
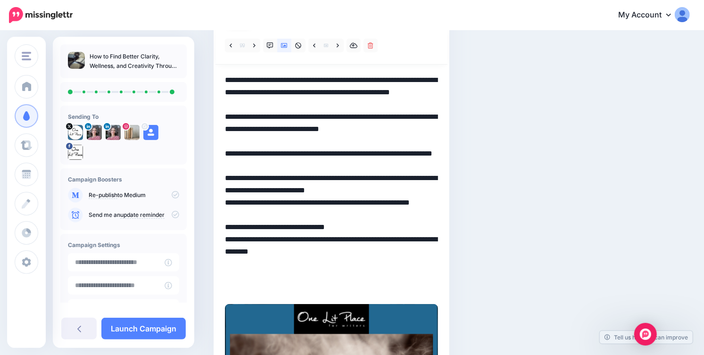
drag, startPoint x: 225, startPoint y: 166, endPoint x: 378, endPoint y: 291, distance: 197.1
click at [378, 291] on textarea "**********" at bounding box center [331, 184] width 213 height 221
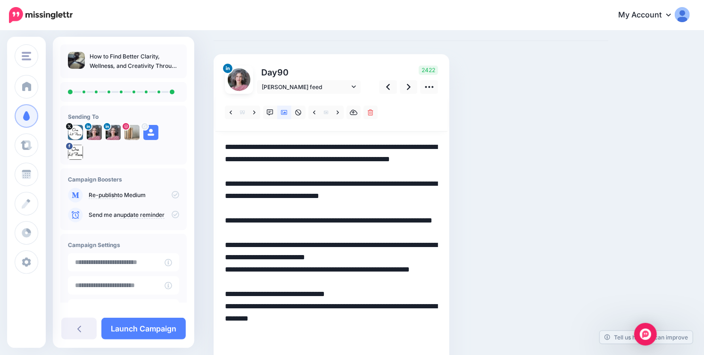
scroll to position [0, 0]
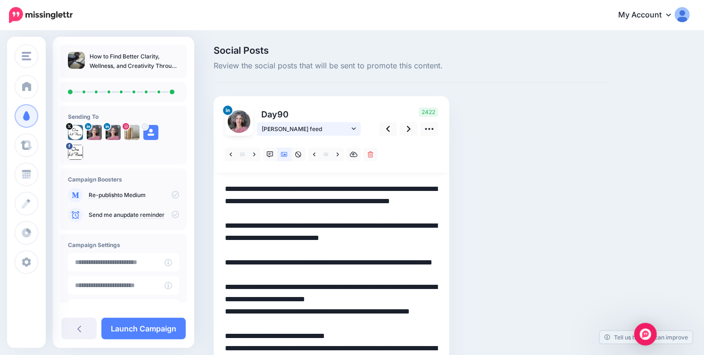
click at [356, 126] on link "[PERSON_NAME] feed" at bounding box center [309, 129] width 104 height 14
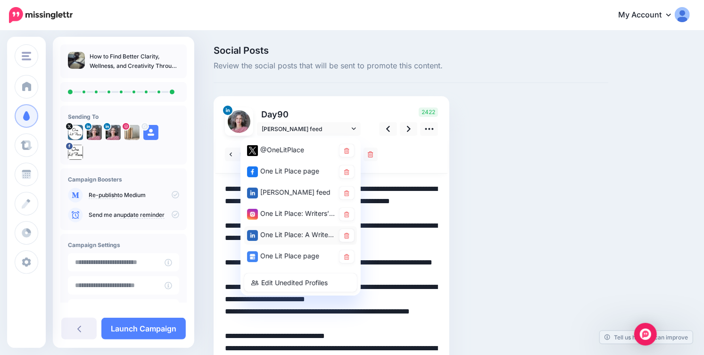
click at [298, 237] on div "One Lit Place: A Writers Center page" at bounding box center [291, 235] width 88 height 12
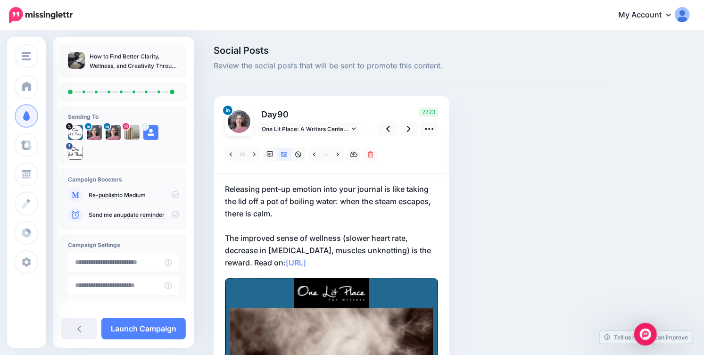
click at [364, 264] on p "Releasing pent-up emotion into your journal is like taking the lid off a pot of…" at bounding box center [331, 226] width 213 height 86
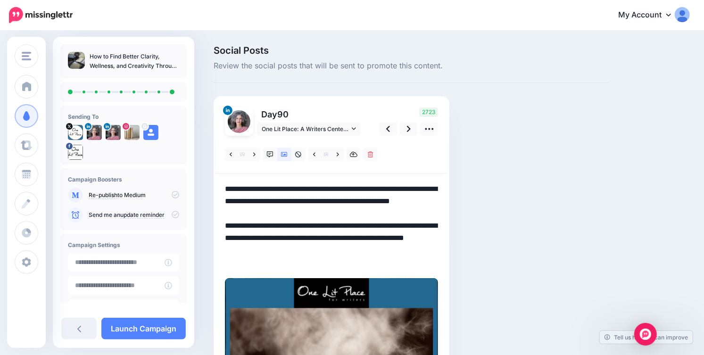
drag, startPoint x: 225, startPoint y: 262, endPoint x: 336, endPoint y: 262, distance: 110.3
click at [336, 262] on textarea "**********" at bounding box center [331, 226] width 213 height 86
paste textarea "**********"
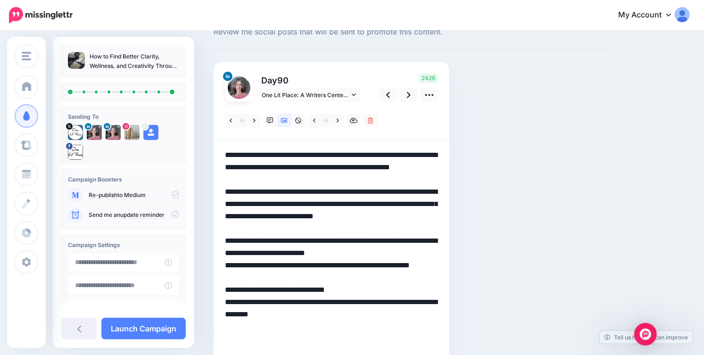
click at [226, 226] on textarea "**********" at bounding box center [331, 253] width 213 height 208
click at [226, 230] on textarea "**********" at bounding box center [331, 253] width 213 height 208
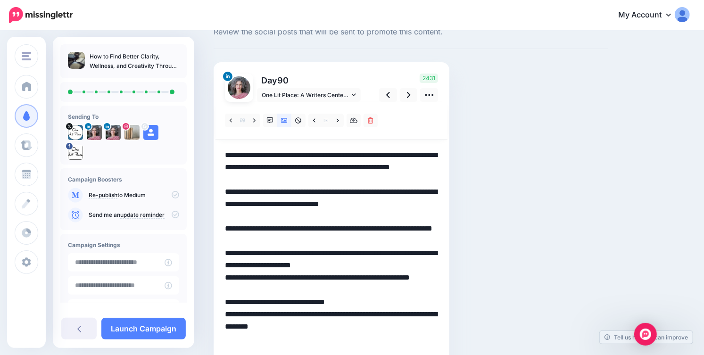
scroll to position [0, 0]
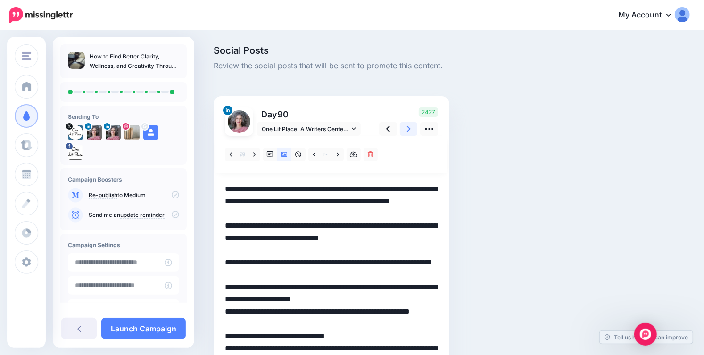
click at [408, 128] on icon at bounding box center [409, 129] width 4 height 10
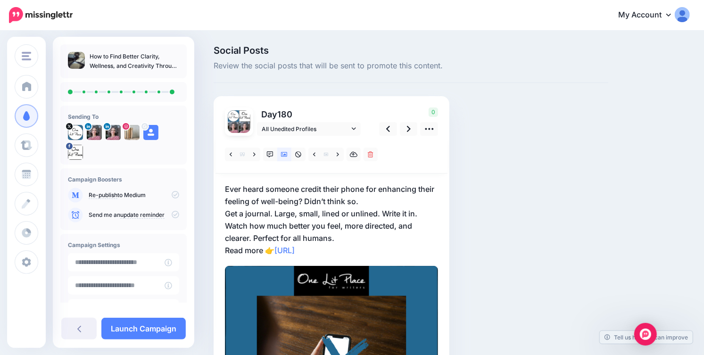
click at [407, 215] on p "Ever heard someone credit their phone for enhancing their feeling of well-being…" at bounding box center [331, 220] width 213 height 74
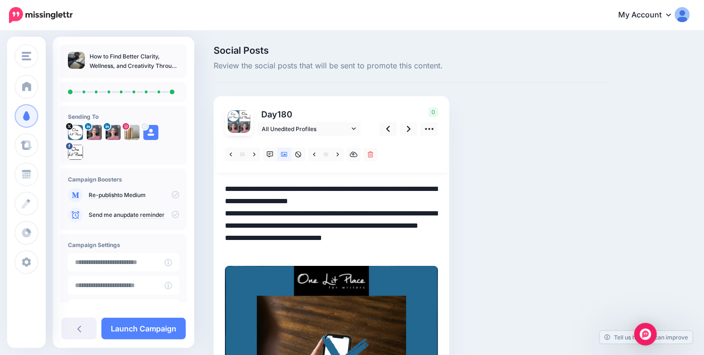
click at [407, 215] on textarea "**********" at bounding box center [331, 220] width 213 height 74
click at [352, 128] on icon at bounding box center [354, 128] width 4 height 7
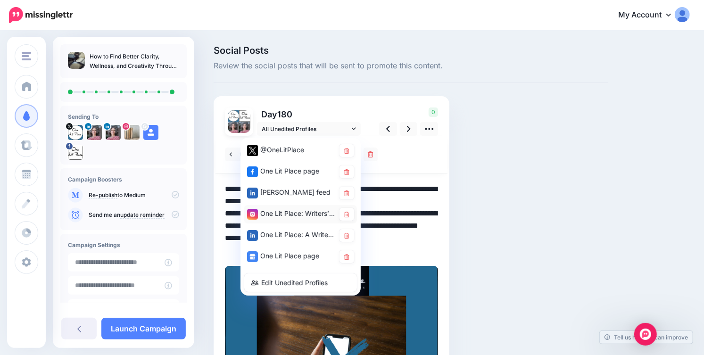
click at [309, 212] on div "One Lit Place: Writers’ Center account" at bounding box center [291, 214] width 88 height 12
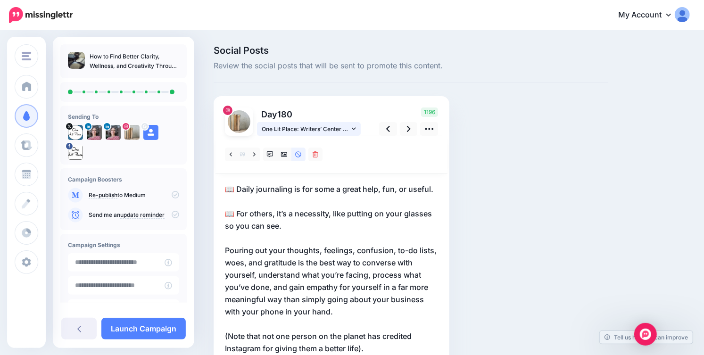
click at [359, 125] on link "One Lit Place: Writers’ Center account" at bounding box center [309, 129] width 104 height 14
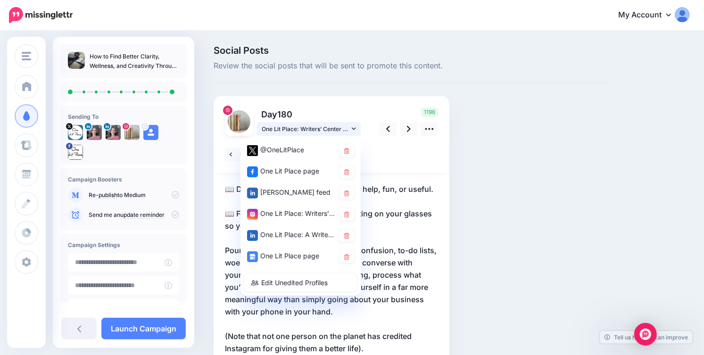
click at [359, 125] on link "One Lit Place: Writers’ Center account" at bounding box center [309, 129] width 104 height 14
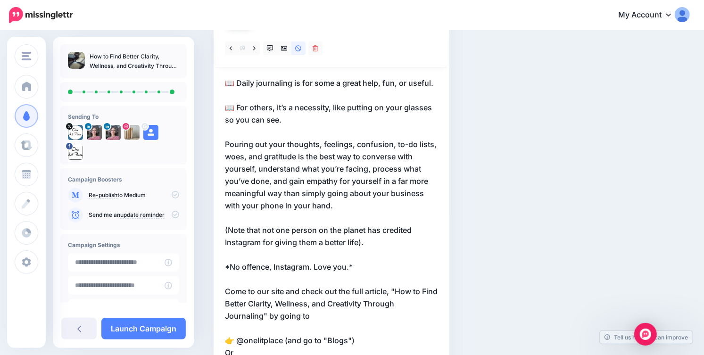
scroll to position [89, 0]
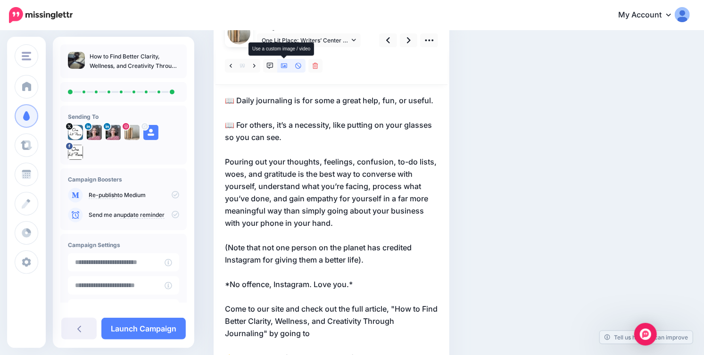
click at [285, 66] on icon at bounding box center [284, 66] width 7 height 5
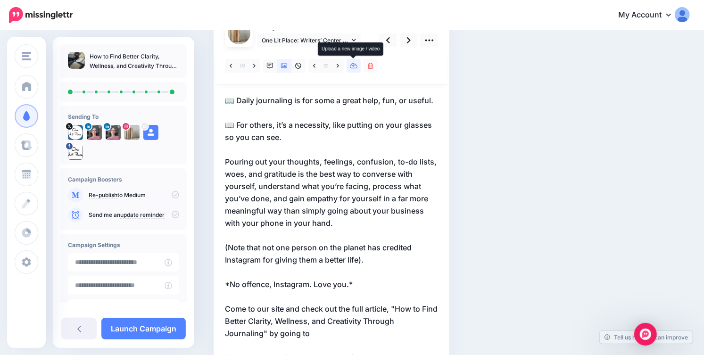
click at [353, 66] on icon at bounding box center [354, 66] width 8 height 6
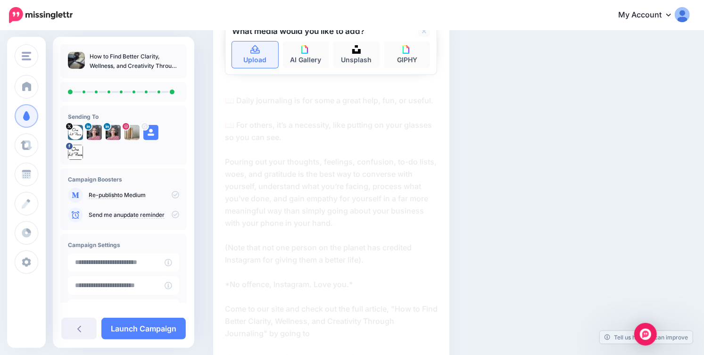
click at [257, 49] on icon at bounding box center [254, 49] width 9 height 8
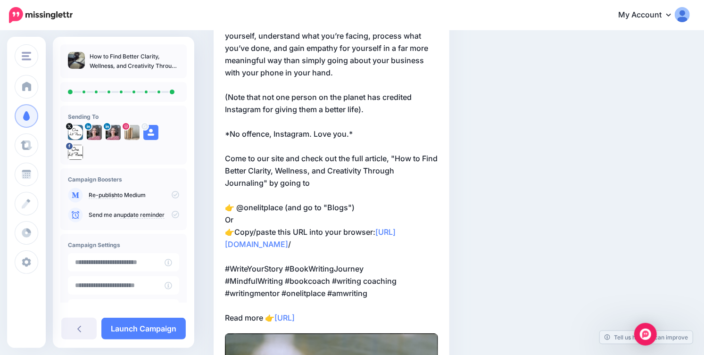
scroll to position [0, 0]
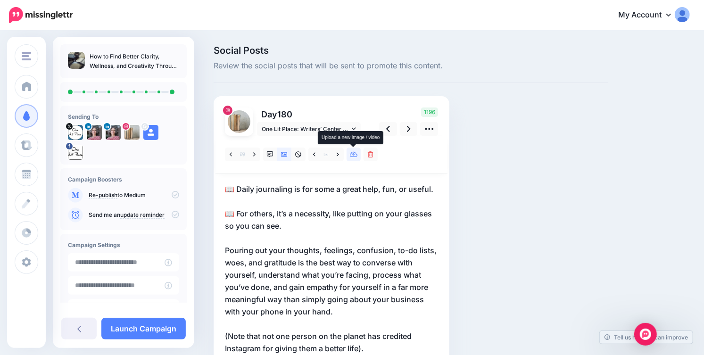
click at [354, 157] on icon at bounding box center [354, 155] width 8 height 6
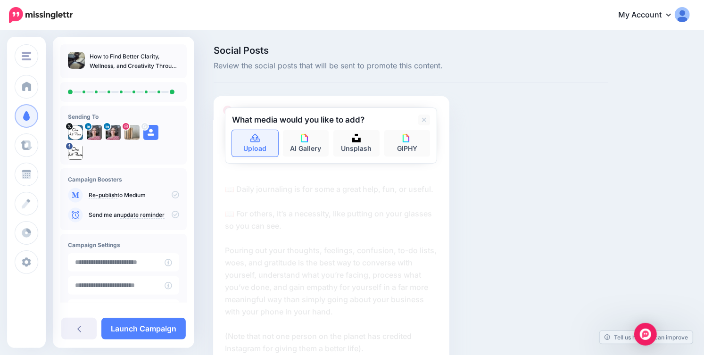
click at [255, 137] on icon at bounding box center [255, 138] width 11 height 8
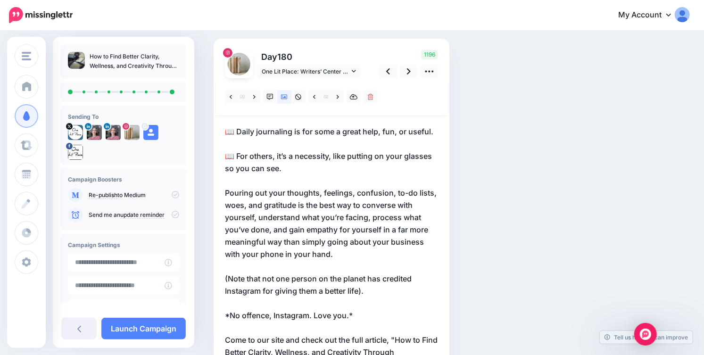
scroll to position [37, 0]
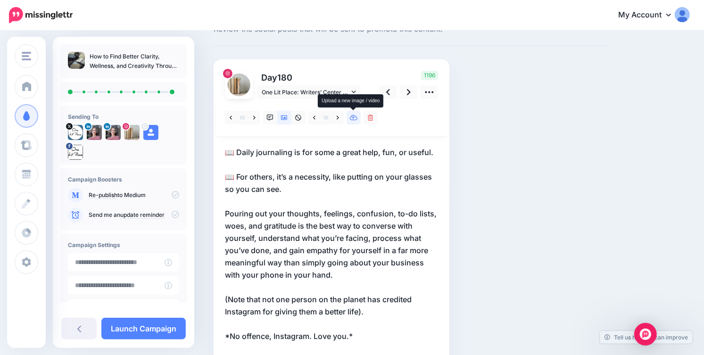
click at [356, 117] on icon at bounding box center [354, 118] width 8 height 7
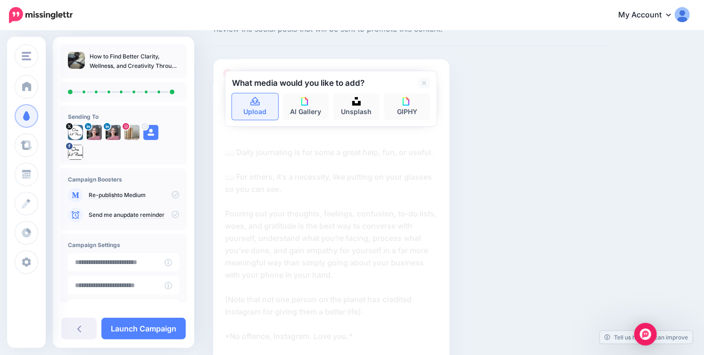
click at [250, 102] on icon at bounding box center [255, 102] width 11 height 8
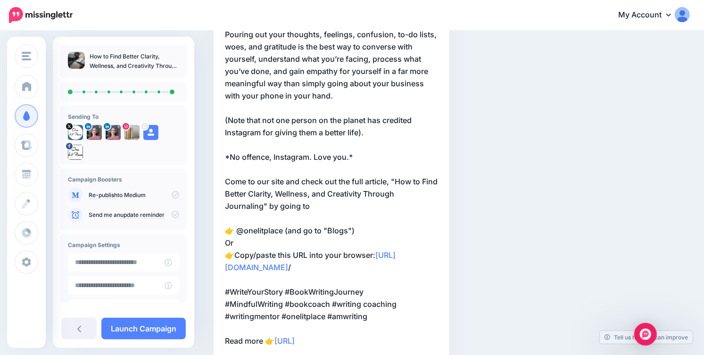
scroll to position [0, 0]
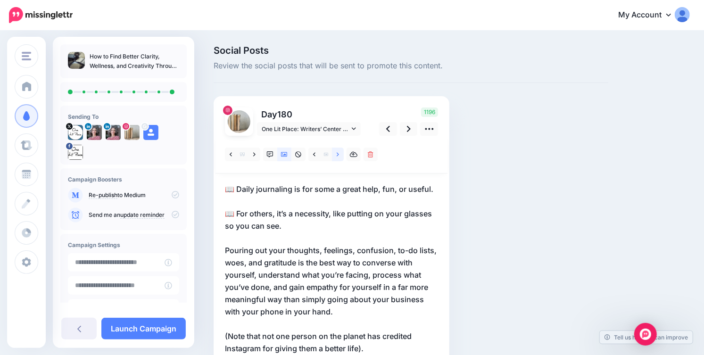
click at [337, 157] on icon at bounding box center [338, 154] width 2 height 7
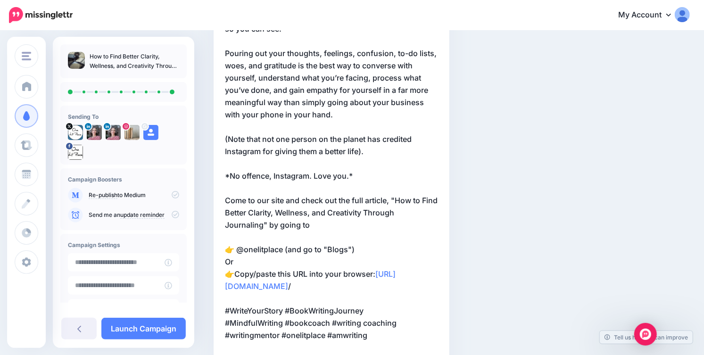
scroll to position [69, 0]
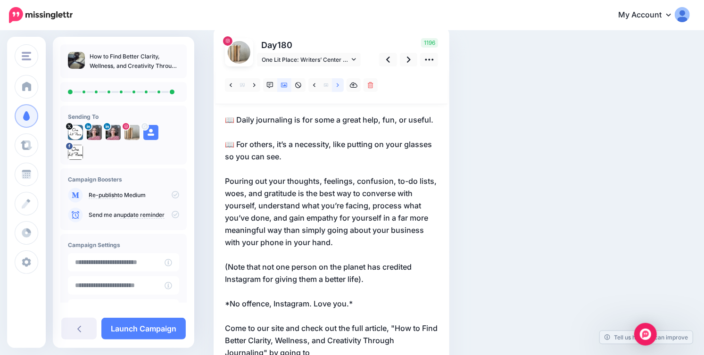
click at [339, 82] on icon at bounding box center [338, 85] width 2 height 7
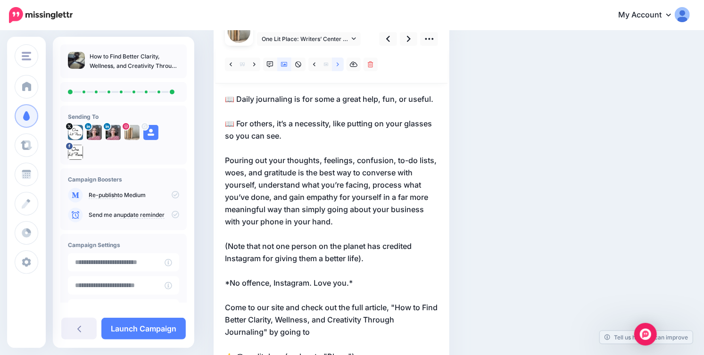
scroll to position [48, 0]
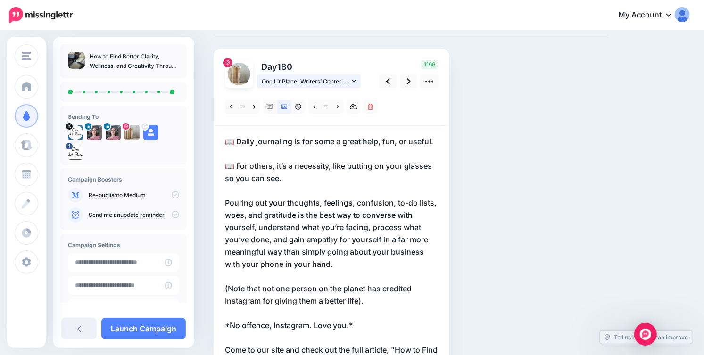
click at [355, 81] on icon at bounding box center [354, 81] width 4 height 2
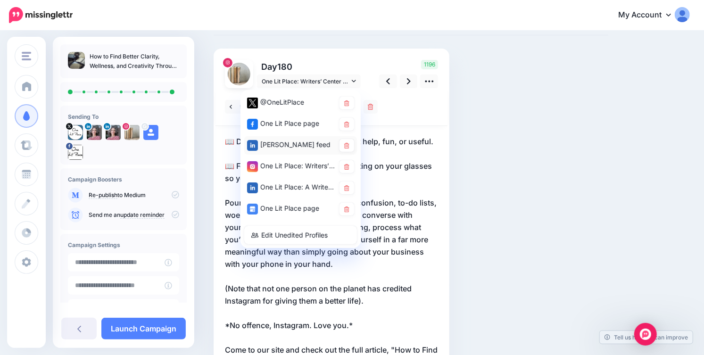
click at [301, 146] on div "[PERSON_NAME] feed" at bounding box center [291, 145] width 88 height 12
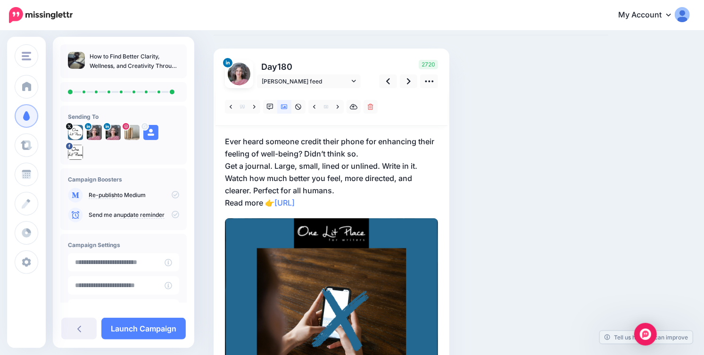
click at [349, 186] on p "Ever heard someone credit their phone for enhancing their feeling of well-being…" at bounding box center [331, 172] width 213 height 74
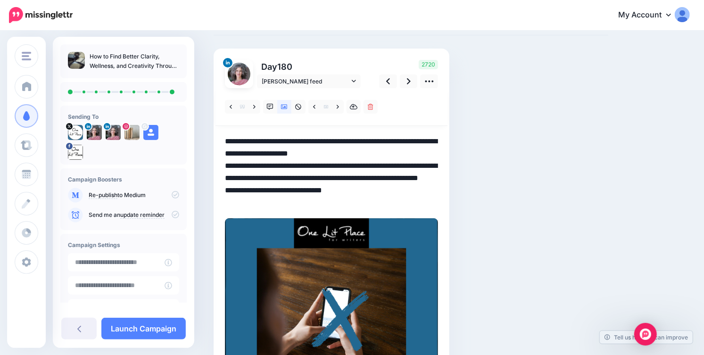
drag, startPoint x: 225, startPoint y: 204, endPoint x: 373, endPoint y: 215, distance: 148.0
click at [373, 215] on div at bounding box center [331, 286] width 213 height 397
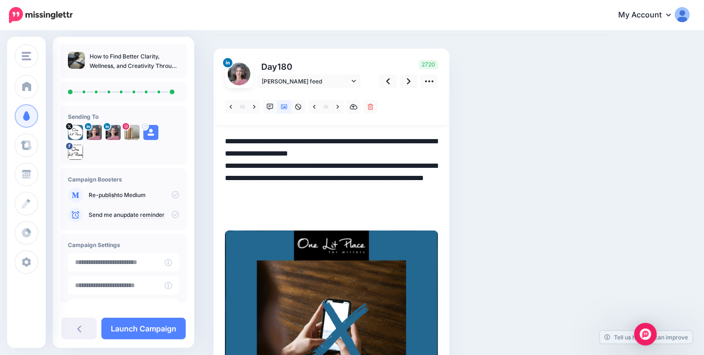
paste textarea "**********"
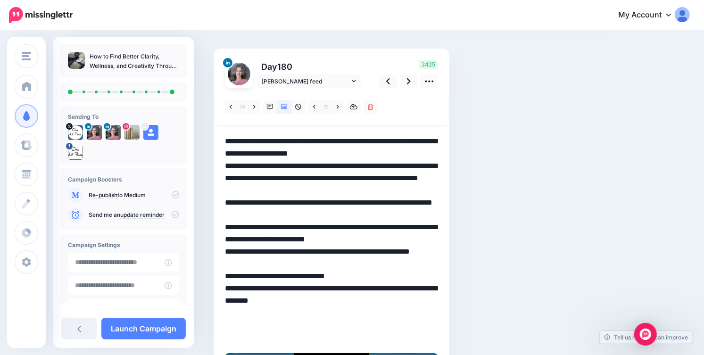
drag, startPoint x: 225, startPoint y: 214, endPoint x: 300, endPoint y: 235, distance: 77.5
click at [300, 235] on textarea "**********" at bounding box center [331, 239] width 213 height 208
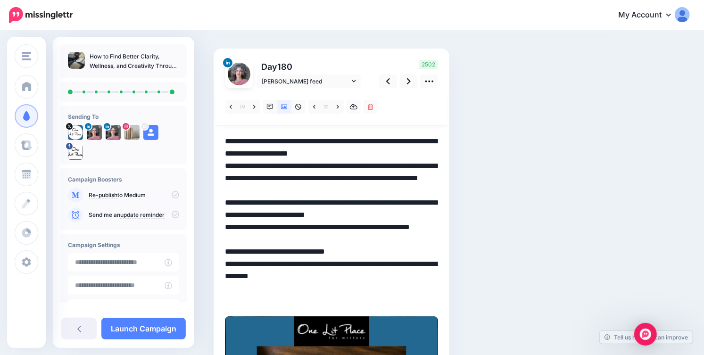
click at [226, 215] on textarea "**********" at bounding box center [331, 221] width 213 height 172
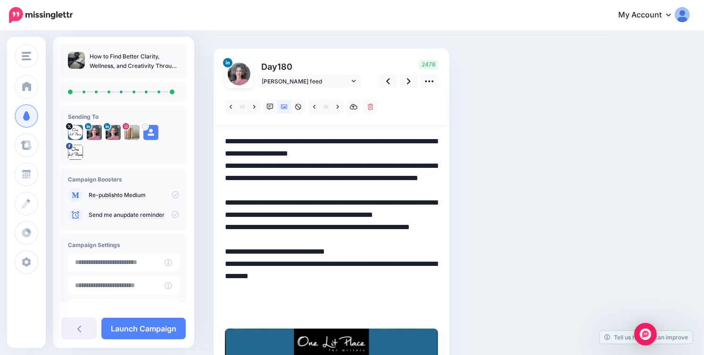
click at [350, 217] on textarea "**********" at bounding box center [331, 227] width 213 height 184
click at [366, 216] on textarea "**********" at bounding box center [331, 227] width 213 height 184
click at [320, 215] on textarea "**********" at bounding box center [331, 227] width 213 height 184
drag, startPoint x: 270, startPoint y: 239, endPoint x: 303, endPoint y: 239, distance: 33.5
click at [303, 239] on textarea "**********" at bounding box center [331, 227] width 213 height 184
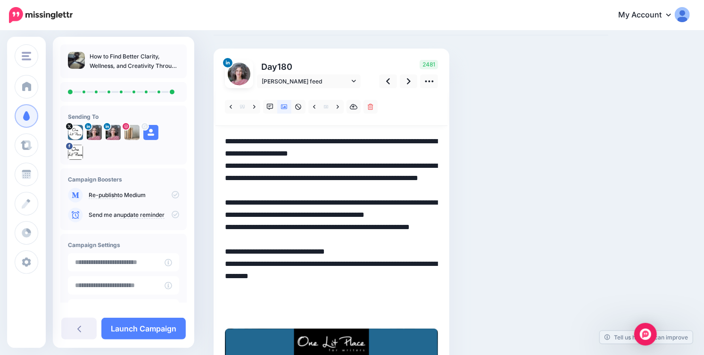
drag, startPoint x: 225, startPoint y: 213, endPoint x: 430, endPoint y: 315, distance: 228.0
click at [430, 315] on textarea "**********" at bounding box center [331, 227] width 213 height 184
click at [352, 84] on link "[PERSON_NAME] feed" at bounding box center [309, 82] width 104 height 14
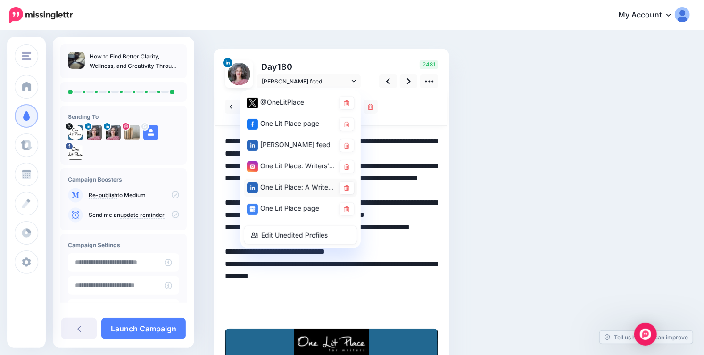
click at [290, 185] on div "One Lit Place: A Writers Center page" at bounding box center [291, 188] width 88 height 12
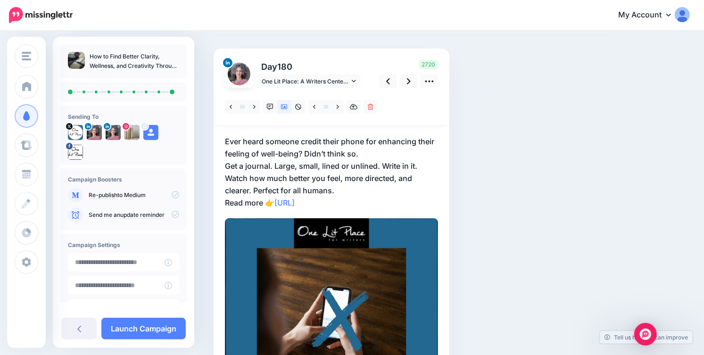
click at [359, 189] on p "Ever heard someone credit their phone for enhancing their feeling of well-being…" at bounding box center [331, 172] width 213 height 74
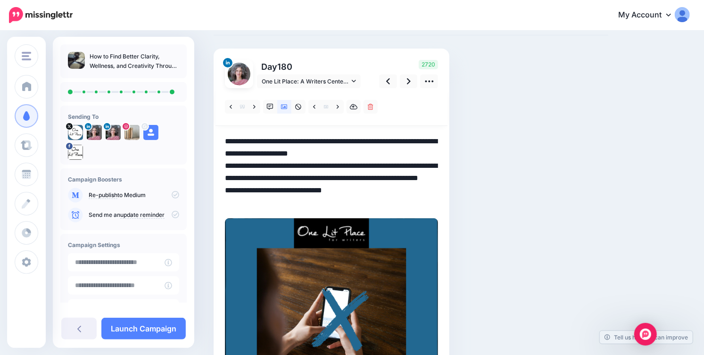
drag, startPoint x: 226, startPoint y: 203, endPoint x: 389, endPoint y: 207, distance: 162.7
click at [389, 207] on textarea "**********" at bounding box center [331, 172] width 213 height 74
paste textarea "**********"
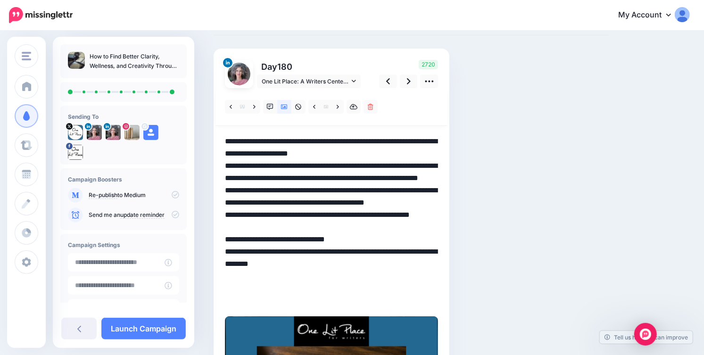
click at [381, 191] on textarea "**********" at bounding box center [331, 221] width 213 height 172
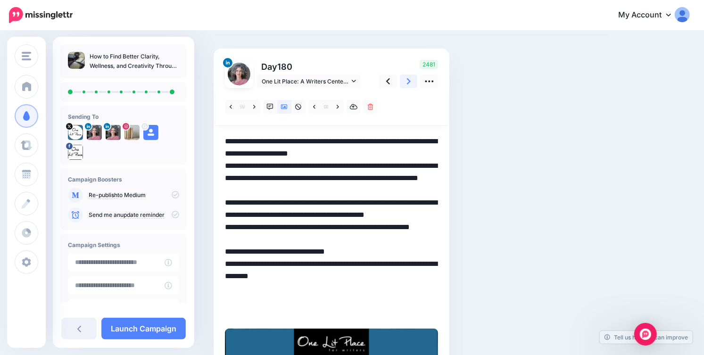
click at [409, 83] on icon at bounding box center [409, 81] width 4 height 10
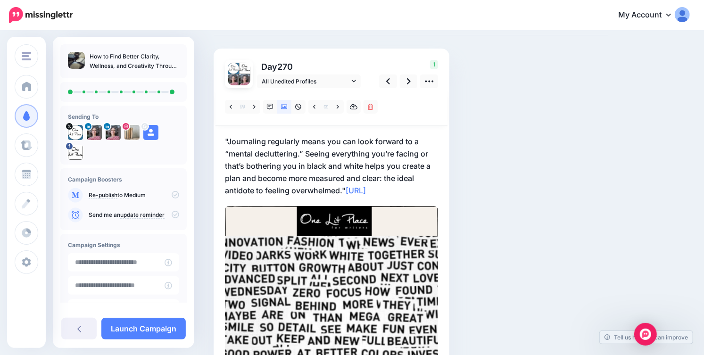
click at [228, 155] on p ""Journaling regularly means you can look forward to a “mental decluttering.” Se…" at bounding box center [331, 165] width 213 height 61
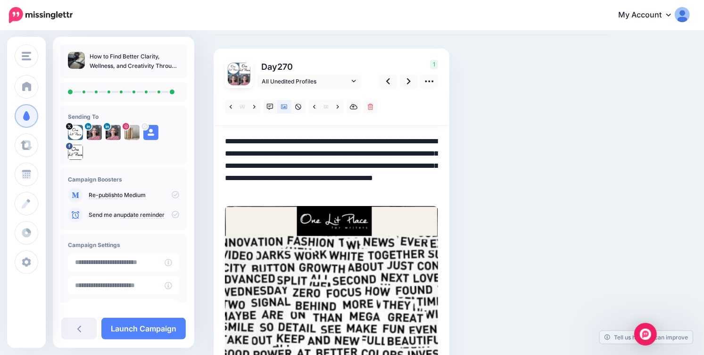
click at [228, 155] on textarea "**********" at bounding box center [331, 165] width 213 height 61
click at [357, 79] on link "All Unedited Profiles" at bounding box center [309, 82] width 104 height 14
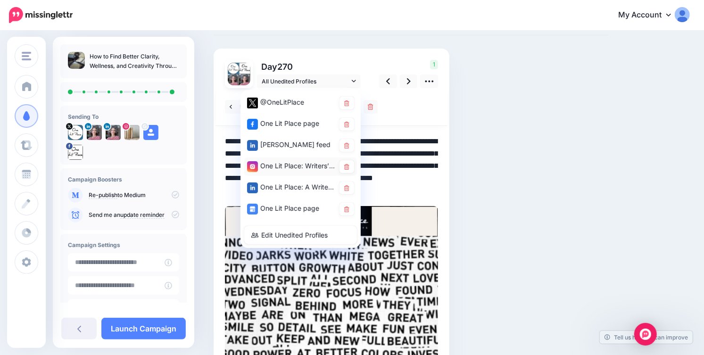
click at [302, 163] on div "One Lit Place: Writers’ Center account" at bounding box center [291, 166] width 88 height 12
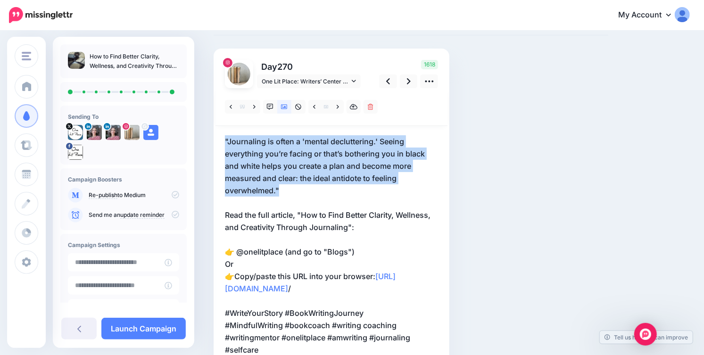
drag, startPoint x: 223, startPoint y: 141, endPoint x: 300, endPoint y: 191, distance: 92.3
click at [300, 191] on div "Day 270 One Lit Place: Writers’ Center account" at bounding box center [332, 346] width 236 height 595
copy p ""Journaling is often a 'mental decluttering.' Seeing everything you’re facing o…"
click at [352, 81] on icon at bounding box center [354, 81] width 4 height 7
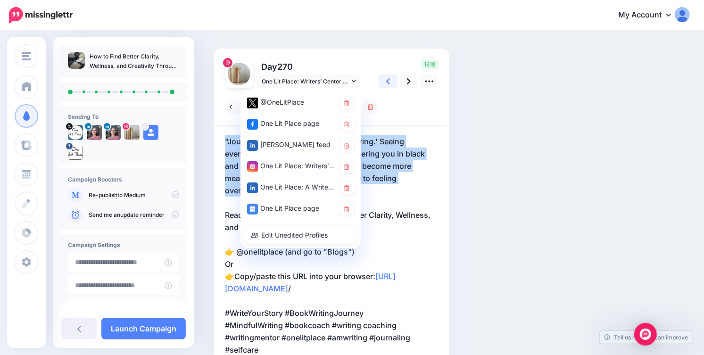
click at [395, 83] on link at bounding box center [388, 82] width 18 height 14
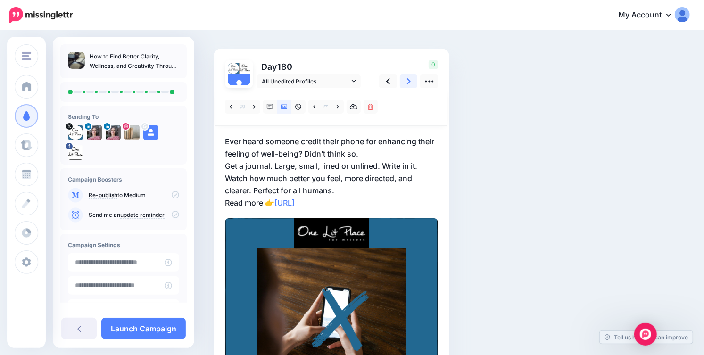
click at [407, 83] on icon at bounding box center [409, 81] width 4 height 10
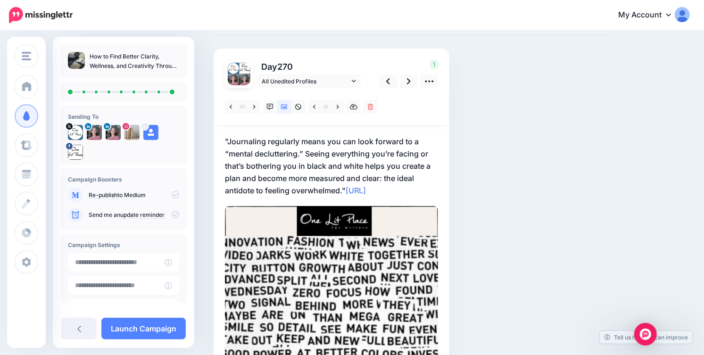
click at [249, 150] on p ""Journaling regularly means you can look forward to a “mental decluttering.” Se…" at bounding box center [331, 165] width 213 height 61
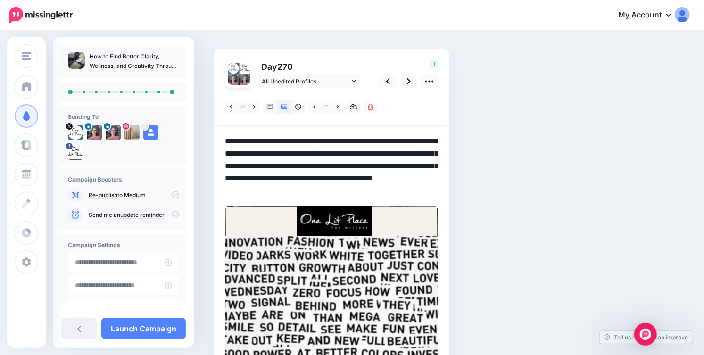
drag, startPoint x: 224, startPoint y: 140, endPoint x: 345, endPoint y: 193, distance: 131.8
click at [345, 193] on textarea "**********" at bounding box center [331, 165] width 213 height 61
paste textarea
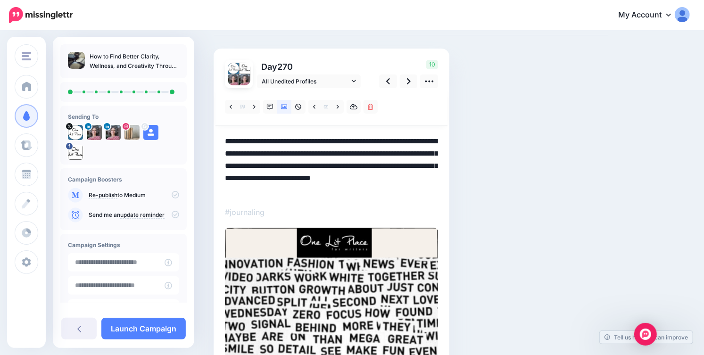
click at [291, 192] on textarea "**********" at bounding box center [331, 165] width 213 height 61
click at [308, 191] on textarea "**********" at bounding box center [331, 165] width 213 height 61
click at [352, 80] on icon at bounding box center [354, 81] width 4 height 7
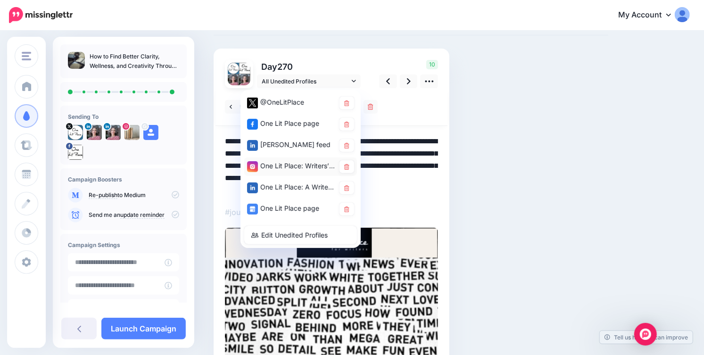
click at [298, 168] on div "One Lit Place: Writers’ Center account" at bounding box center [291, 166] width 88 height 12
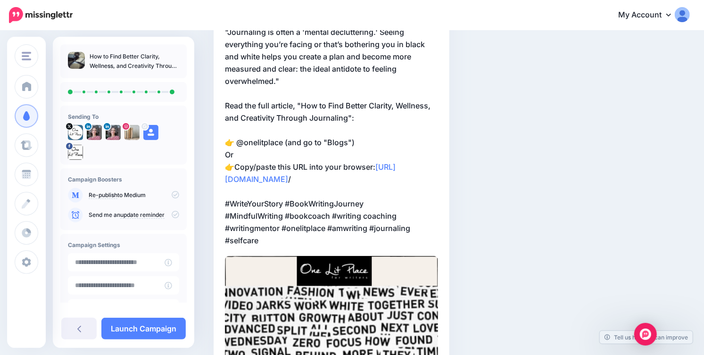
scroll to position [170, 0]
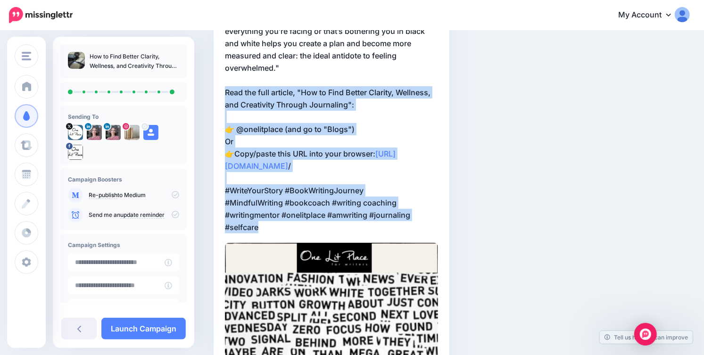
drag, startPoint x: 224, startPoint y: 91, endPoint x: 340, endPoint y: 242, distance: 190.3
click at [340, 242] on div "Day 270 One Lit Place: Writers’ Center account" at bounding box center [332, 223] width 236 height 595
copy p "Read the full article, "How to Find Better Clarity, Wellness, and Creativity Th…"
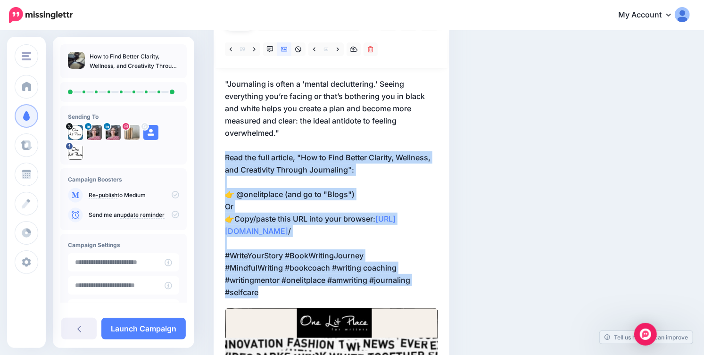
scroll to position [48, 0]
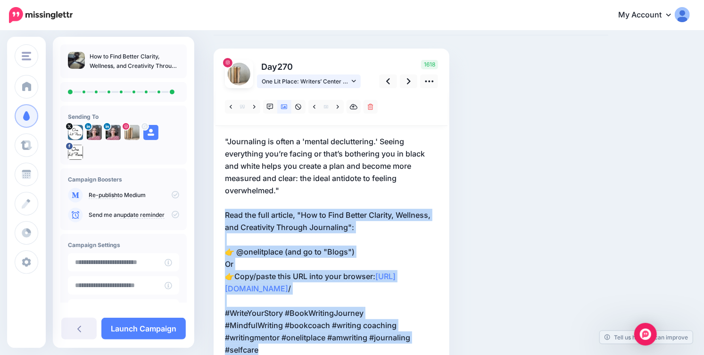
click at [350, 81] on link "One Lit Place: Writers’ Center account" at bounding box center [309, 82] width 104 height 14
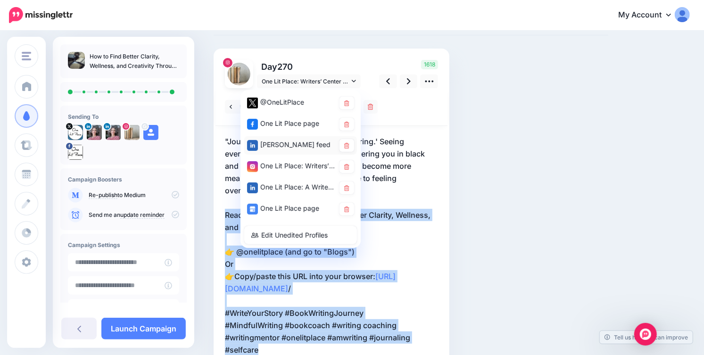
click at [311, 141] on div "[PERSON_NAME] feed" at bounding box center [291, 145] width 88 height 12
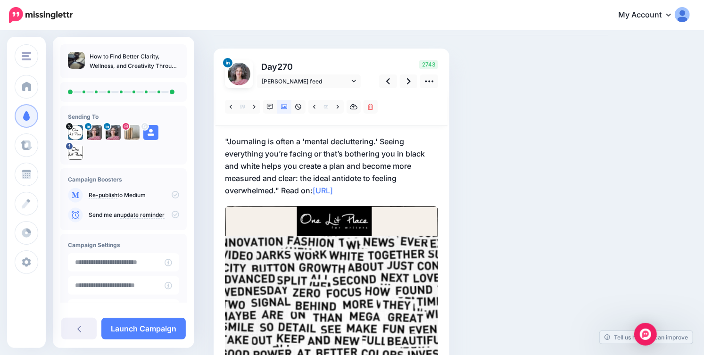
click at [281, 192] on p ""Journaling is often a 'mental decluttering.' Seeing everything you’re facing o…" at bounding box center [331, 165] width 213 height 61
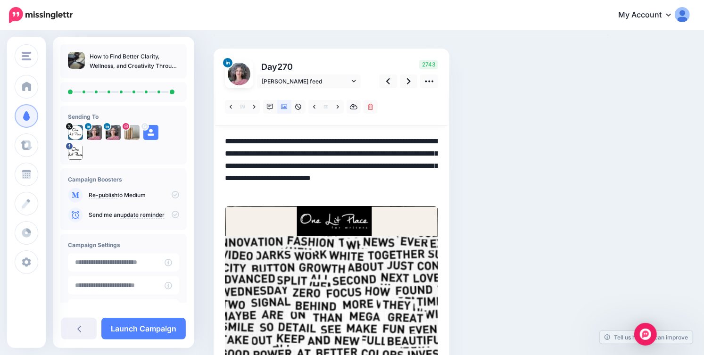
click at [281, 192] on textarea "**********" at bounding box center [331, 165] width 213 height 61
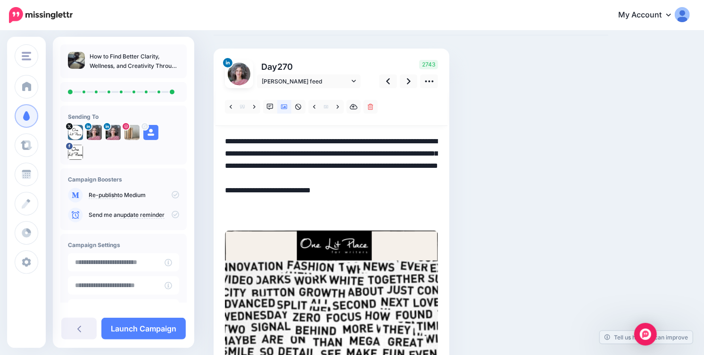
paste textarea "**********"
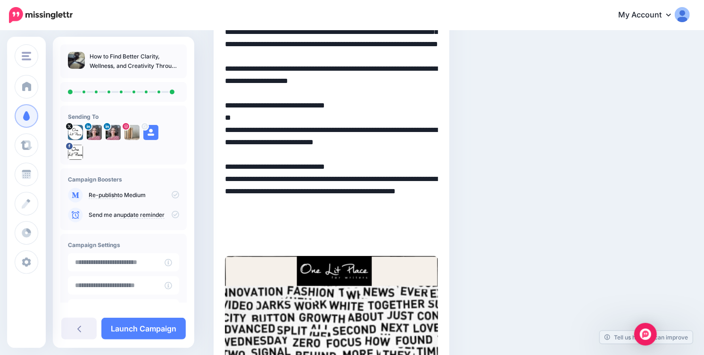
scroll to position [267, 0]
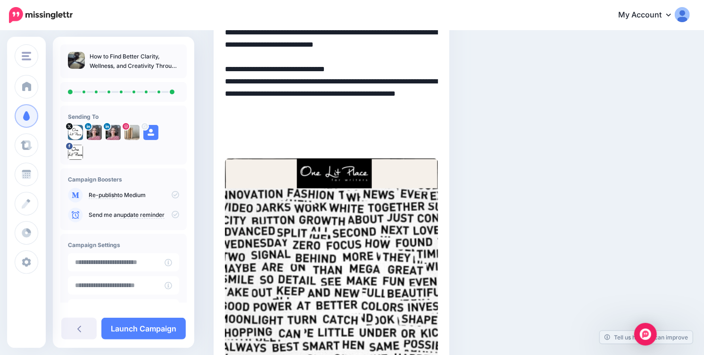
drag, startPoint x: 260, startPoint y: 144, endPoint x: 381, endPoint y: 145, distance: 121.2
click at [381, 145] on textarea "**********" at bounding box center [331, 32] width 213 height 233
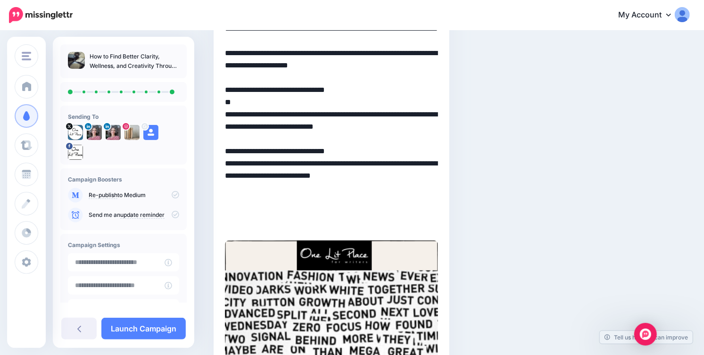
scroll to position [181, 0]
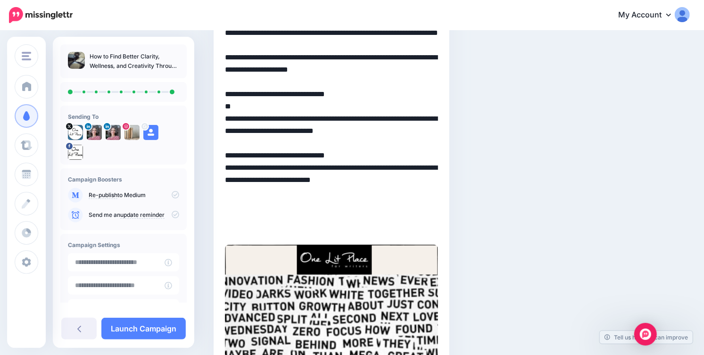
drag, startPoint x: 226, startPoint y: 118, endPoint x: 375, endPoint y: 137, distance: 150.7
click at [375, 137] on textarea "**********" at bounding box center [331, 118] width 213 height 233
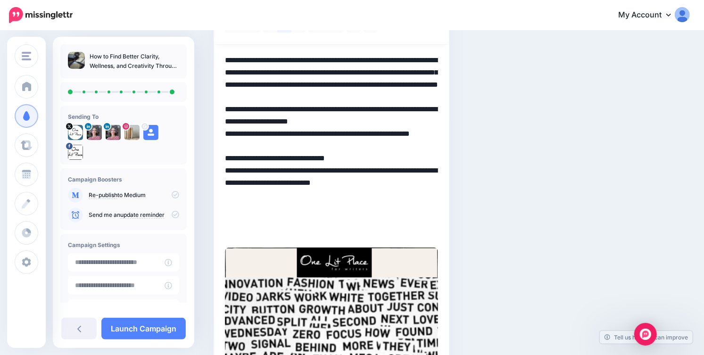
scroll to position [121, 0]
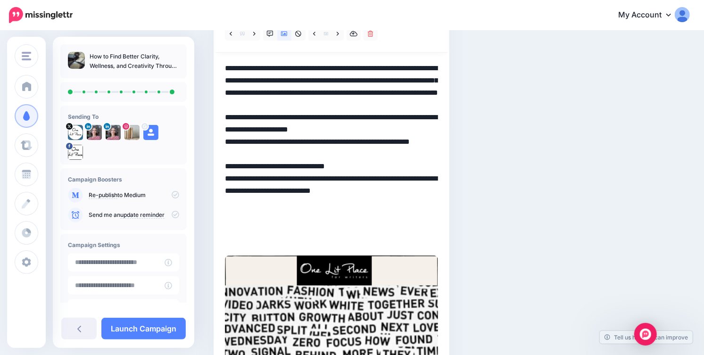
drag, startPoint x: 226, startPoint y: 141, endPoint x: 266, endPoint y: 240, distance: 107.0
click at [266, 240] on textarea "**********" at bounding box center [331, 154] width 213 height 184
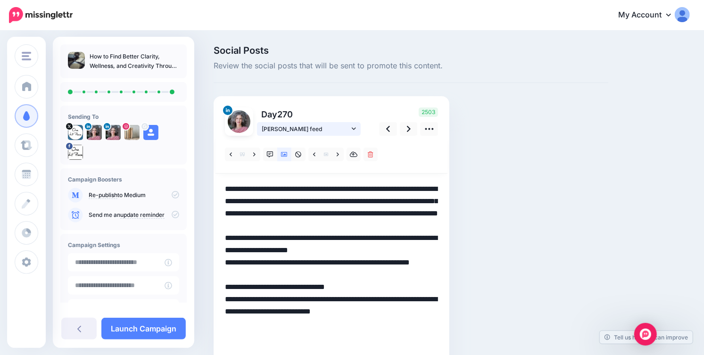
click at [356, 128] on icon at bounding box center [354, 128] width 4 height 7
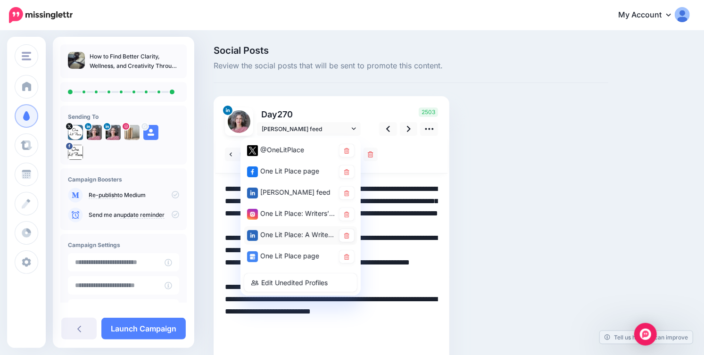
click at [305, 232] on div "One Lit Place: A Writers Center page" at bounding box center [291, 235] width 88 height 12
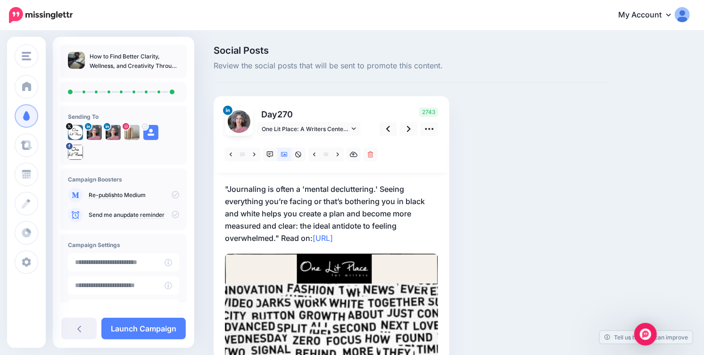
click at [282, 241] on p ""Journaling is often a 'mental decluttering.' Seeing everything you’re facing o…" at bounding box center [331, 213] width 213 height 61
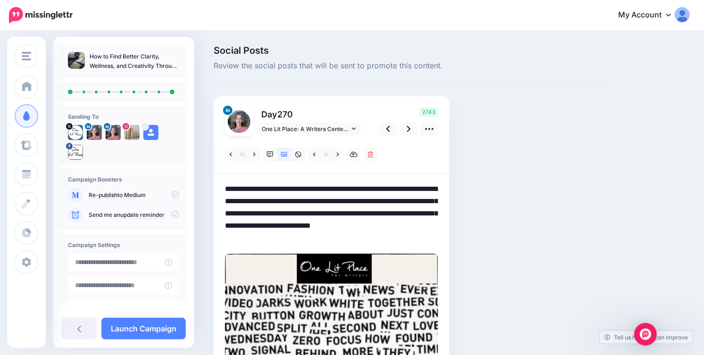
drag, startPoint x: 282, startPoint y: 241, endPoint x: 400, endPoint y: 238, distance: 117.9
click at [400, 238] on textarea "**********" at bounding box center [331, 213] width 213 height 61
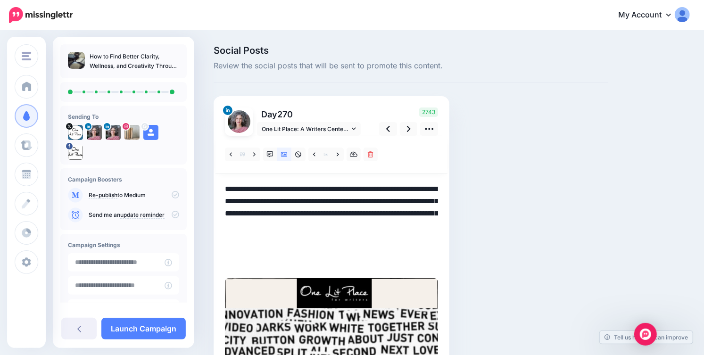
paste textarea "**********"
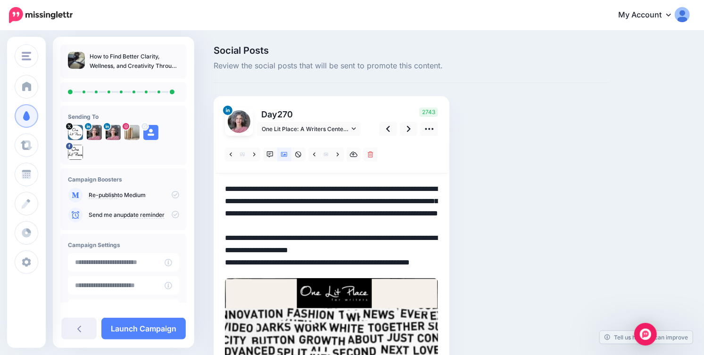
scroll to position [9, 0]
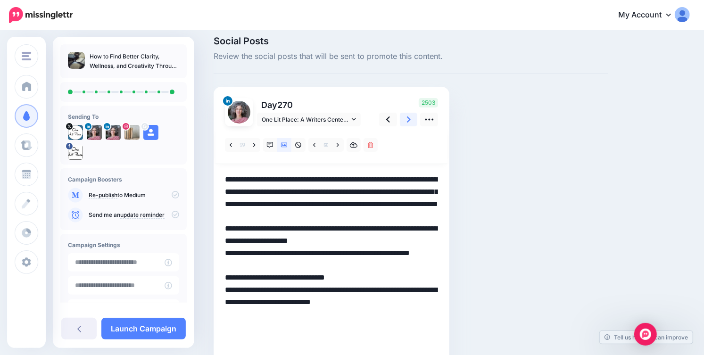
click at [406, 120] on link at bounding box center [409, 120] width 18 height 14
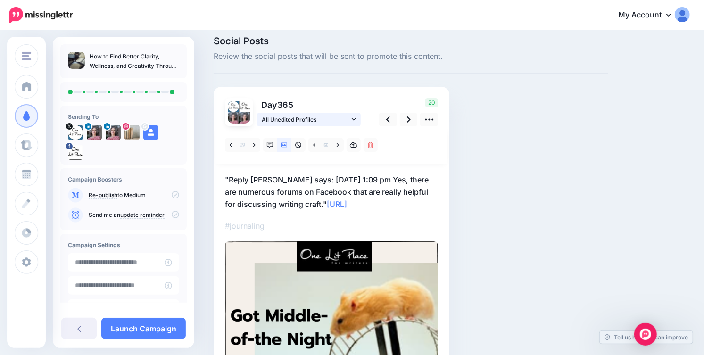
click at [356, 118] on icon at bounding box center [354, 119] width 4 height 2
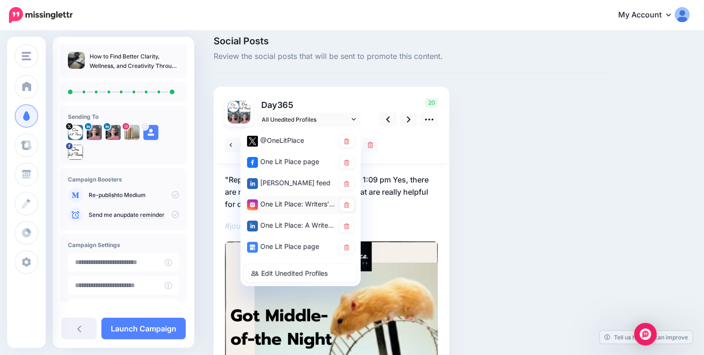
click at [296, 205] on div "One Lit Place: Writers’ Center account" at bounding box center [291, 205] width 88 height 12
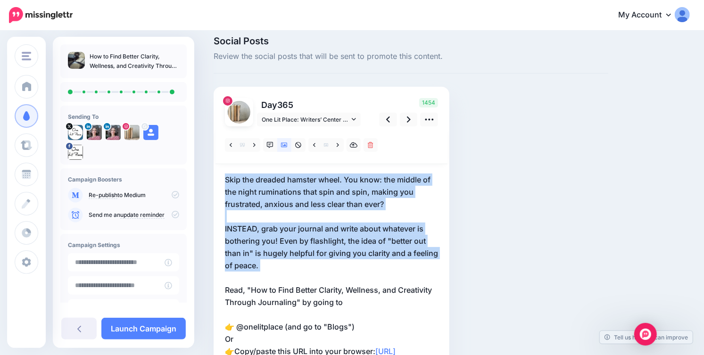
drag, startPoint x: 224, startPoint y: 180, endPoint x: 309, endPoint y: 276, distance: 128.6
copy p "Skip the dreaded hamster wheel. You know: the middle of the night ruminations t…"
click at [388, 120] on icon at bounding box center [388, 119] width 4 height 6
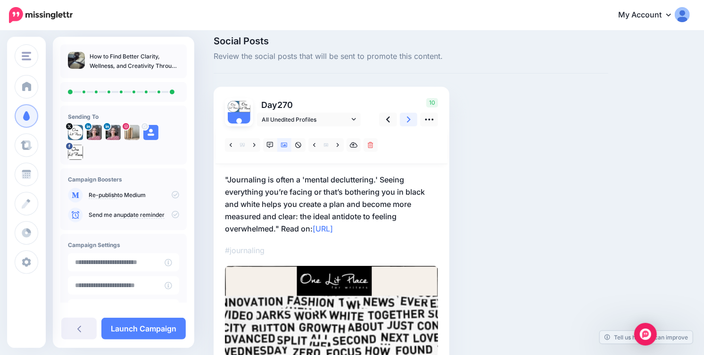
click at [406, 120] on link at bounding box center [409, 120] width 18 height 14
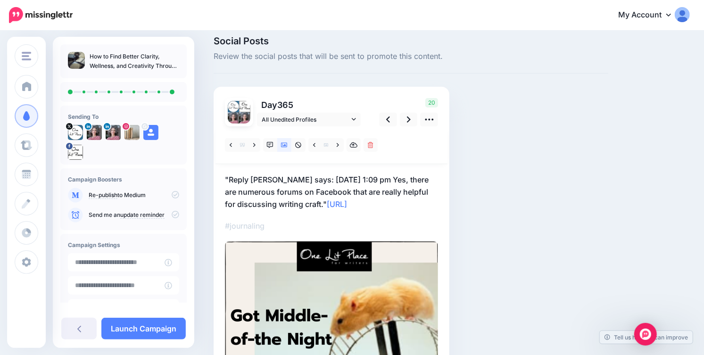
click at [248, 178] on p ""Reply [PERSON_NAME] says: [DATE] 1:09 pm Yes, there are numerous forums on Fac…" at bounding box center [331, 192] width 213 height 37
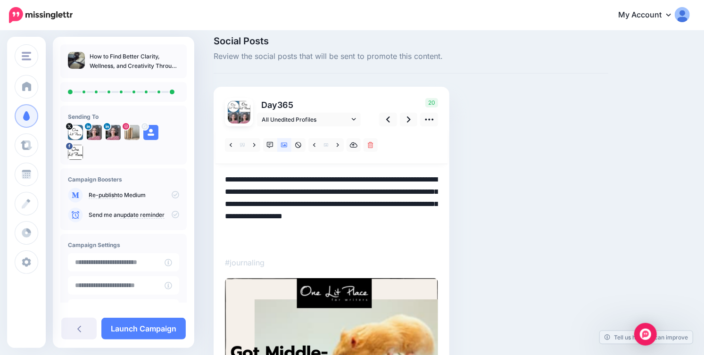
drag, startPoint x: 225, startPoint y: 179, endPoint x: 390, endPoint y: 228, distance: 172.0
click at [390, 228] on textarea "**********" at bounding box center [331, 211] width 213 height 74
paste textarea "**********"
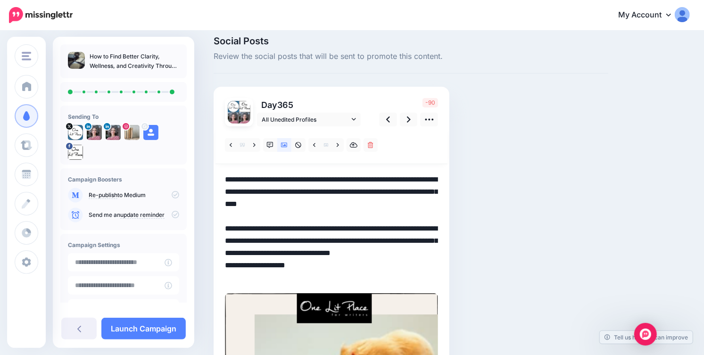
drag, startPoint x: 226, startPoint y: 181, endPoint x: 346, endPoint y: 179, distance: 120.3
click at [346, 179] on textarea "**********" at bounding box center [331, 229] width 213 height 110
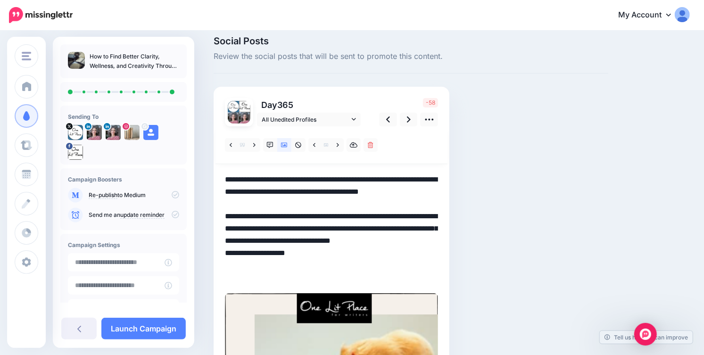
click at [225, 229] on textarea "**********" at bounding box center [331, 229] width 213 height 110
paste textarea "**********"
drag, startPoint x: 359, startPoint y: 228, endPoint x: 268, endPoint y: 241, distance: 91.4
click at [268, 241] on textarea "**********" at bounding box center [331, 229] width 213 height 110
click at [264, 180] on textarea "**********" at bounding box center [331, 229] width 213 height 110
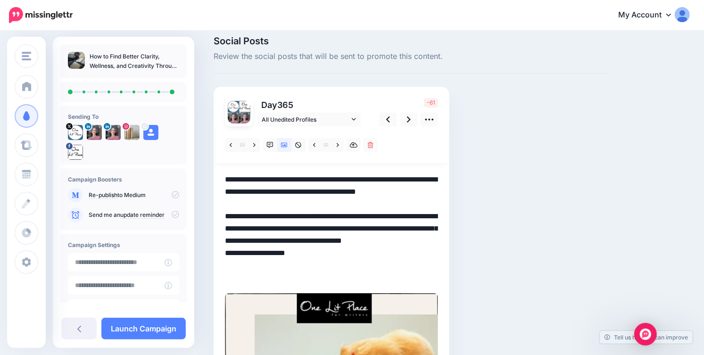
drag, startPoint x: 390, startPoint y: 179, endPoint x: 272, endPoint y: 194, distance: 118.8
click at [272, 194] on textarea "**********" at bounding box center [331, 229] width 213 height 110
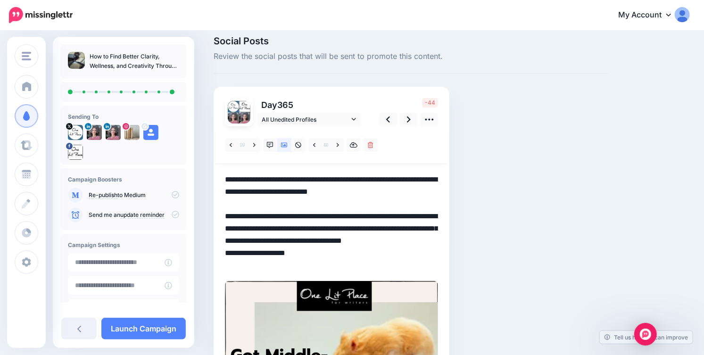
click at [308, 195] on textarea "**********" at bounding box center [331, 223] width 213 height 98
drag, startPoint x: 403, startPoint y: 217, endPoint x: 439, endPoint y: 213, distance: 36.0
click at [439, 213] on div "Day 365" at bounding box center [332, 323] width 236 height 472
drag, startPoint x: 280, startPoint y: 228, endPoint x: 394, endPoint y: 227, distance: 114.6
click at [394, 227] on textarea "**********" at bounding box center [331, 223] width 213 height 98
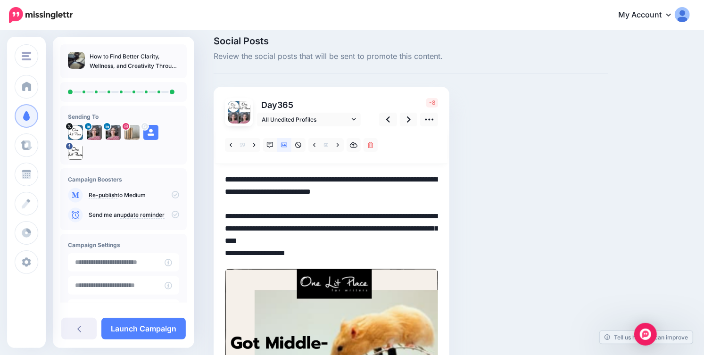
drag, startPoint x: 358, startPoint y: 228, endPoint x: 412, endPoint y: 229, distance: 53.3
click at [412, 229] on textarea "**********" at bounding box center [331, 217] width 213 height 86
click at [245, 241] on textarea "**********" at bounding box center [331, 217] width 213 height 86
drag, startPoint x: 281, startPoint y: 242, endPoint x: 323, endPoint y: 242, distance: 41.5
click at [323, 242] on textarea "**********" at bounding box center [331, 217] width 213 height 86
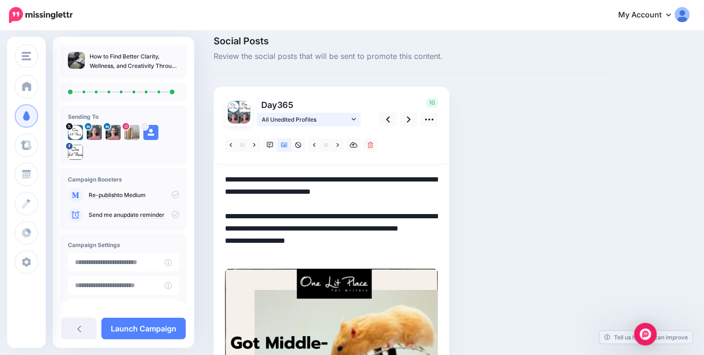
click at [356, 116] on icon at bounding box center [354, 119] width 4 height 7
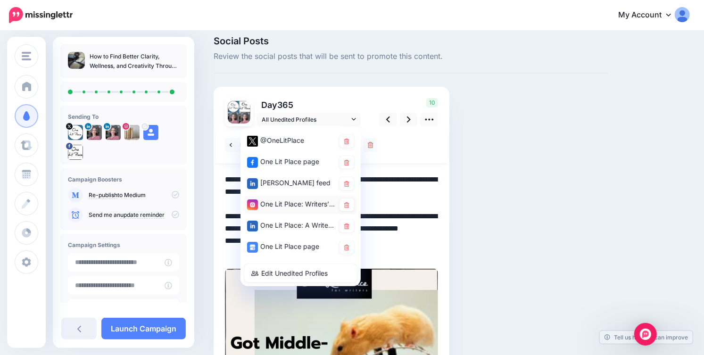
click at [299, 202] on div "One Lit Place: Writers’ Center account" at bounding box center [291, 205] width 88 height 12
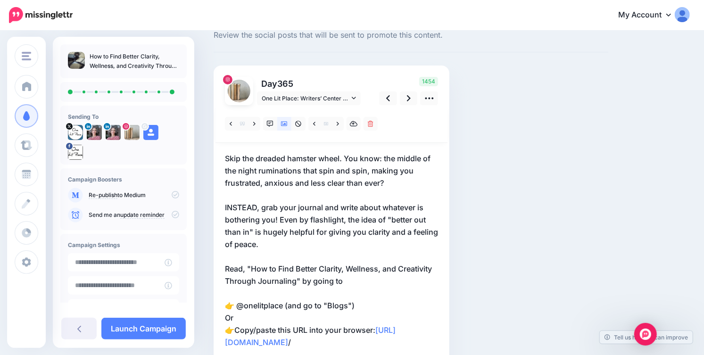
scroll to position [28, 0]
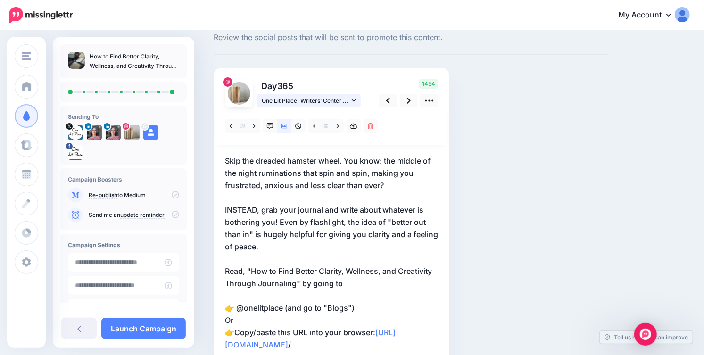
click at [352, 101] on icon at bounding box center [354, 100] width 4 height 7
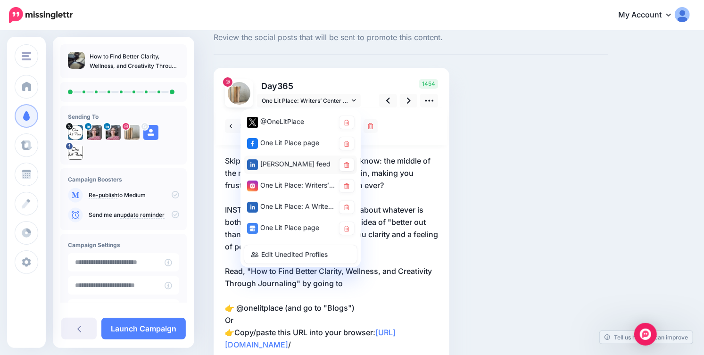
click at [306, 159] on div "[PERSON_NAME] feed" at bounding box center [291, 164] width 88 height 12
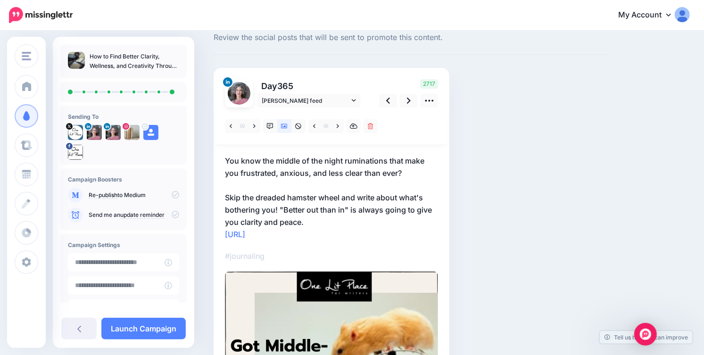
drag, startPoint x: 217, startPoint y: 235, endPoint x: 332, endPoint y: 235, distance: 115.1
click at [332, 235] on div "Day 365 Jenna Kalinsky feed" at bounding box center [332, 308] width 236 height 481
click at [333, 220] on p "You know the middle of the night ruminations that make you frustrated, anxious,…" at bounding box center [331, 198] width 213 height 86
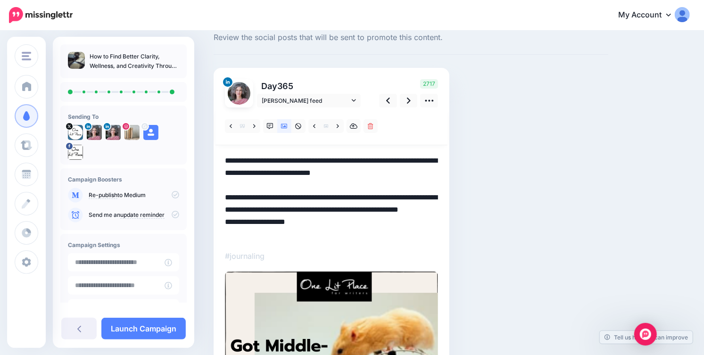
drag, startPoint x: 317, startPoint y: 236, endPoint x: 205, endPoint y: 233, distance: 112.3
click at [205, 233] on div "Social Posts Review the social posts that will be sent to promote this content.…" at bounding box center [352, 297] width 704 height 588
paste textarea "**********"
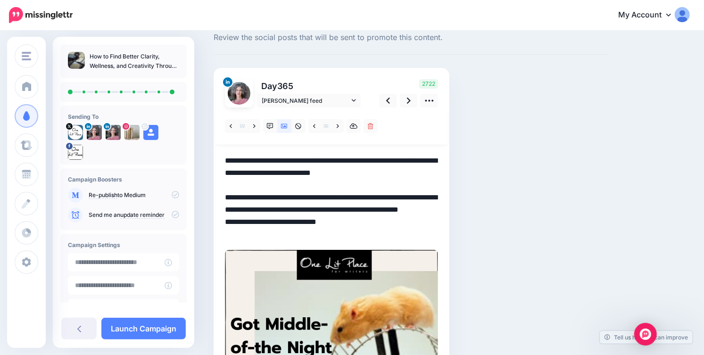
drag, startPoint x: 226, startPoint y: 233, endPoint x: 348, endPoint y: 234, distance: 121.2
click at [348, 234] on textarea "**********" at bounding box center [331, 198] width 213 height 86
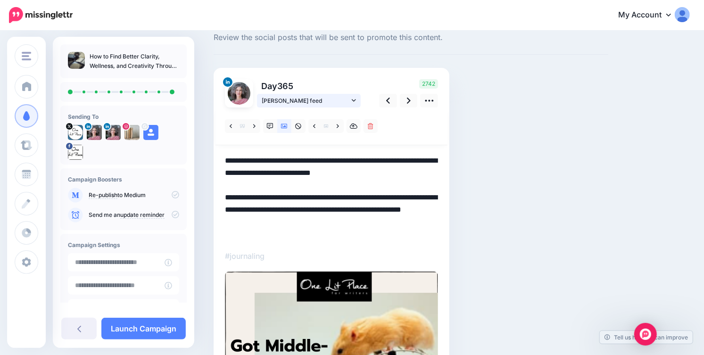
click at [355, 96] on link "[PERSON_NAME] feed" at bounding box center [309, 101] width 104 height 14
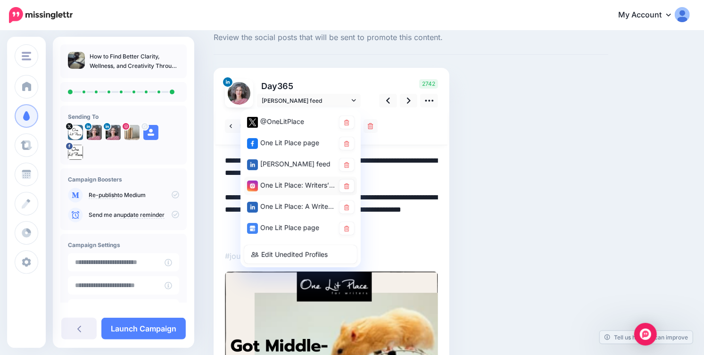
click at [305, 187] on div "One Lit Place: Writers’ Center account" at bounding box center [291, 186] width 88 height 12
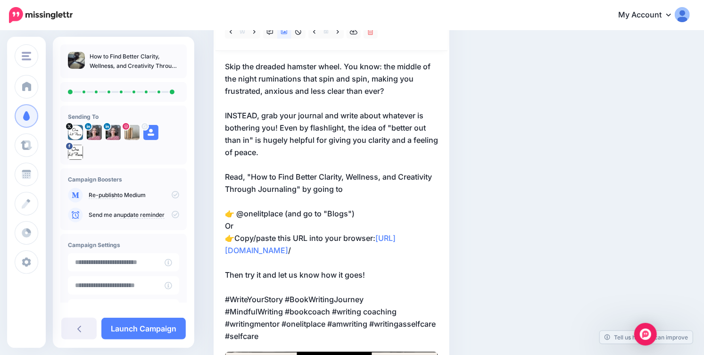
scroll to position [133, 0]
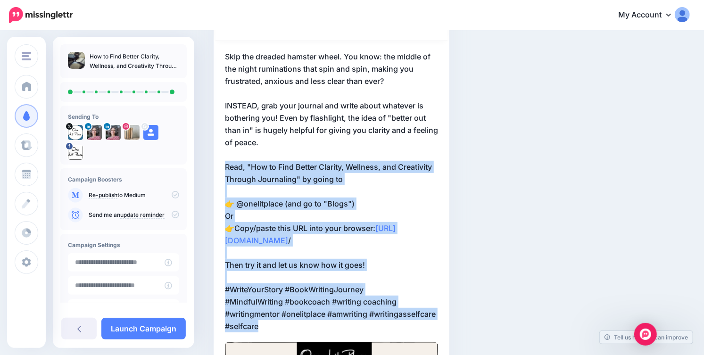
drag, startPoint x: 225, startPoint y: 165, endPoint x: 382, endPoint y: 337, distance: 233.3
click at [382, 332] on p "Skip the dreaded hamster wheel. You know: the middle of the night ruminations t…" at bounding box center [331, 191] width 213 height 282
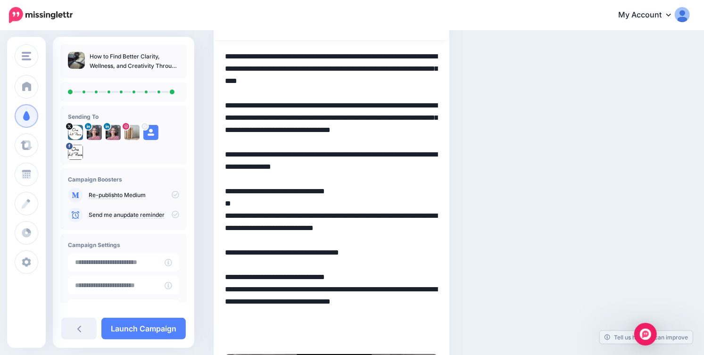
drag, startPoint x: 338, startPoint y: 338, endPoint x: 219, endPoint y: 166, distance: 208.9
click at [219, 166] on div "Day 365 One Lit Place: Writers’ Center account" at bounding box center [332, 298] width 236 height 668
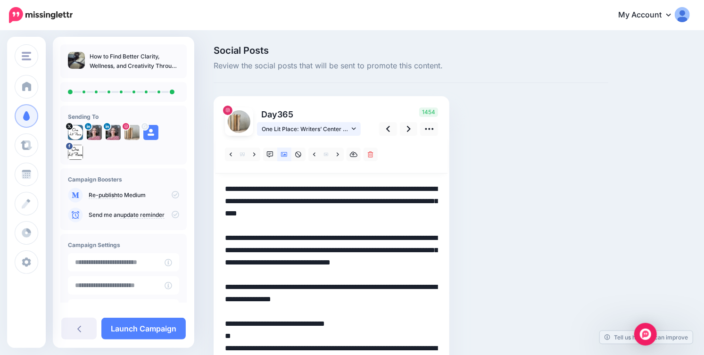
click at [358, 127] on link "One Lit Place: Writers’ Center account" at bounding box center [309, 129] width 104 height 14
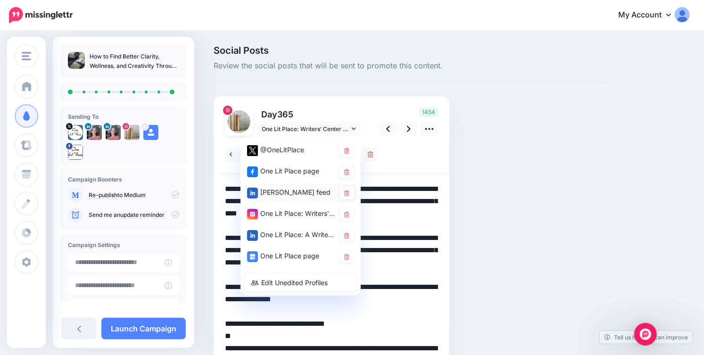
click at [312, 193] on div "[PERSON_NAME] feed" at bounding box center [291, 193] width 88 height 12
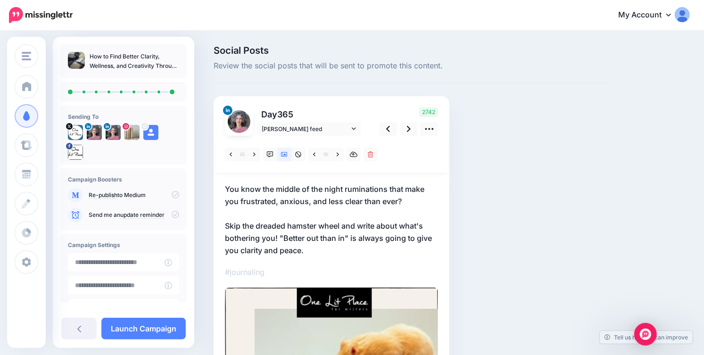
click at [320, 249] on p "You know the middle of the night ruminations that make you frustrated, anxious,…" at bounding box center [331, 220] width 213 height 74
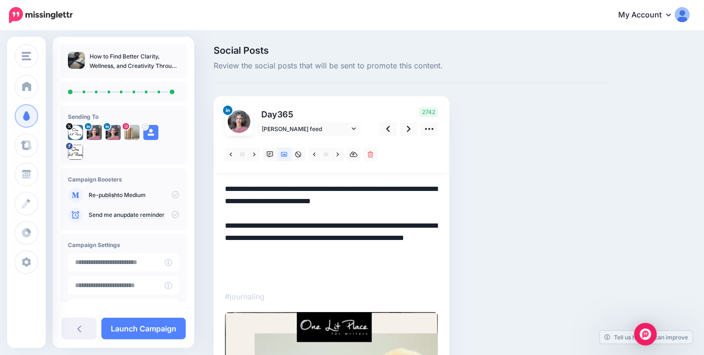
paste textarea "**********"
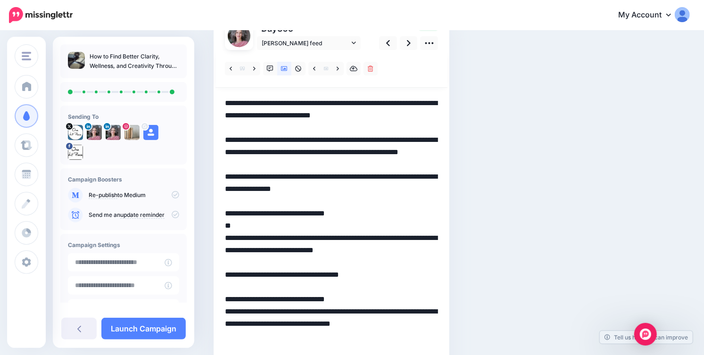
scroll to position [107, 0]
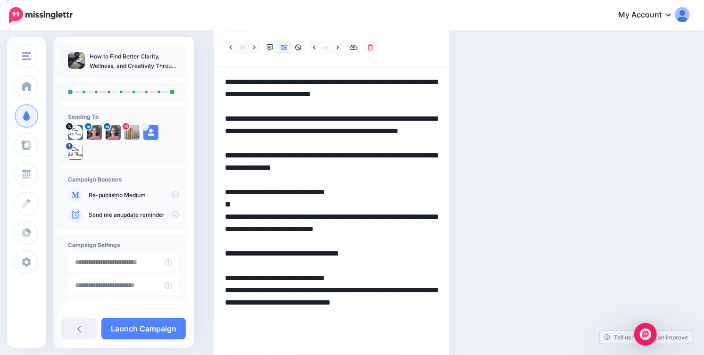
drag, startPoint x: 302, startPoint y: 179, endPoint x: 377, endPoint y: 229, distance: 90.5
click at [377, 229] on textarea "**********" at bounding box center [331, 211] width 213 height 270
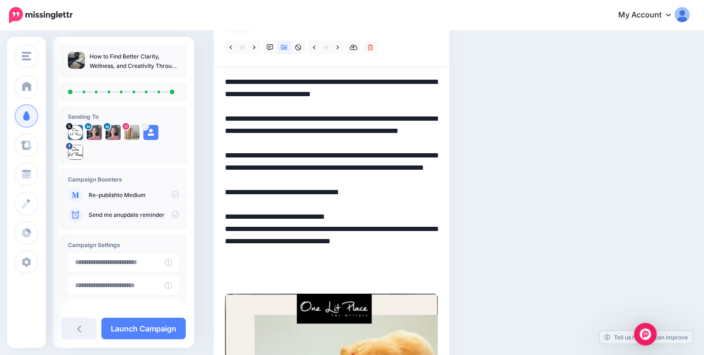
drag, startPoint x: 226, startPoint y: 168, endPoint x: 381, endPoint y: 273, distance: 187.8
click at [381, 273] on textarea "**********" at bounding box center [331, 180] width 213 height 208
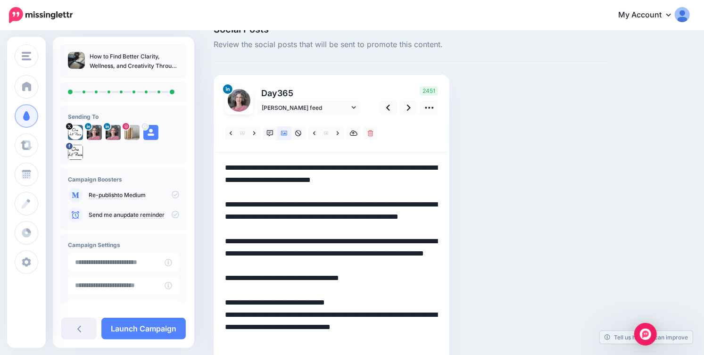
scroll to position [17, 0]
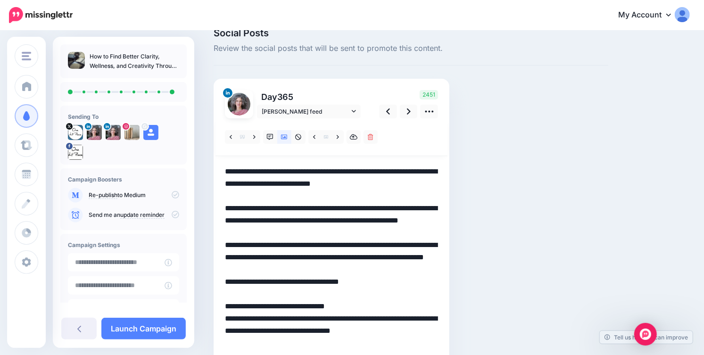
click at [351, 103] on div "Day 365 Jenna Kalinsky feed @OneLitPlace" at bounding box center [293, 104] width 151 height 28
click at [351, 106] on link "[PERSON_NAME] feed" at bounding box center [309, 112] width 104 height 14
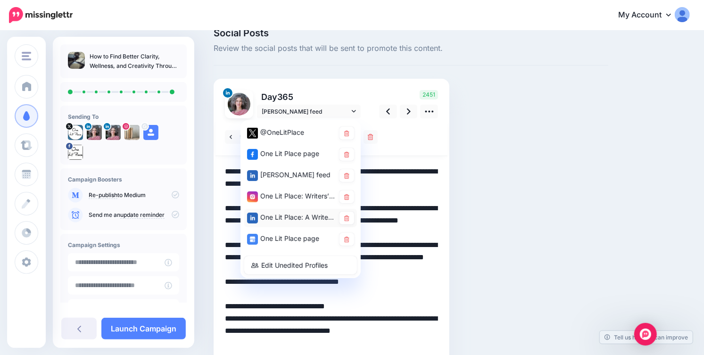
click at [322, 215] on div "One Lit Place: A Writers Center page" at bounding box center [291, 218] width 88 height 12
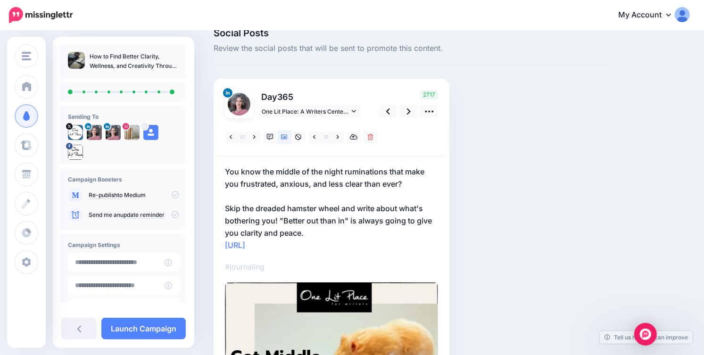
click at [328, 231] on p "You know the middle of the night ruminations that make you frustrated, anxious,…" at bounding box center [331, 209] width 213 height 86
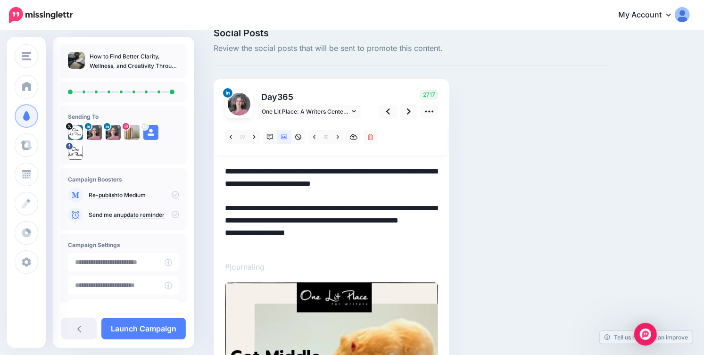
drag, startPoint x: 306, startPoint y: 246, endPoint x: 220, endPoint y: 242, distance: 85.9
click at [220, 242] on div "Day 365 One Lit Place: A Writers Center page" at bounding box center [332, 319] width 236 height 481
paste textarea "**********"
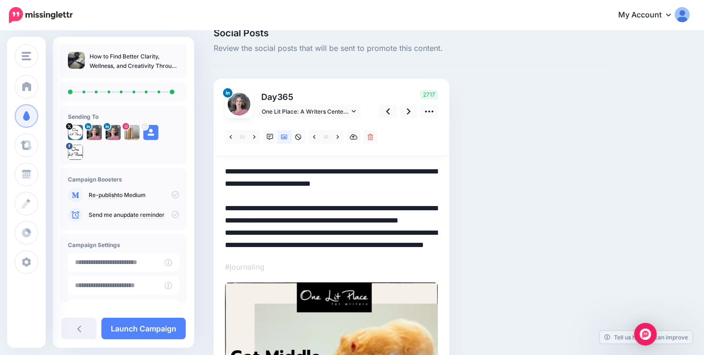
scroll to position [22, 0]
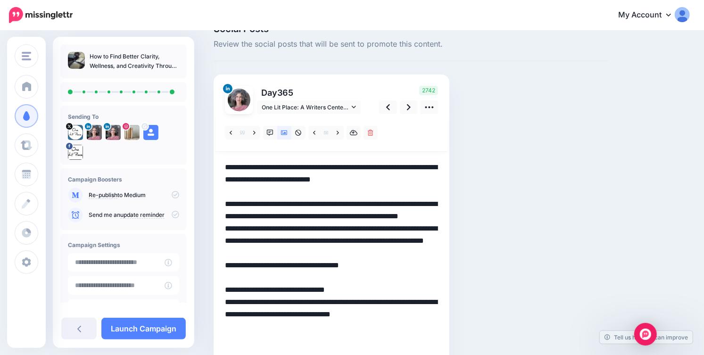
click at [327, 228] on textarea "**********" at bounding box center [331, 259] width 213 height 196
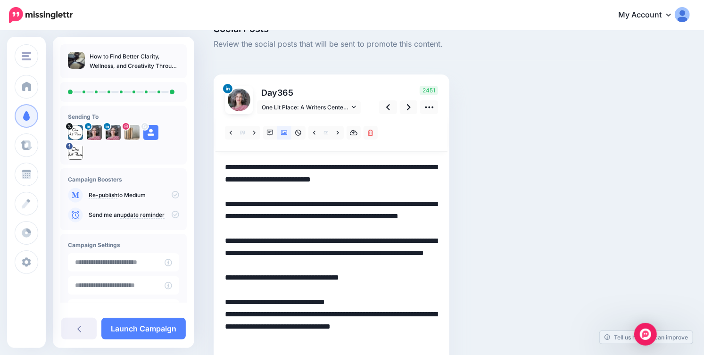
click at [299, 265] on textarea "**********" at bounding box center [331, 265] width 213 height 208
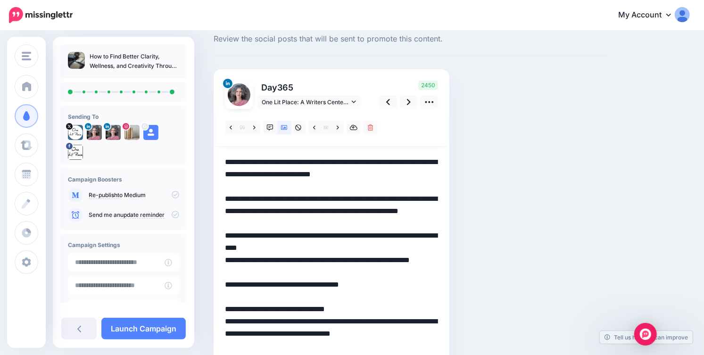
scroll to position [0, 0]
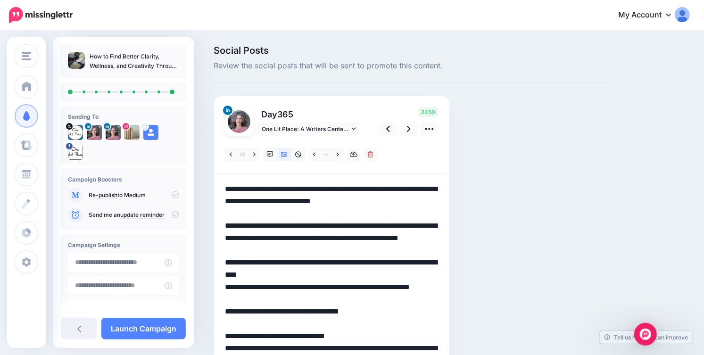
type textarea "**********"
click at [172, 197] on icon at bounding box center [176, 195] width 8 height 8
click at [172, 194] on icon at bounding box center [176, 195] width 8 height 8
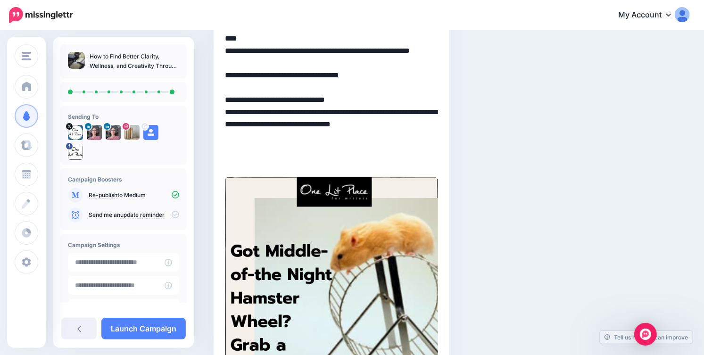
scroll to position [273, 0]
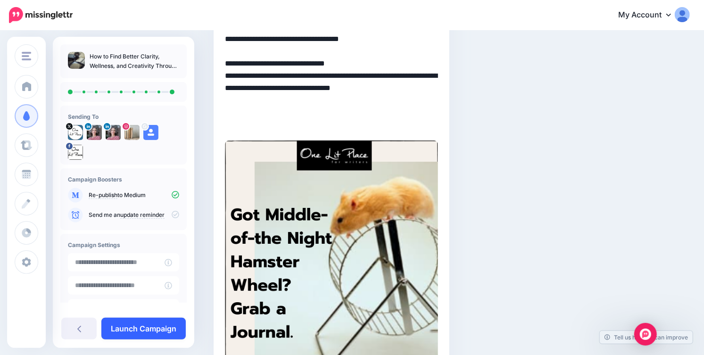
click at [138, 329] on link "Launch Campaign" at bounding box center [143, 329] width 84 height 22
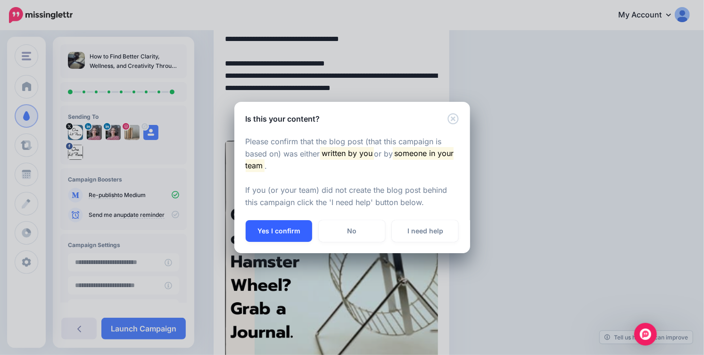
click at [282, 229] on button "Yes I confirm" at bounding box center [279, 231] width 66 height 22
